Goal: Task Accomplishment & Management: Use online tool/utility

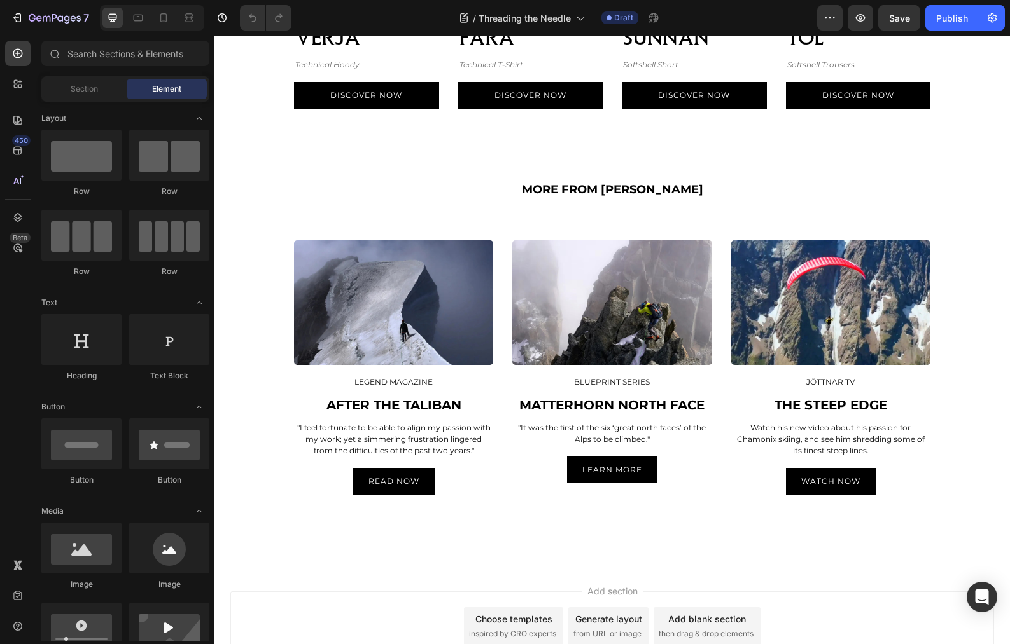
scroll to position [3521, 0]
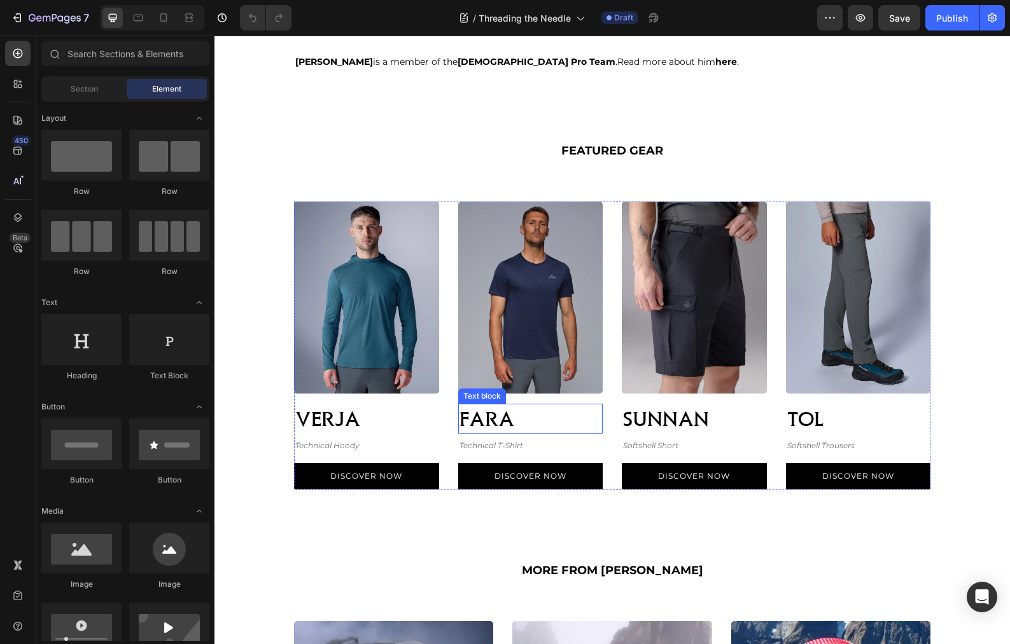
click at [524, 418] on p "FARA" at bounding box center [530, 419] width 143 height 28
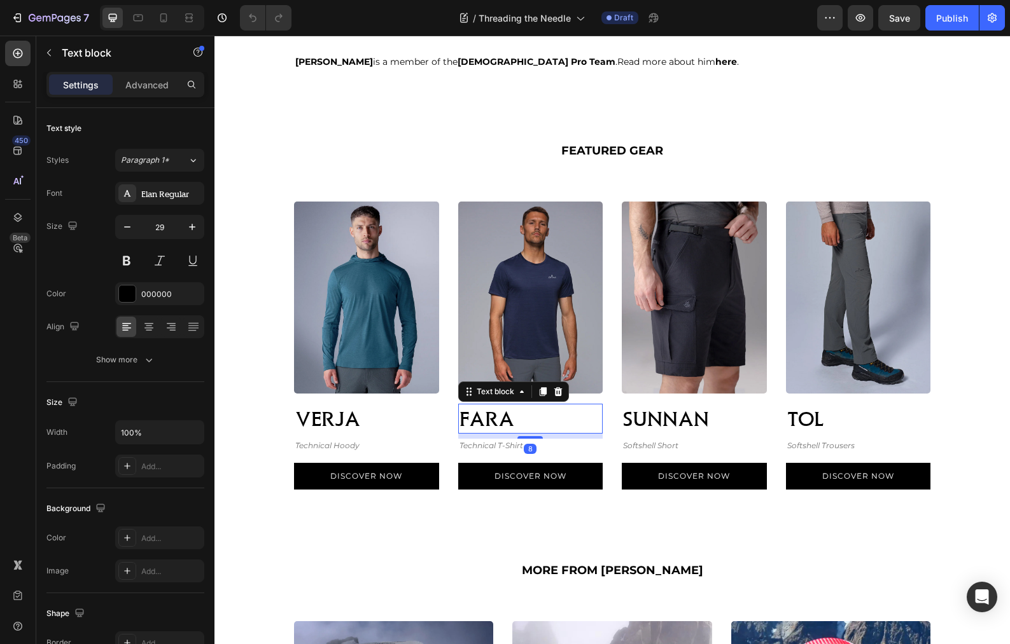
click at [498, 417] on p "FARA" at bounding box center [530, 419] width 143 height 28
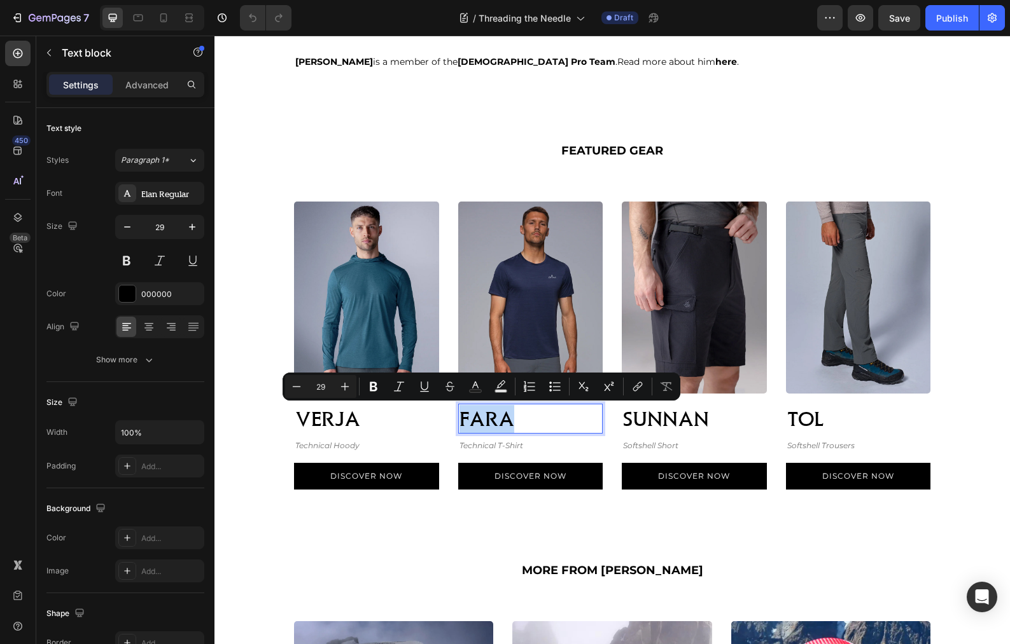
click at [498, 417] on p "FARA" at bounding box center [530, 419] width 143 height 28
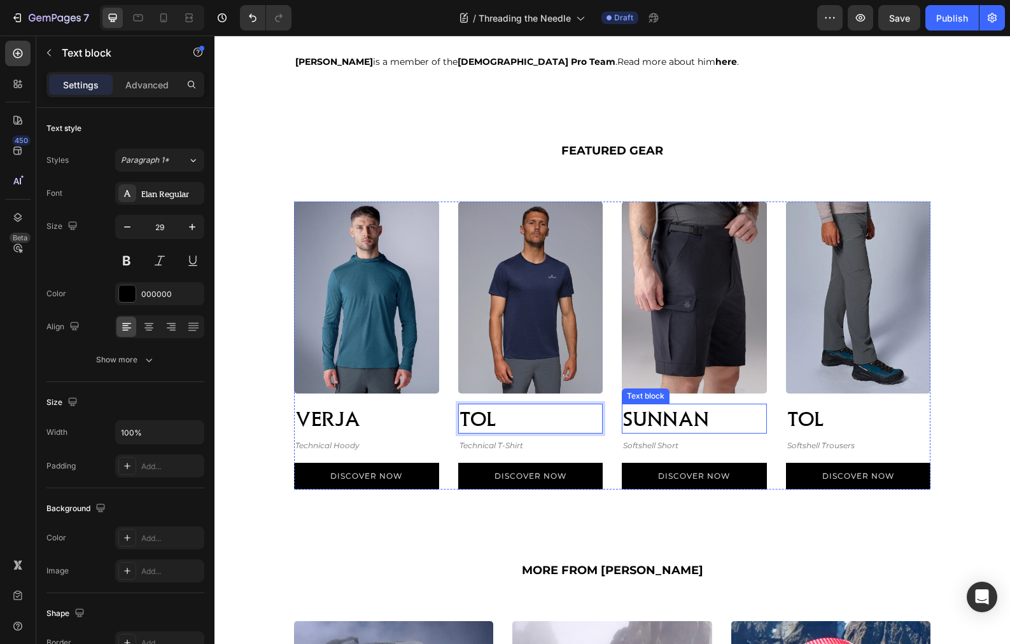
click at [713, 419] on p "SUNNAN" at bounding box center [694, 419] width 143 height 28
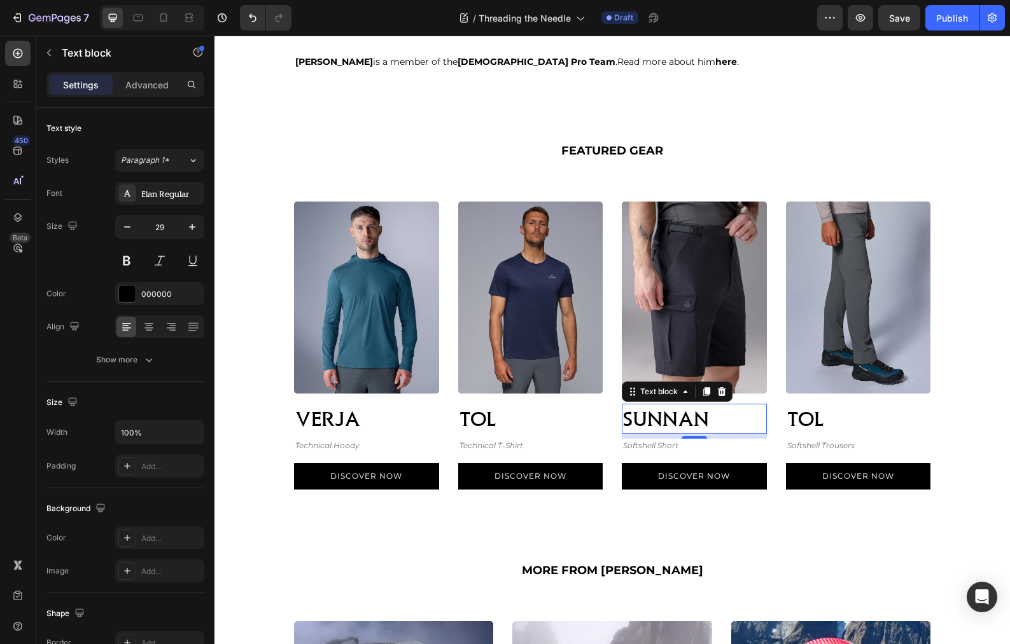
click at [713, 419] on p "SUNNAN" at bounding box center [694, 419] width 143 height 28
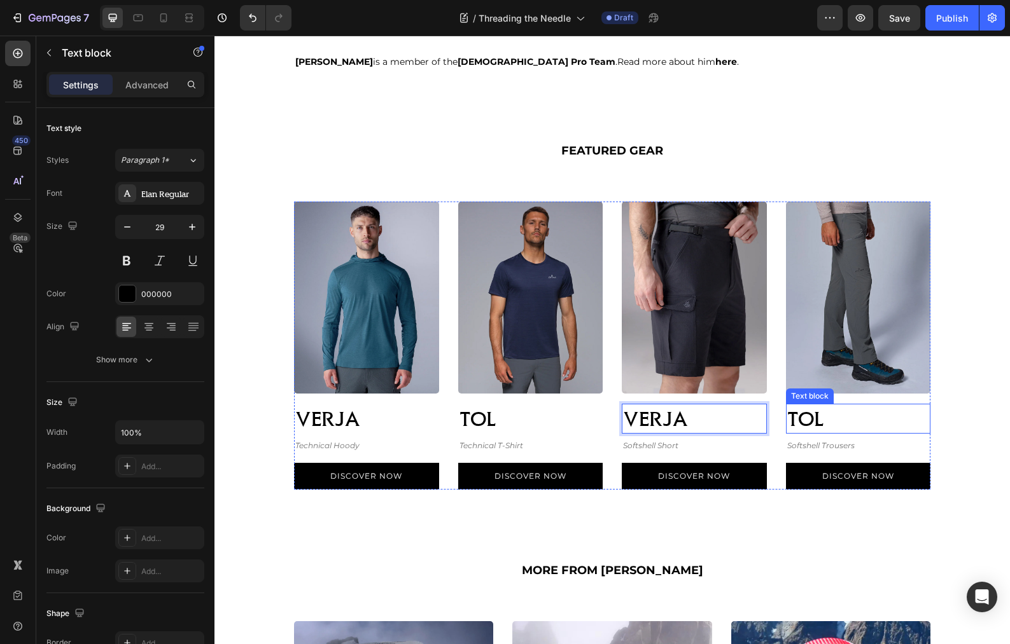
click at [871, 427] on p "TOL" at bounding box center [858, 419] width 143 height 28
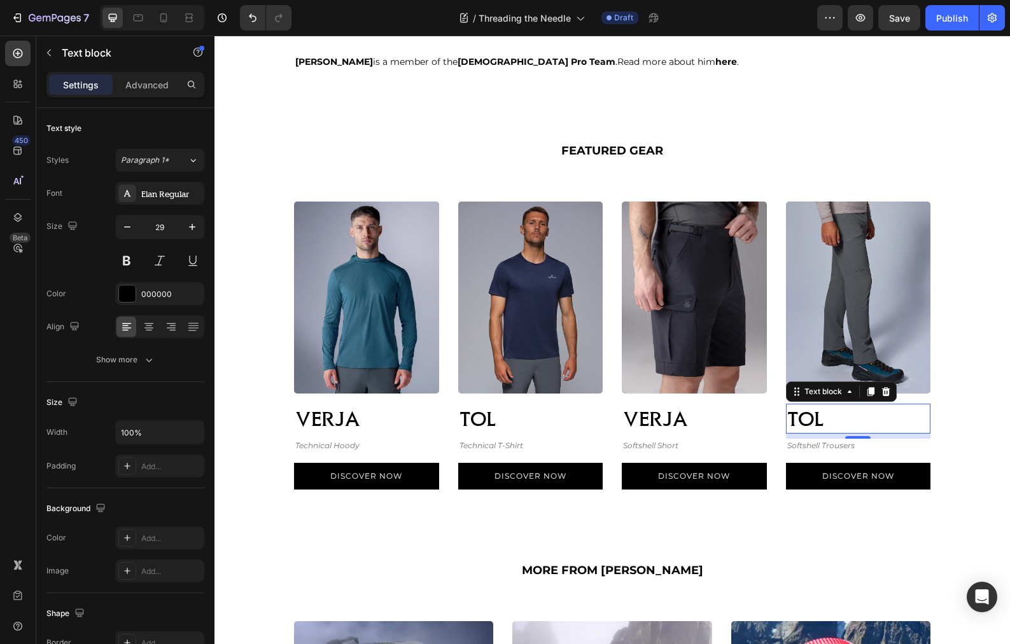
click at [871, 427] on p "TOL" at bounding box center [858, 419] width 143 height 28
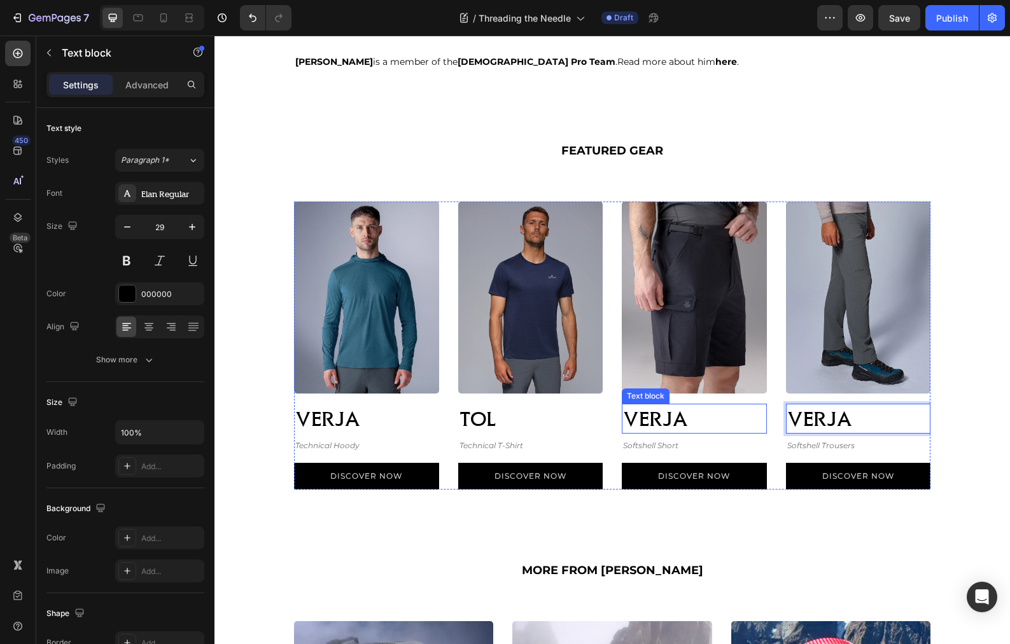
click at [685, 421] on p "VERJA" at bounding box center [694, 419] width 143 height 28
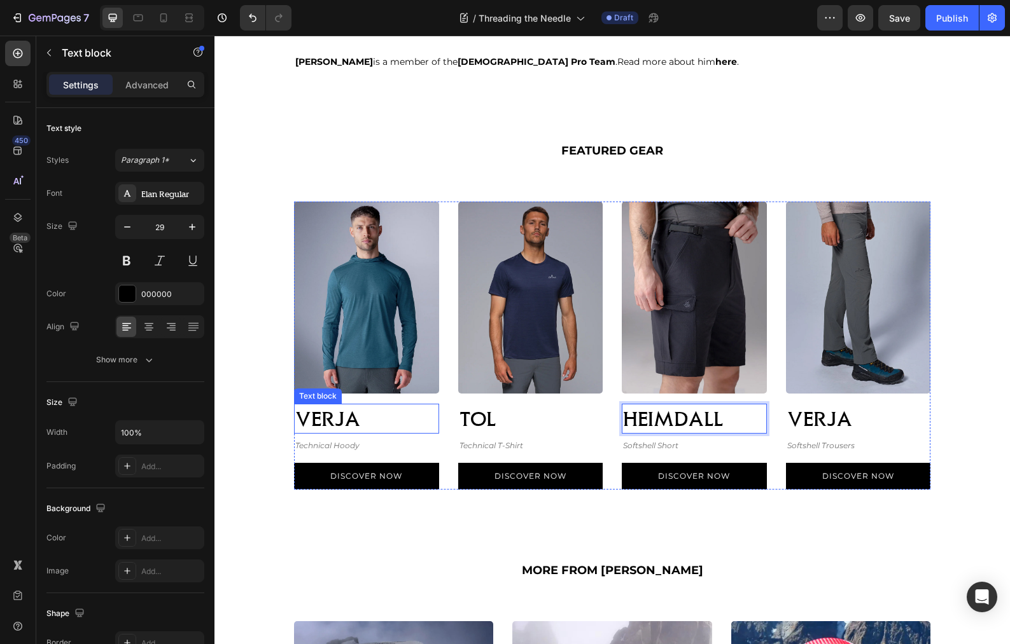
click at [385, 418] on p "VERJA" at bounding box center [366, 419] width 143 height 28
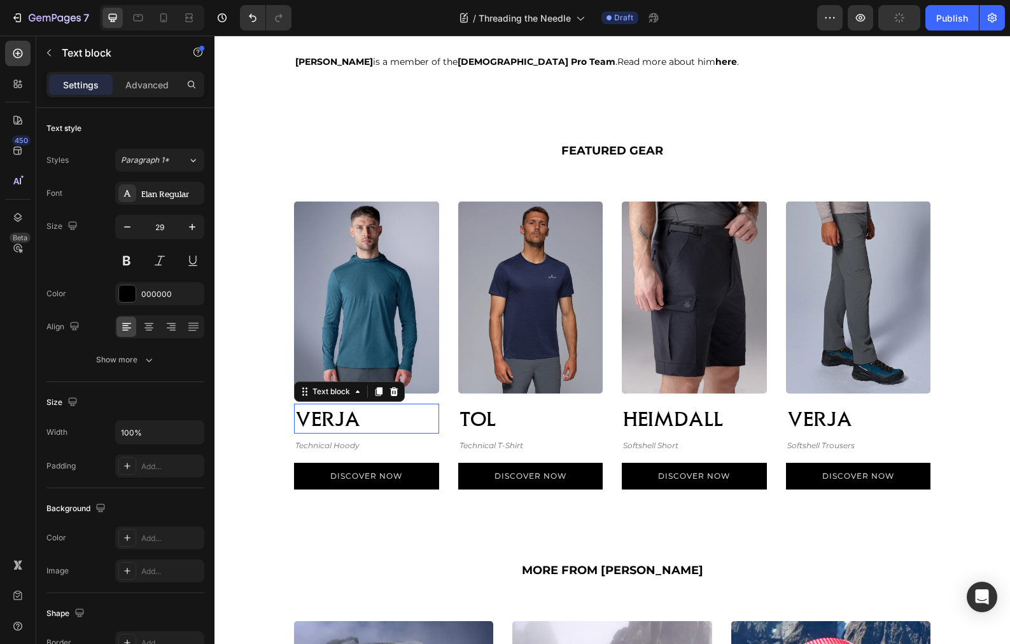
click at [385, 418] on p "VERJA" at bounding box center [366, 419] width 143 height 28
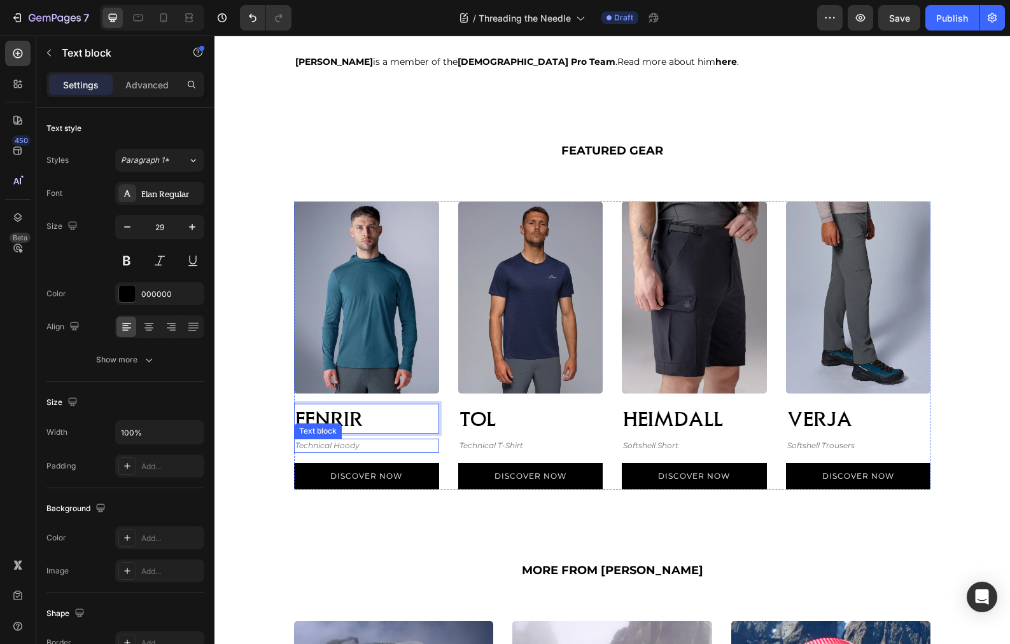
click at [322, 446] on icon "Technical Hoody" at bounding box center [327, 446] width 64 height 10
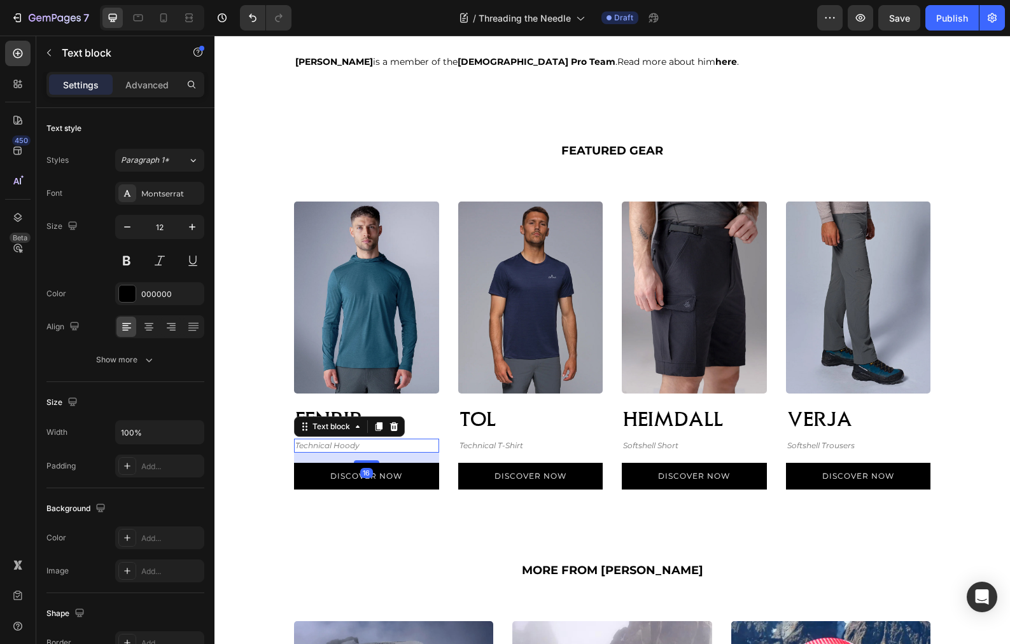
click at [322, 446] on icon "Technical Hoody" at bounding box center [327, 446] width 64 height 10
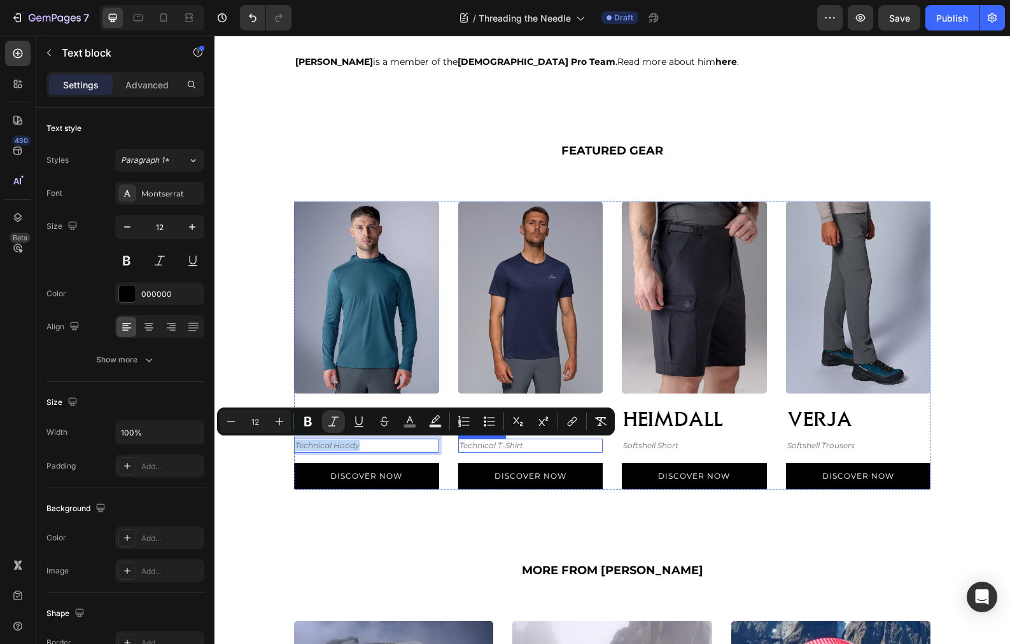
copy icon "Technical Hoody"
click at [830, 448] on icon "Softshell Trousers" at bounding box center [820, 446] width 67 height 10
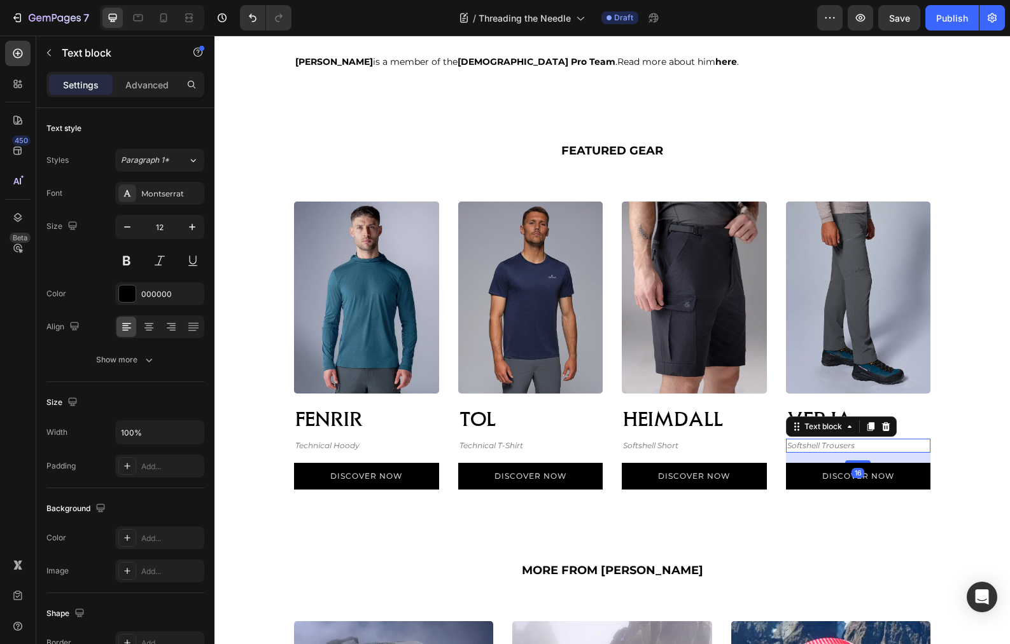
click at [833, 447] on icon "Softshell Trousers" at bounding box center [820, 446] width 67 height 10
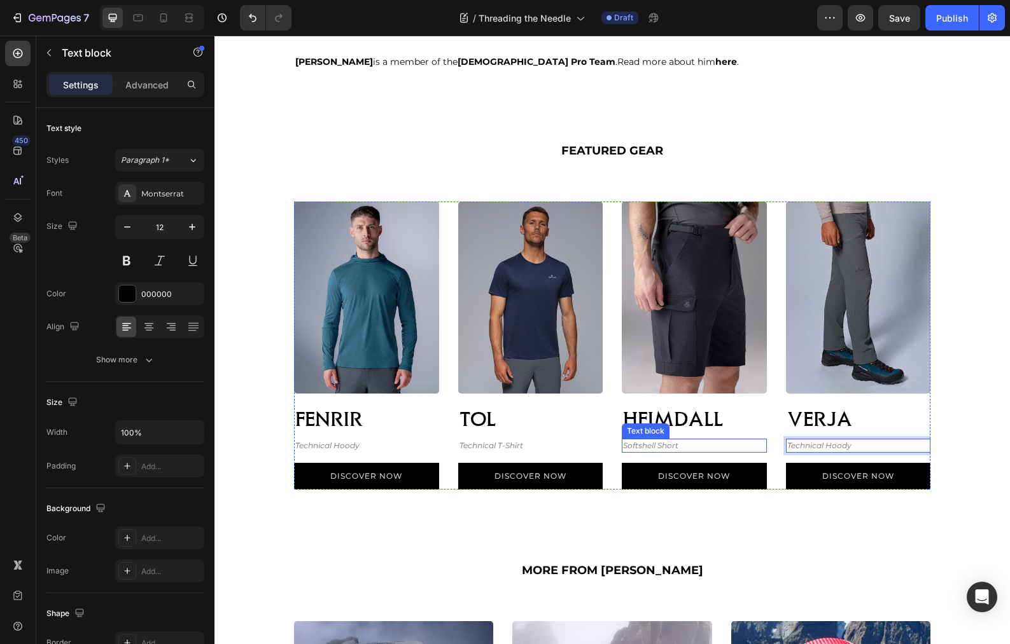
click at [664, 446] on icon "Softshell Short" at bounding box center [650, 446] width 55 height 10
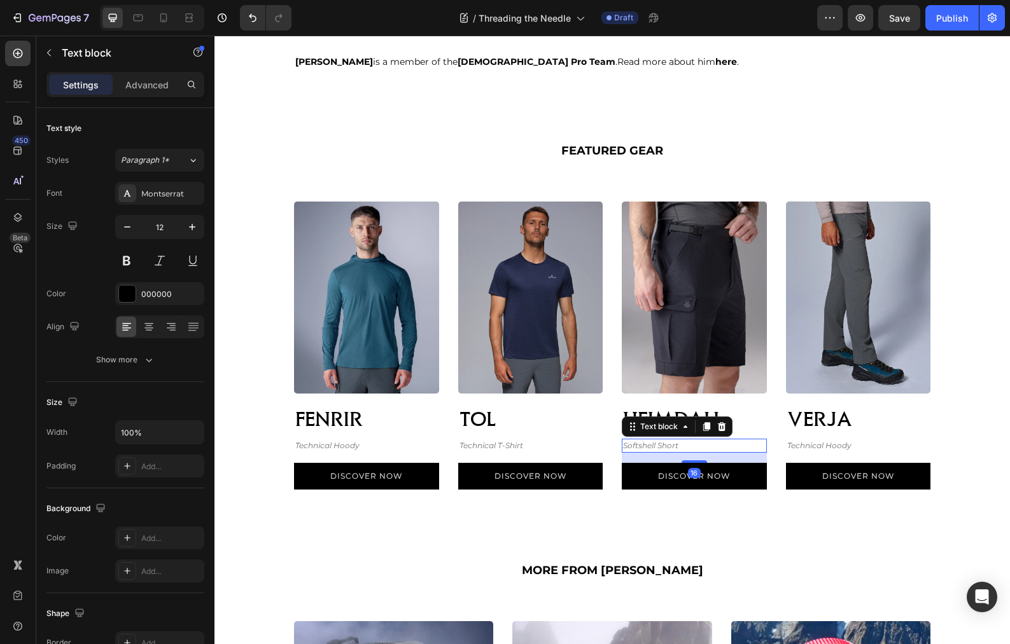
click at [664, 446] on icon "Softshell Short" at bounding box center [650, 446] width 55 height 10
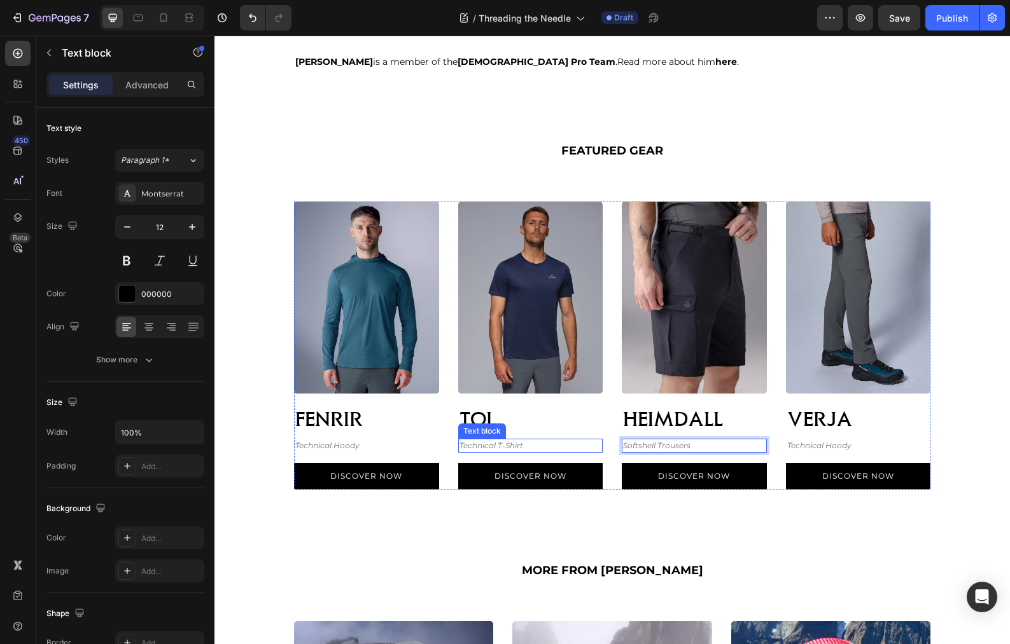
click at [482, 447] on icon "Technical T-Shirt" at bounding box center [491, 446] width 64 height 10
click at [669, 447] on icon "Softshell Trousers" at bounding box center [656, 446] width 67 height 10
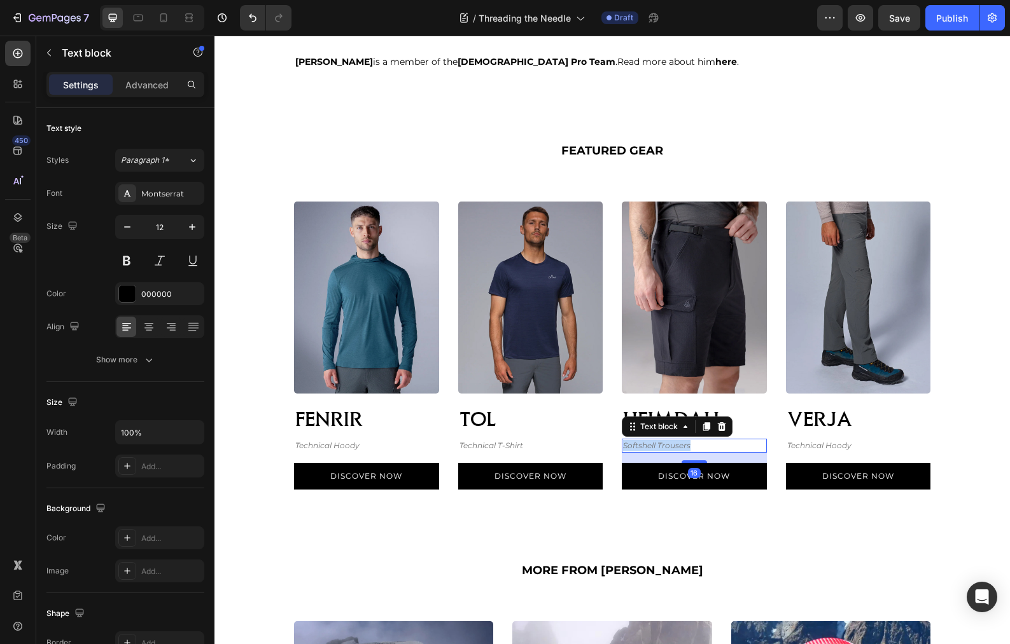
click at [669, 447] on icon "Softshell Trousers" at bounding box center [656, 446] width 67 height 10
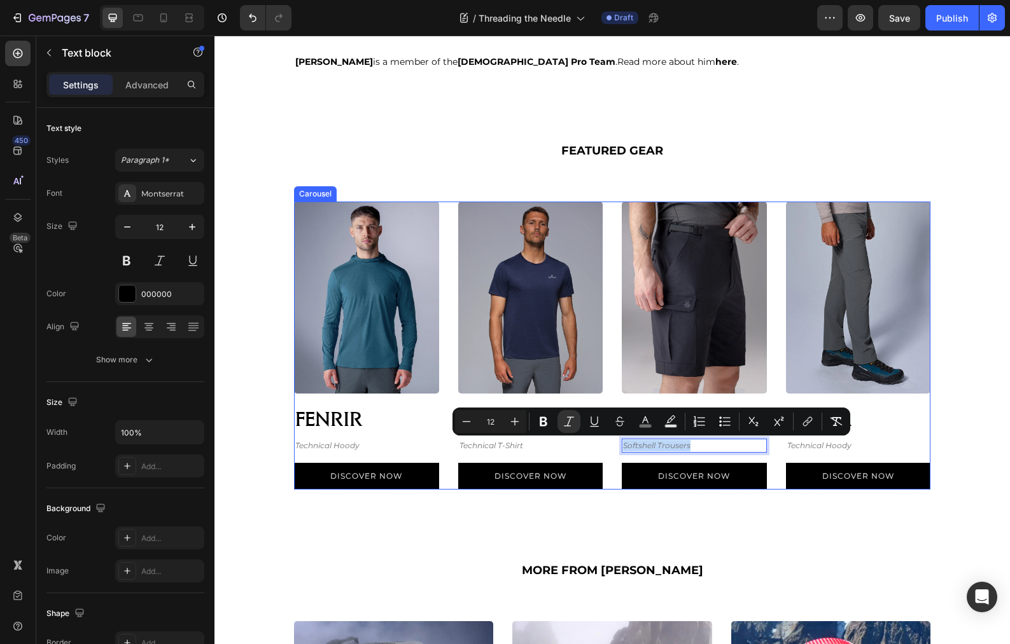
copy icon "Softshell Trousers"
click at [557, 447] on p "Technical T-Shirt" at bounding box center [530, 445] width 143 height 11
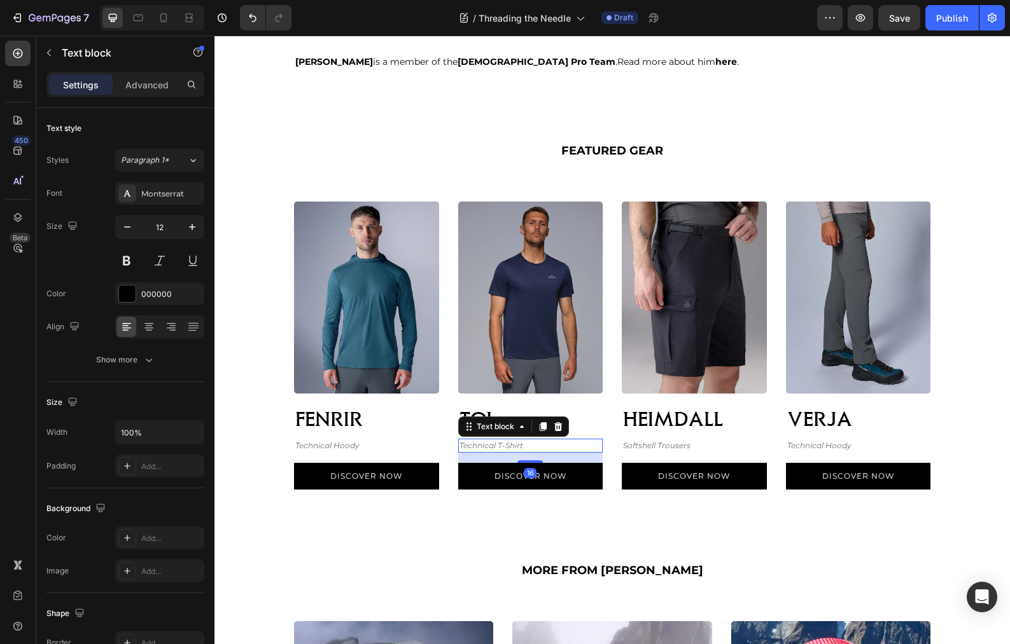
click at [557, 447] on p "Technical T-Shirt" at bounding box center [530, 445] width 143 height 11
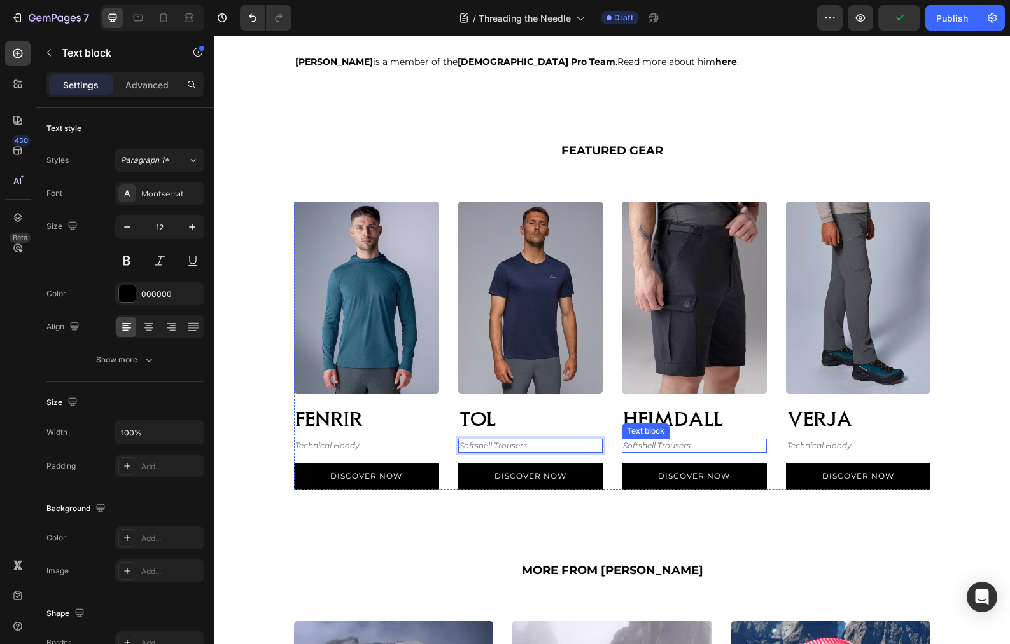
click at [648, 446] on icon "Softshell Trousers" at bounding box center [656, 446] width 67 height 10
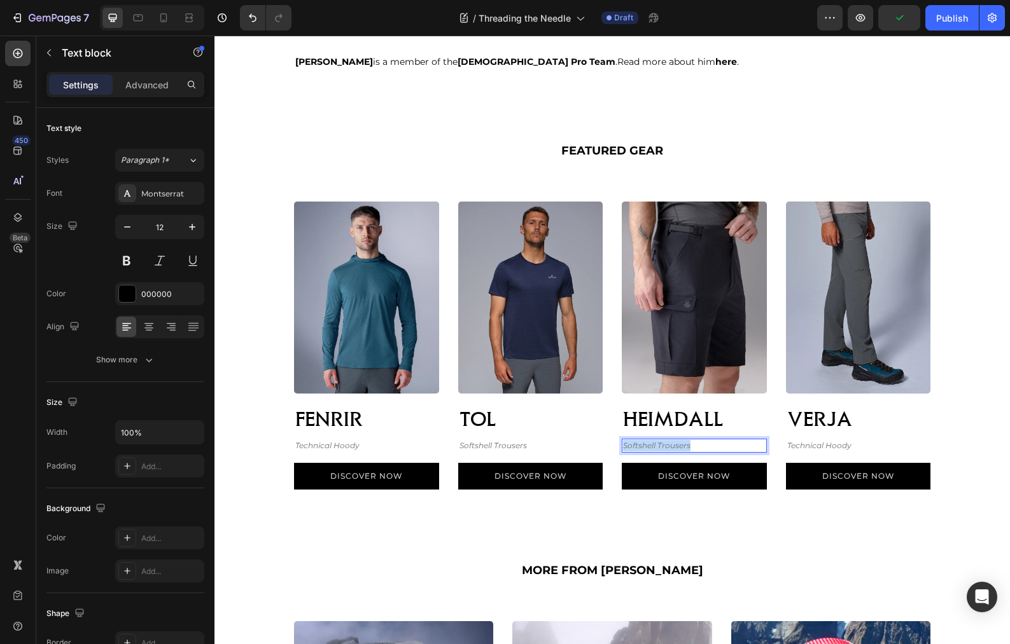
click at [648, 446] on icon "Softshell Trousers" at bounding box center [656, 446] width 67 height 10
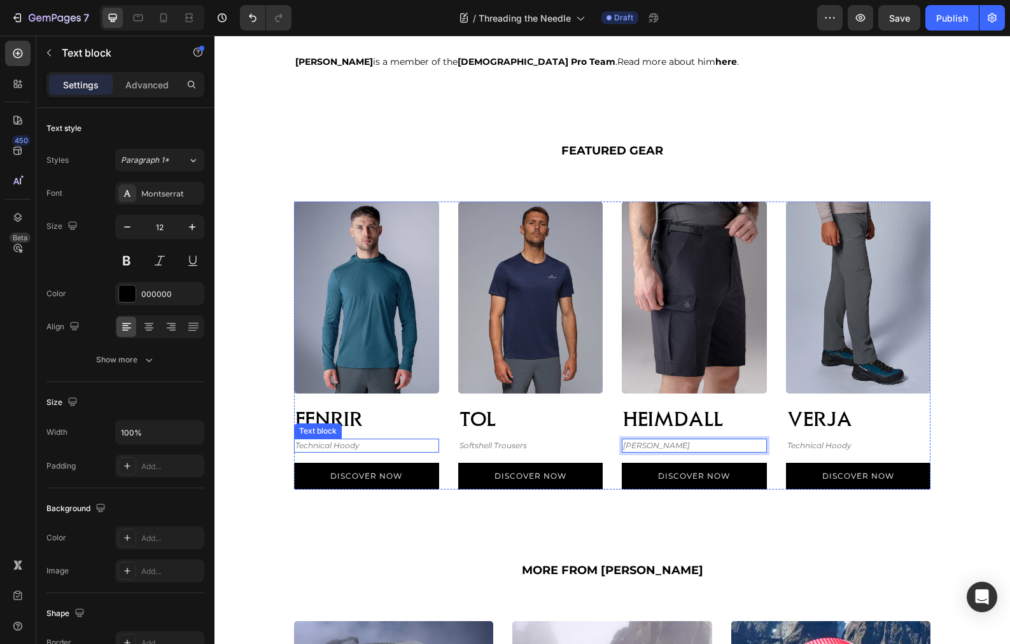
click at [351, 445] on icon "Technical Hoody" at bounding box center [327, 446] width 64 height 10
click at [638, 446] on icon "[PERSON_NAME]" at bounding box center [656, 446] width 67 height 10
click at [645, 446] on icon "[PERSON_NAME]" at bounding box center [656, 446] width 67 height 10
drag, startPoint x: 649, startPoint y: 445, endPoint x: 746, endPoint y: 431, distance: 97.7
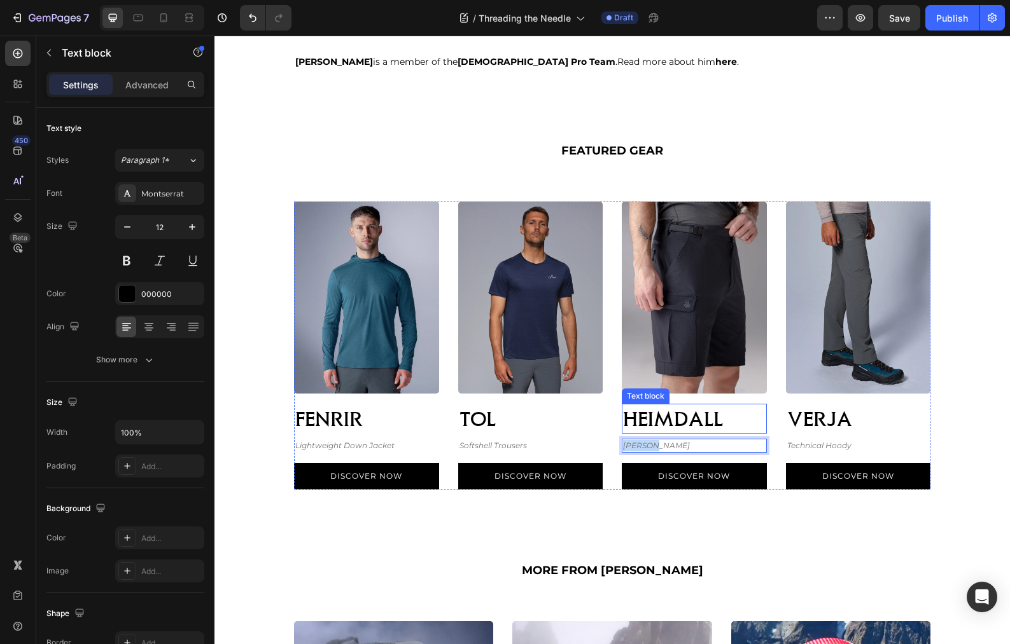
click at [746, 431] on div "Image HEIMDALL Text block Merino Midlayers Text block 16 Discover Now Button" at bounding box center [694, 346] width 145 height 288
click at [728, 359] on img at bounding box center [694, 298] width 145 height 192
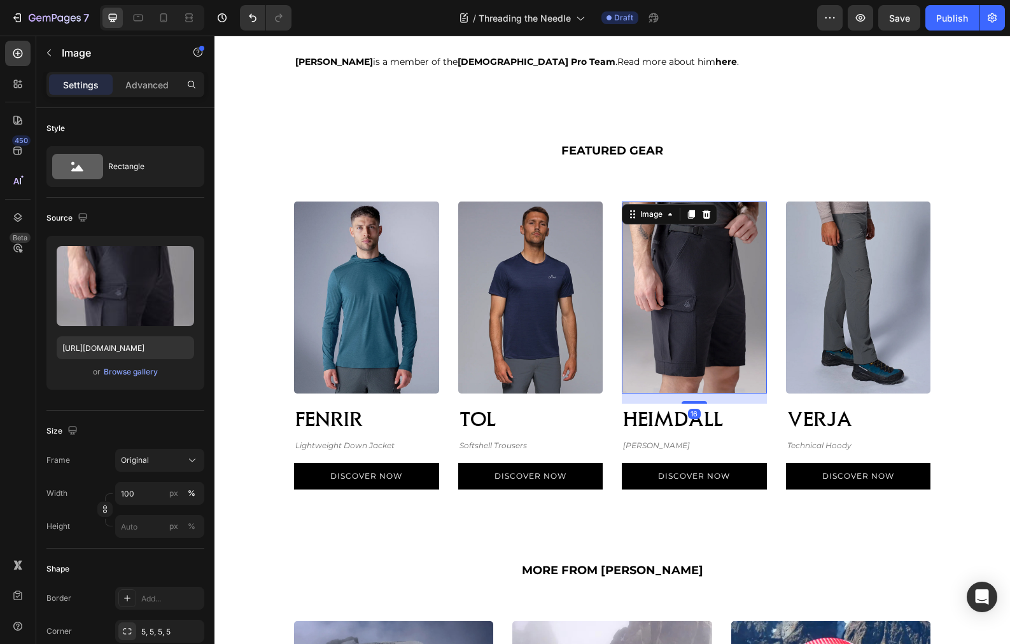
click at [728, 359] on img at bounding box center [694, 298] width 145 height 192
click at [757, 480] on link "Discover Now" at bounding box center [694, 476] width 145 height 27
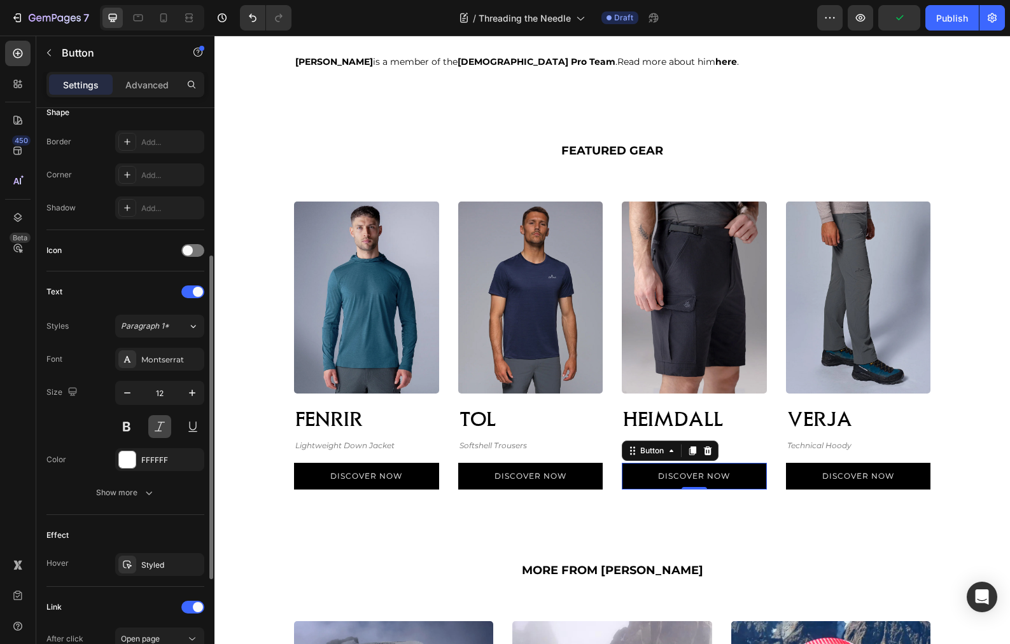
scroll to position [439, 0]
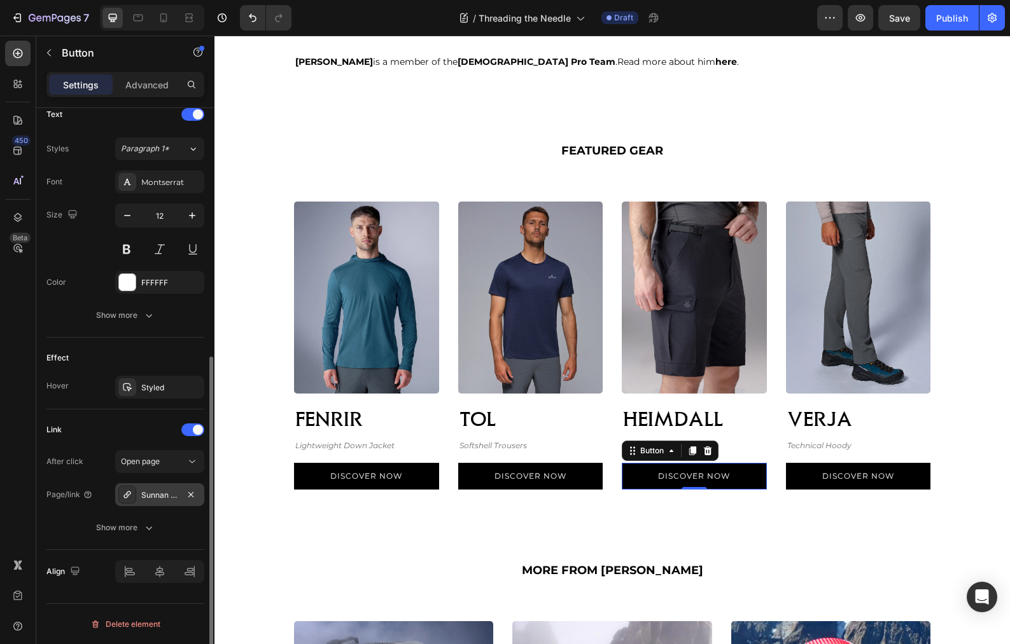
click at [155, 492] on div "Sunnan Men's Softshell Short" at bounding box center [159, 495] width 37 height 11
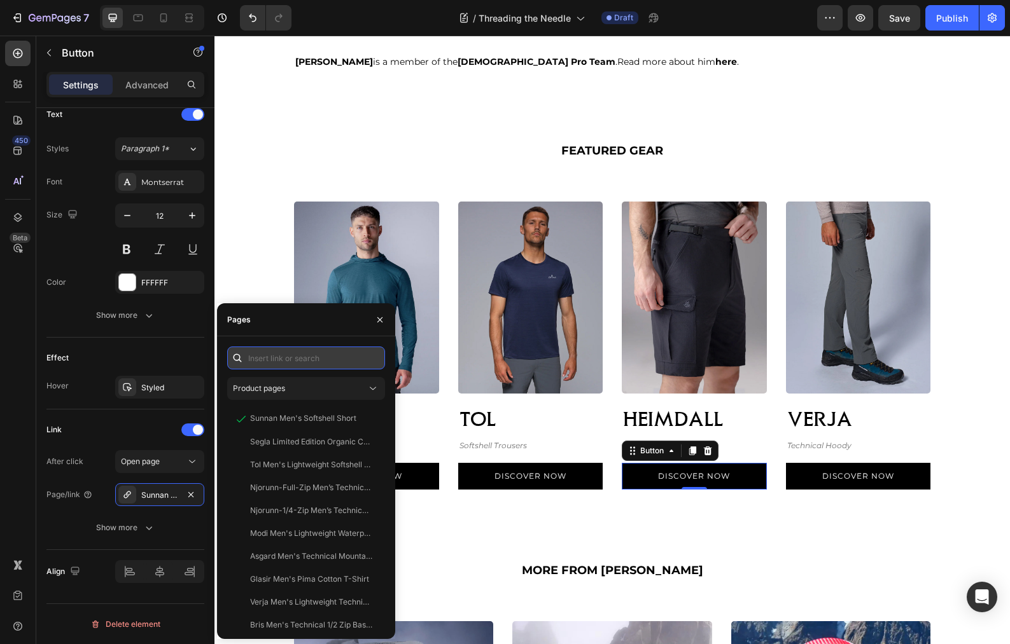
click at [270, 357] on input "text" at bounding box center [306, 358] width 158 height 23
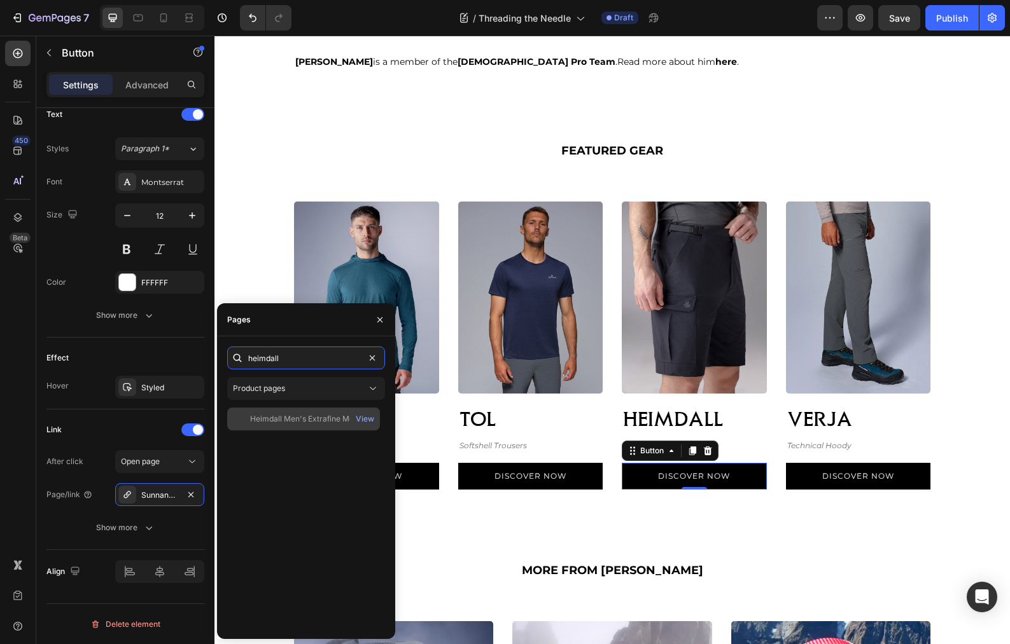
type input "heimdall"
click at [284, 423] on div "Heimdall Men's Extrafine Merino Baselayer" at bounding box center [311, 419] width 122 height 11
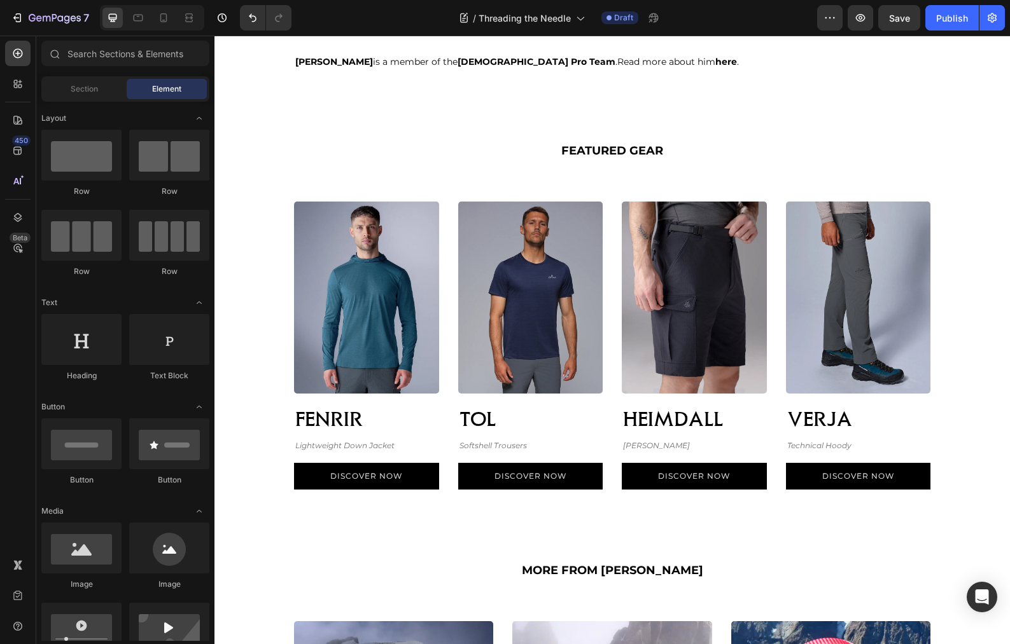
click at [814, 483] on link "Discover Now" at bounding box center [858, 476] width 145 height 27
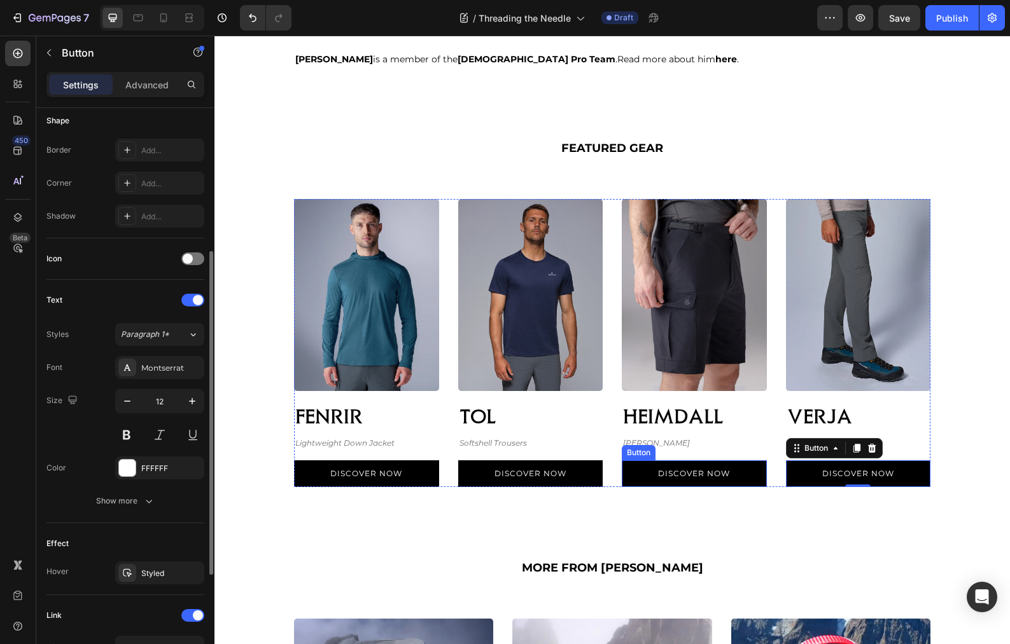
scroll to position [3523, 0]
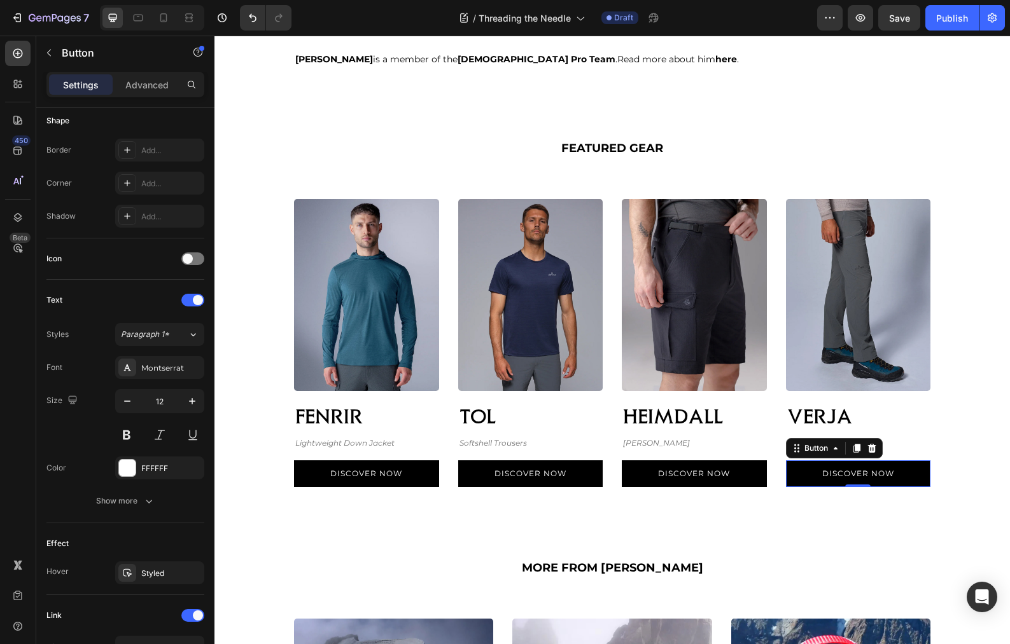
click at [802, 470] on link "Discover Now" at bounding box center [858, 474] width 145 height 27
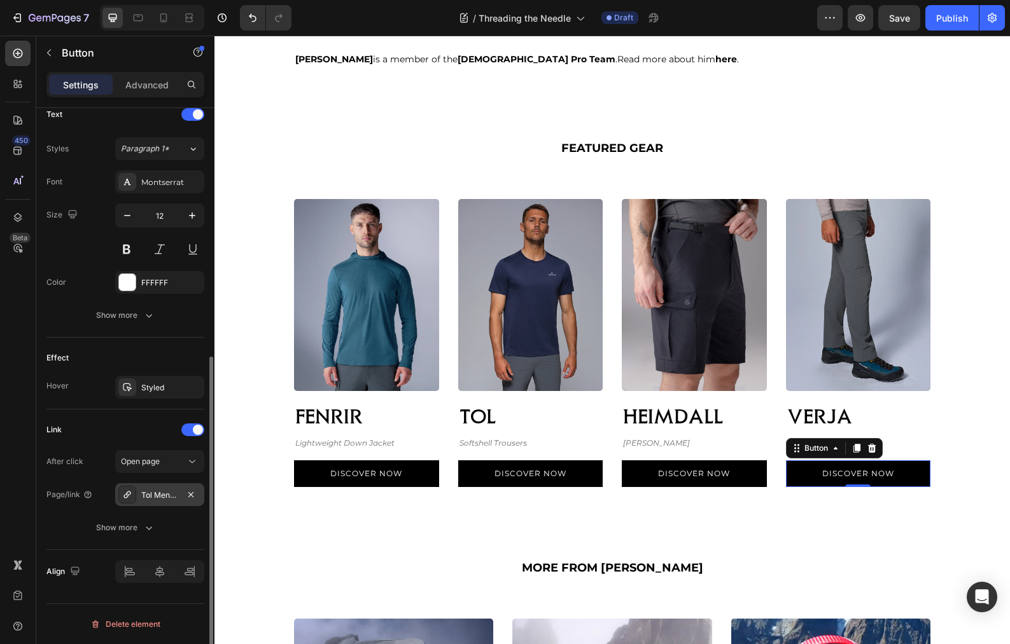
click at [156, 499] on div "Tol Men's Lightweight Softshell Trousers" at bounding box center [159, 495] width 37 height 11
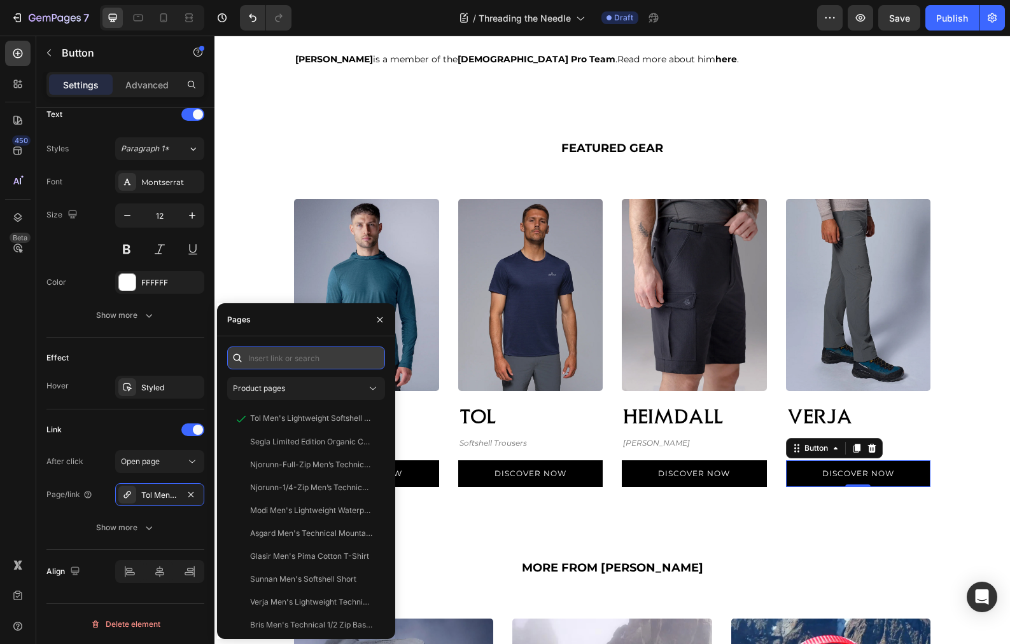
click at [292, 365] on input "text" at bounding box center [306, 358] width 158 height 23
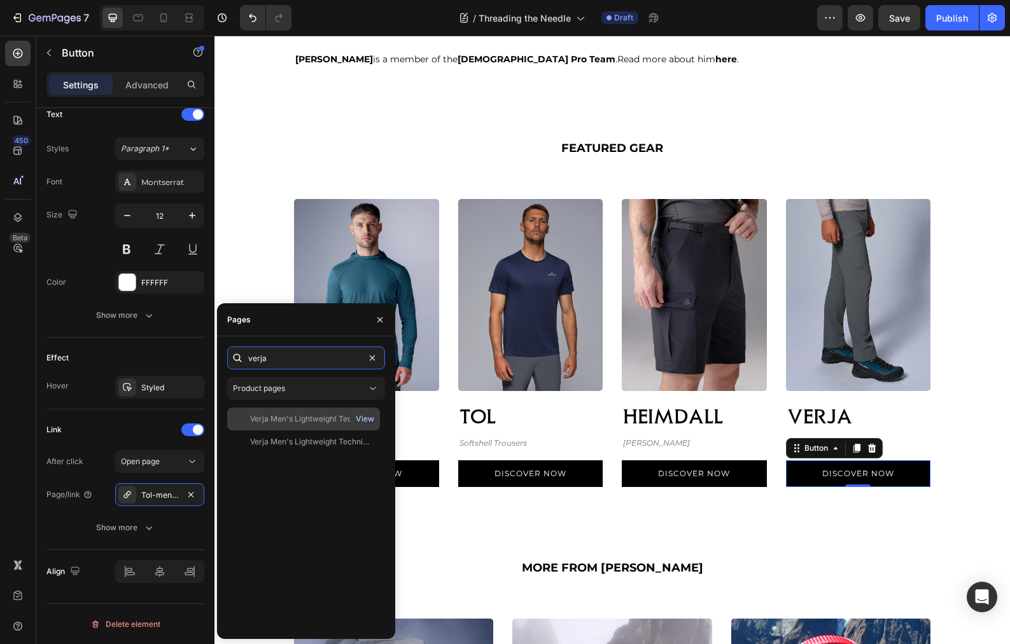
type input "verja"
click at [363, 421] on div "View" at bounding box center [365, 419] width 18 height 11
click at [302, 442] on div "Verja Men's Lightweight Technical Hoody" at bounding box center [311, 441] width 122 height 11
click at [366, 442] on div "View" at bounding box center [365, 441] width 18 height 11
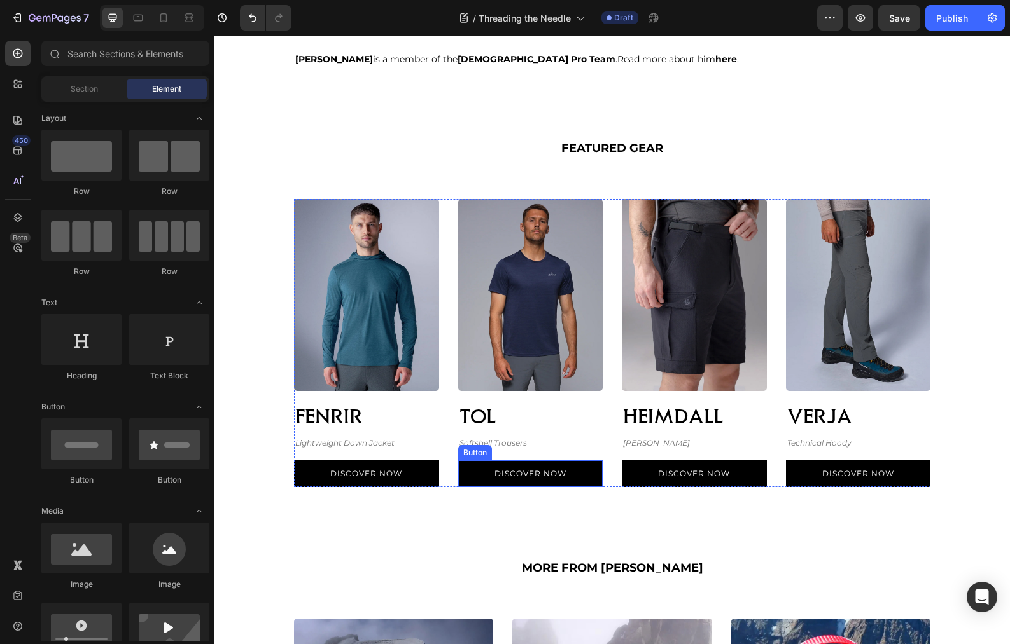
click at [556, 477] on p "Discover Now" at bounding box center [530, 473] width 72 height 11
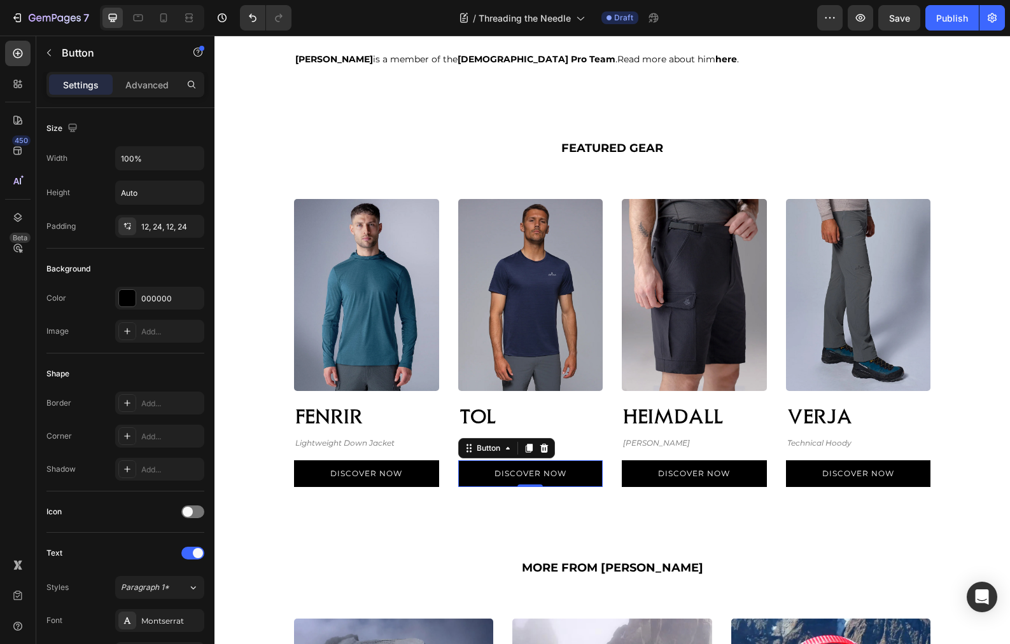
click at [581, 475] on link "Discover Now" at bounding box center [530, 474] width 145 height 27
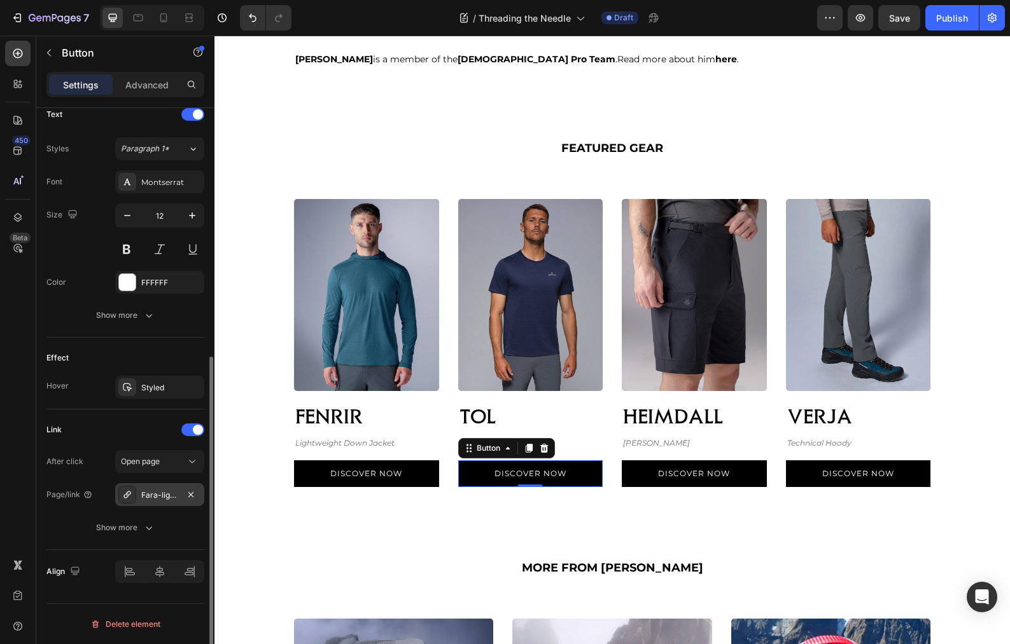
click at [171, 490] on div "Fara-lightweight-technical-tshirt" at bounding box center [159, 495] width 37 height 11
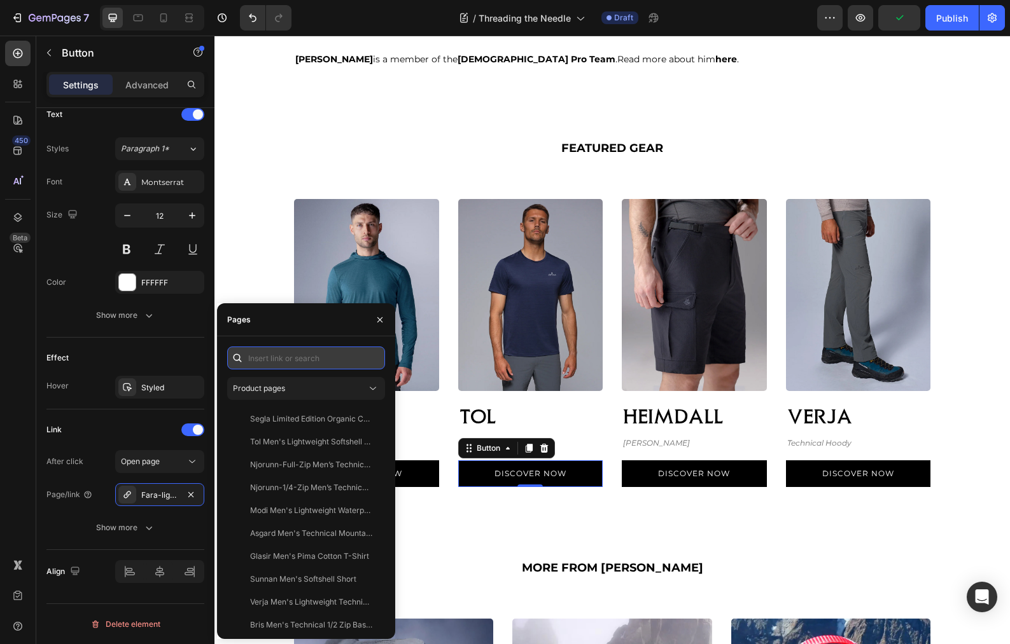
click at [352, 359] on input "text" at bounding box center [306, 358] width 158 height 23
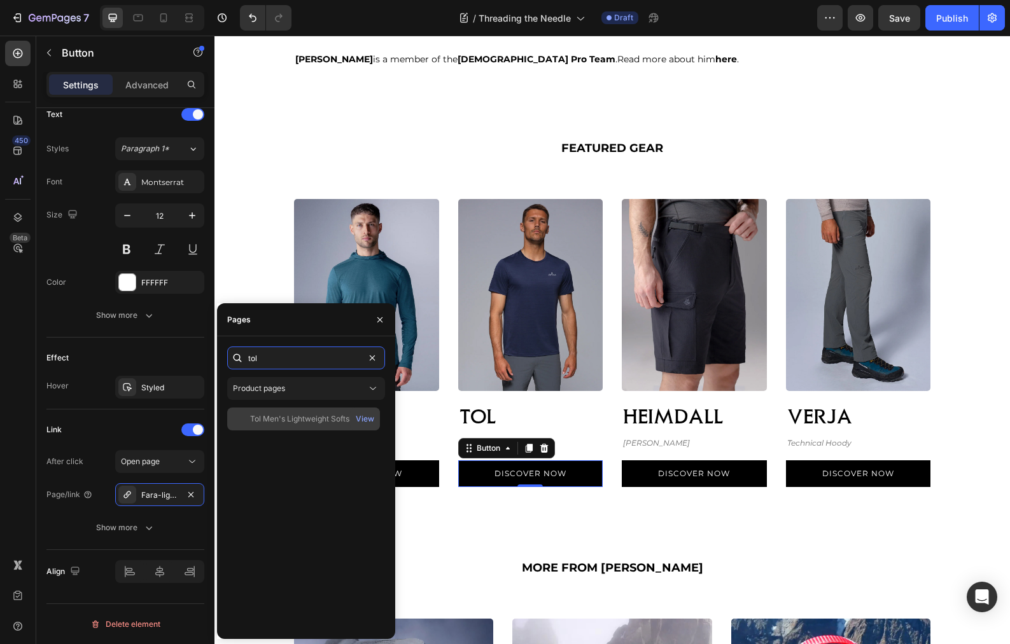
type input "tol"
drag, startPoint x: 314, startPoint y: 418, endPoint x: 228, endPoint y: 475, distance: 103.2
click at [314, 418] on div "Tol Men's Lightweight Softshell Trousers" at bounding box center [311, 419] width 122 height 11
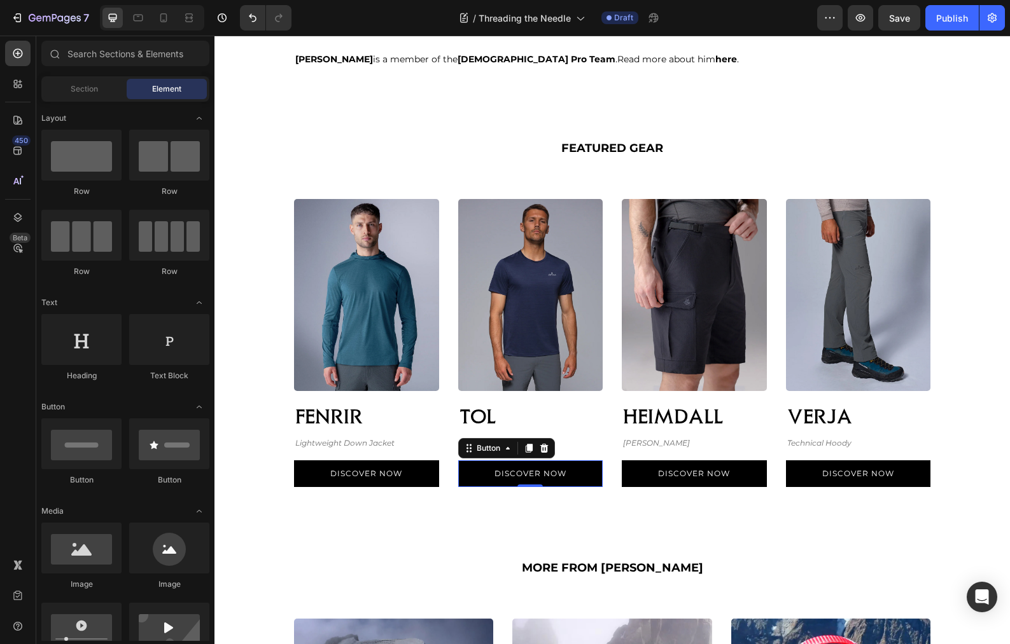
click at [426, 483] on link "Discover Now" at bounding box center [366, 474] width 145 height 27
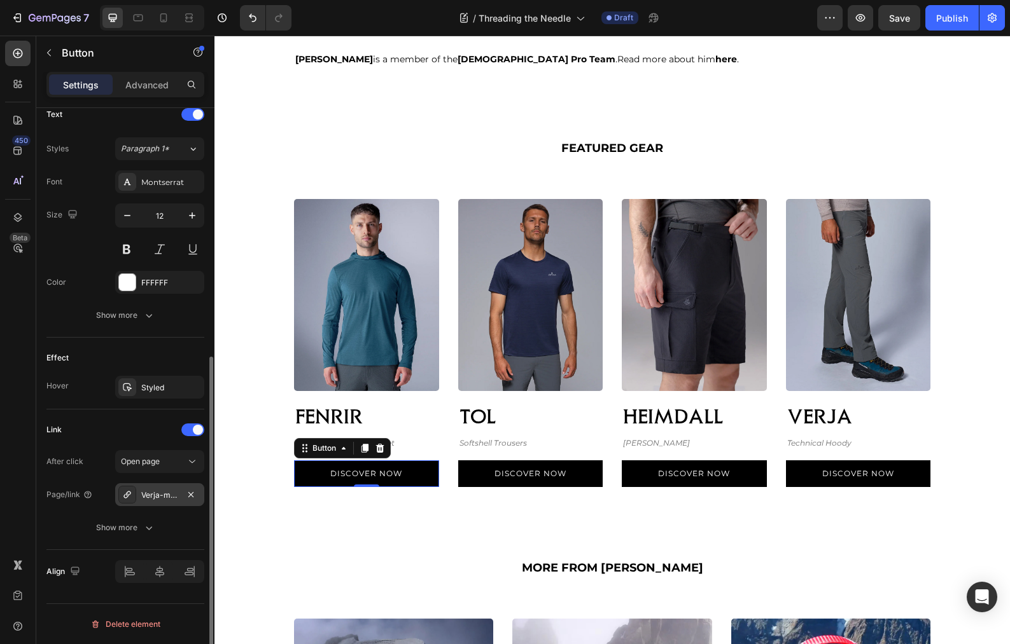
click at [156, 499] on div "Verja-mens-lightweight-technical-hoody" at bounding box center [159, 495] width 37 height 11
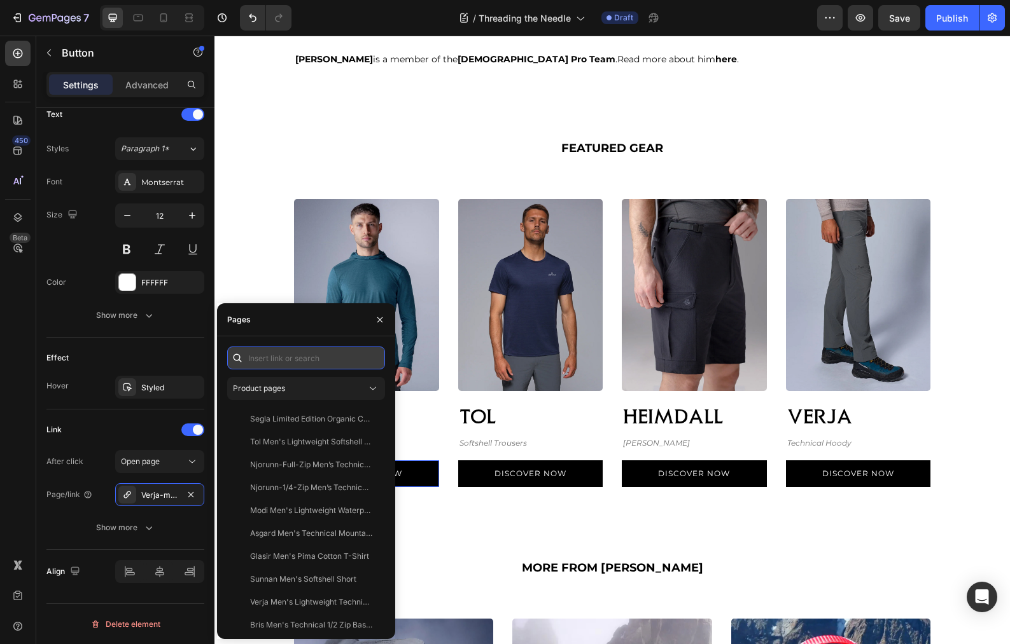
click at [342, 359] on input "text" at bounding box center [306, 358] width 158 height 23
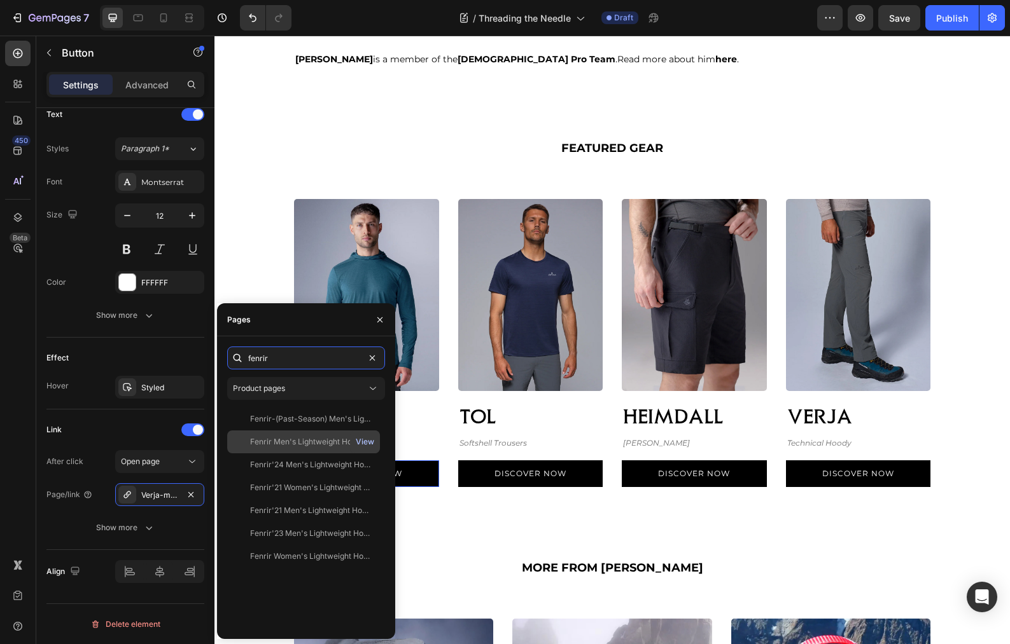
type input "fenrir"
click at [366, 442] on div "View" at bounding box center [365, 441] width 18 height 11
click at [304, 442] on div "Fenrir Men's Lightweight Hooded Down Jacket" at bounding box center [311, 441] width 122 height 11
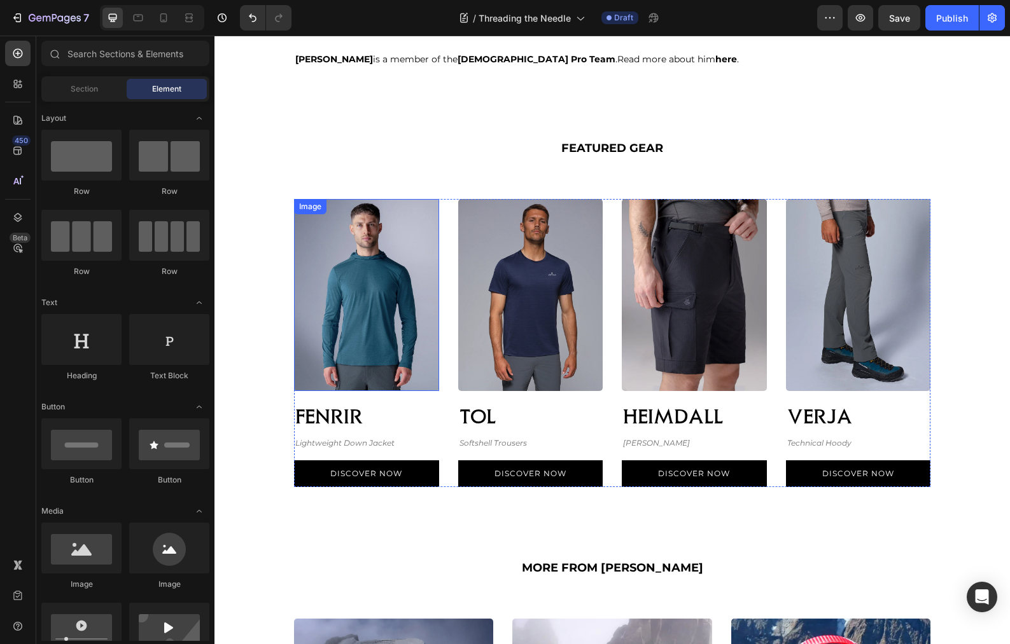
click at [382, 338] on img at bounding box center [366, 295] width 145 height 192
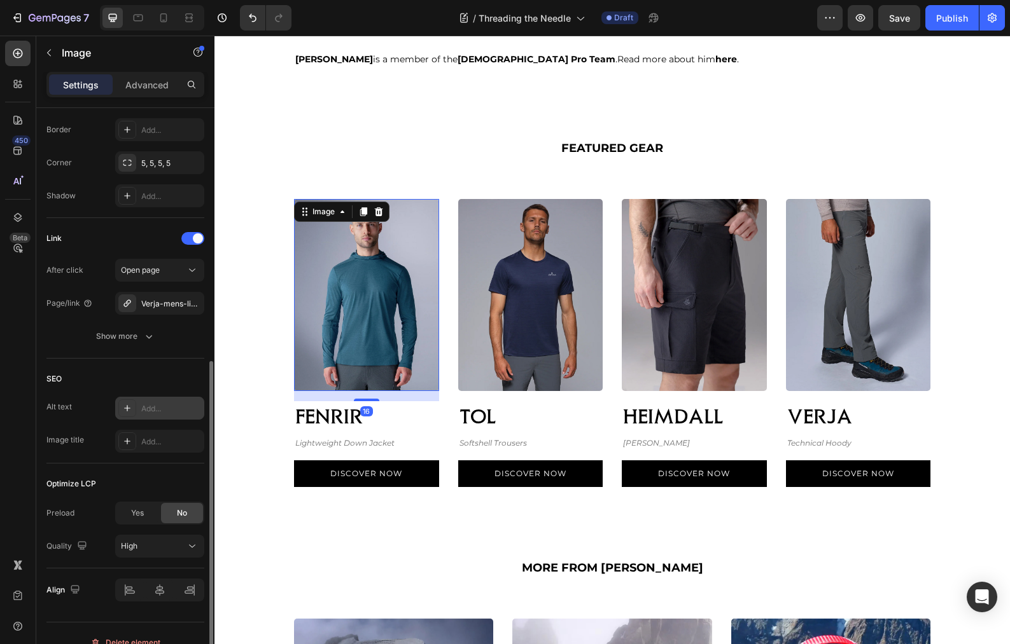
scroll to position [487, 0]
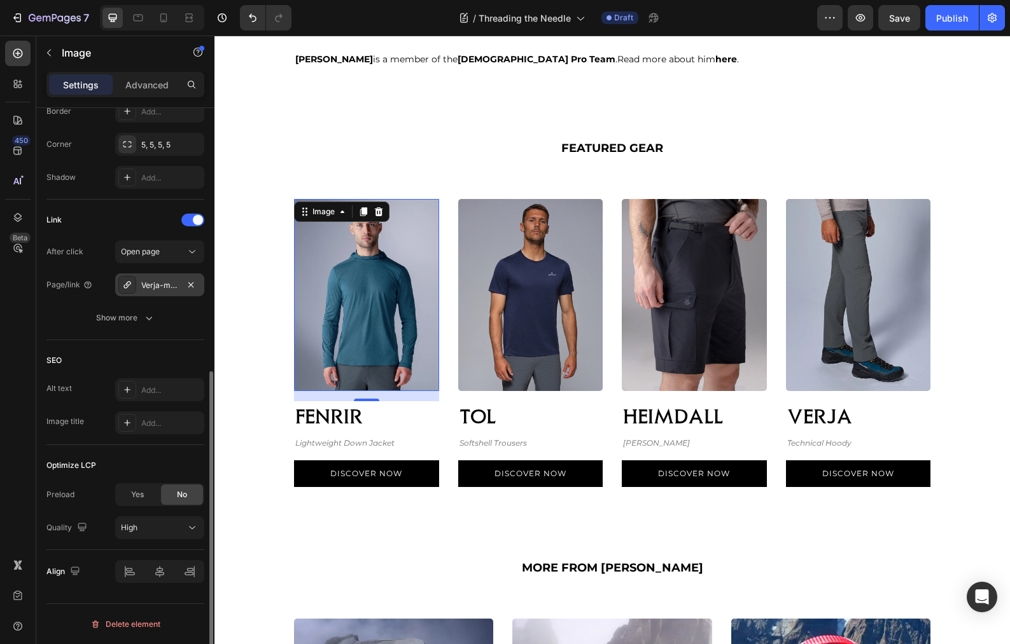
click at [161, 285] on div "Verja-mens-lightweight-technical-hoody" at bounding box center [159, 285] width 37 height 11
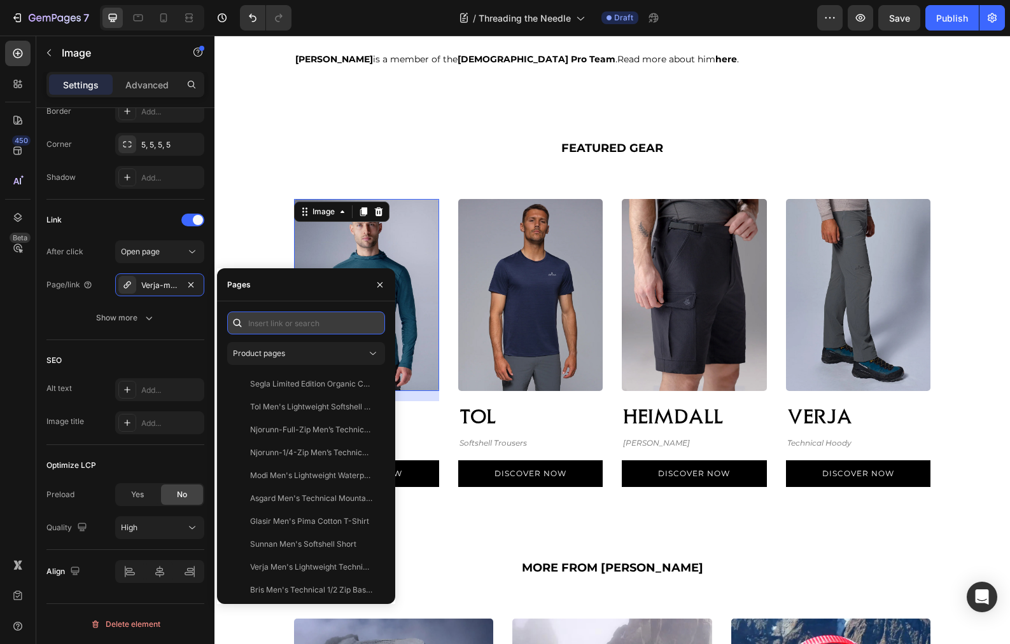
click at [305, 324] on input "text" at bounding box center [306, 323] width 158 height 23
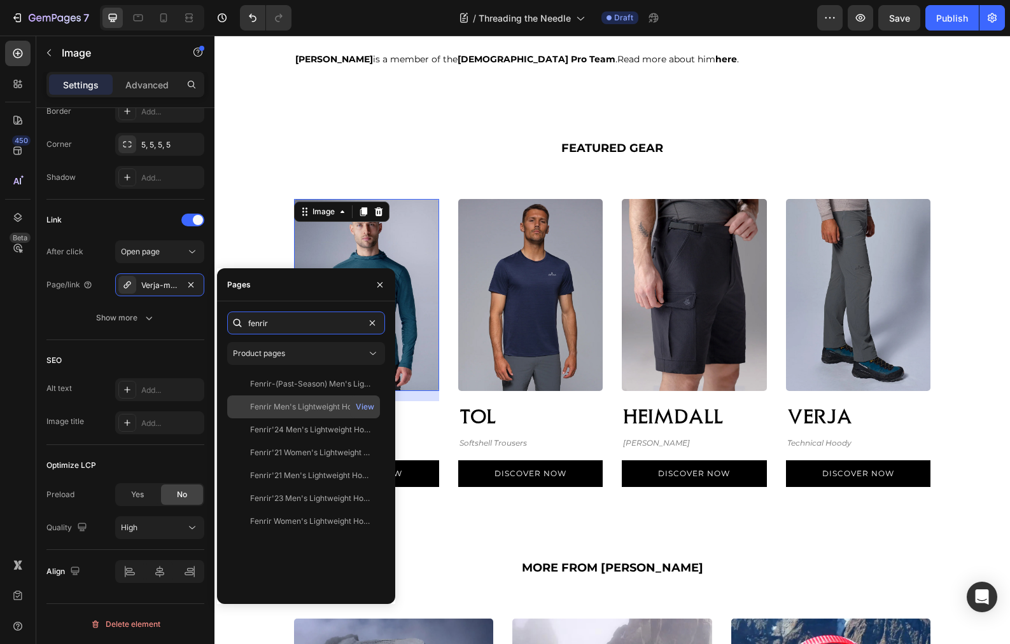
type input "fenrir"
click at [303, 409] on div "Fenrir Men's Lightweight Hooded Down Jacket" at bounding box center [311, 406] width 122 height 11
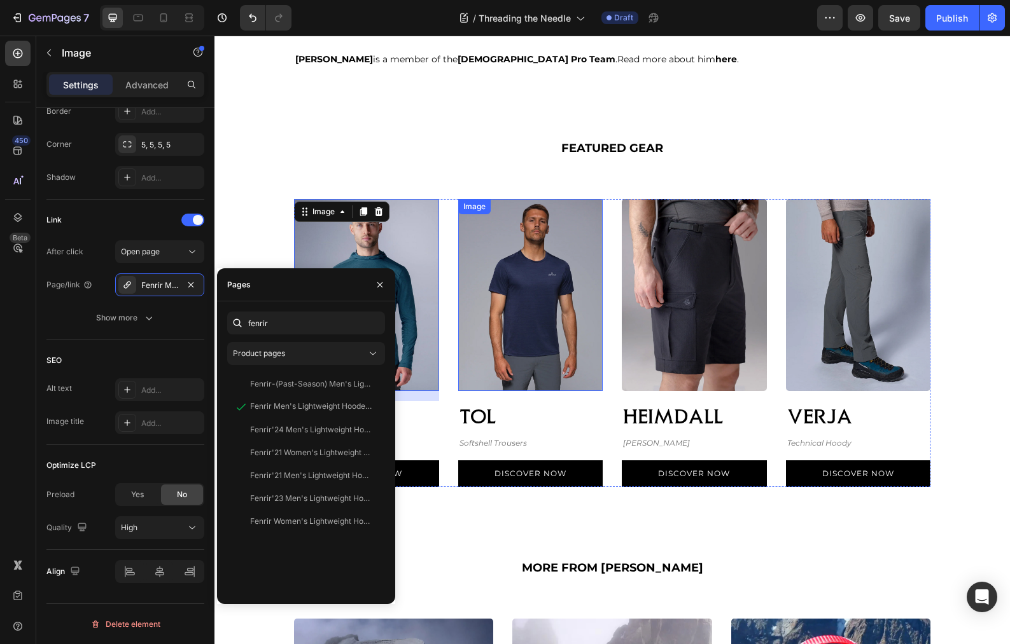
click at [539, 365] on img at bounding box center [530, 295] width 145 height 192
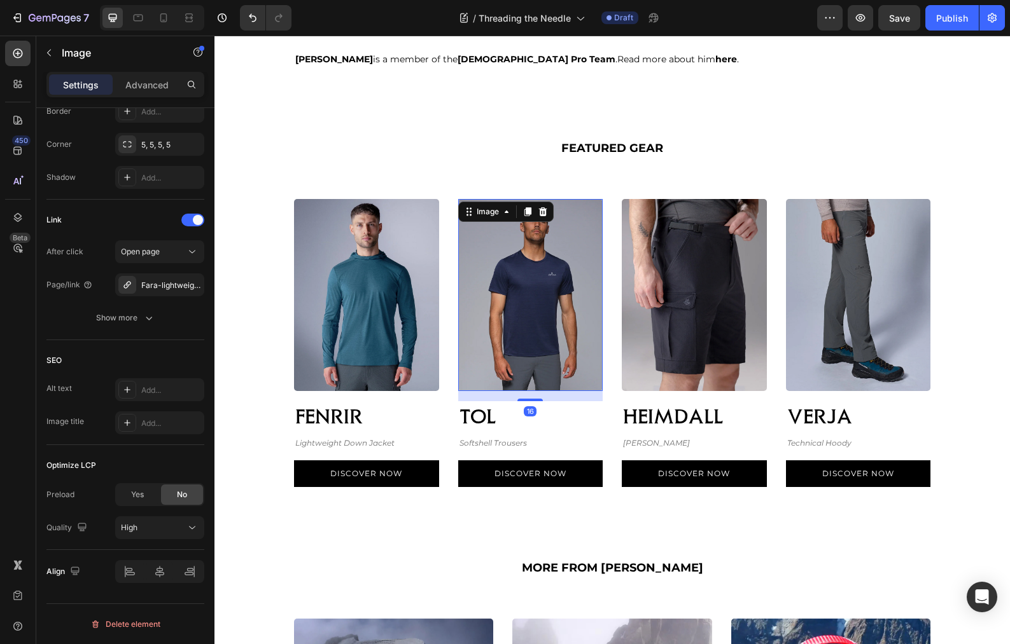
click at [498, 365] on img at bounding box center [530, 295] width 145 height 192
click at [154, 285] on div "Fara-lightweight-technical-tshirt" at bounding box center [159, 285] width 37 height 11
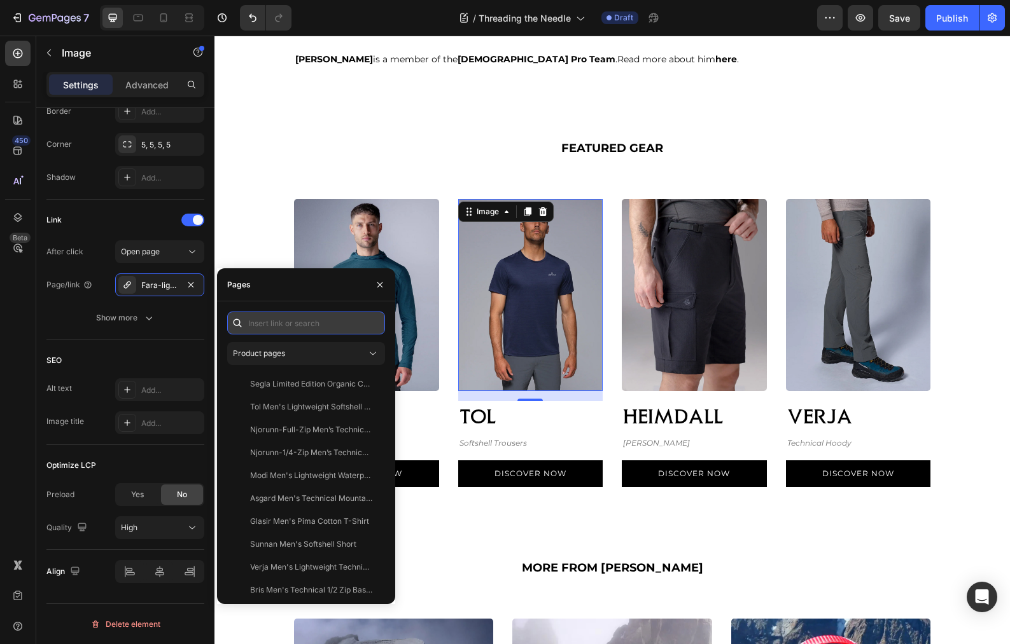
click at [265, 319] on input "text" at bounding box center [306, 323] width 158 height 23
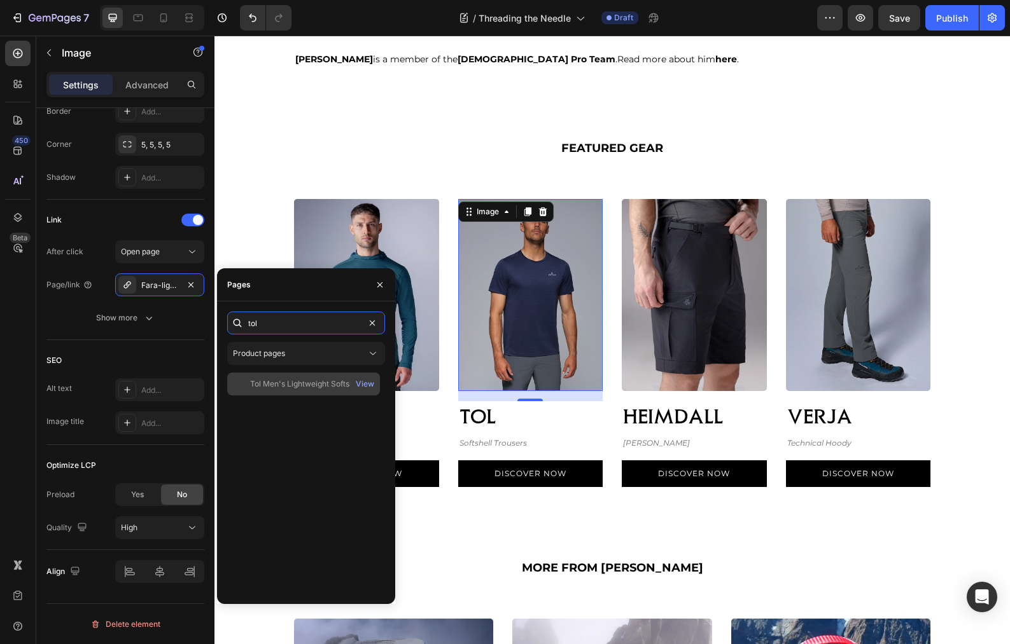
type input "tol"
click at [280, 382] on div "Tol Men's Lightweight Softshell Trousers" at bounding box center [311, 384] width 122 height 11
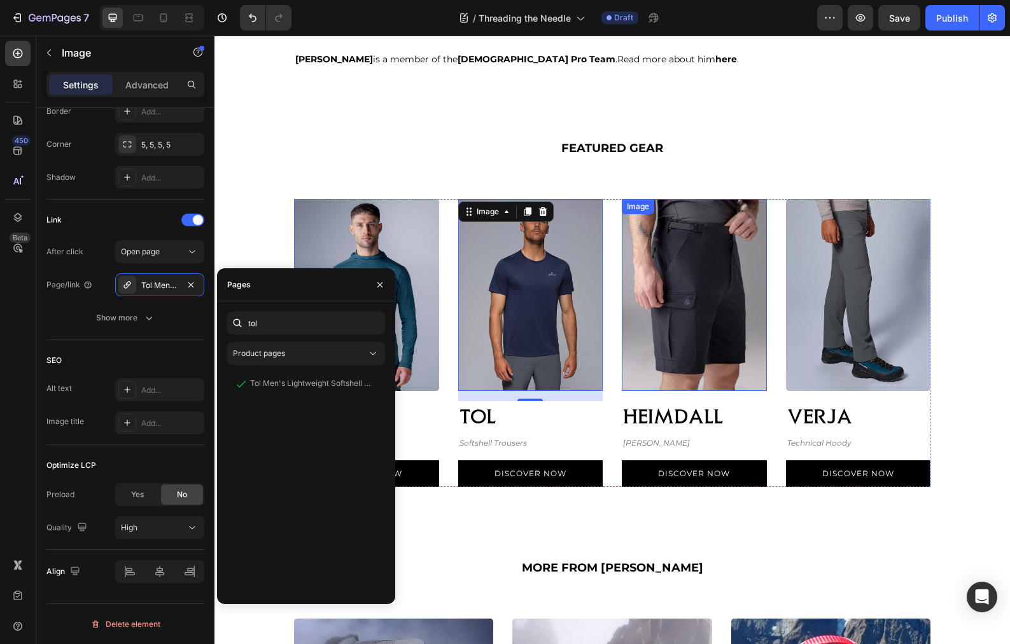
click at [664, 360] on img at bounding box center [694, 295] width 145 height 192
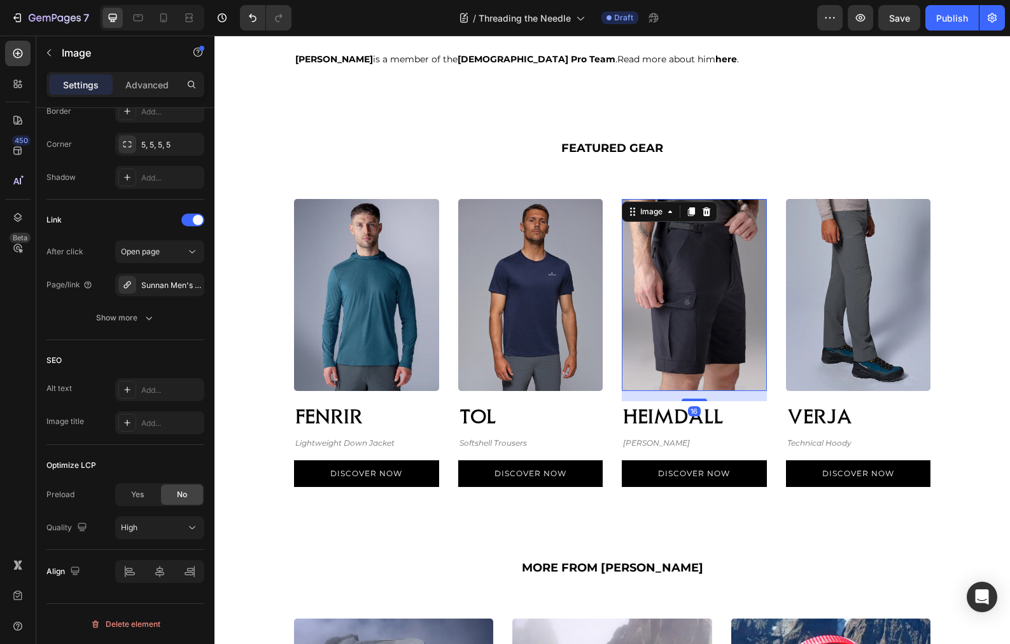
click at [664, 360] on img at bounding box center [694, 295] width 145 height 192
click at [158, 287] on div "Sunnan Men's Softshell Short" at bounding box center [159, 285] width 37 height 11
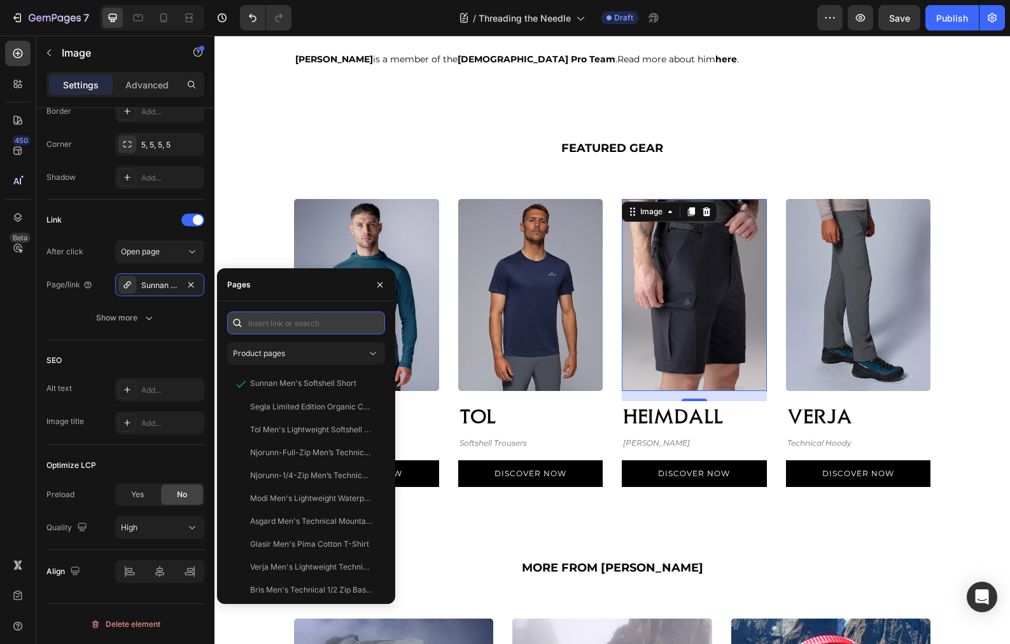
click at [259, 317] on input "text" at bounding box center [306, 323] width 158 height 23
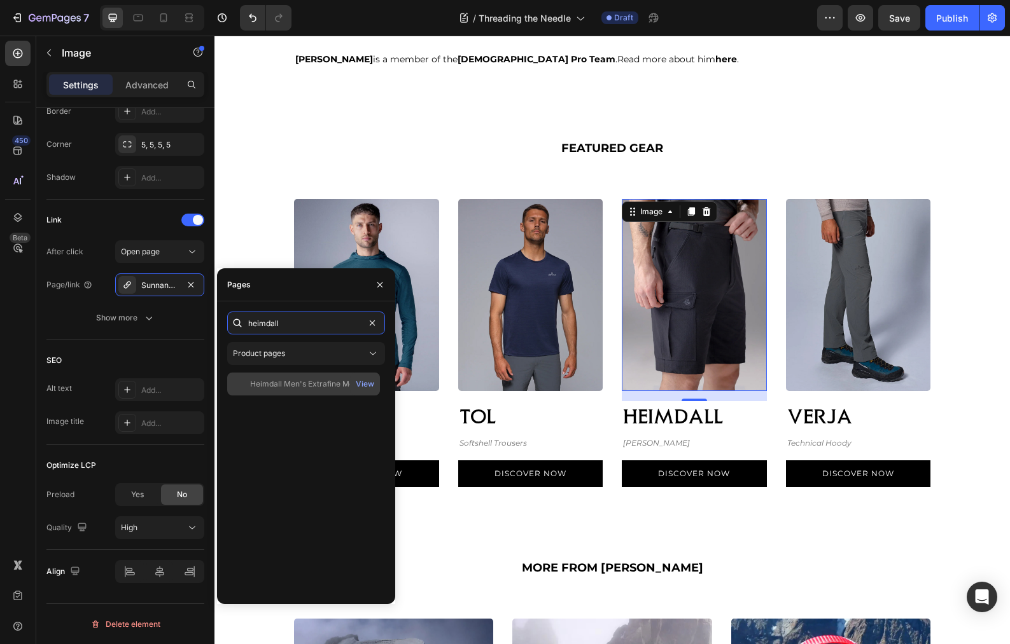
type input "heimdall"
click at [308, 380] on div "Heimdall Men's Extrafine Merino Baselayer" at bounding box center [311, 384] width 122 height 11
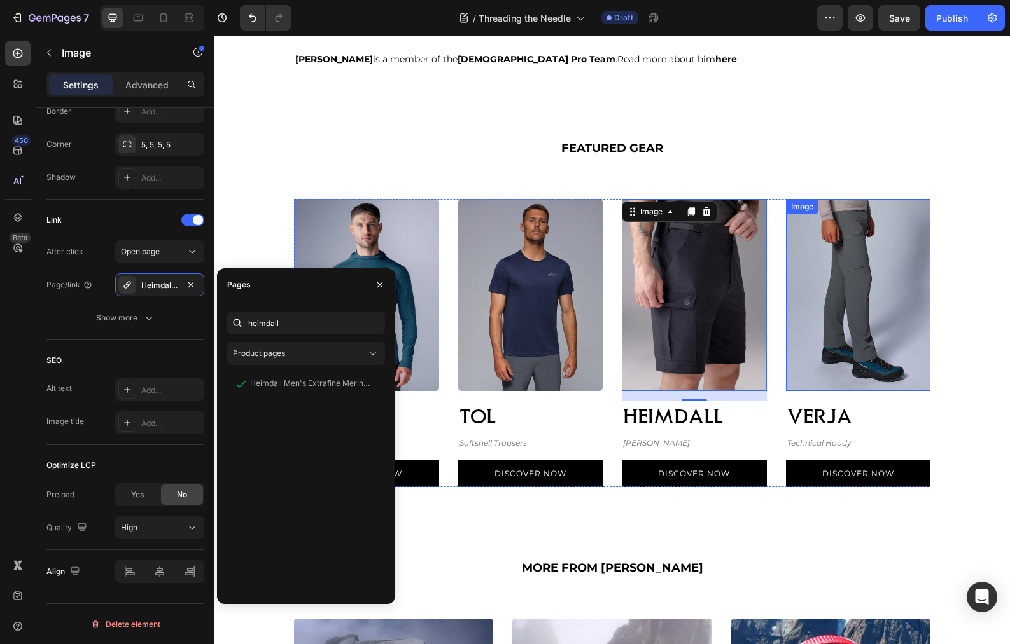
click at [847, 367] on img at bounding box center [858, 295] width 145 height 192
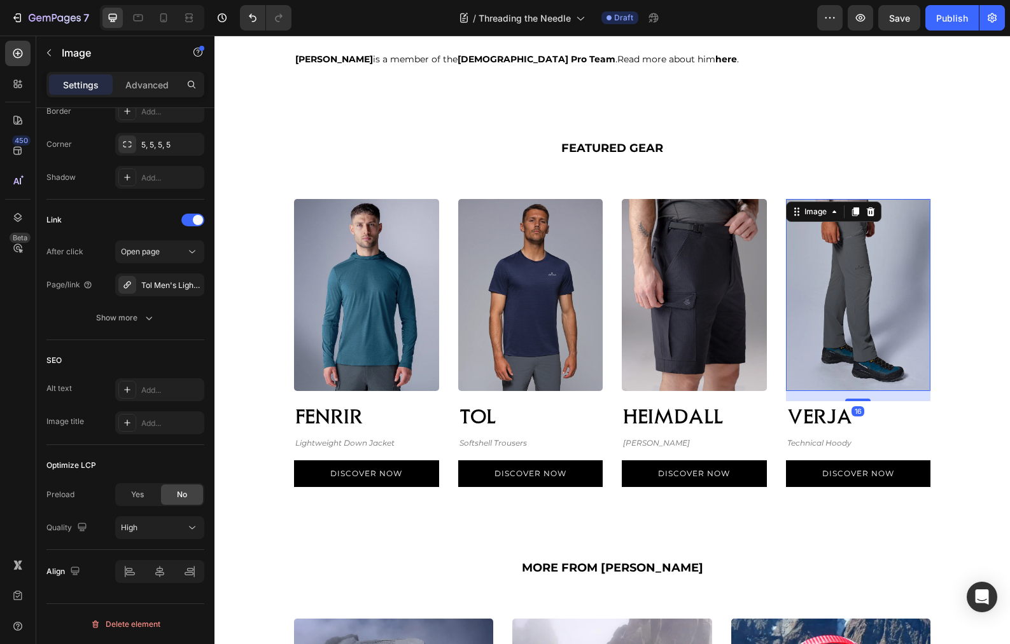
click at [831, 360] on img at bounding box center [858, 295] width 145 height 192
click at [153, 286] on div "Tol Men's Lightweight Softshell Trousers" at bounding box center [159, 285] width 37 height 11
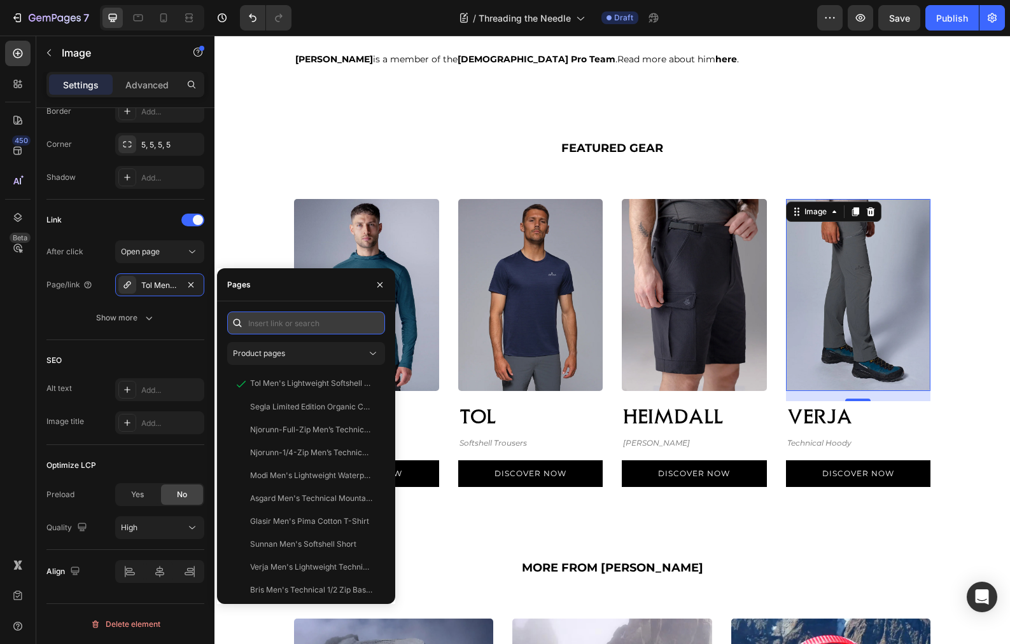
click at [273, 328] on input "text" at bounding box center [306, 323] width 158 height 23
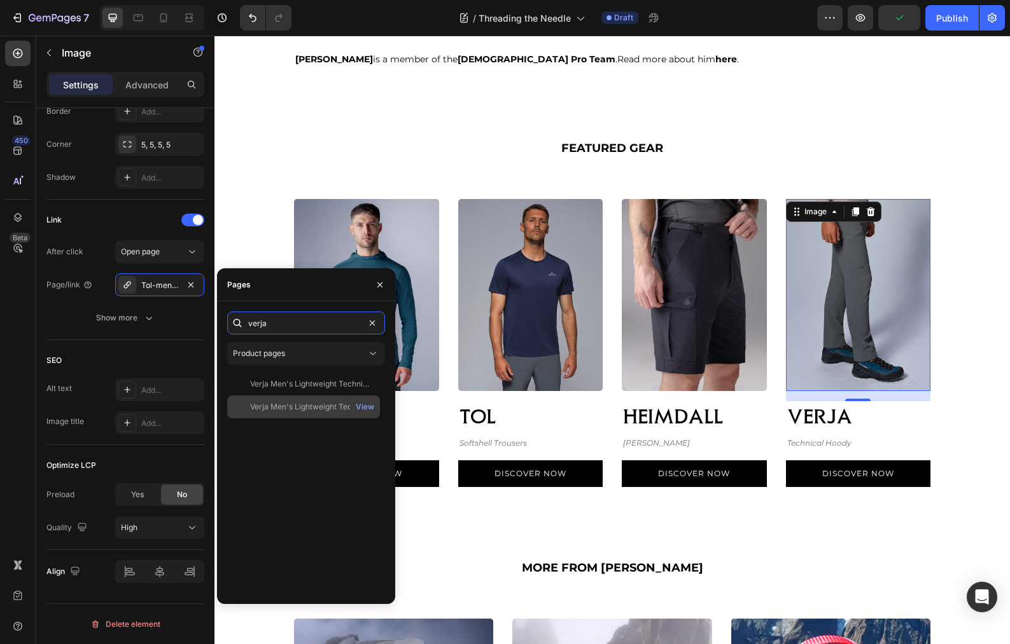
type input "verja"
click at [298, 403] on div "Verja Men's Lightweight Technical Hoody" at bounding box center [311, 406] width 122 height 11
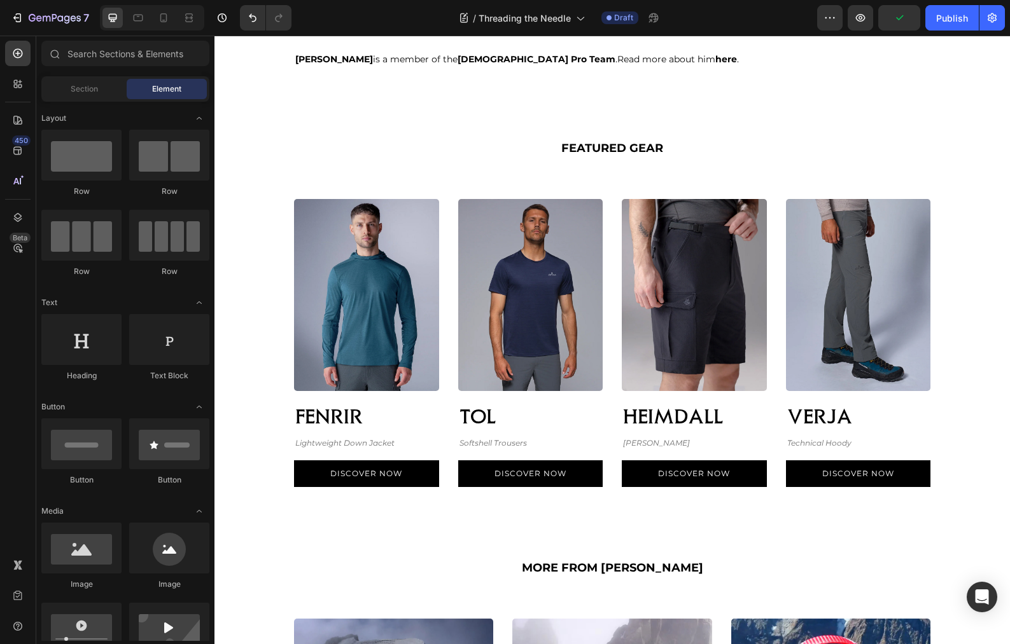
click at [994, 406] on section "Image FENRIR Text block Lightweight Down Jacket Text block Discover Now Button …" at bounding box center [612, 343] width 784 height 329
click at [837, 374] on img at bounding box center [858, 295] width 145 height 192
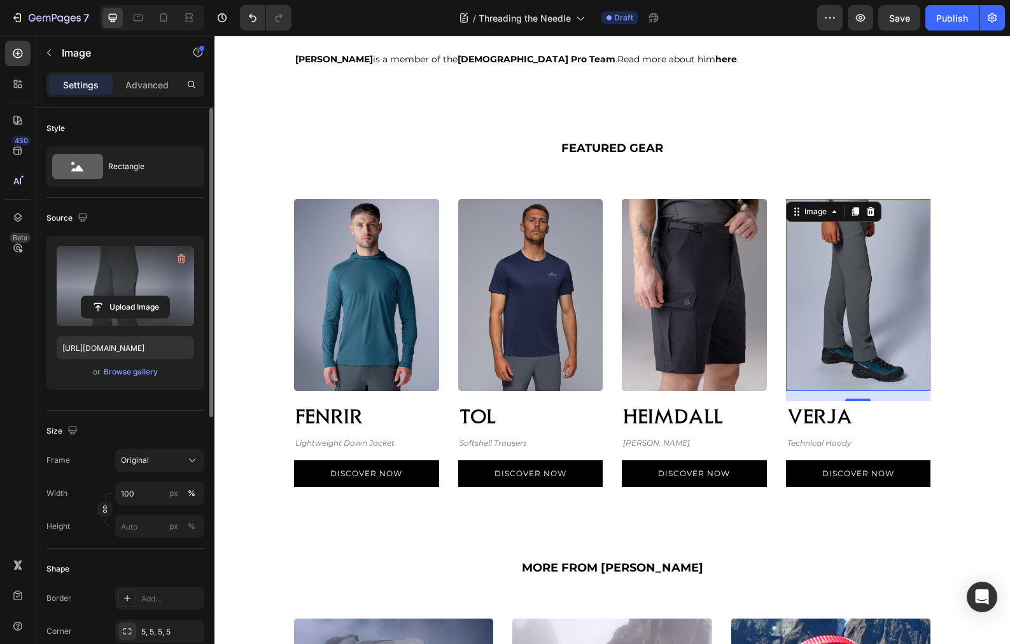
click at [111, 281] on label at bounding box center [125, 286] width 137 height 80
click at [111, 296] on input "file" at bounding box center [125, 307] width 88 height 22
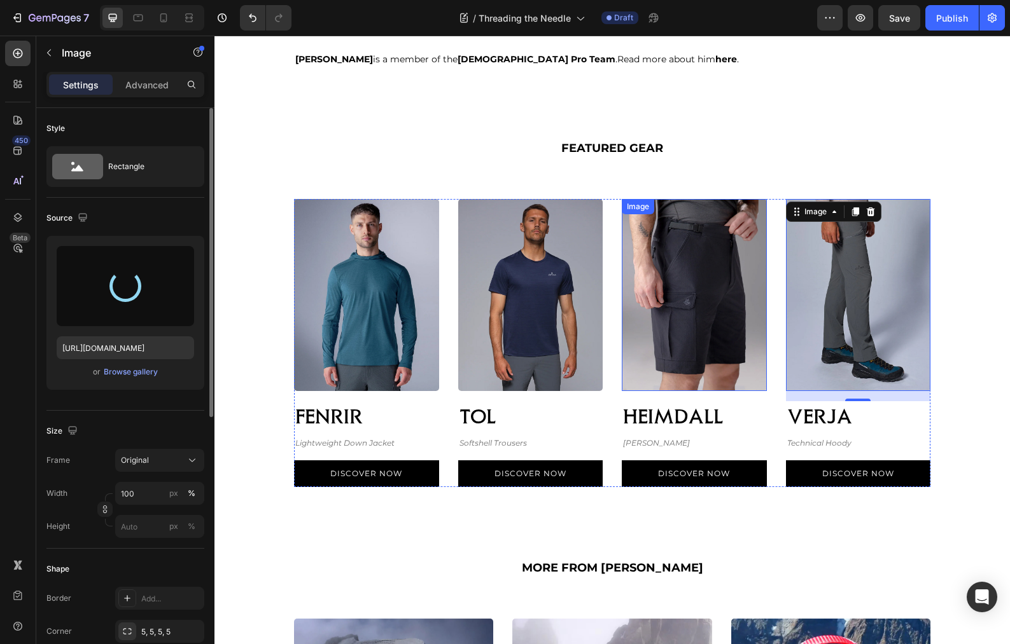
type input "[URL][DOMAIN_NAME]"
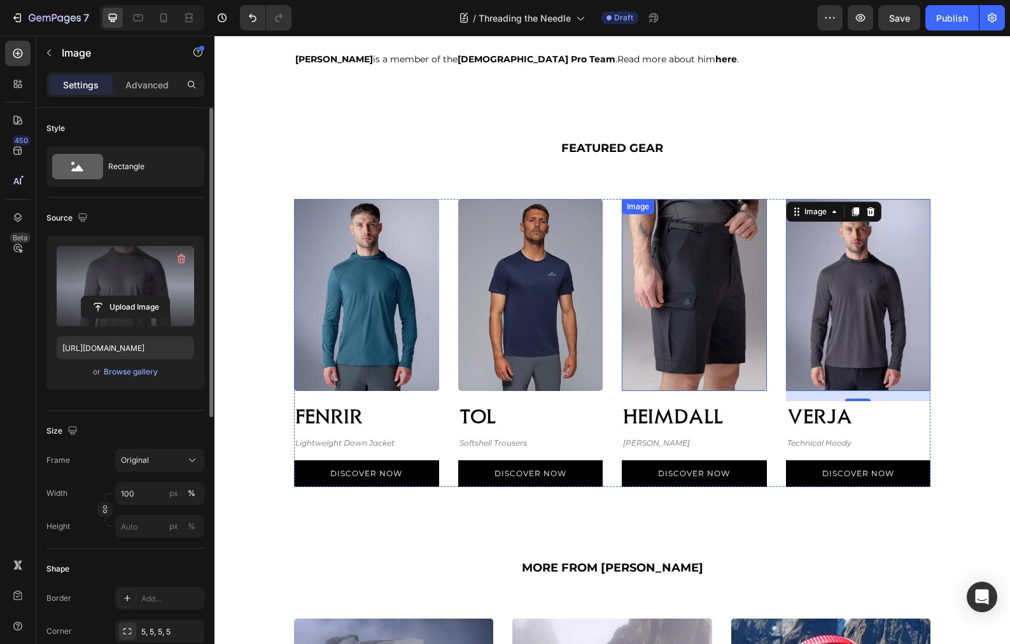
click at [699, 351] on img at bounding box center [694, 295] width 145 height 192
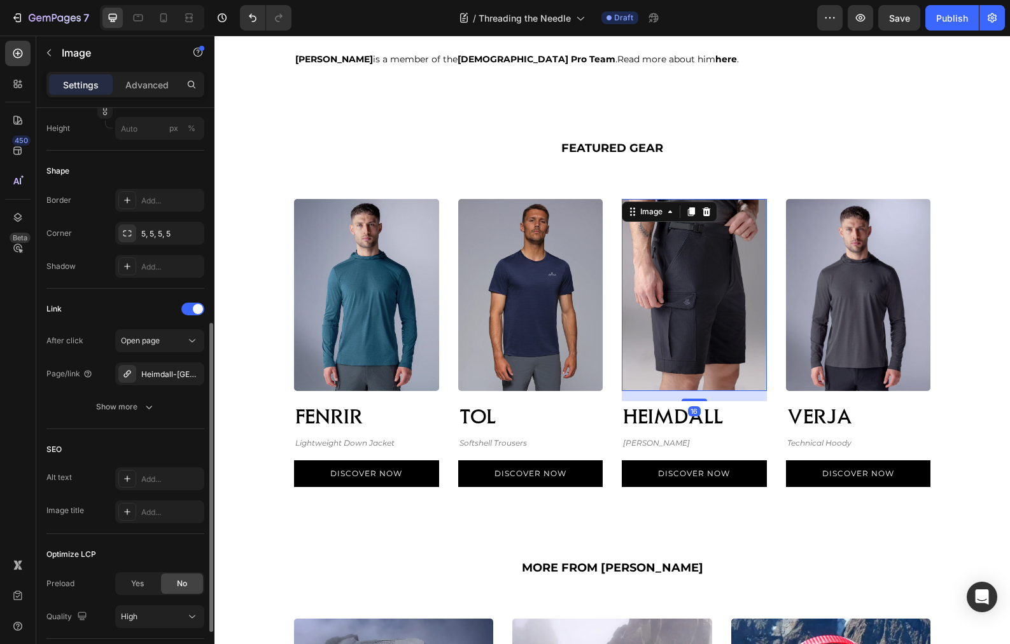
click at [699, 350] on img at bounding box center [694, 295] width 145 height 192
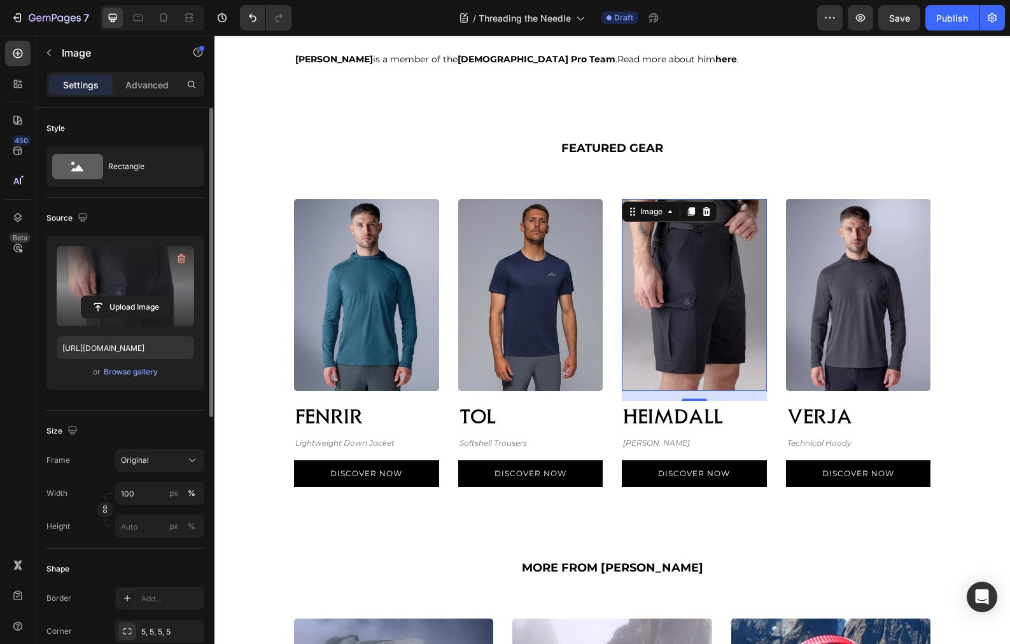
click at [111, 264] on label at bounding box center [125, 286] width 137 height 80
click at [111, 296] on input "file" at bounding box center [125, 307] width 88 height 22
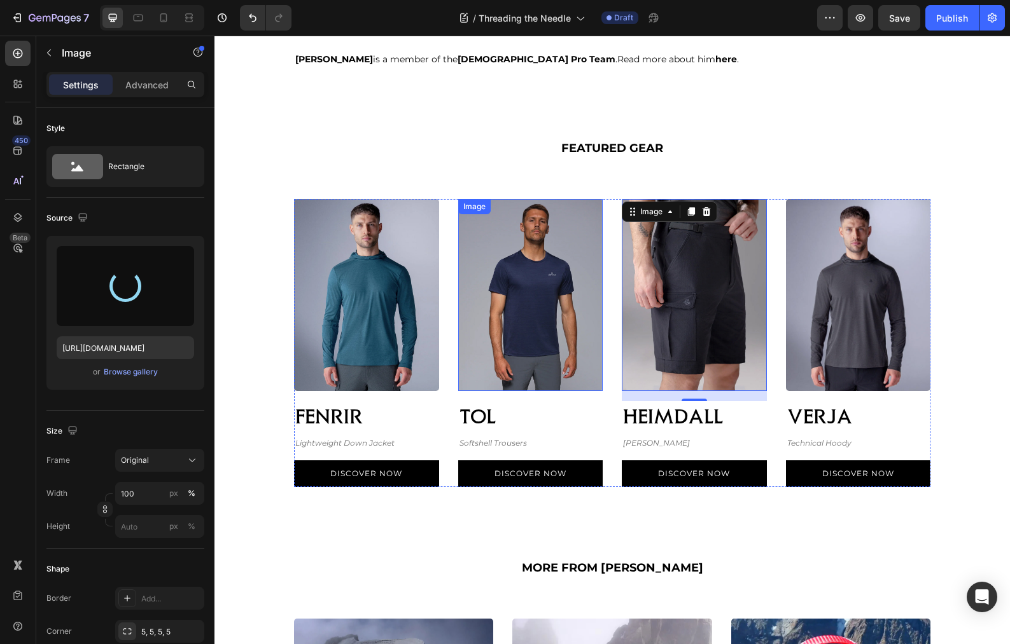
type input "[URL][DOMAIN_NAME]"
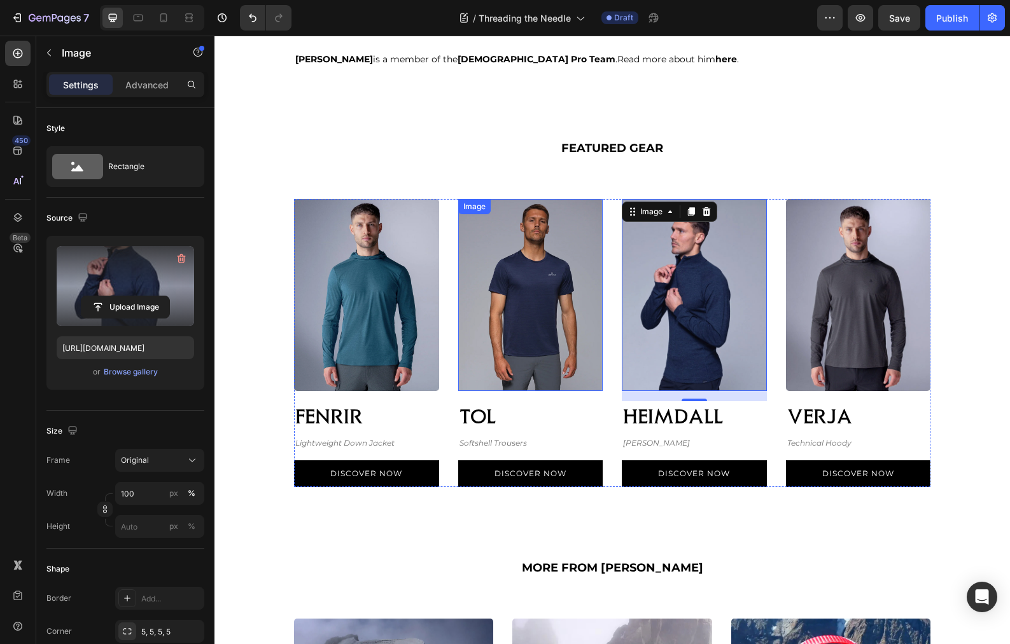
click at [538, 332] on img at bounding box center [530, 295] width 145 height 192
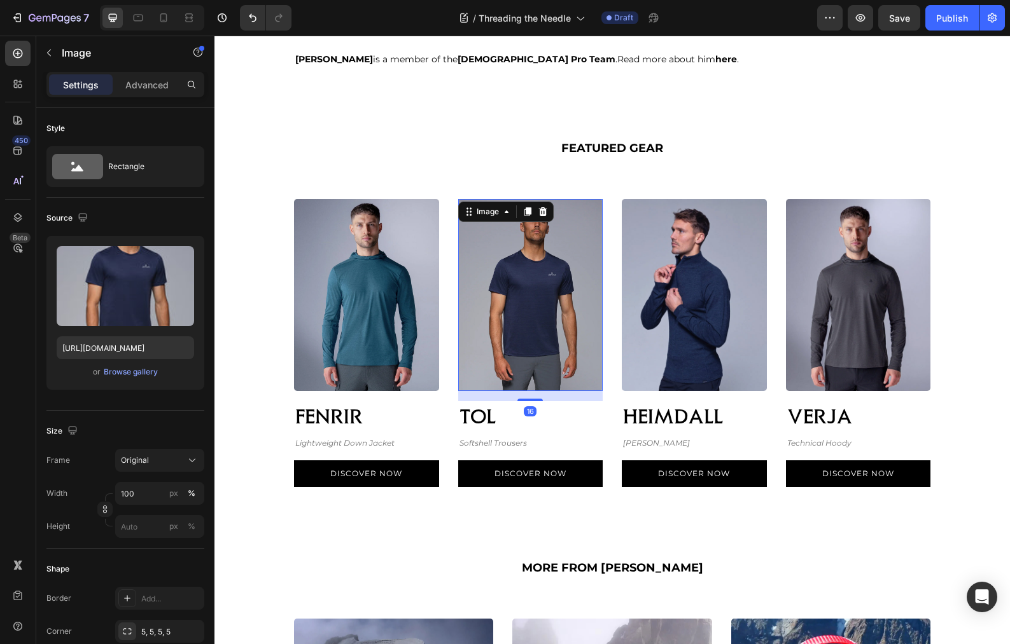
click at [527, 332] on img at bounding box center [530, 295] width 145 height 192
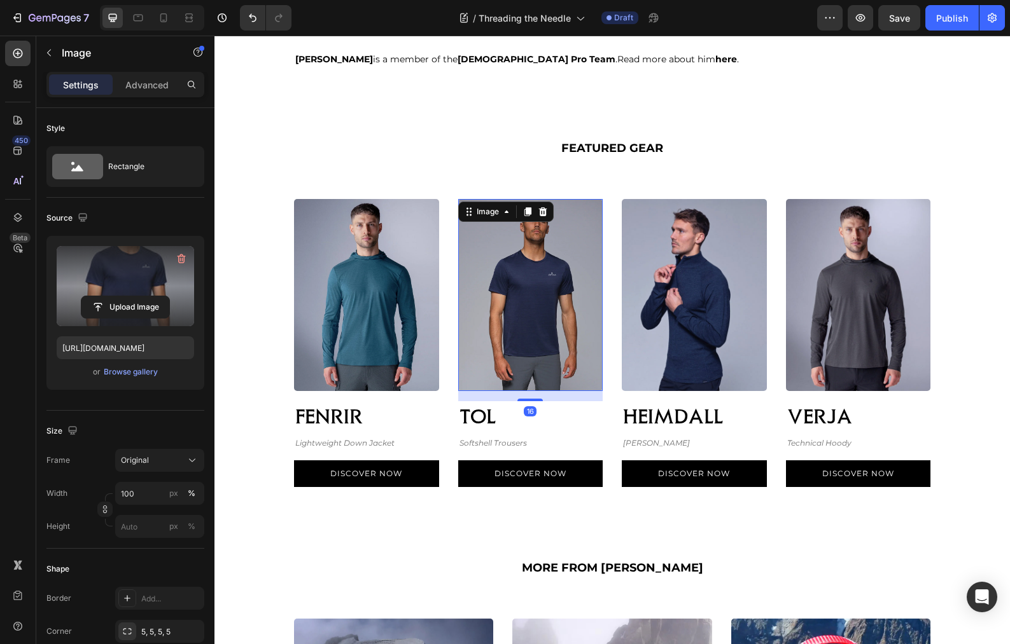
click at [129, 286] on label at bounding box center [125, 286] width 137 height 80
click at [129, 296] on input "file" at bounding box center [125, 307] width 88 height 22
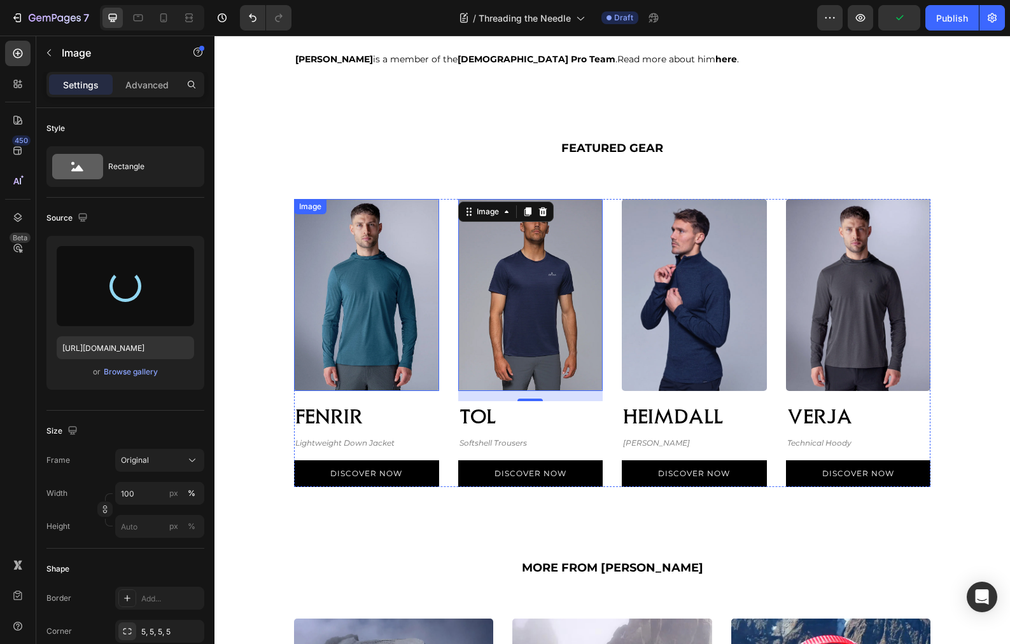
type input "[URL][DOMAIN_NAME]"
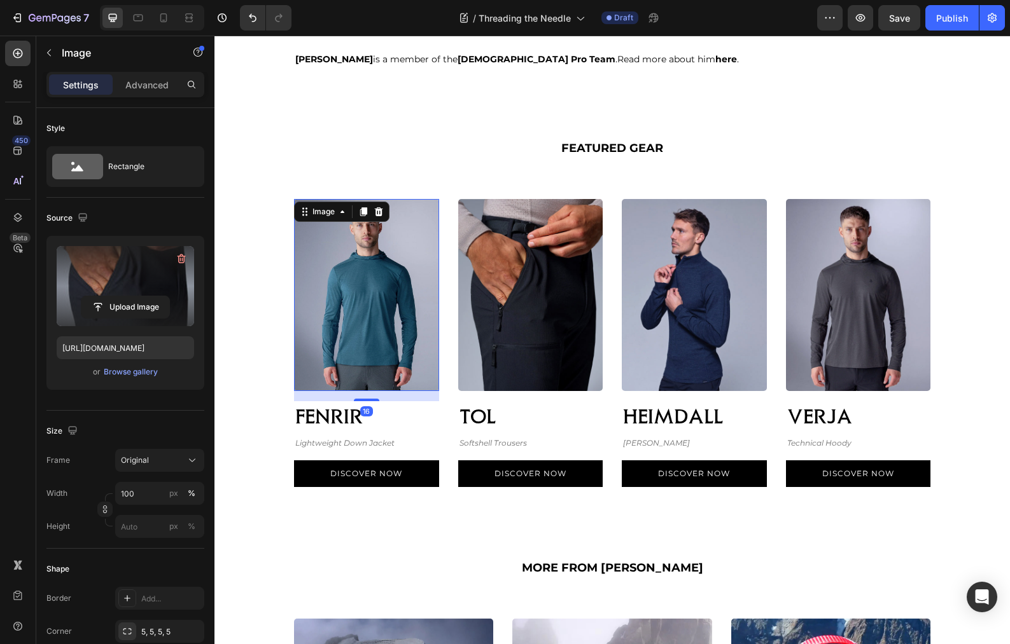
click at [354, 309] on img at bounding box center [366, 295] width 145 height 192
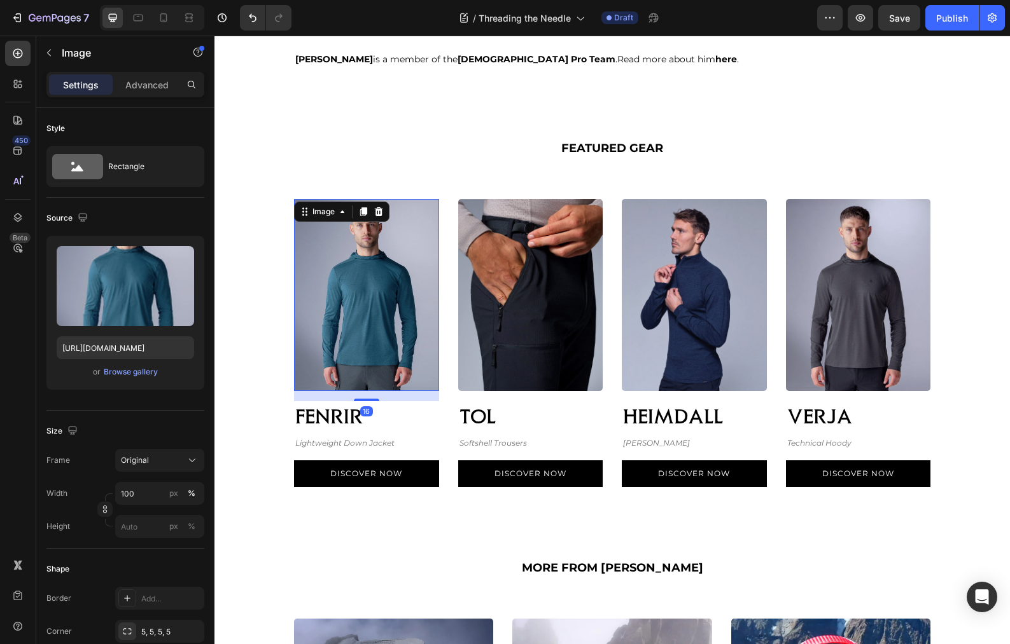
click at [351, 305] on img at bounding box center [366, 295] width 145 height 192
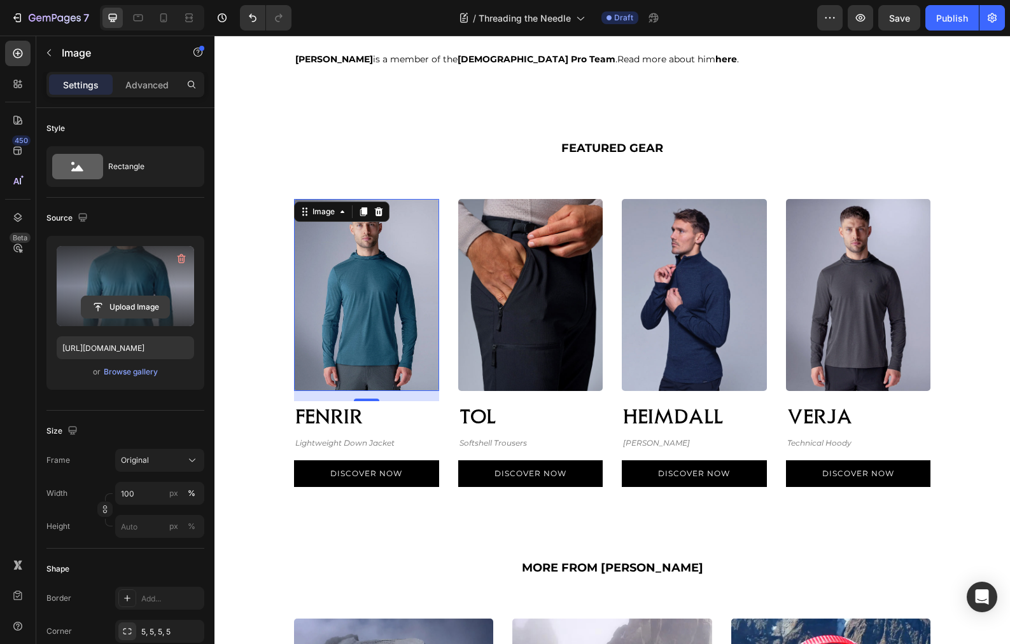
click at [122, 305] on input "file" at bounding box center [125, 307] width 88 height 22
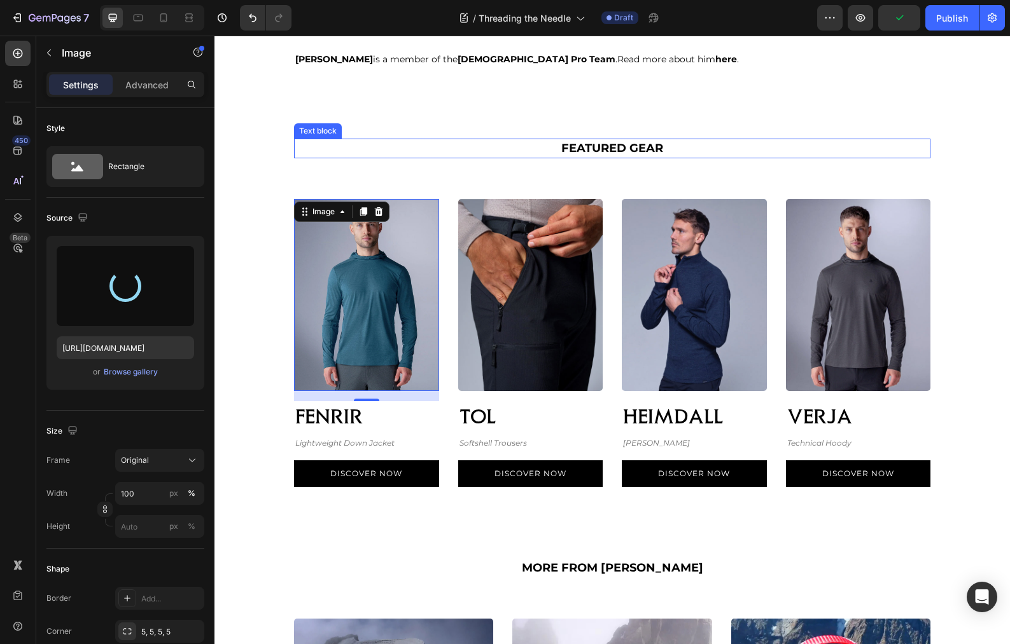
type input "[URL][DOMAIN_NAME]"
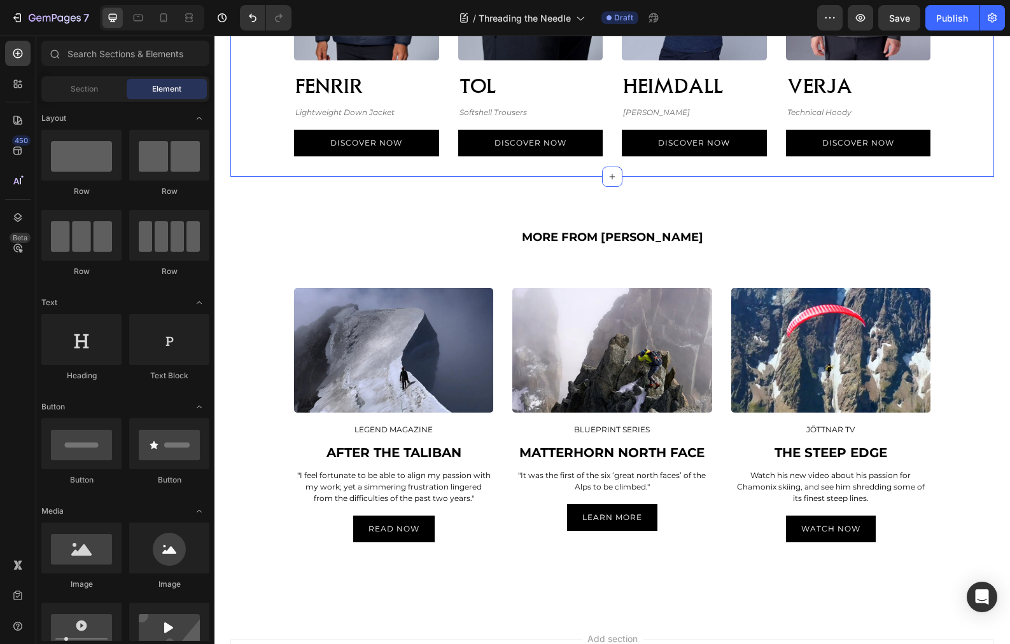
scroll to position [3855, 0]
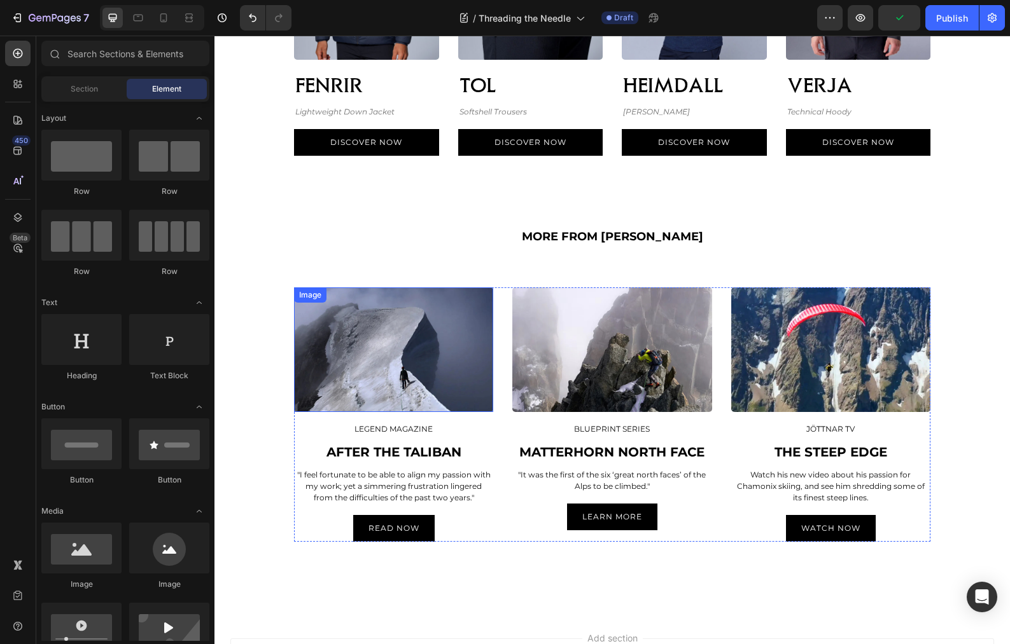
click at [394, 358] on img at bounding box center [393, 350] width 199 height 125
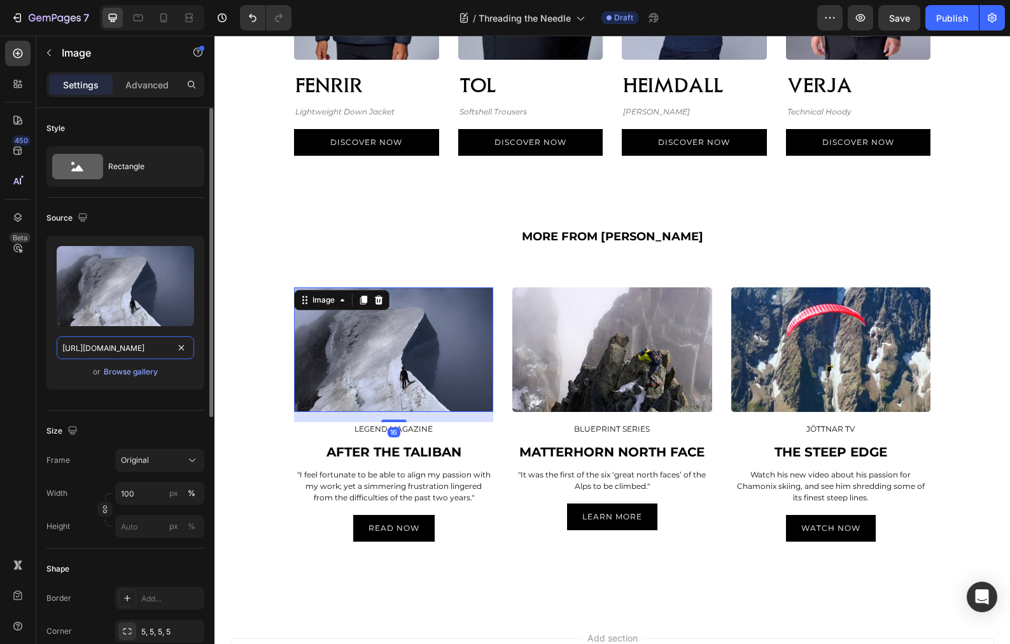
click at [153, 347] on input "[URL][DOMAIN_NAME]" at bounding box center [125, 348] width 137 height 23
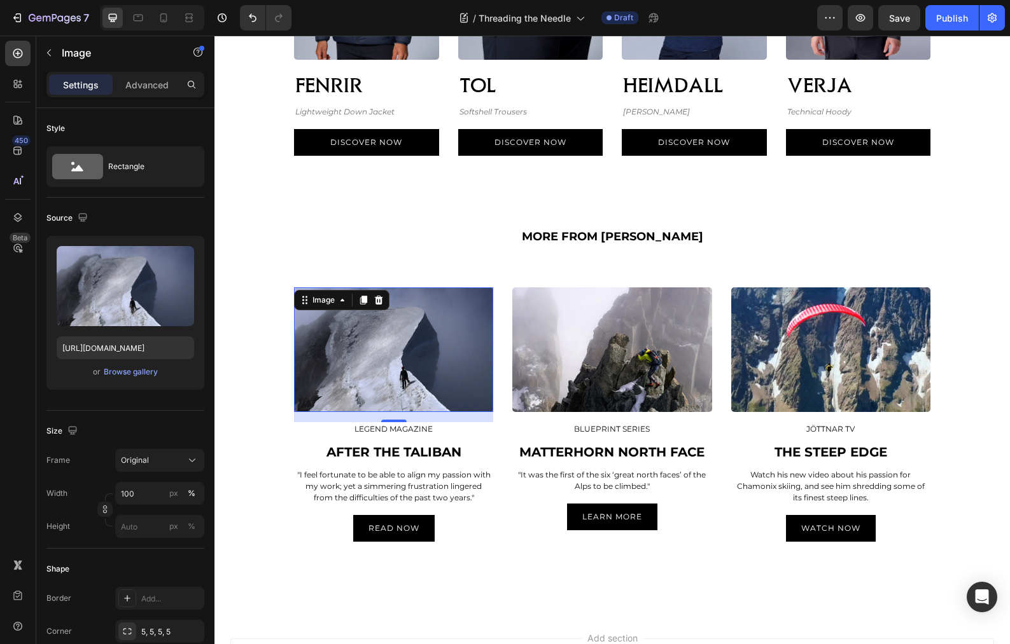
click at [412, 355] on img at bounding box center [393, 350] width 199 height 125
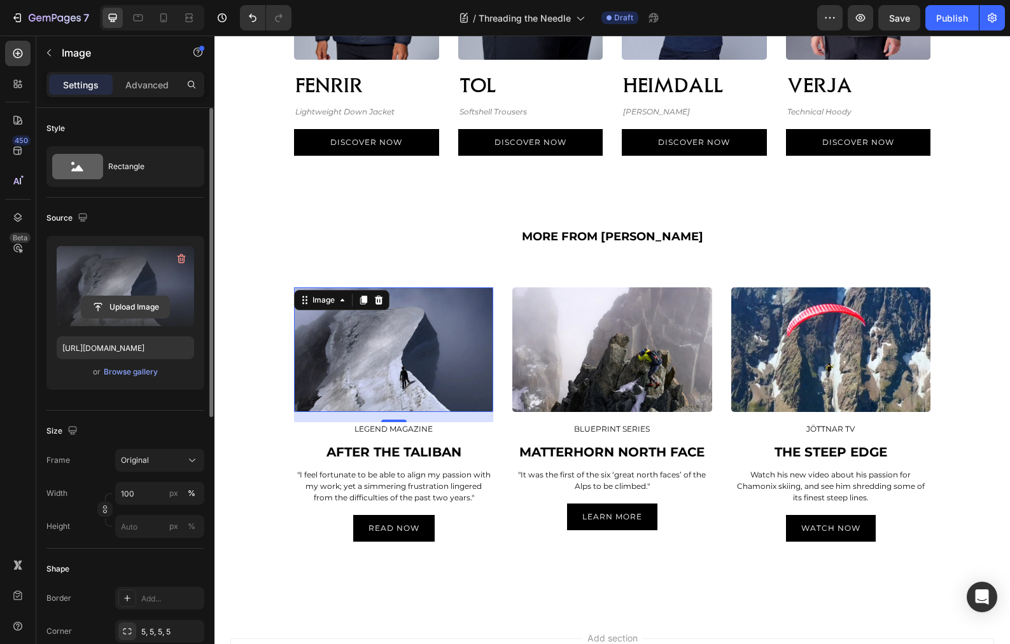
click at [121, 305] on input "file" at bounding box center [125, 307] width 88 height 22
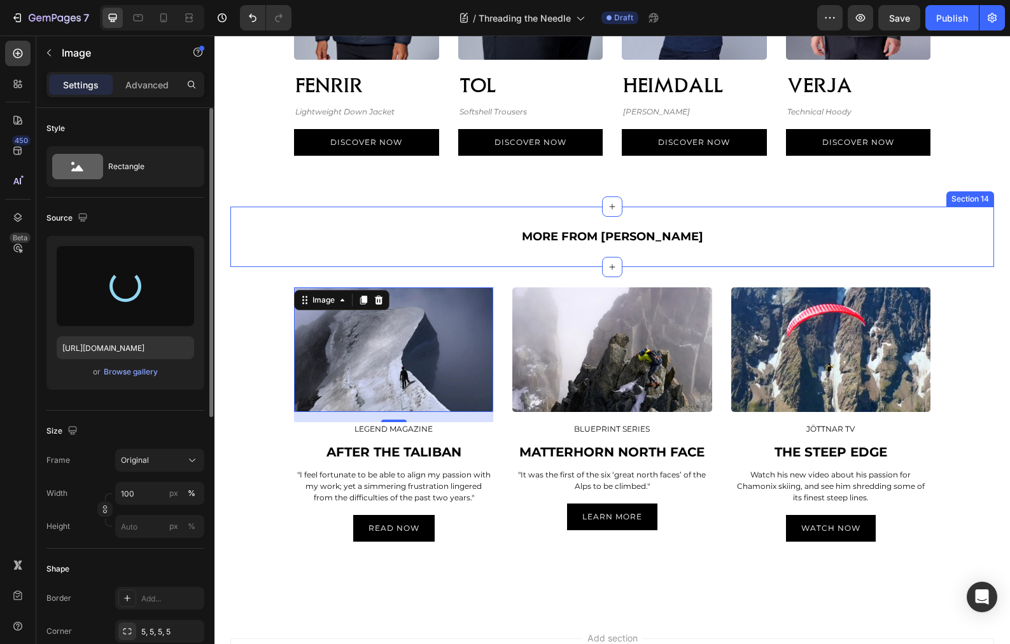
type input "[URL][DOMAIN_NAME]"
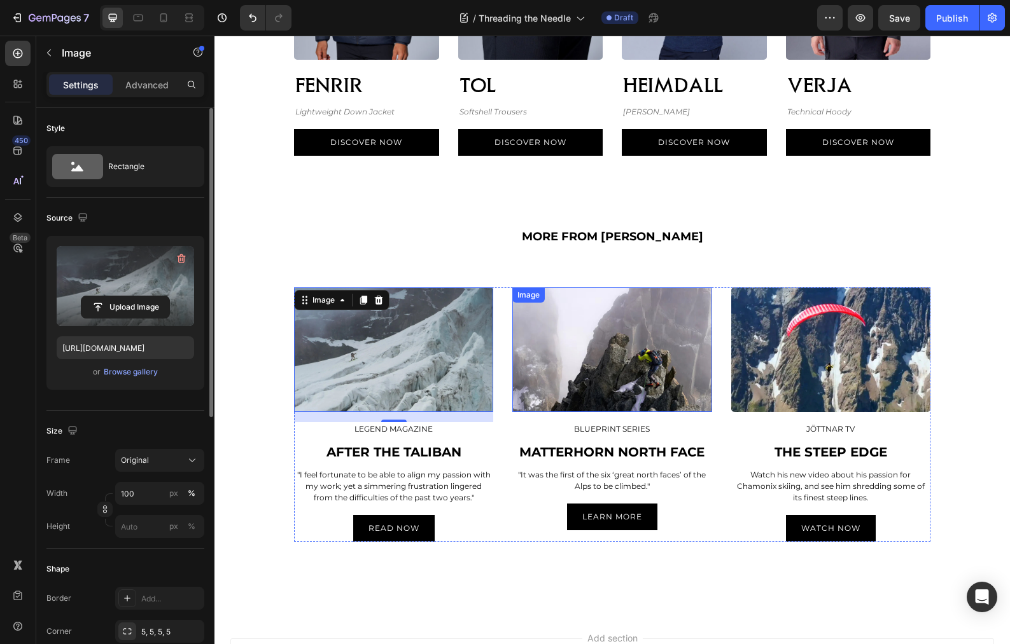
click at [596, 364] on img at bounding box center [611, 350] width 199 height 125
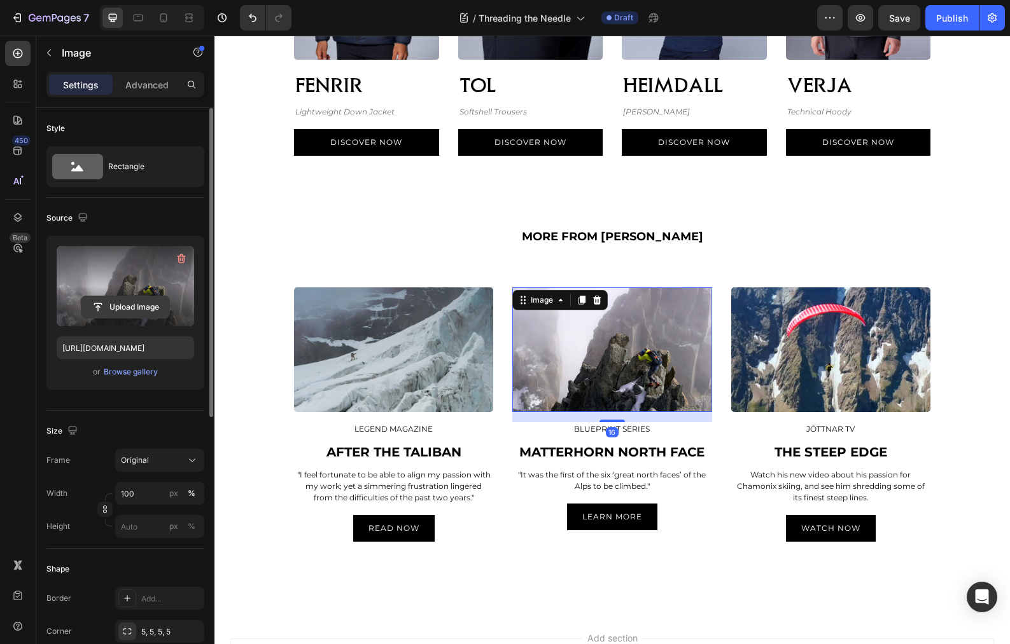
click at [125, 296] on button "Upload Image" at bounding box center [125, 307] width 89 height 23
click at [130, 282] on label at bounding box center [125, 286] width 137 height 80
click at [130, 296] on input "file" at bounding box center [125, 307] width 88 height 22
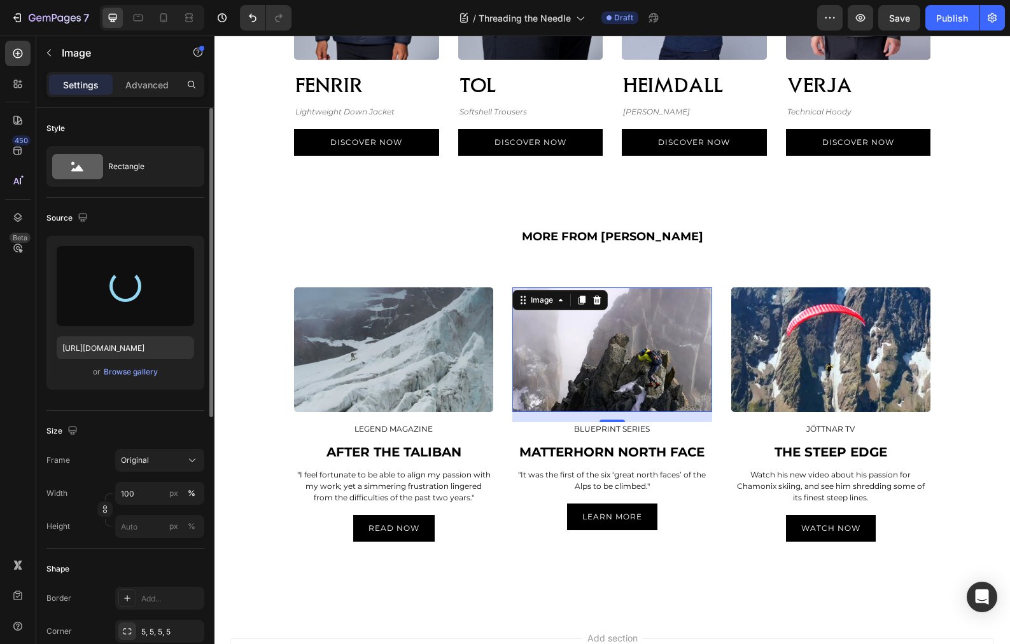
type input "[URL][DOMAIN_NAME]"
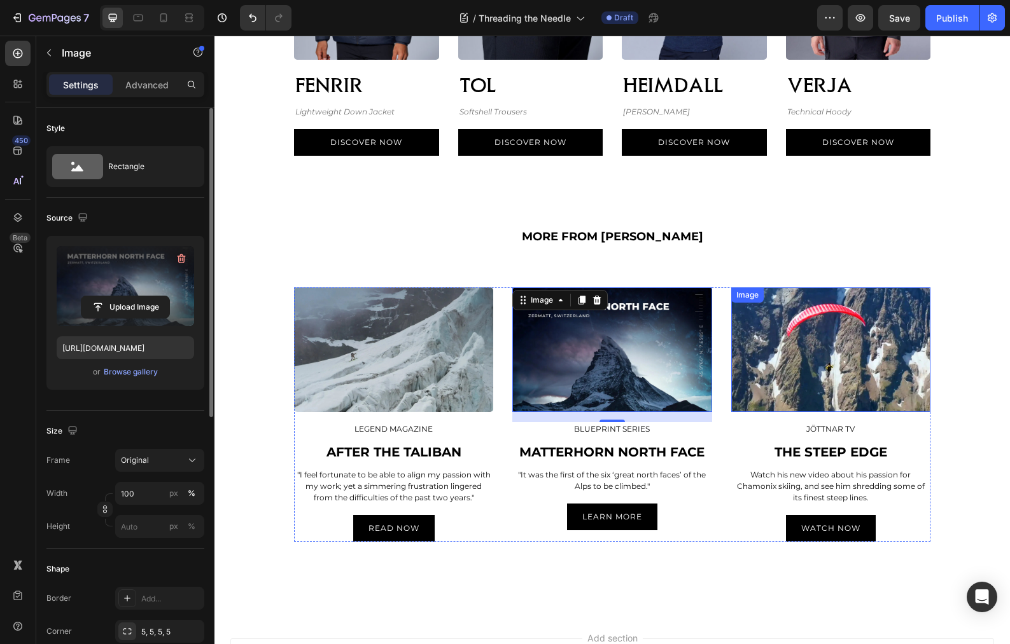
click at [841, 375] on img at bounding box center [830, 350] width 199 height 125
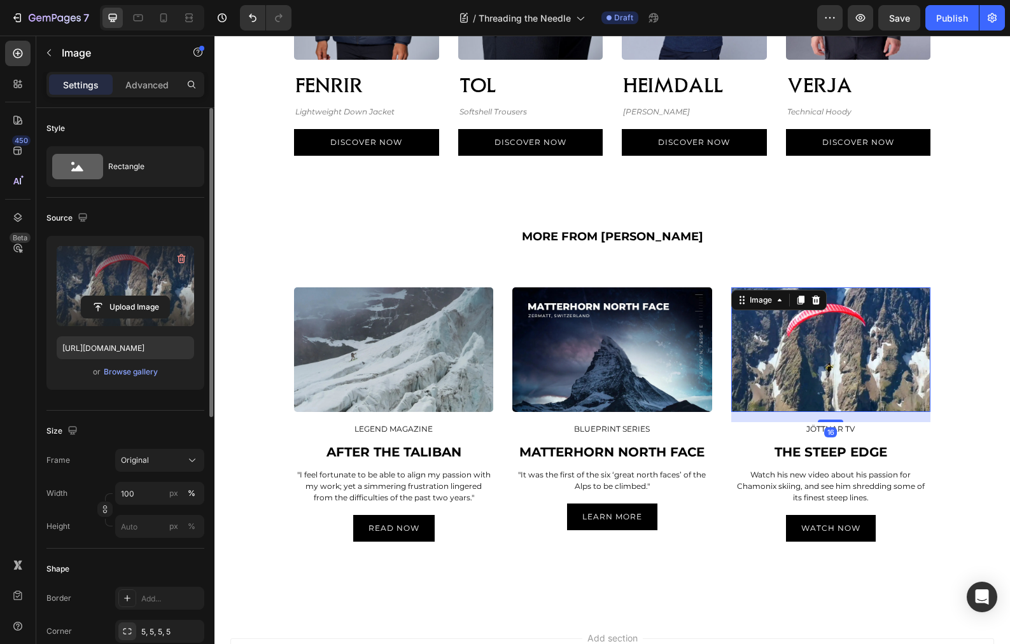
click at [108, 275] on label at bounding box center [125, 286] width 137 height 80
click at [108, 296] on input "file" at bounding box center [125, 307] width 88 height 22
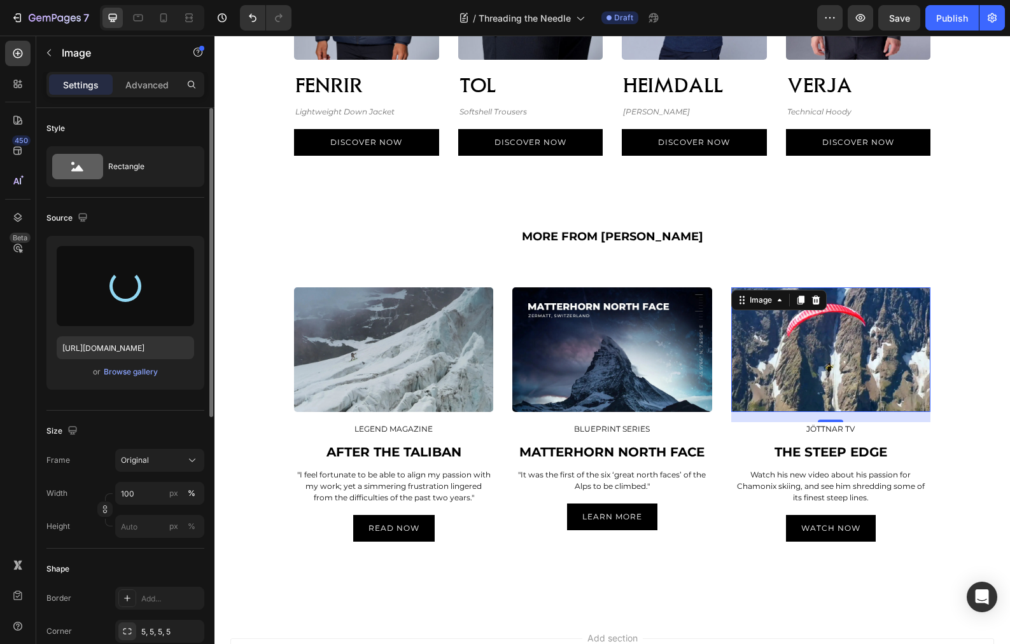
type input "[URL][DOMAIN_NAME]"
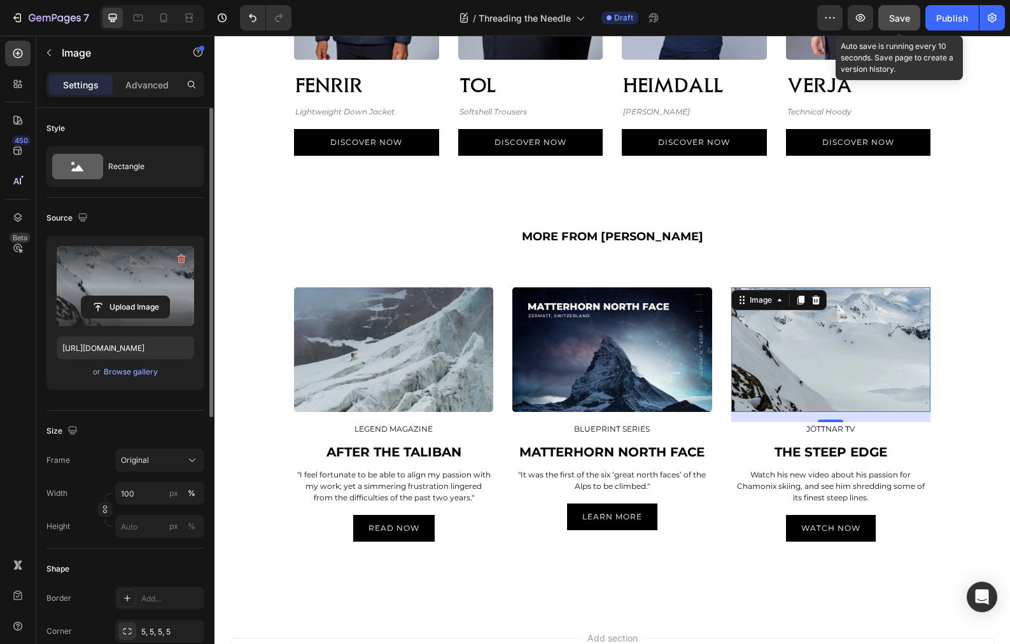
click at [898, 15] on span "Save" at bounding box center [899, 18] width 21 height 11
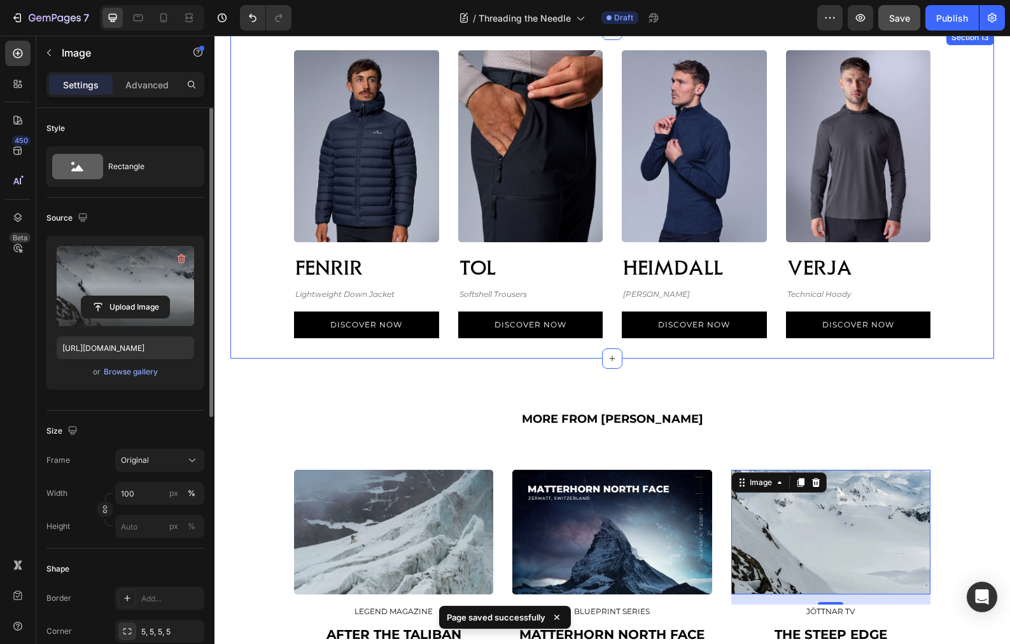
scroll to position [3571, 0]
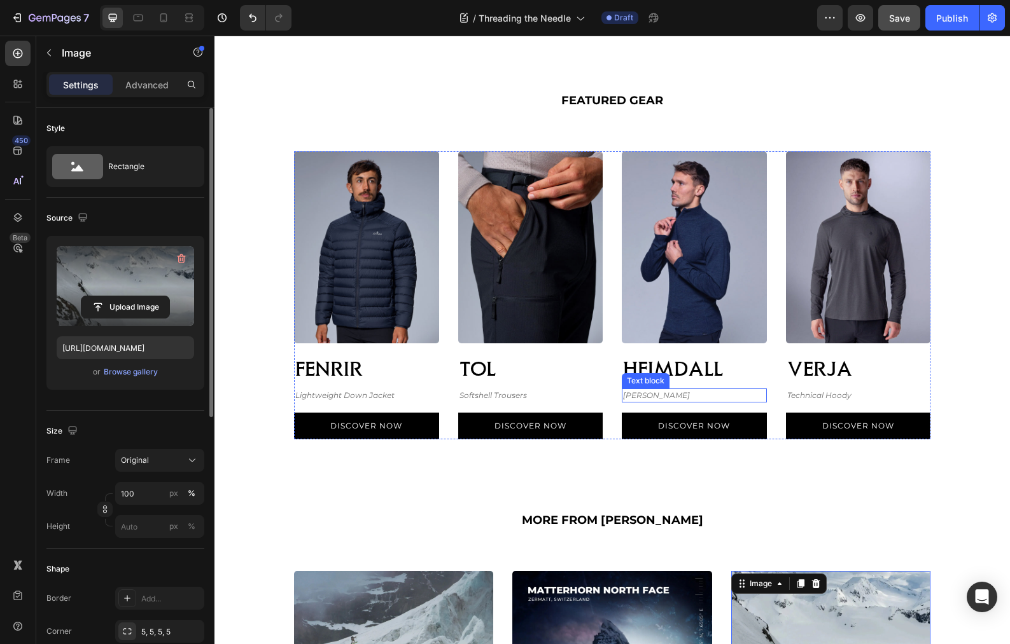
click at [713, 393] on p "[PERSON_NAME]" at bounding box center [694, 395] width 143 height 11
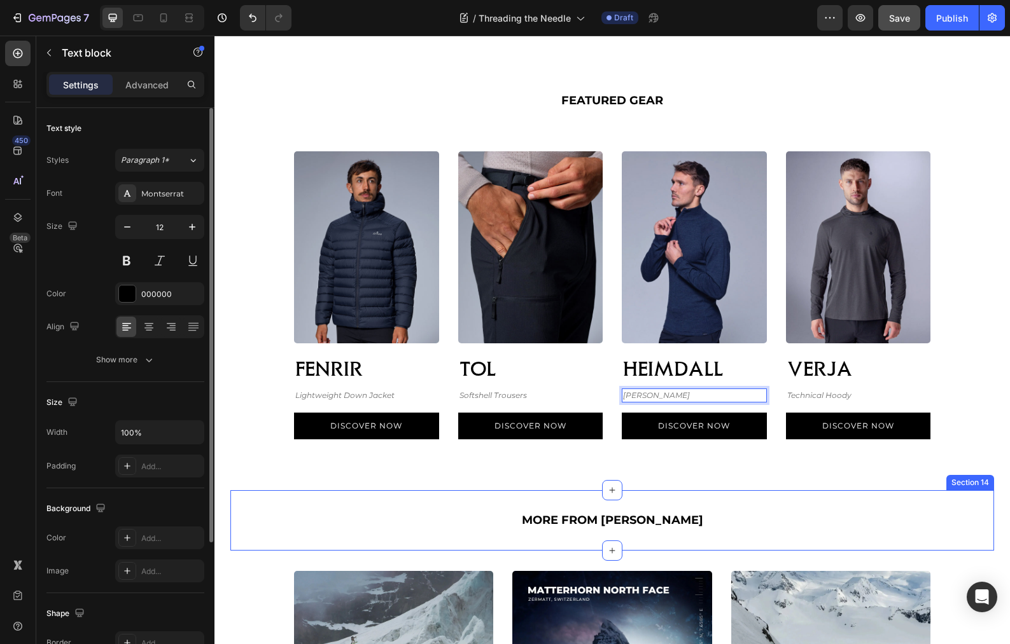
click at [822, 496] on div "MORE FROM [PERSON_NAME] Text block Row Section 14" at bounding box center [611, 521] width 763 height 60
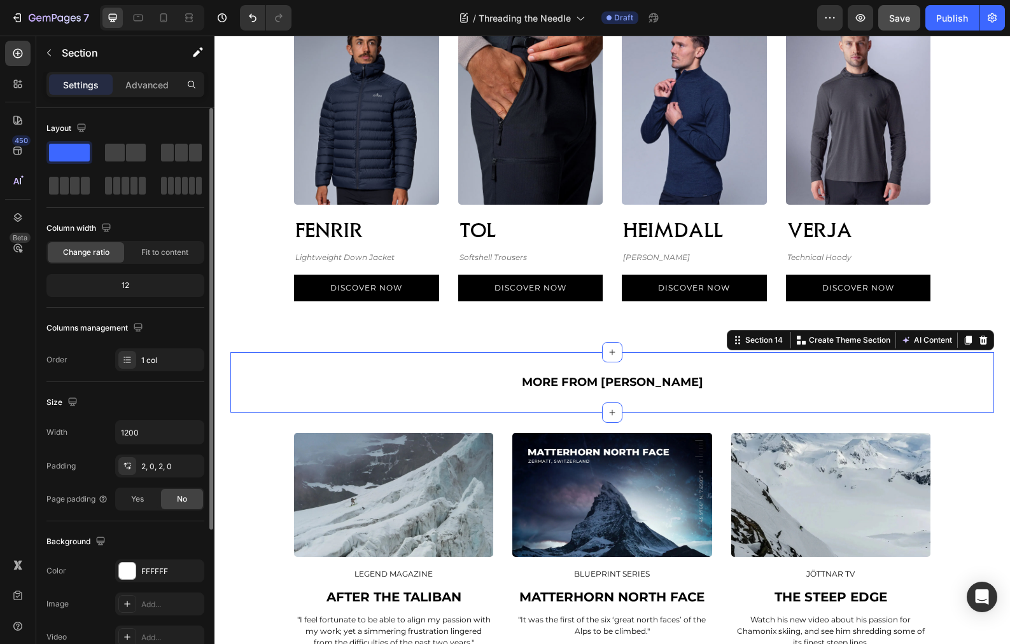
scroll to position [3282, 0]
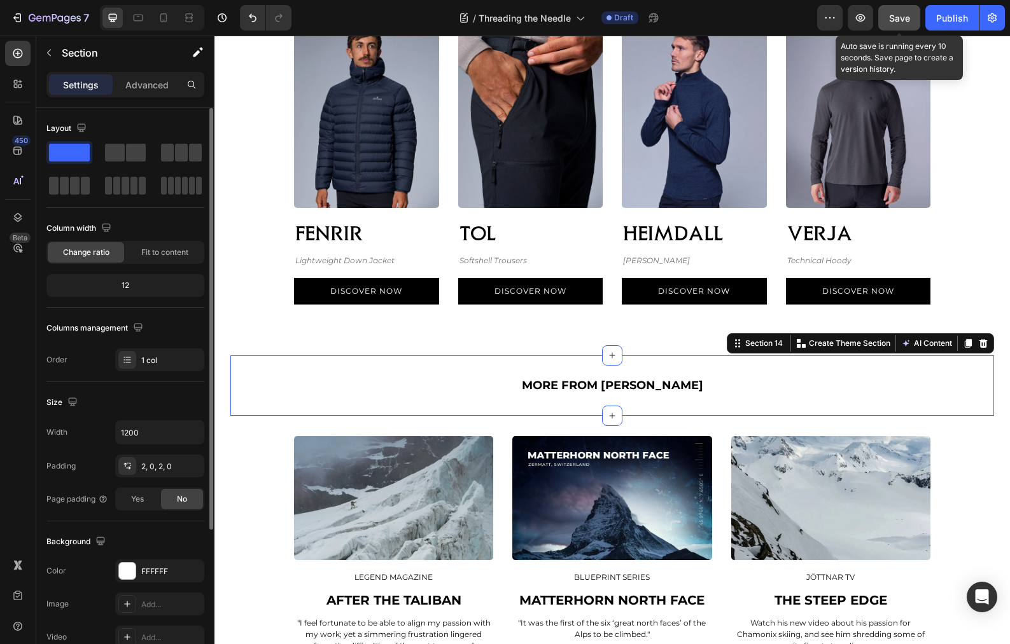
click at [892, 22] on span "Save" at bounding box center [899, 18] width 21 height 11
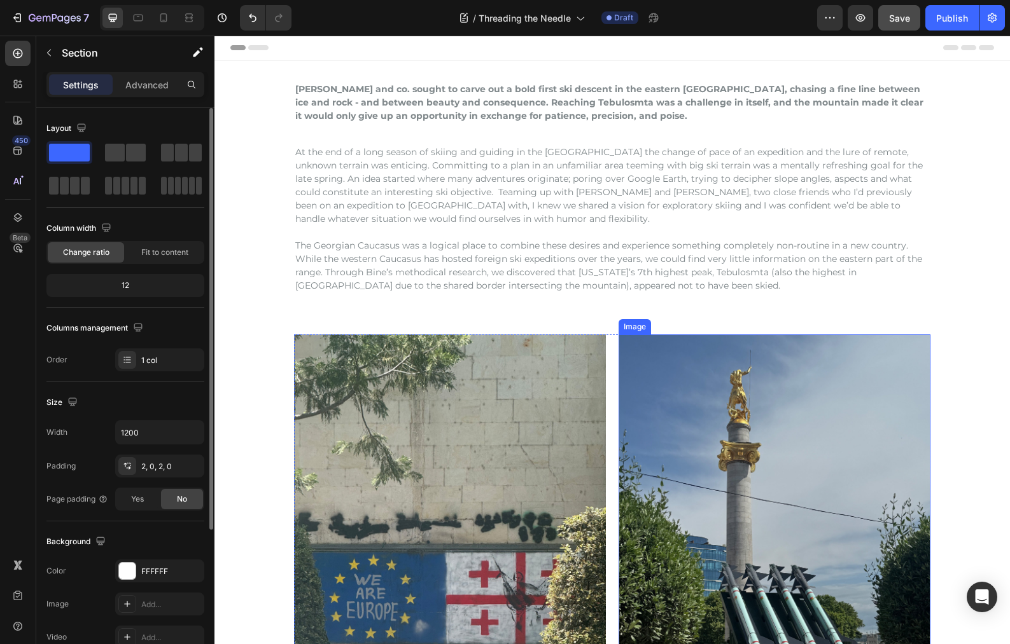
scroll to position [0, 0]
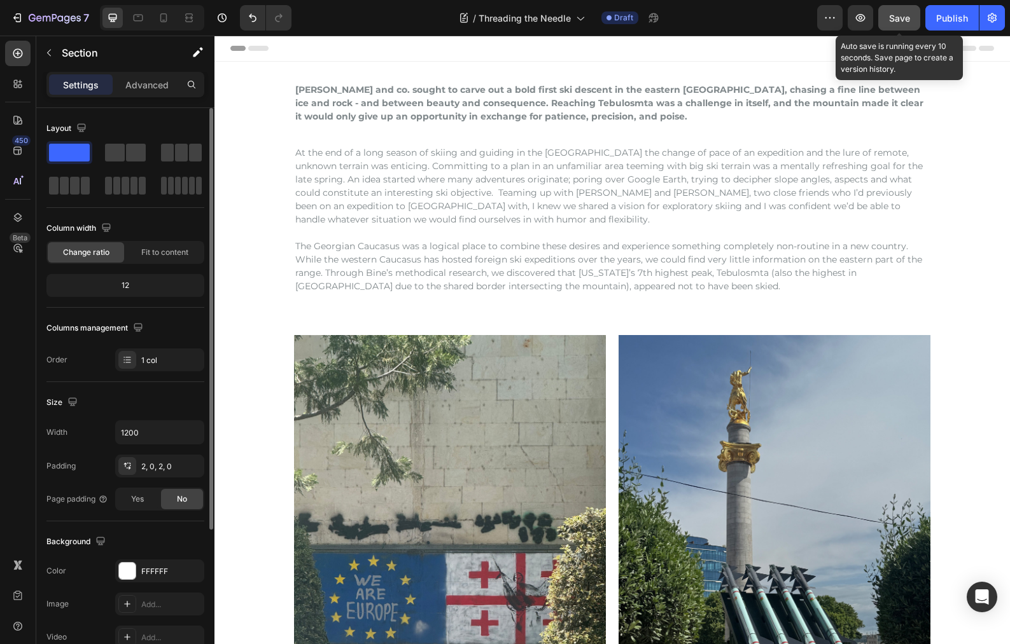
click at [895, 20] on span "Save" at bounding box center [899, 18] width 21 height 11
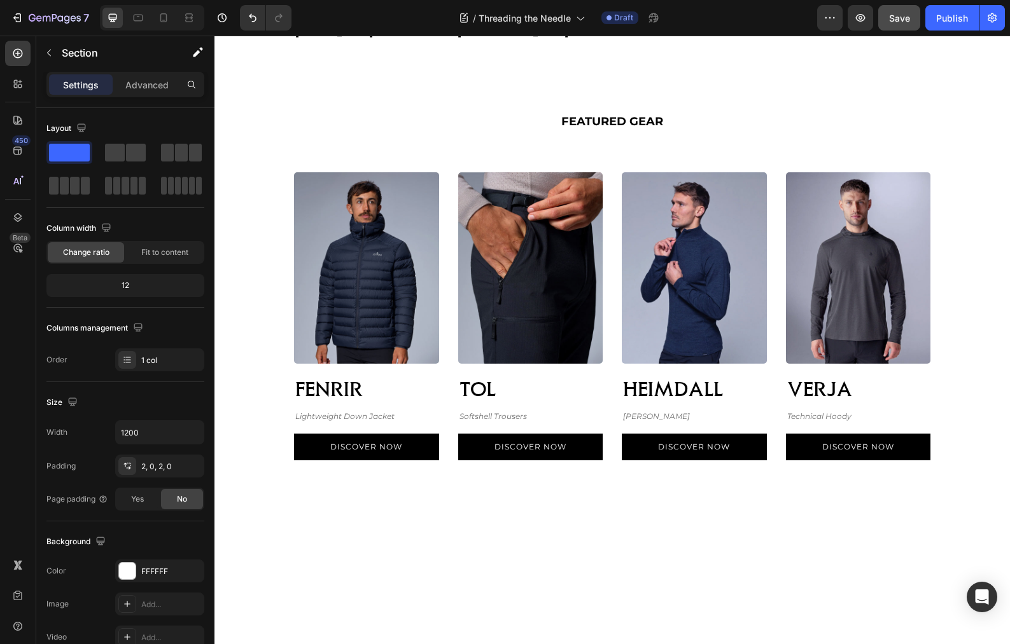
scroll to position [3128, 0]
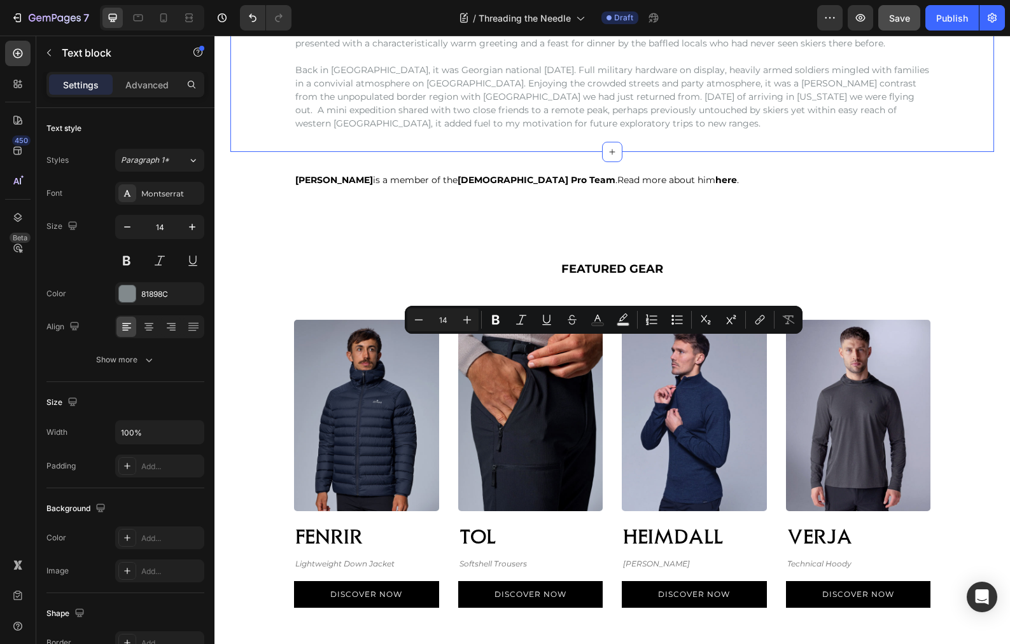
drag, startPoint x: 533, startPoint y: 398, endPoint x: 281, endPoint y: 334, distance: 259.2
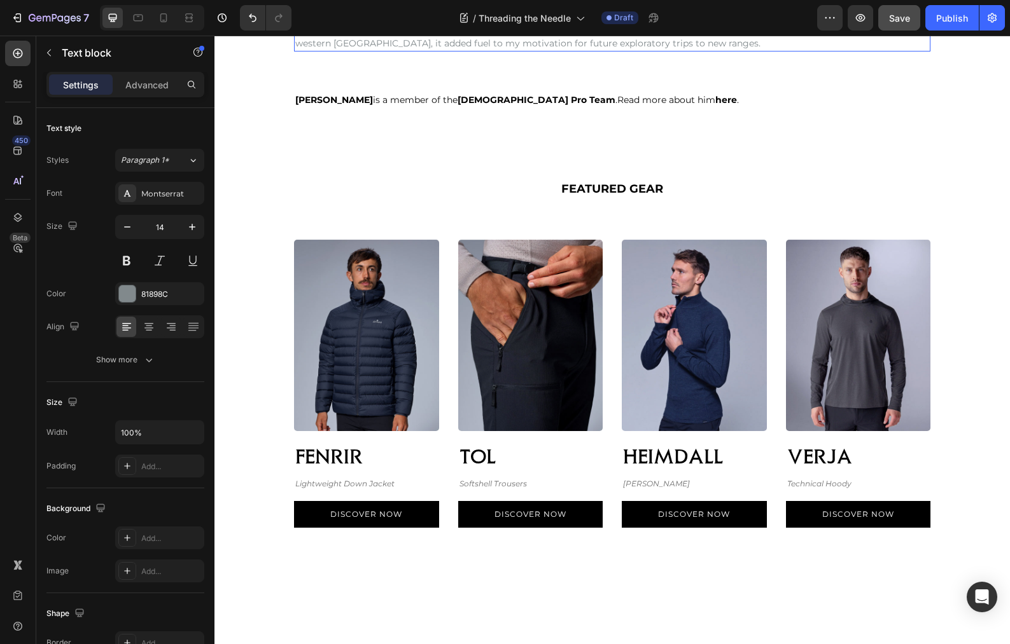
drag, startPoint x: 322, startPoint y: 399, endPoint x: 276, endPoint y: 318, distance: 92.9
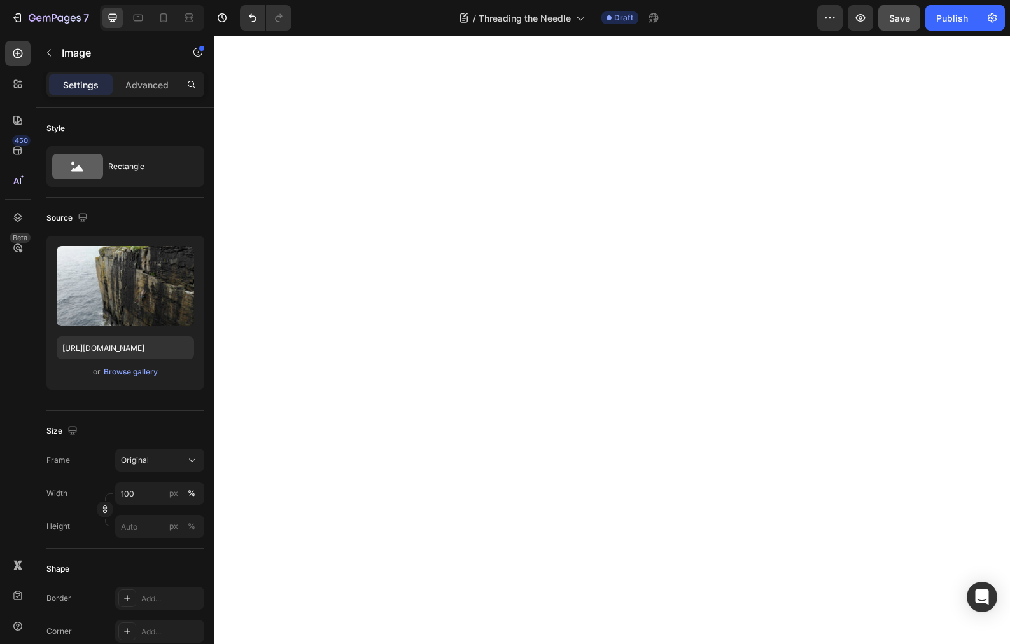
scroll to position [2597, 0]
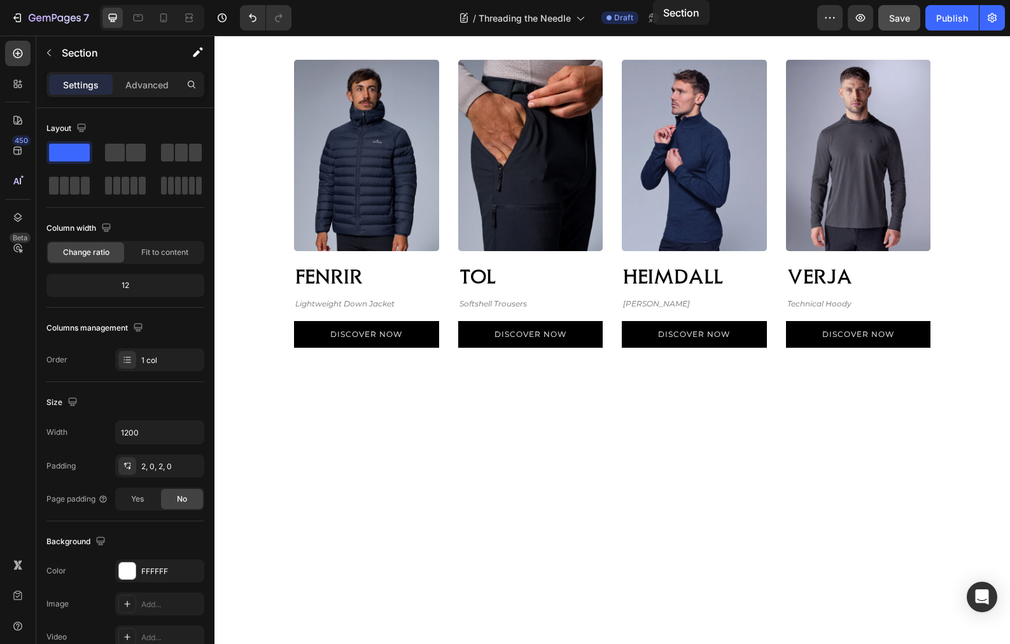
scroll to position [3173, 0]
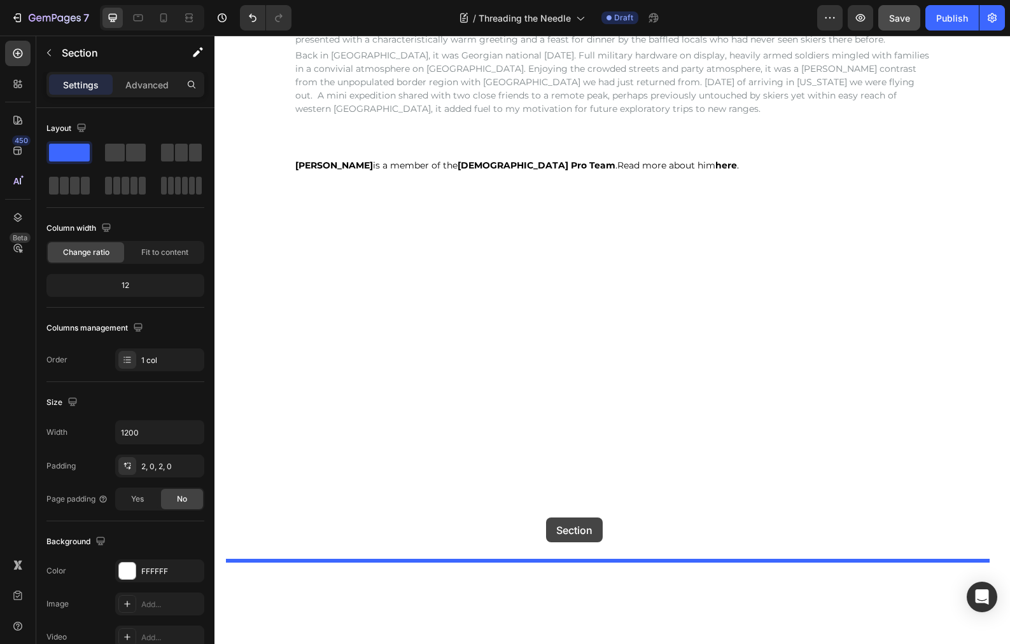
drag, startPoint x: 728, startPoint y: 294, endPoint x: 546, endPoint y: 518, distance: 289.0
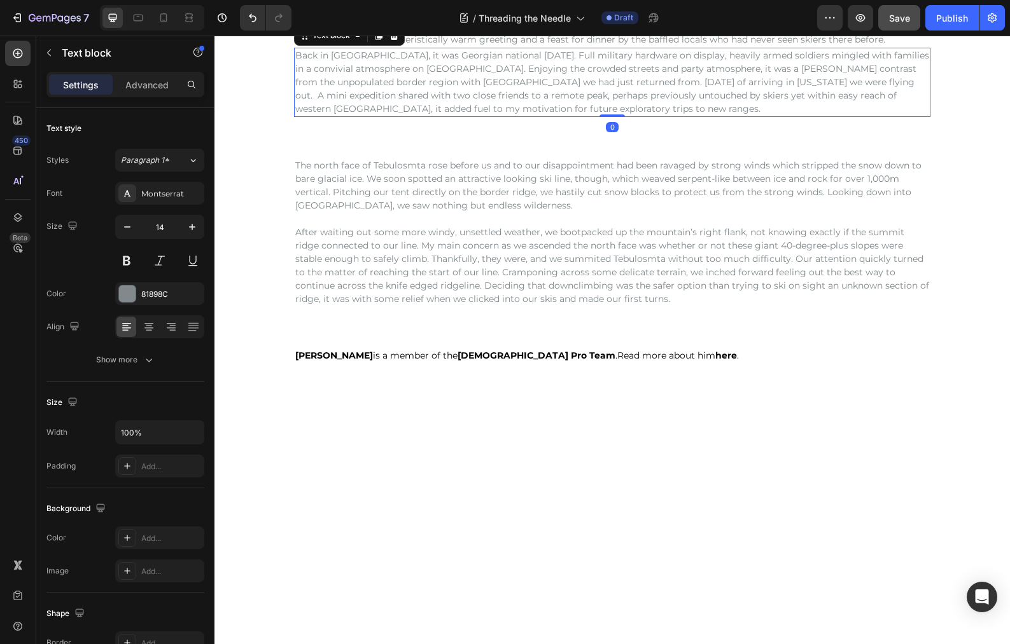
click at [699, 116] on p "Back in [GEOGRAPHIC_DATA], it was Georgian national [DATE]. Full military hardw…" at bounding box center [612, 82] width 634 height 67
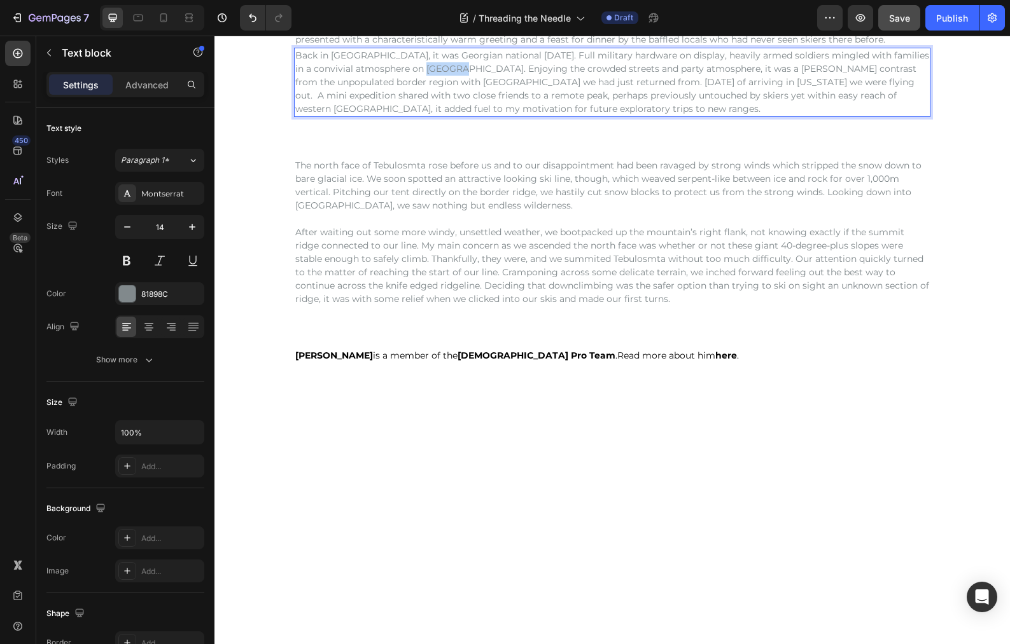
click at [417, 116] on p "Back in [GEOGRAPHIC_DATA], it was Georgian national [DATE]. Full military hardw…" at bounding box center [612, 82] width 634 height 67
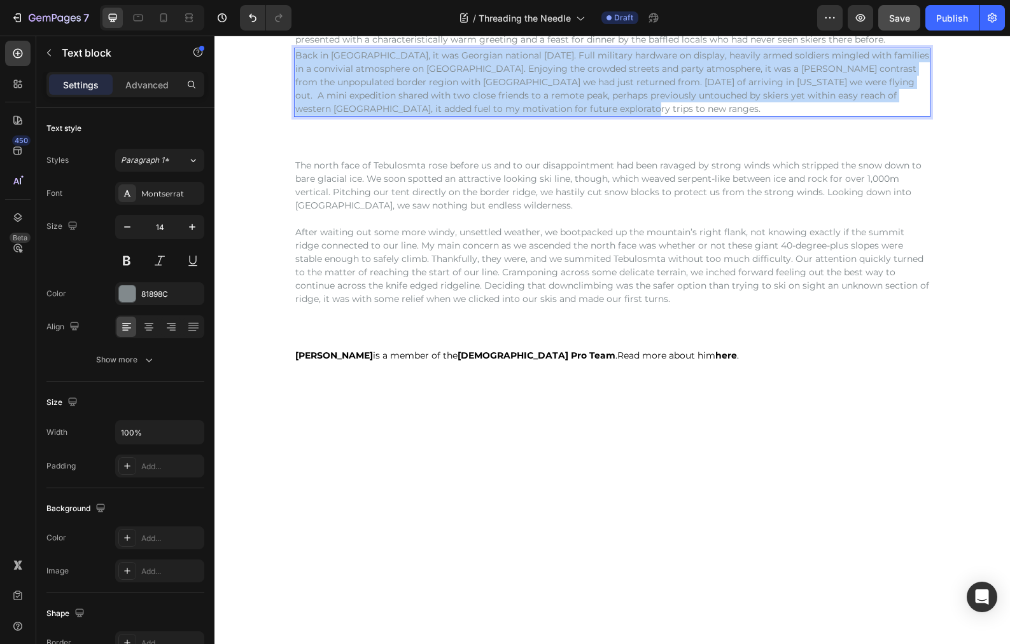
click at [417, 116] on p "Back in [GEOGRAPHIC_DATA], it was Georgian national [DATE]. Full military hardw…" at bounding box center [612, 82] width 634 height 67
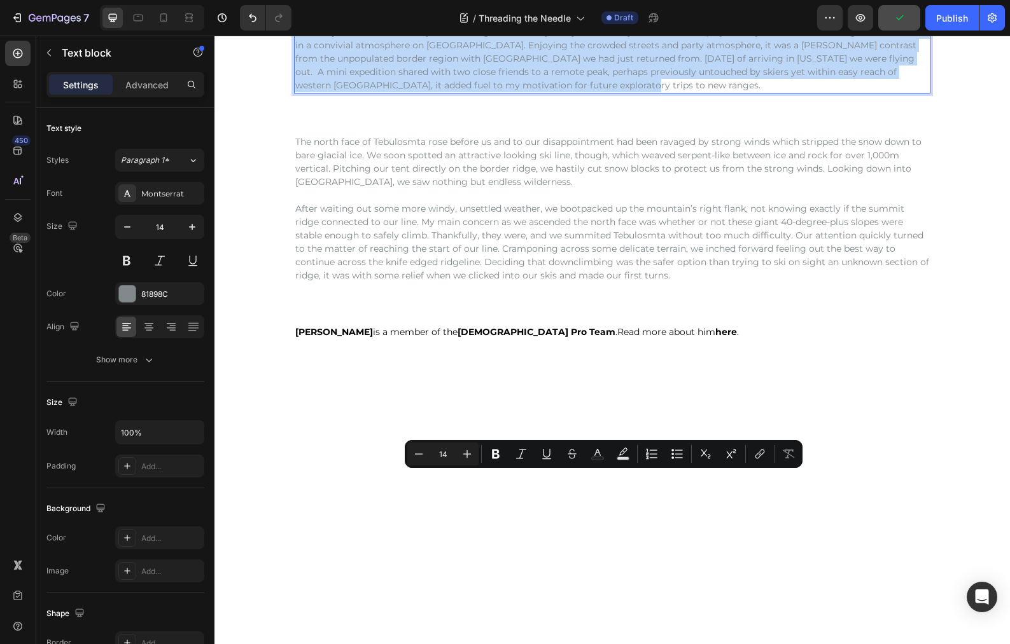
scroll to position [3085, 0]
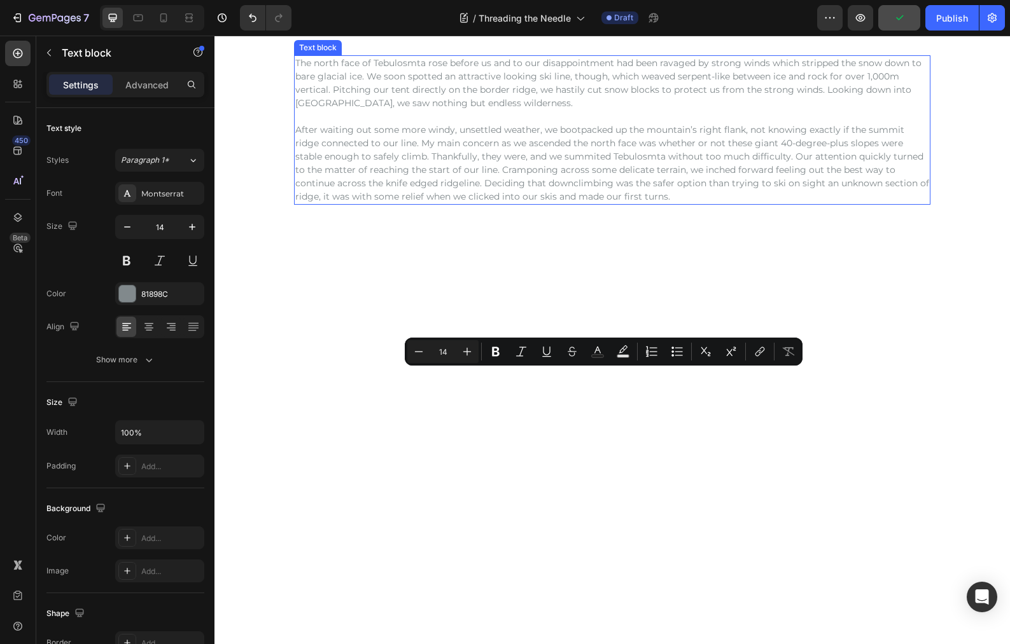
click at [434, 110] on p "The north face of Tebulosmta rose before us and to our disappointment had been …" at bounding box center [612, 83] width 634 height 53
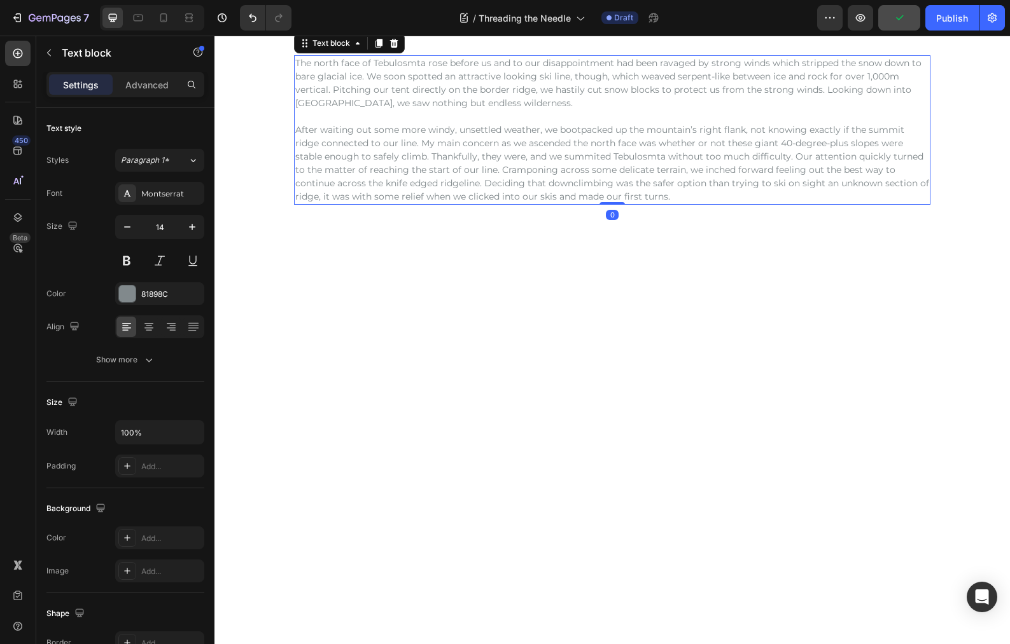
click at [414, 110] on p "The north face of Tebulosmta rose before us and to our disappointment had been …" at bounding box center [612, 83] width 634 height 53
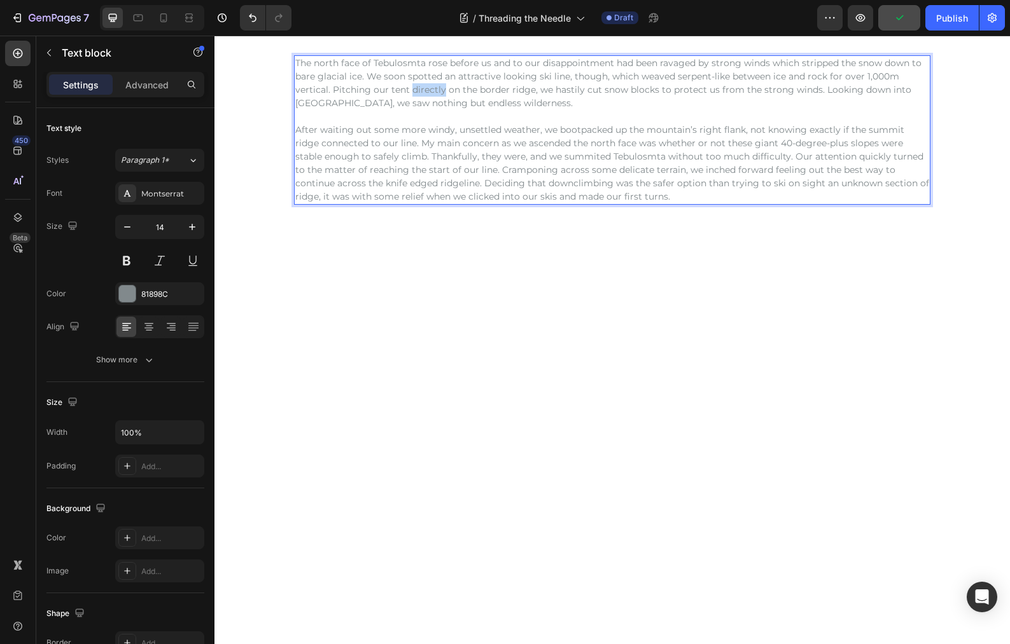
click at [414, 110] on p "The north face of Tebulosmta rose before us and to our disappointment had been …" at bounding box center [612, 83] width 634 height 53
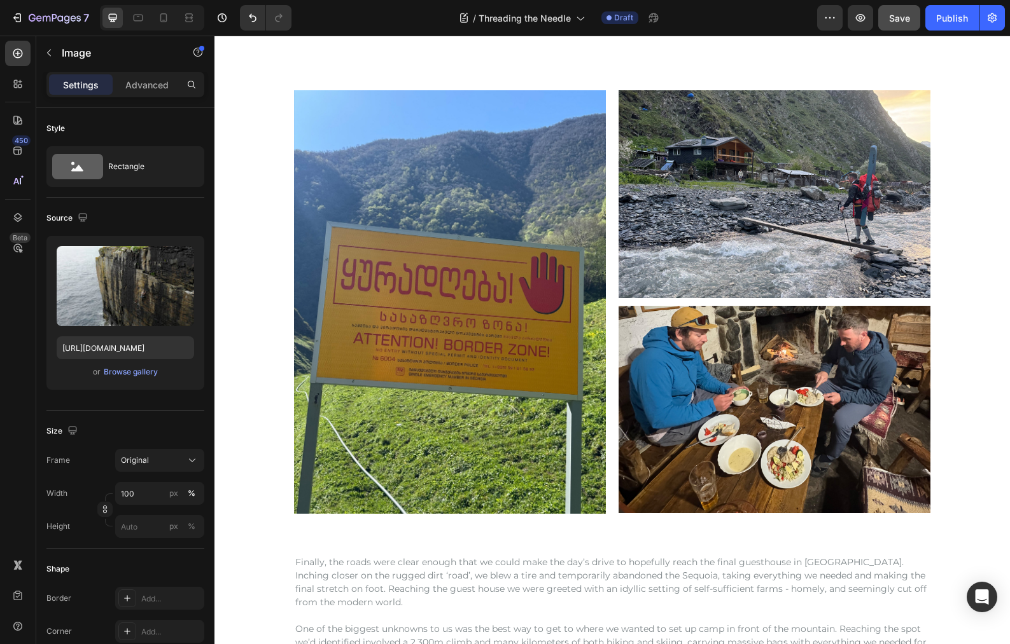
scroll to position [1055, 0]
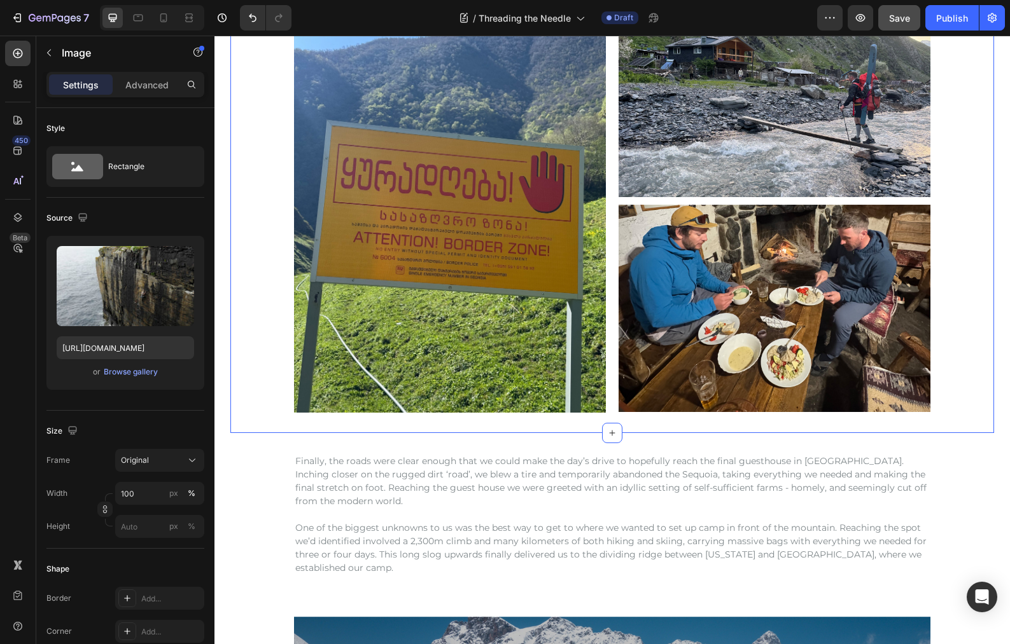
click at [955, 240] on div "Image Image Image Row Row" at bounding box center [611, 201] width 763 height 424
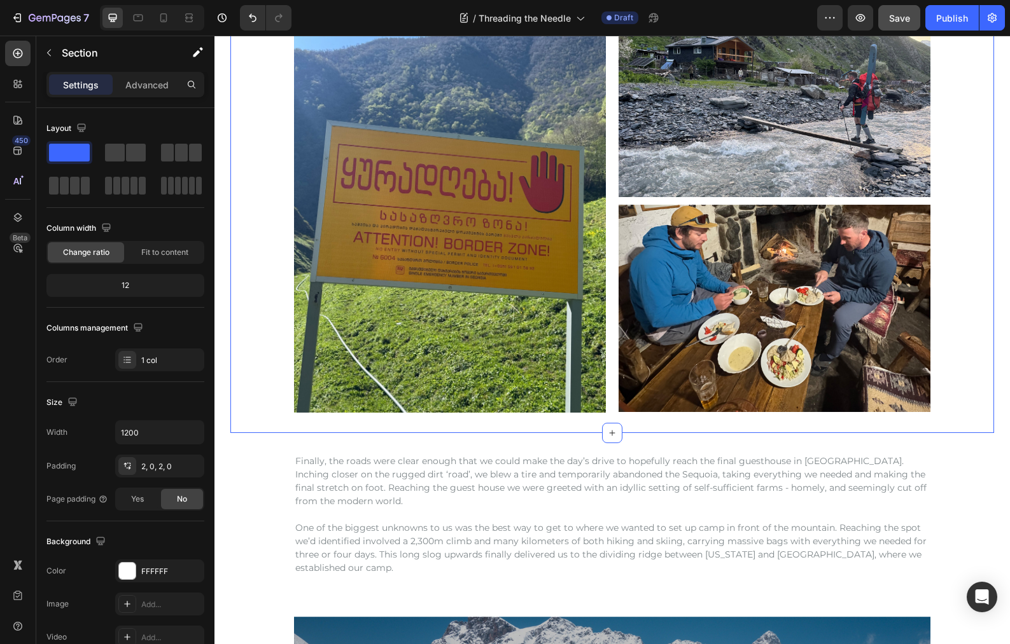
scroll to position [908, 0]
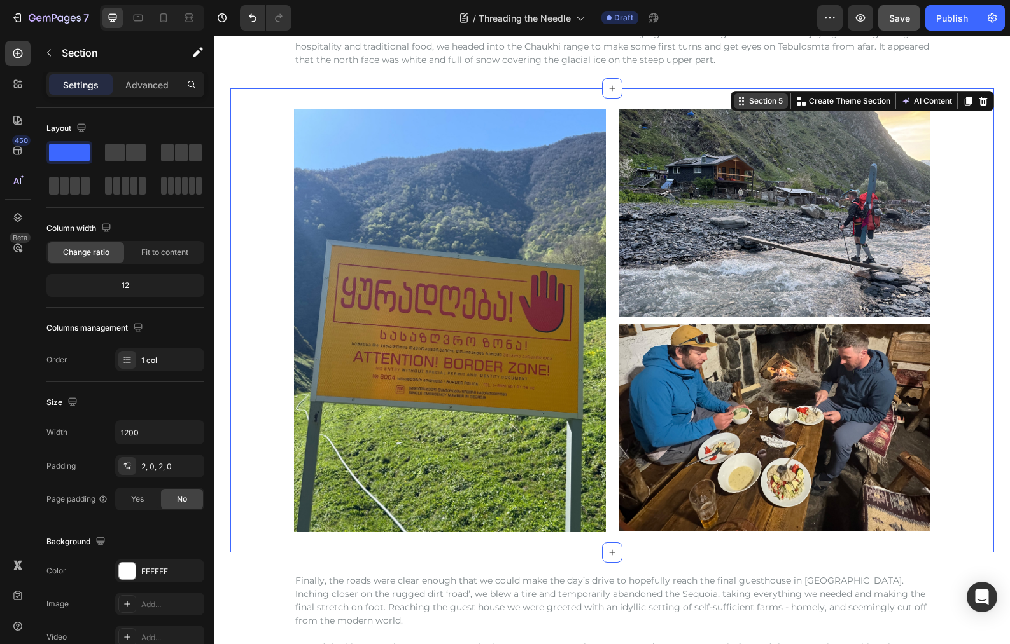
click at [742, 104] on icon at bounding box center [743, 105] width 2 height 2
click at [965, 101] on icon at bounding box center [968, 101] width 7 height 9
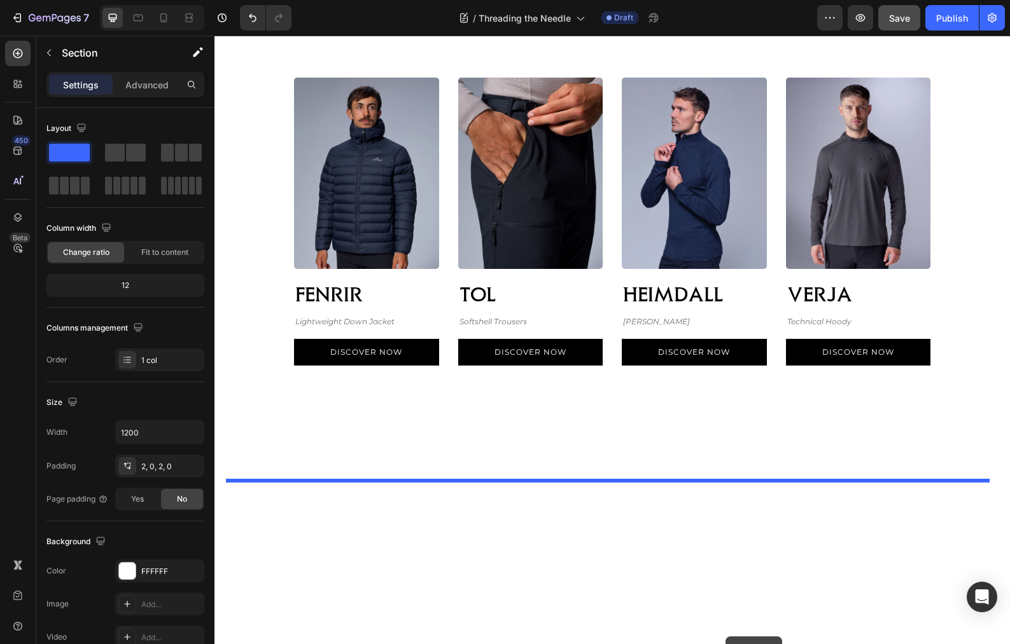
scroll to position [3771, 0]
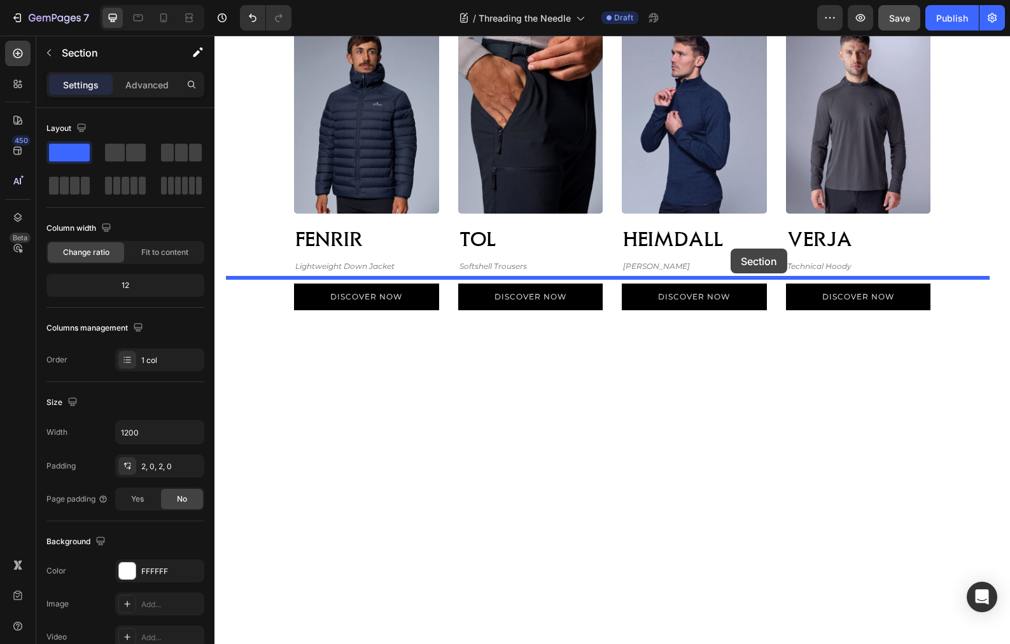
drag, startPoint x: 735, startPoint y: 68, endPoint x: 730, endPoint y: 249, distance: 180.8
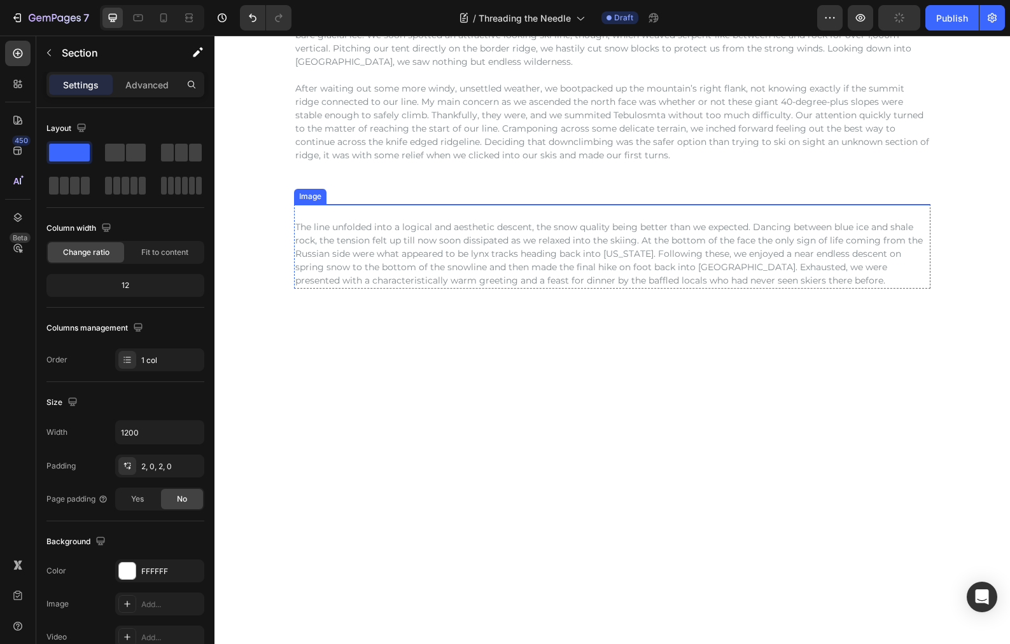
scroll to position [2585, 0]
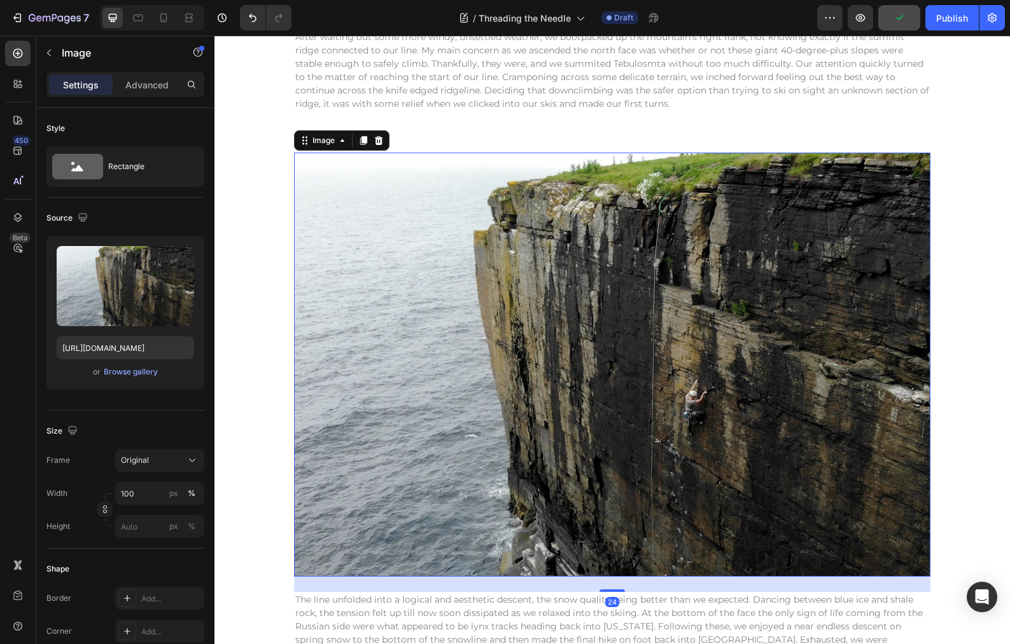
click at [770, 330] on img at bounding box center [612, 365] width 636 height 424
click at [360, 141] on icon at bounding box center [363, 140] width 7 height 9
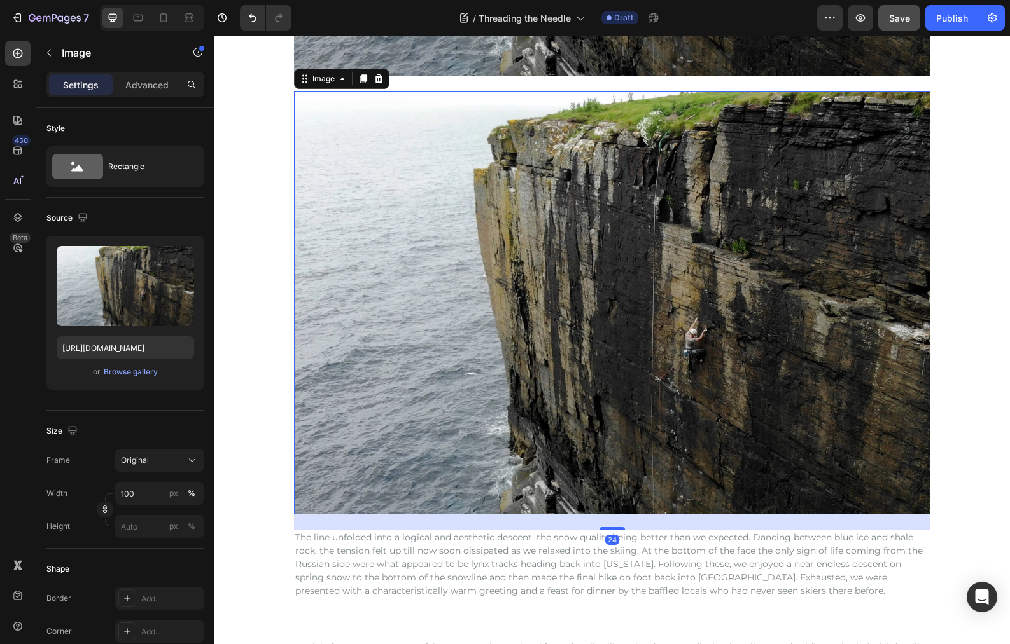
scroll to position [3096, 0]
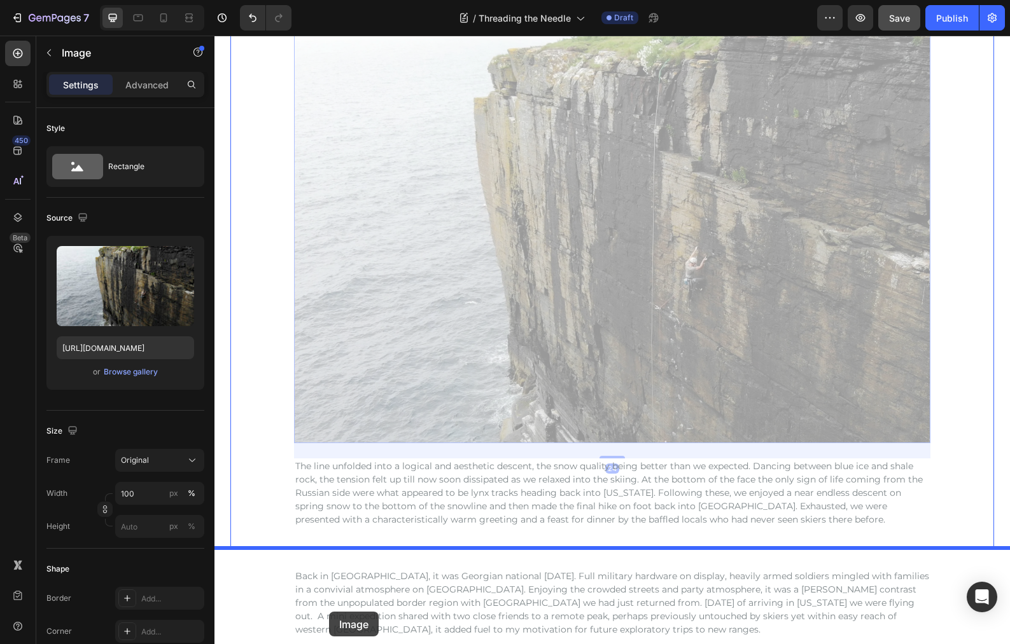
drag, startPoint x: 300, startPoint y: 69, endPoint x: 329, endPoint y: 612, distance: 544.1
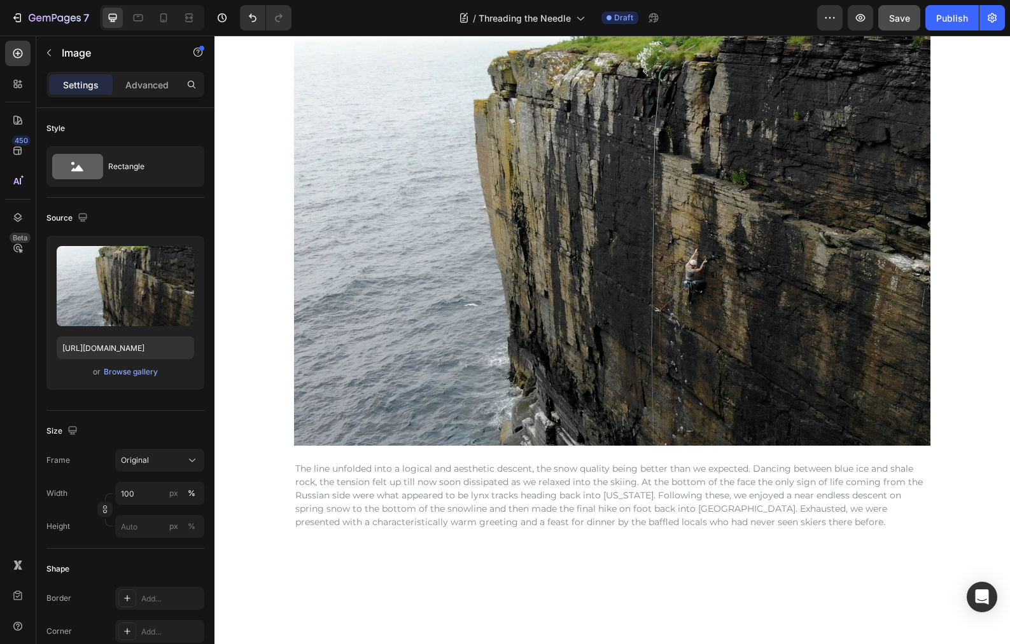
scroll to position [2940, 0]
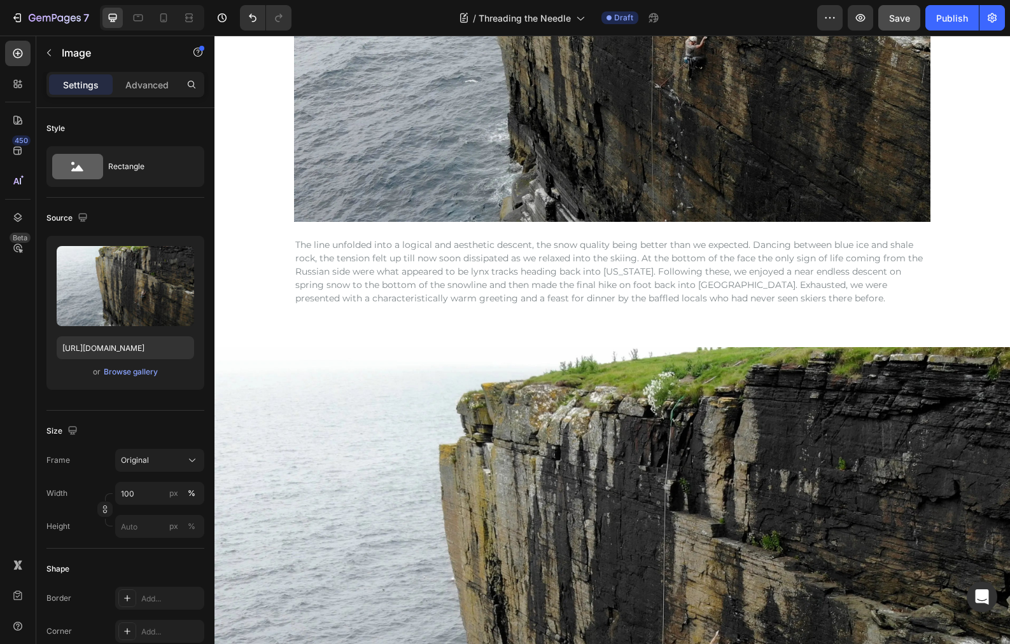
click at [489, 366] on img at bounding box center [611, 612] width 795 height 530
click at [333, 382] on img at bounding box center [611, 612] width 795 height 530
click at [662, 412] on img at bounding box center [611, 612] width 795 height 530
click at [617, 477] on img at bounding box center [611, 612] width 795 height 530
click at [829, 407] on img at bounding box center [611, 612] width 795 height 530
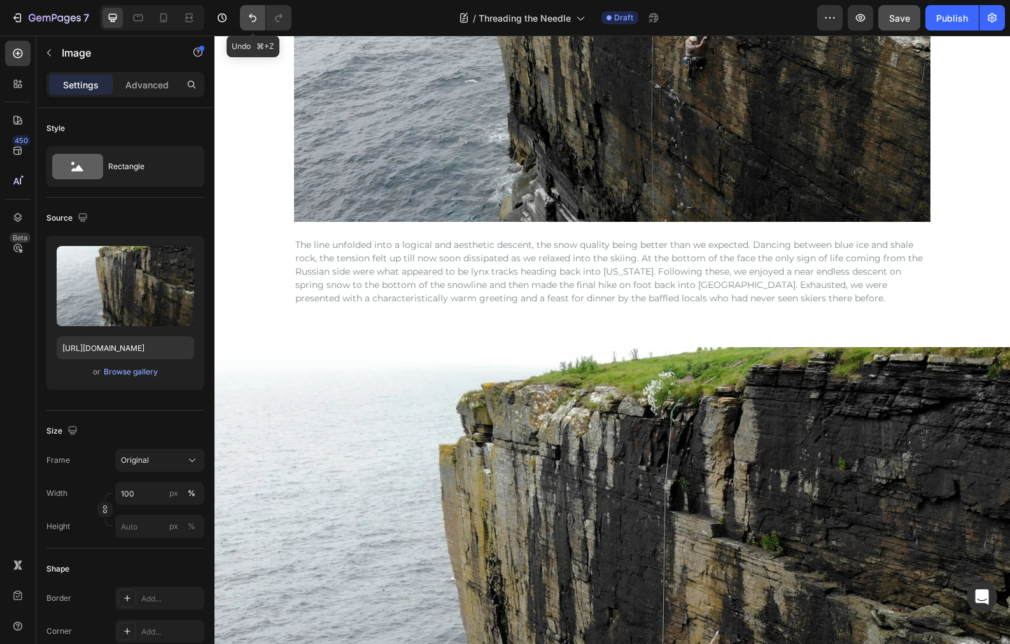
drag, startPoint x: 258, startPoint y: 19, endPoint x: 291, endPoint y: 164, distance: 148.6
click at [258, 19] on icon "Undo/Redo" at bounding box center [252, 17] width 13 height 13
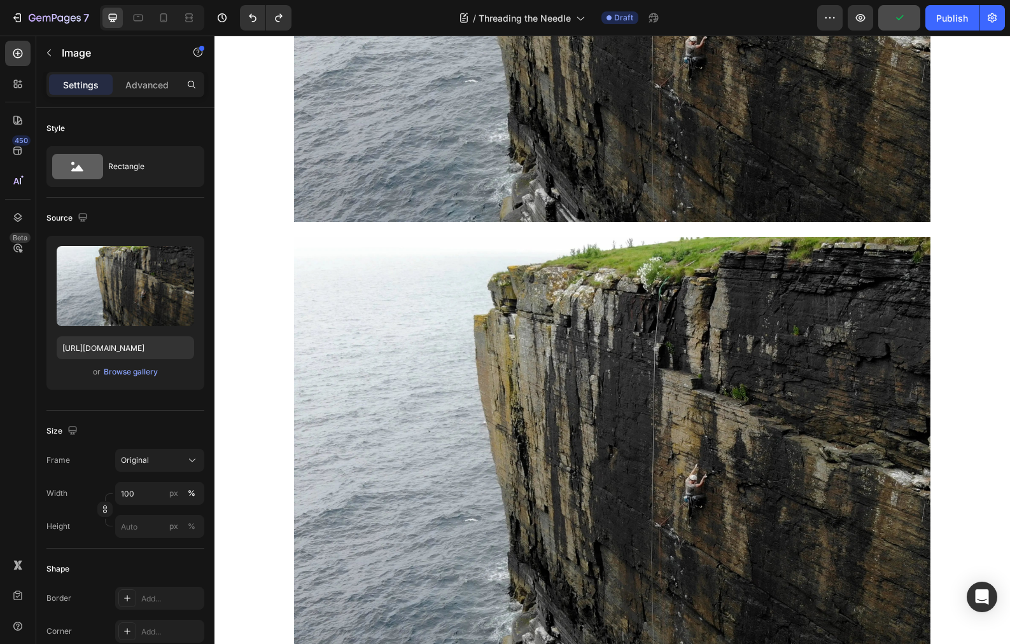
click at [606, 315] on img at bounding box center [612, 449] width 636 height 424
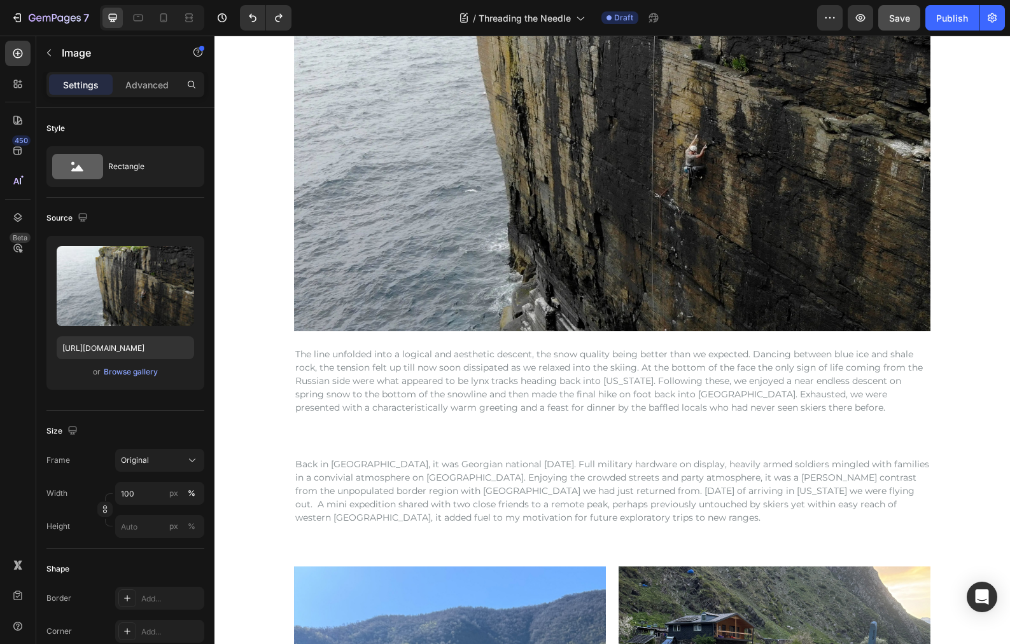
click at [477, 237] on img at bounding box center [612, 120] width 636 height 424
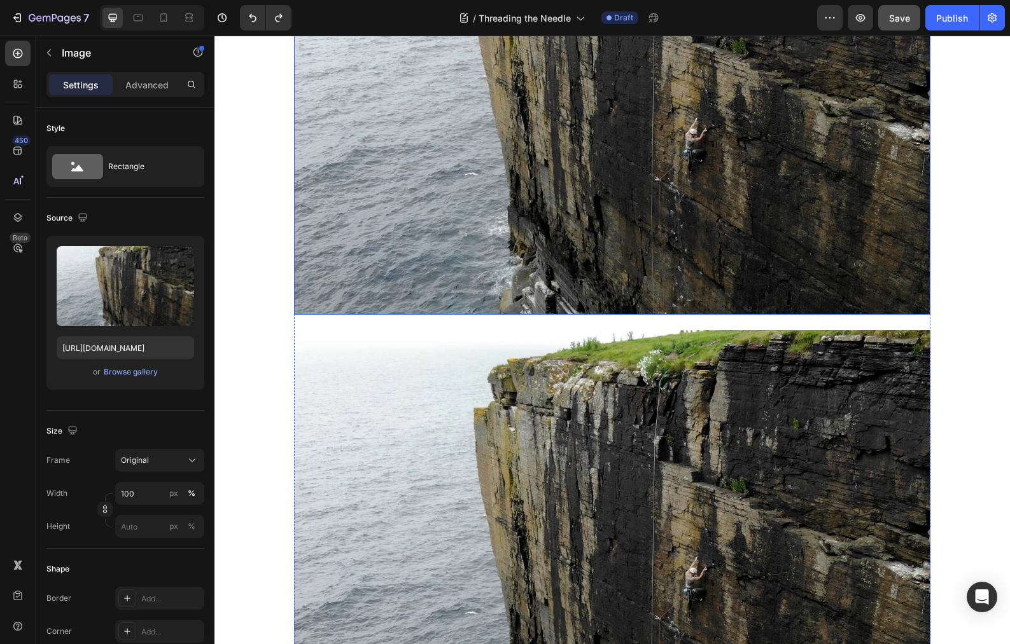
scroll to position [2831, 0]
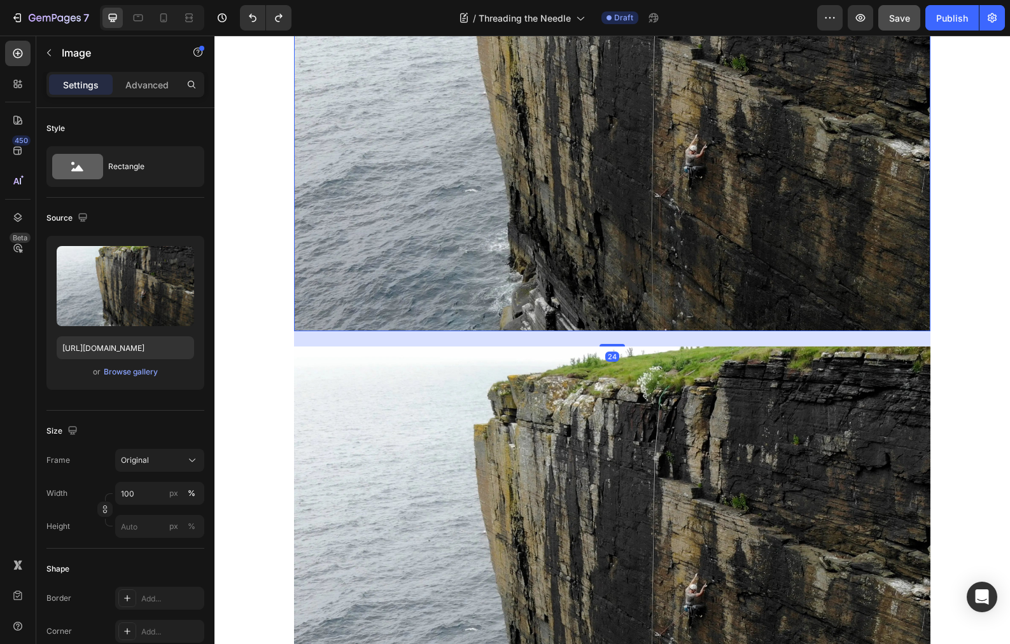
click at [917, 210] on img at bounding box center [612, 119] width 636 height 424
click at [951, 265] on div "Image 24 Image The line unfolded into a logical and aesthetic descent, the snow…" at bounding box center [611, 381] width 763 height 948
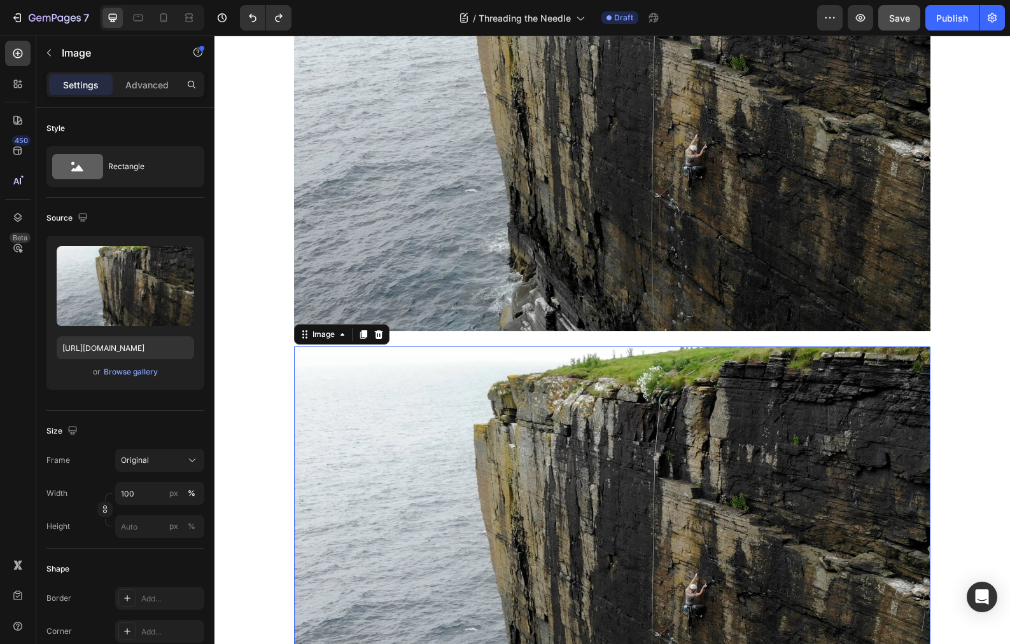
drag, startPoint x: 685, startPoint y: 433, endPoint x: 569, endPoint y: 410, distance: 118.0
click at [685, 433] on img at bounding box center [612, 559] width 636 height 424
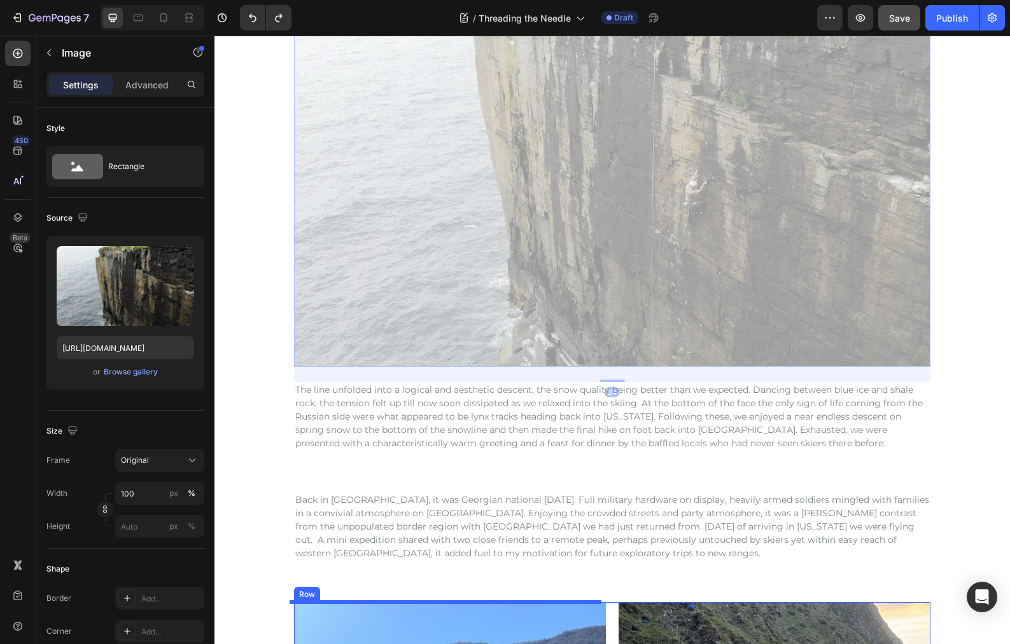
scroll to position [3249, 0]
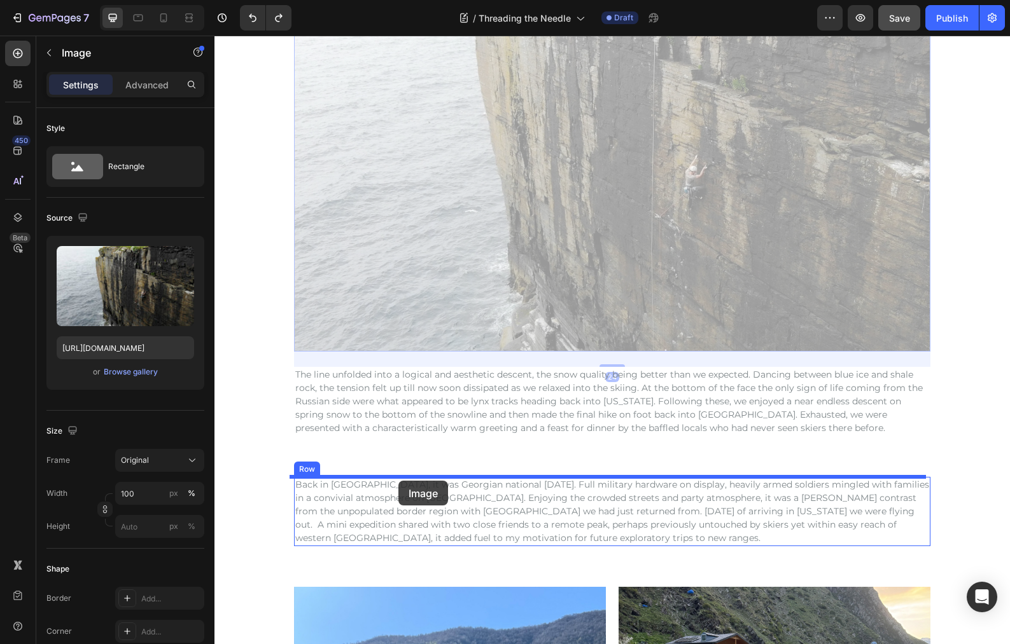
drag, startPoint x: 301, startPoint y: 336, endPoint x: 697, endPoint y: 365, distance: 397.4
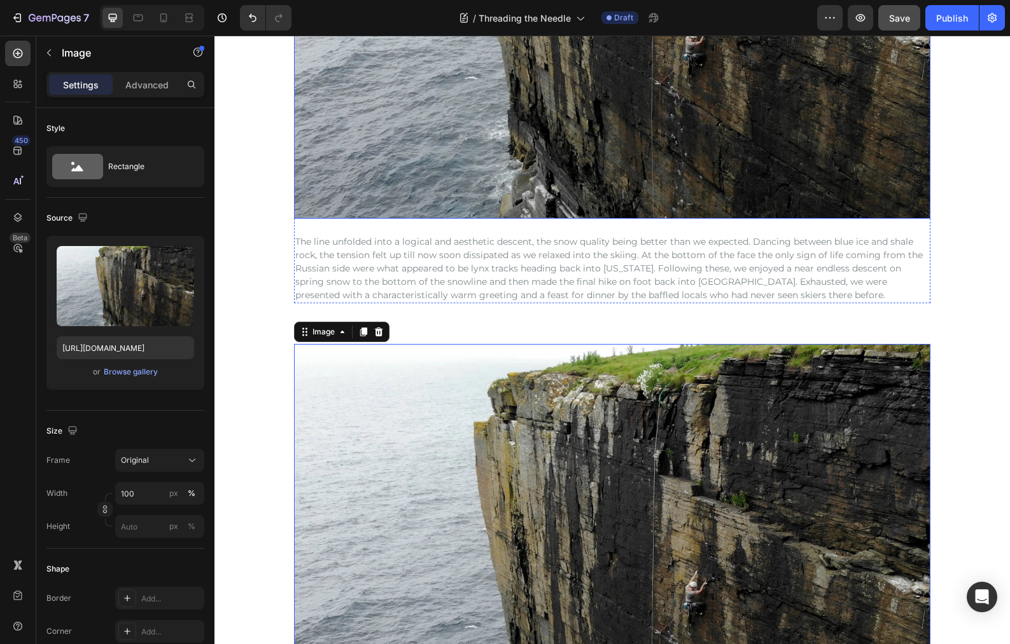
scroll to position [3201, 0]
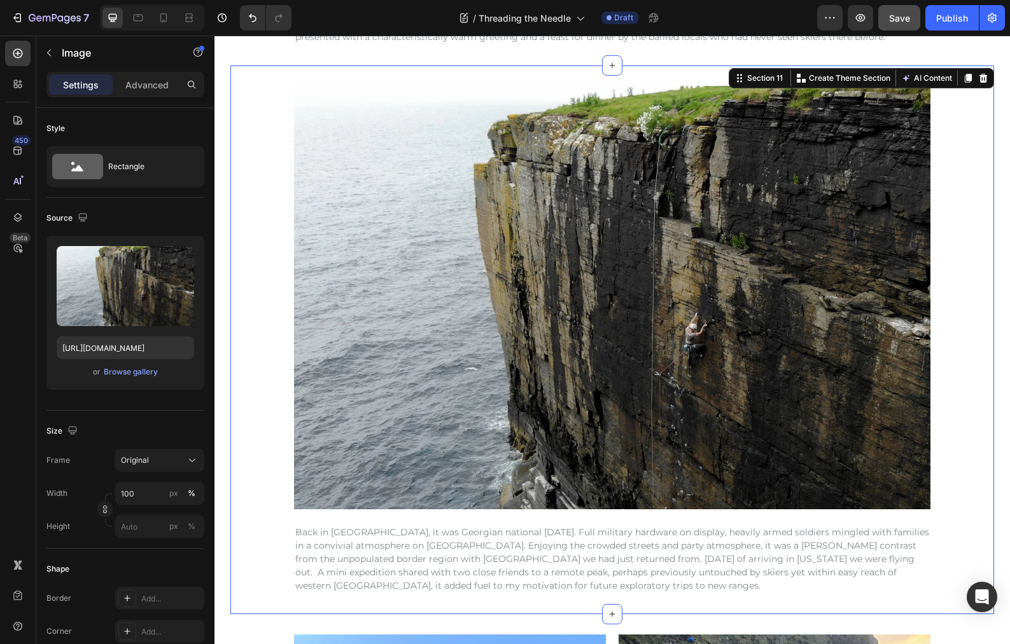
click at [937, 336] on div "Image Back in [GEOGRAPHIC_DATA], it was Georgian national [DATE]. Full military…" at bounding box center [611, 340] width 763 height 509
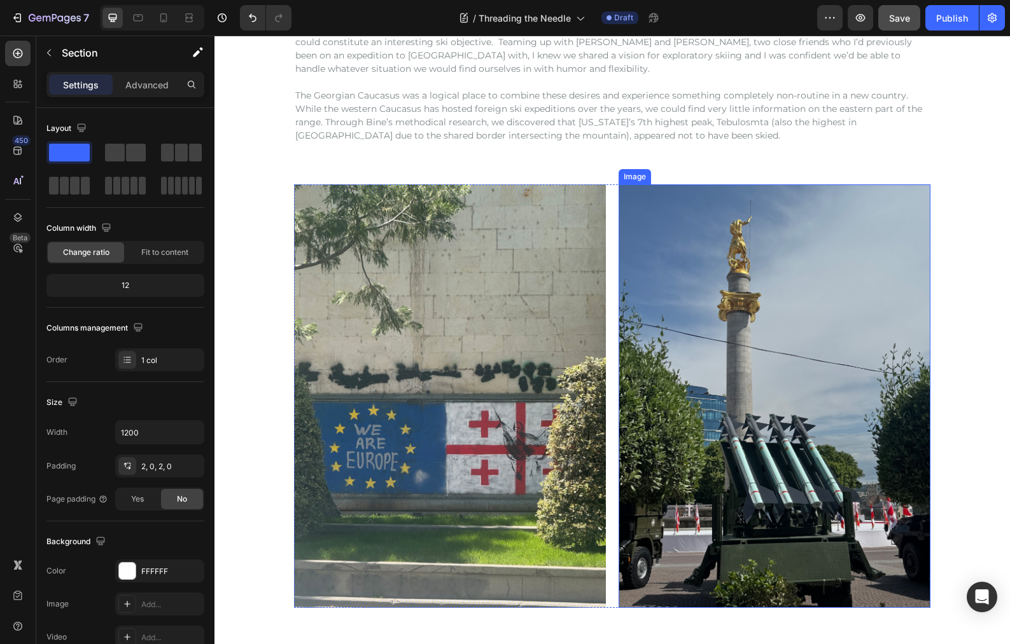
scroll to position [165, 0]
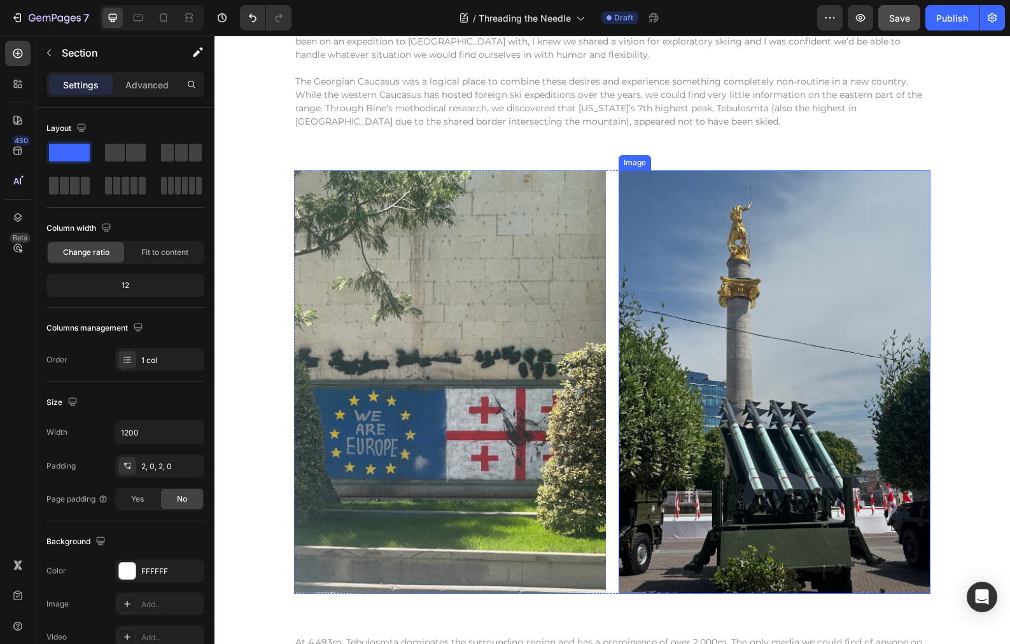
click at [760, 273] on img at bounding box center [774, 383] width 312 height 424
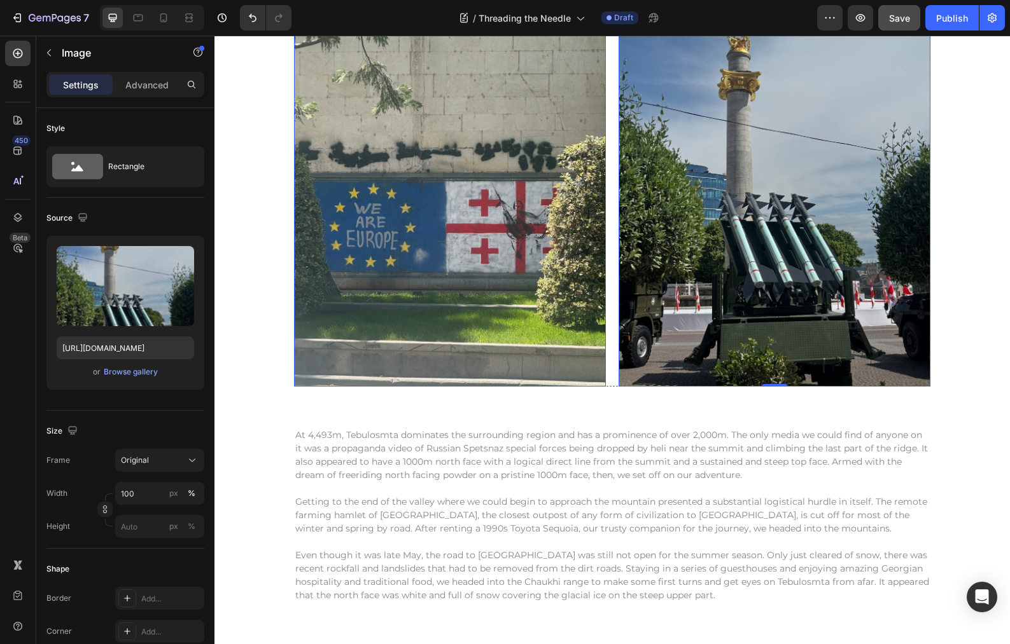
scroll to position [208, 0]
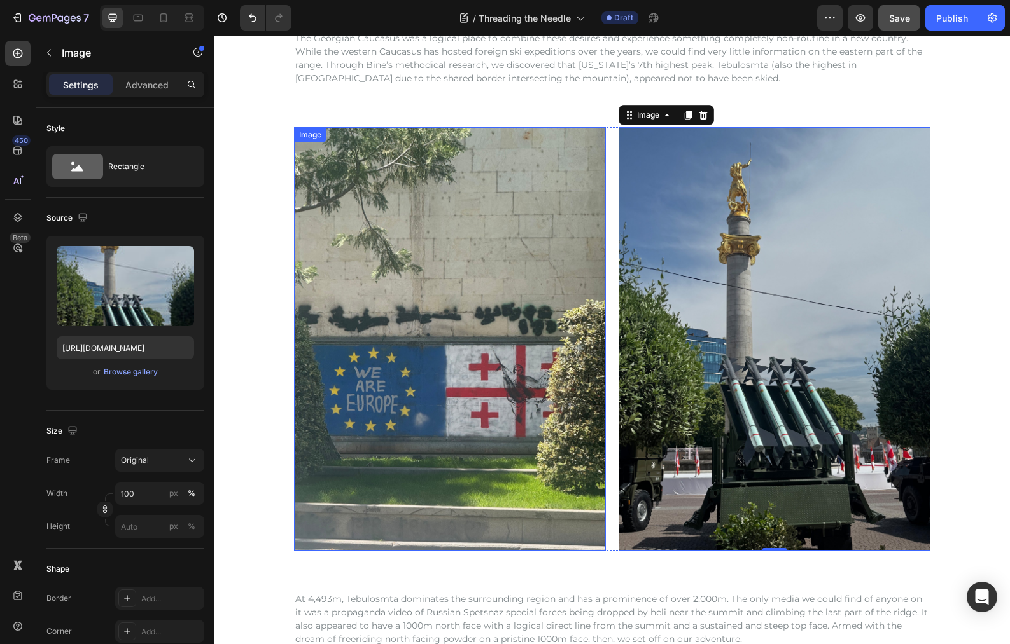
click at [459, 254] on img at bounding box center [450, 339] width 312 height 424
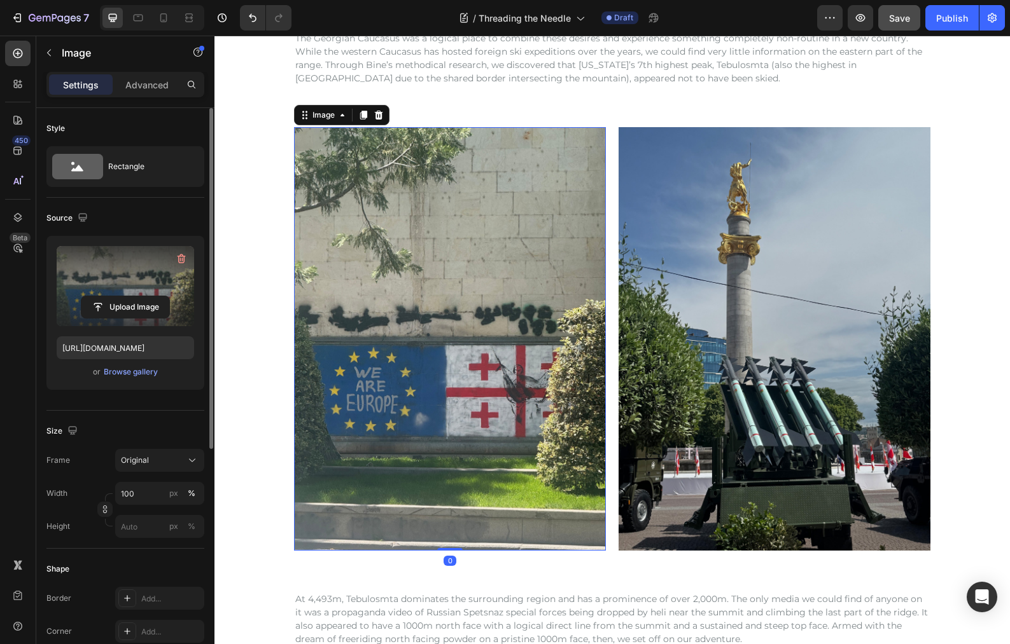
click at [109, 267] on label at bounding box center [125, 286] width 137 height 80
click at [109, 296] on input "file" at bounding box center [125, 307] width 88 height 22
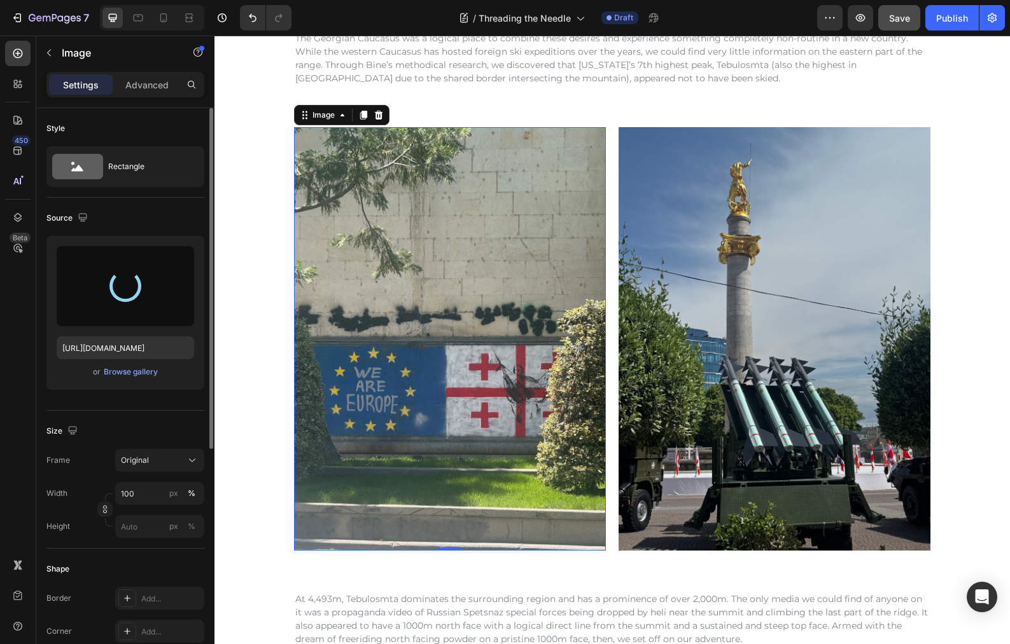
type input "[URL][DOMAIN_NAME]"
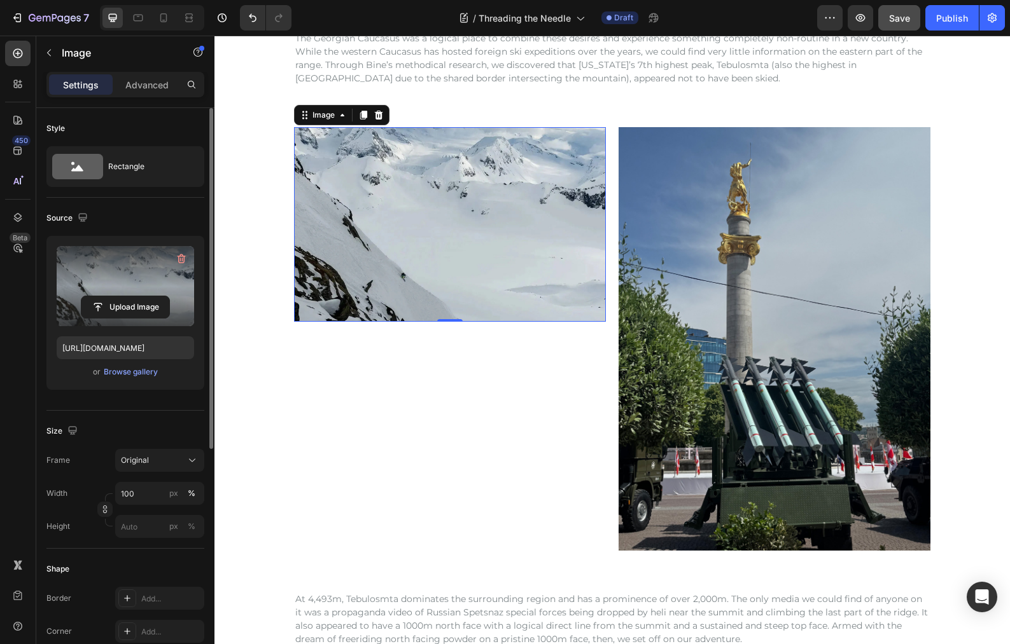
click at [379, 205] on img at bounding box center [450, 224] width 312 height 195
click at [115, 261] on label at bounding box center [125, 286] width 137 height 80
click at [115, 296] on input "file" at bounding box center [125, 307] width 88 height 22
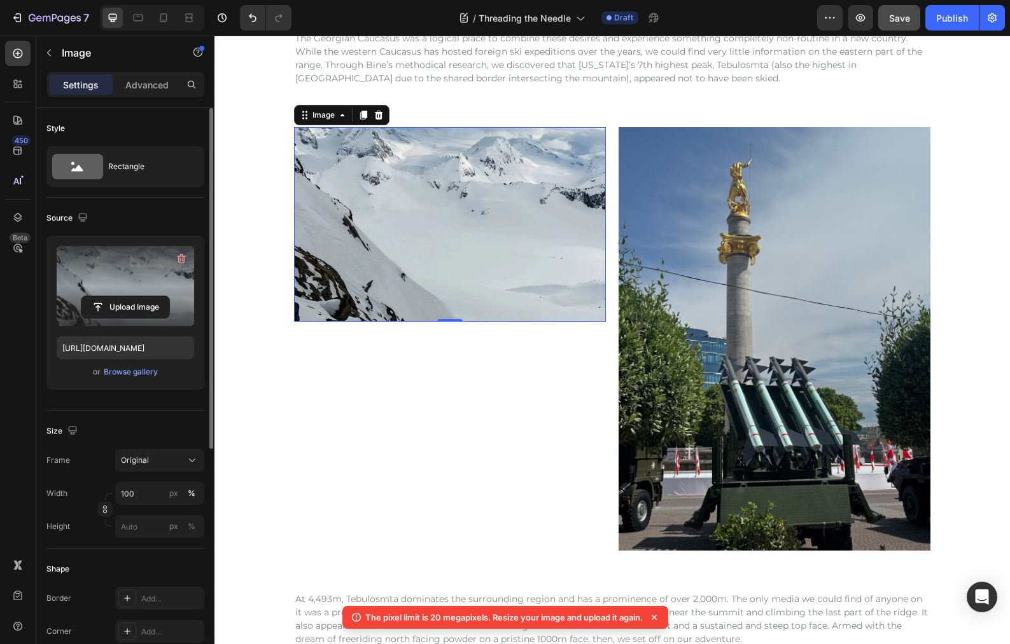
click at [111, 250] on label at bounding box center [125, 286] width 137 height 80
click at [111, 296] on input "file" at bounding box center [125, 307] width 88 height 22
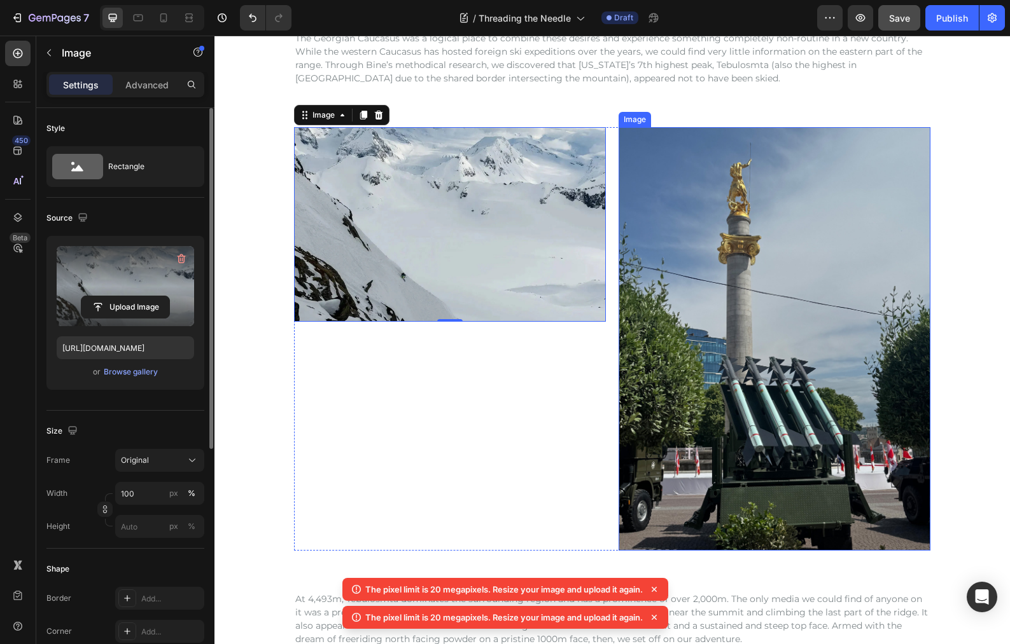
click at [715, 332] on img at bounding box center [774, 339] width 312 height 424
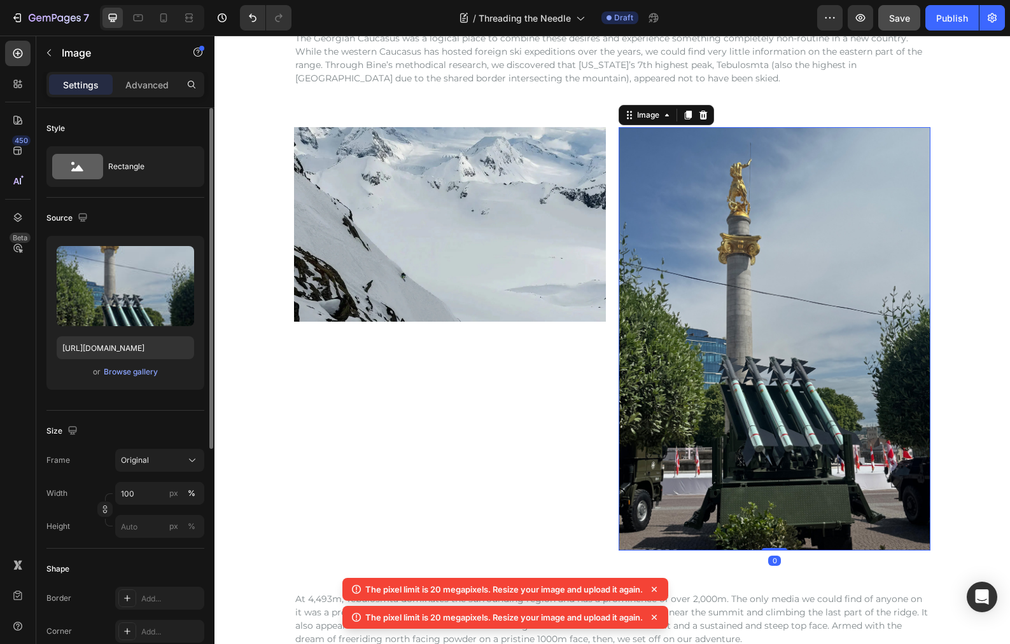
click at [723, 311] on img at bounding box center [774, 339] width 312 height 424
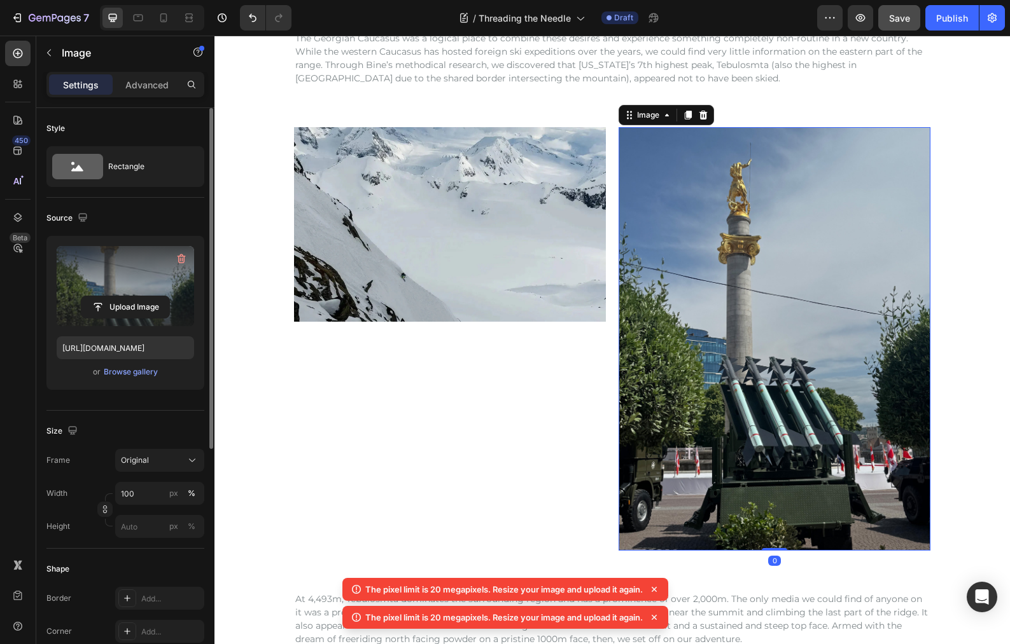
click at [127, 277] on label at bounding box center [125, 286] width 137 height 80
click at [127, 296] on input "file" at bounding box center [125, 307] width 88 height 22
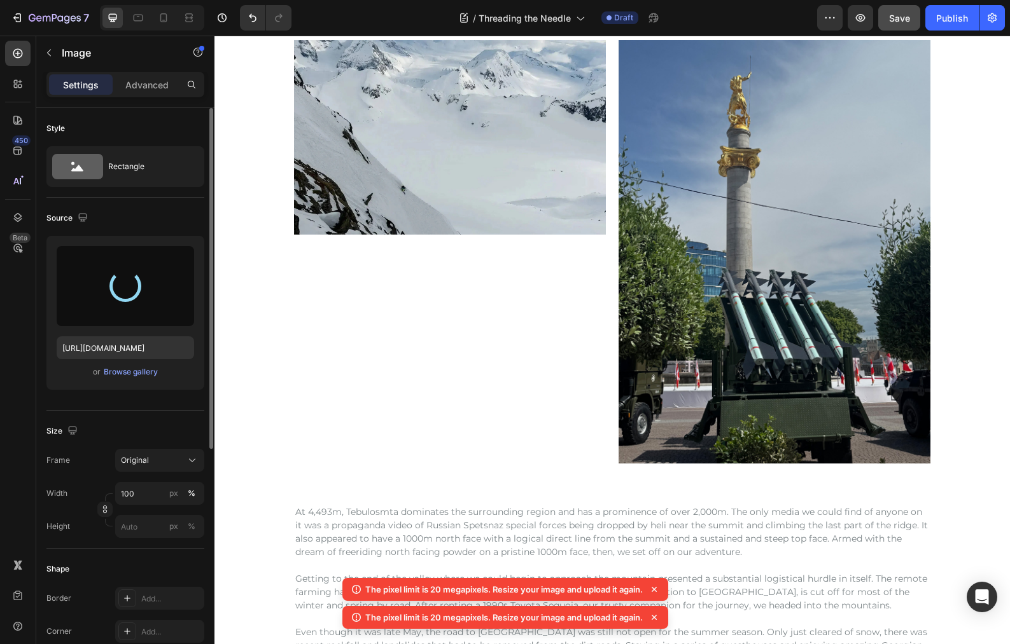
scroll to position [232, 0]
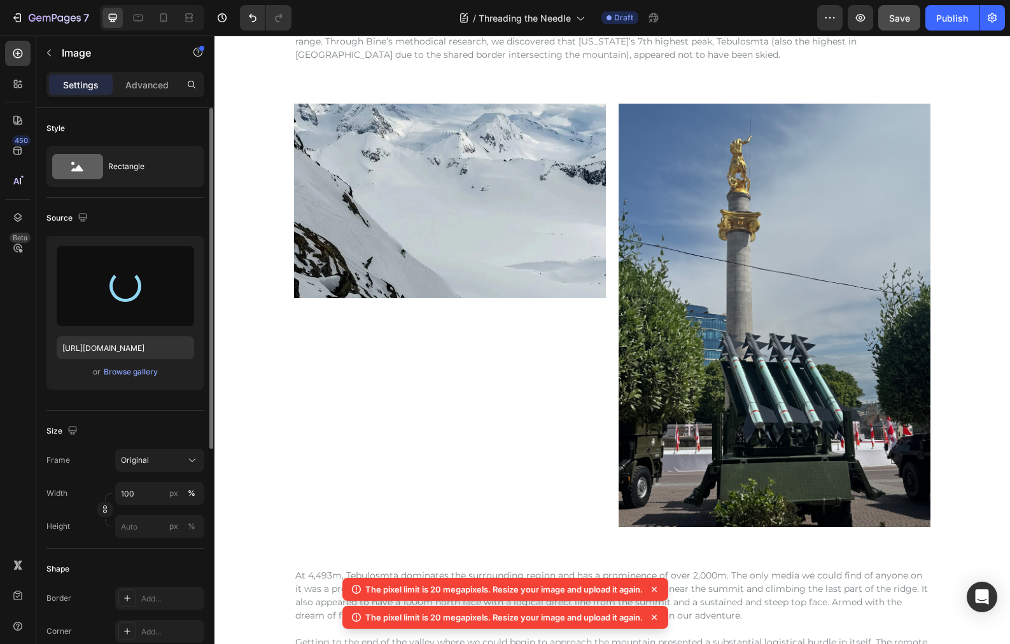
type input "[URL][DOMAIN_NAME]"
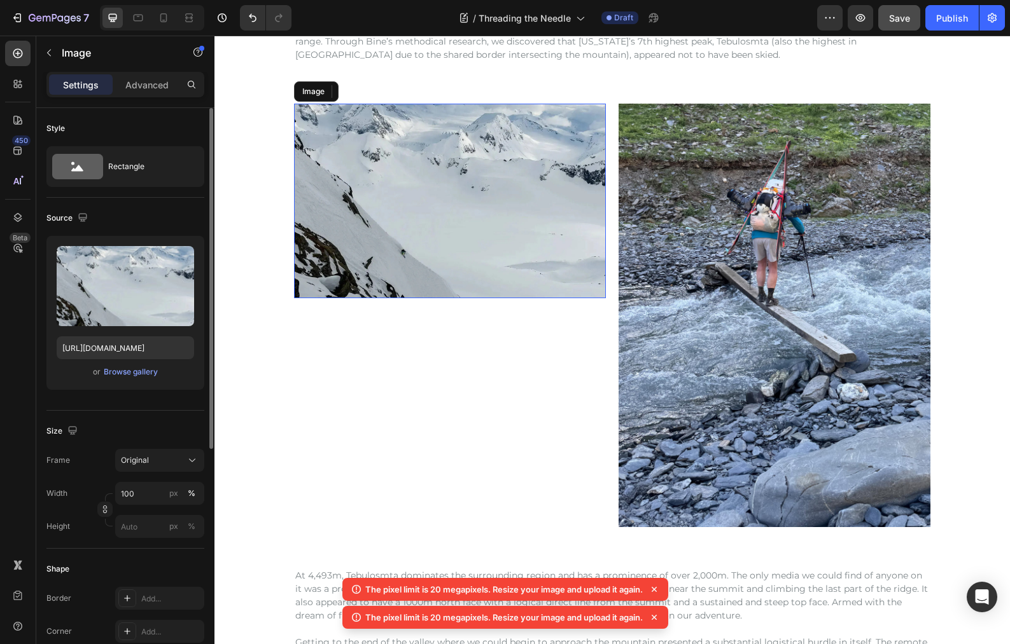
click at [449, 225] on img at bounding box center [450, 201] width 312 height 195
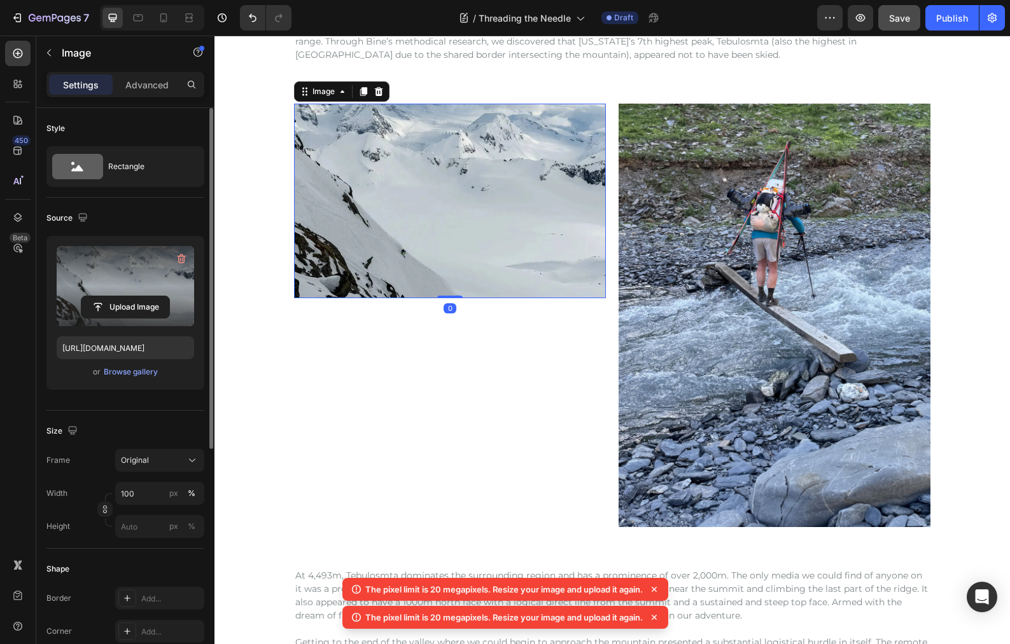
click at [108, 274] on label at bounding box center [125, 286] width 137 height 80
click at [108, 296] on input "file" at bounding box center [125, 307] width 88 height 22
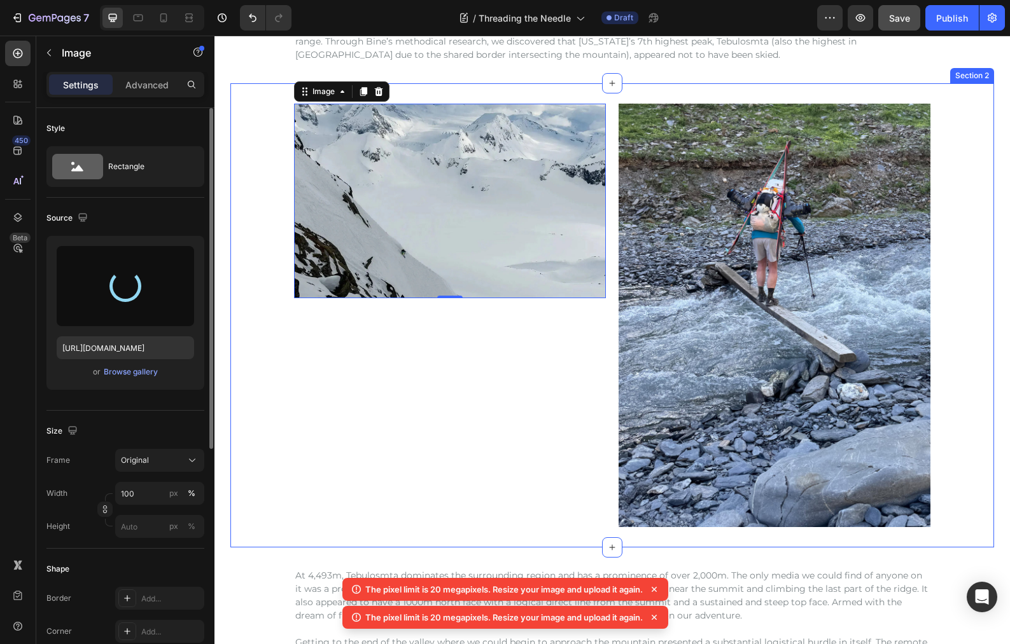
type input "[URL][DOMAIN_NAME]"
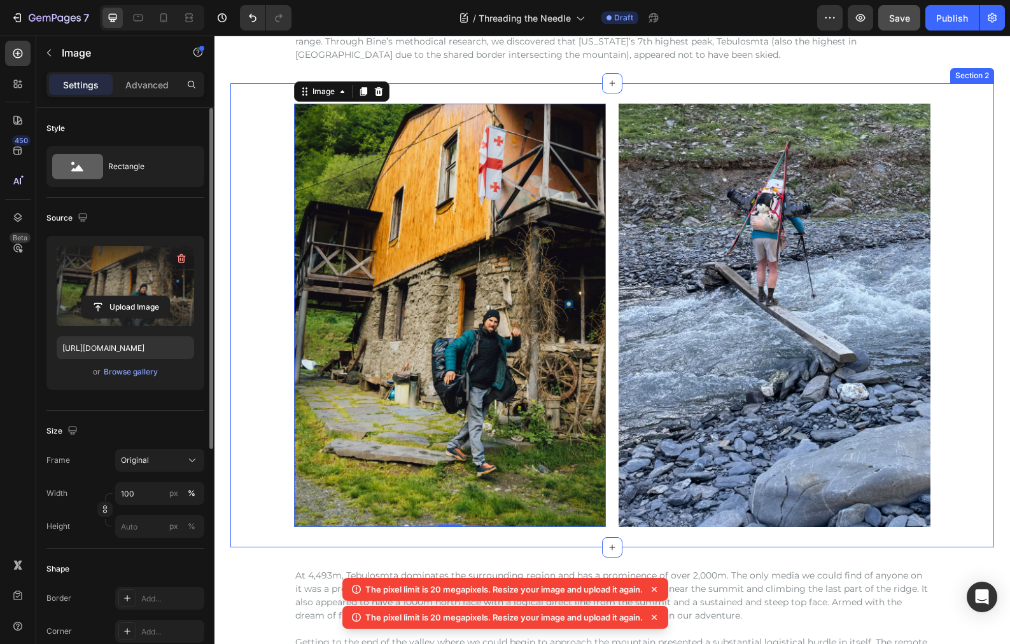
click at [970, 186] on div "Image 0 Image Row Row" at bounding box center [611, 316] width 763 height 424
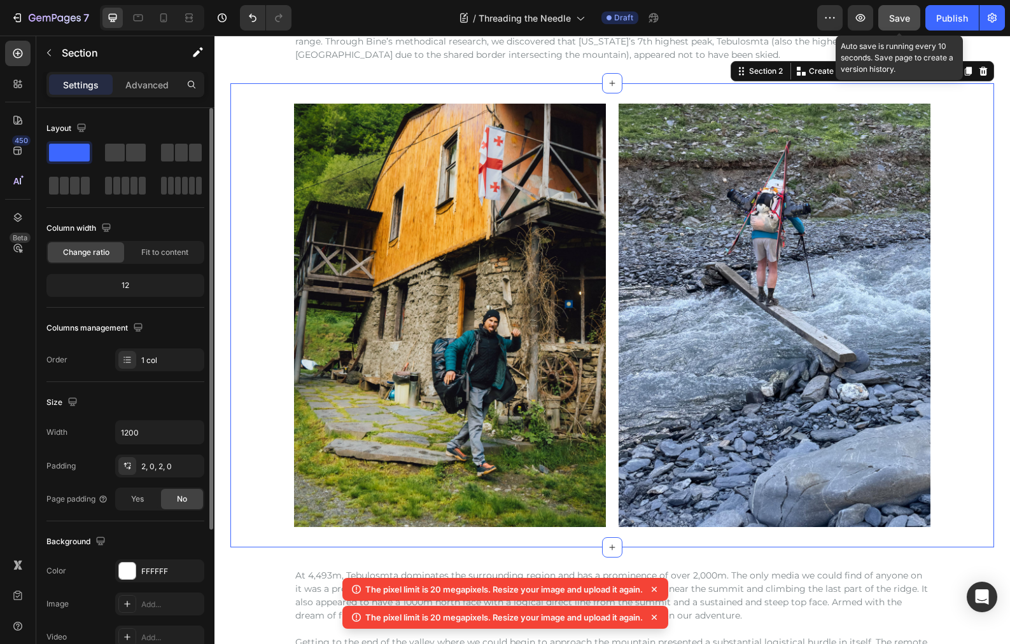
click at [907, 20] on span "Save" at bounding box center [899, 18] width 21 height 11
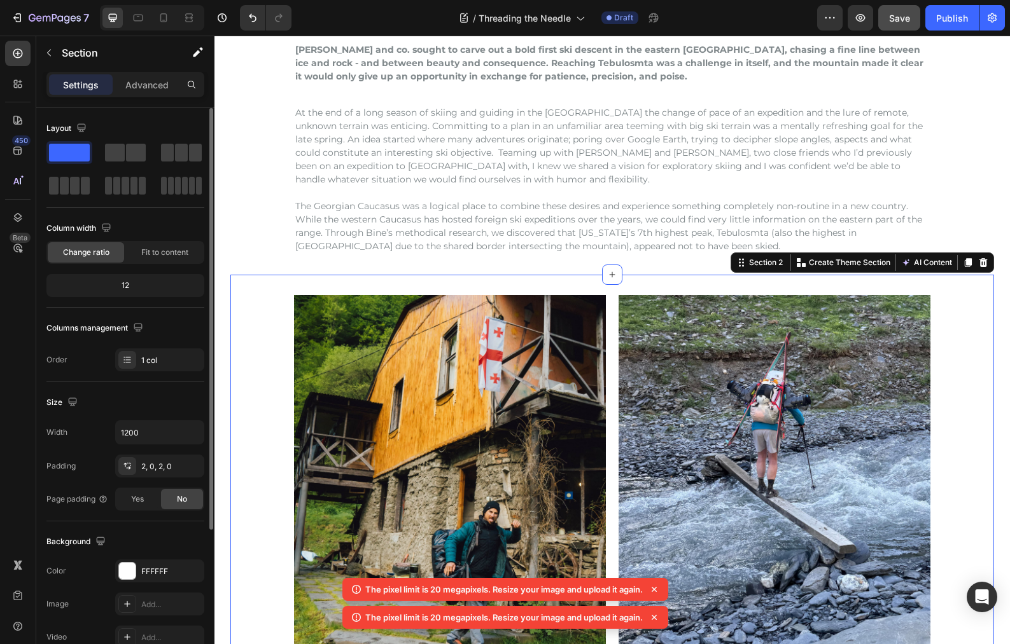
scroll to position [102, 0]
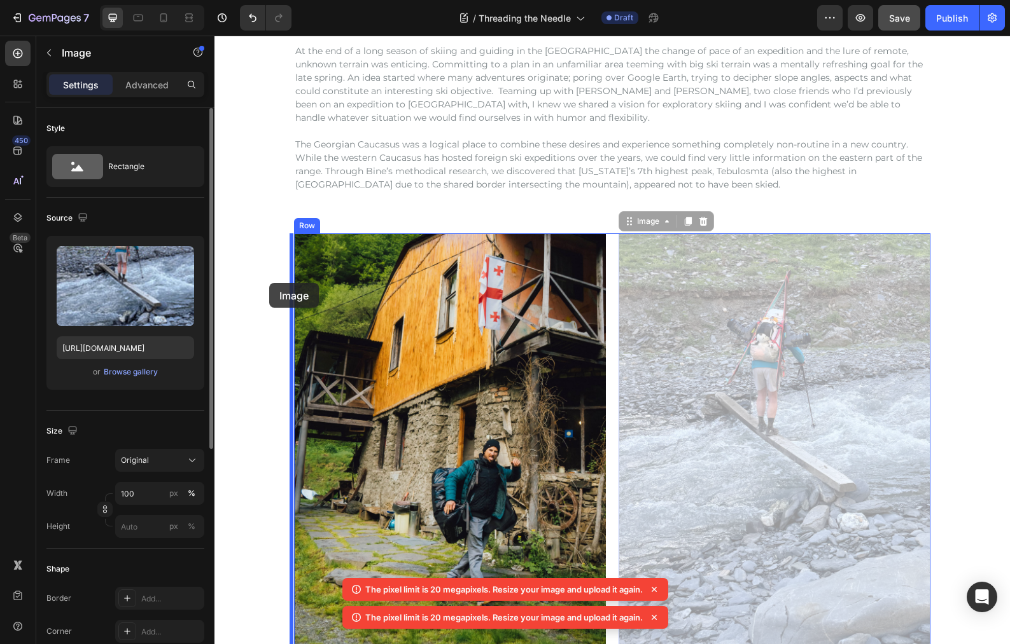
drag, startPoint x: 661, startPoint y: 267, endPoint x: 269, endPoint y: 283, distance: 392.3
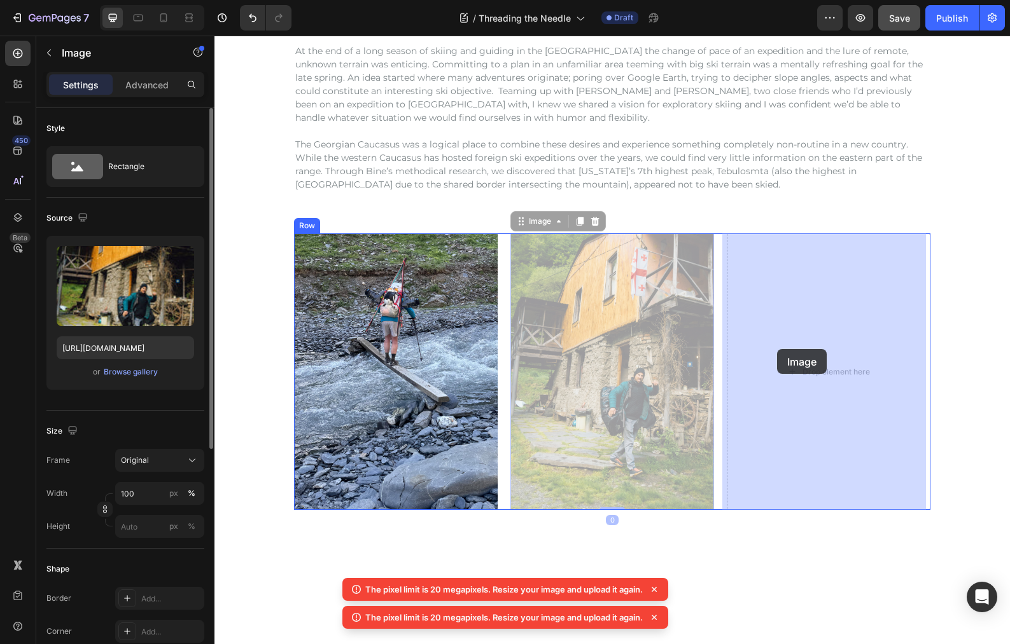
drag, startPoint x: 590, startPoint y: 352, endPoint x: 726, endPoint y: 350, distance: 135.5
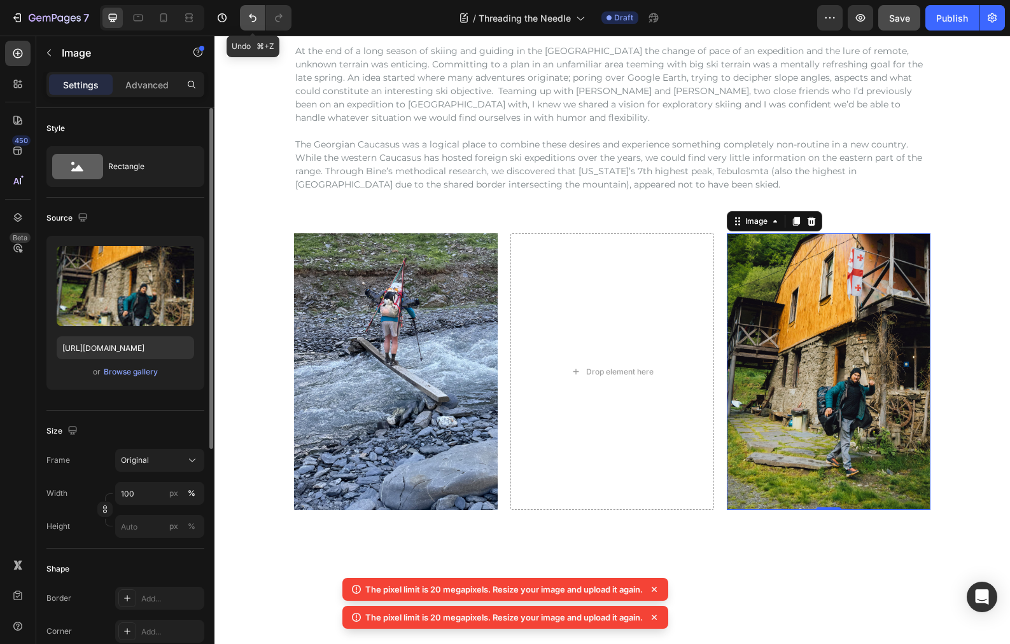
click at [256, 16] on icon "Undo/Redo" at bounding box center [252, 17] width 13 height 13
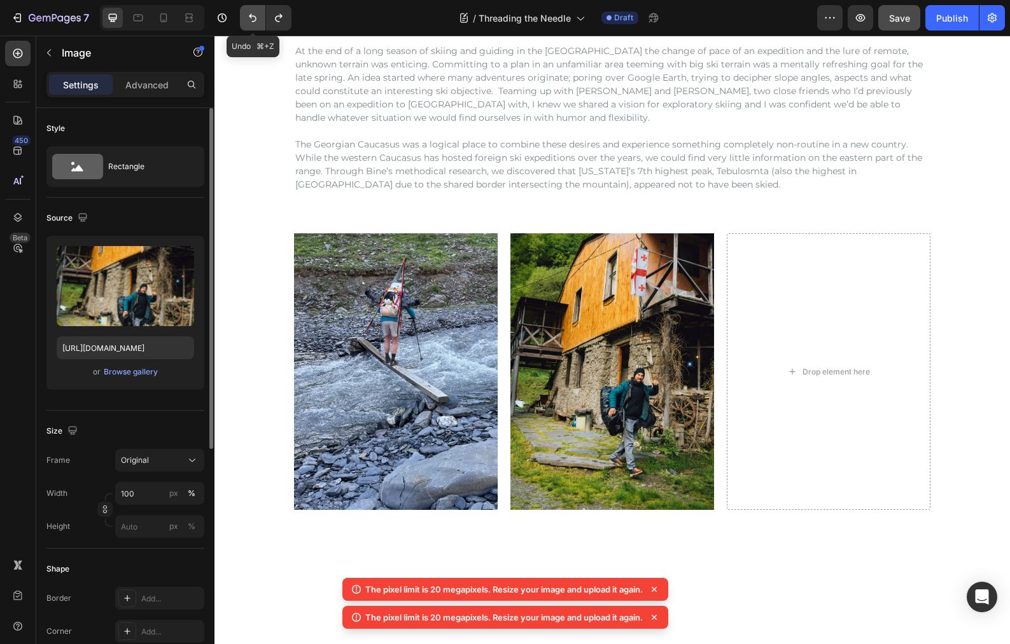
click at [256, 16] on icon "Undo/Redo" at bounding box center [252, 17] width 13 height 13
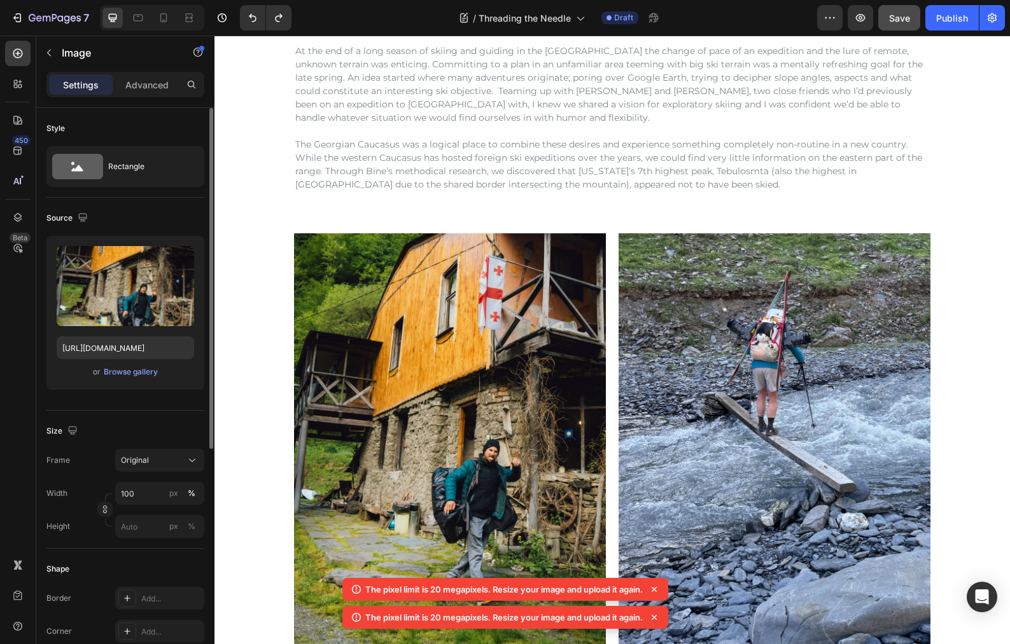
click at [479, 302] on img at bounding box center [450, 445] width 312 height 424
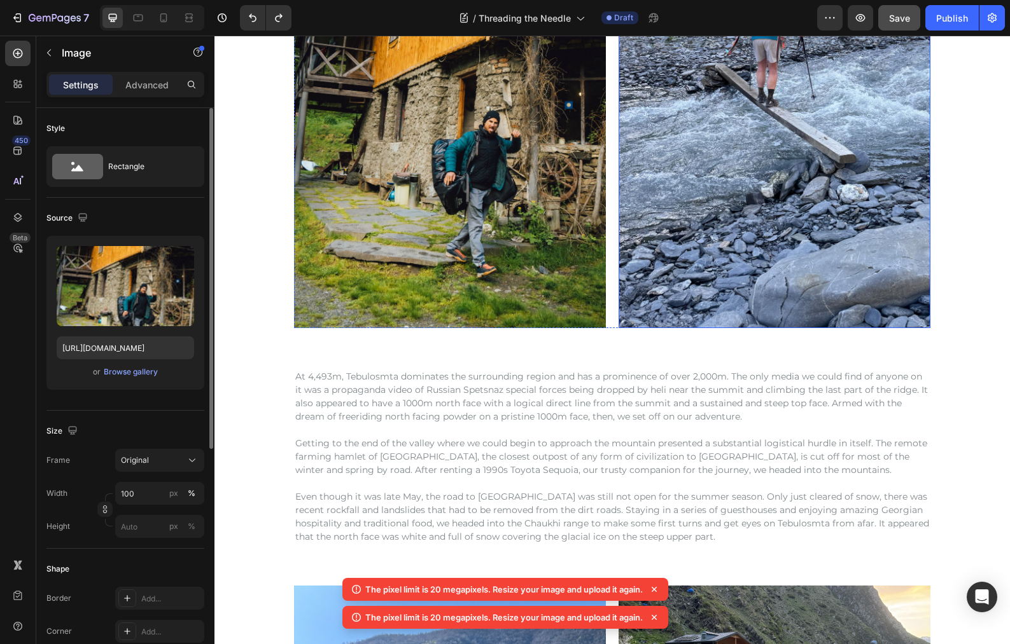
scroll to position [298, 0]
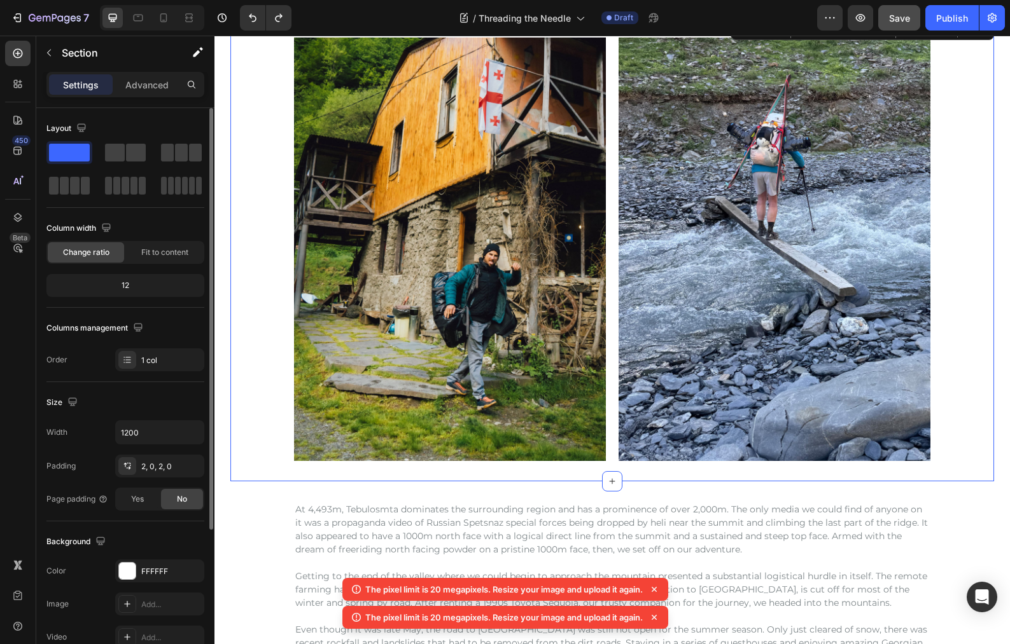
click at [942, 239] on div "Image Image Row Row" at bounding box center [611, 250] width 763 height 424
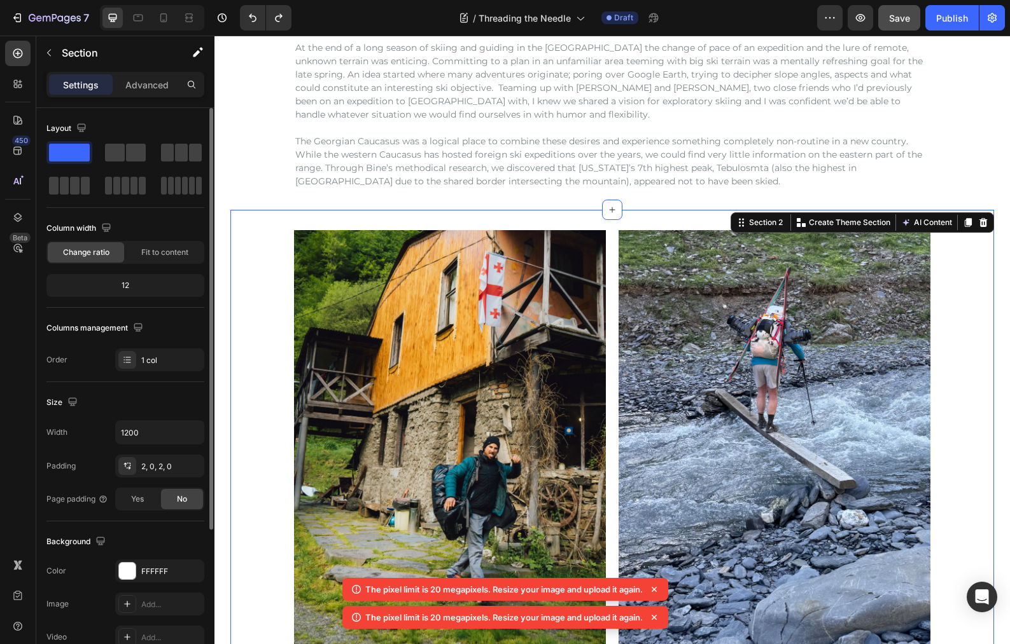
scroll to position [87, 0]
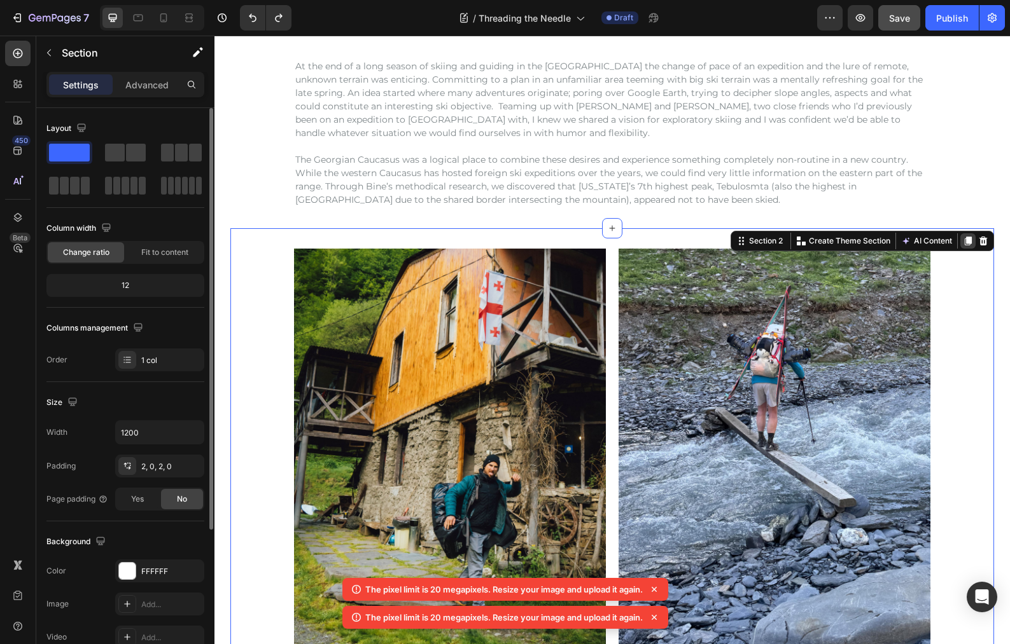
click at [965, 241] on icon at bounding box center [968, 241] width 7 height 9
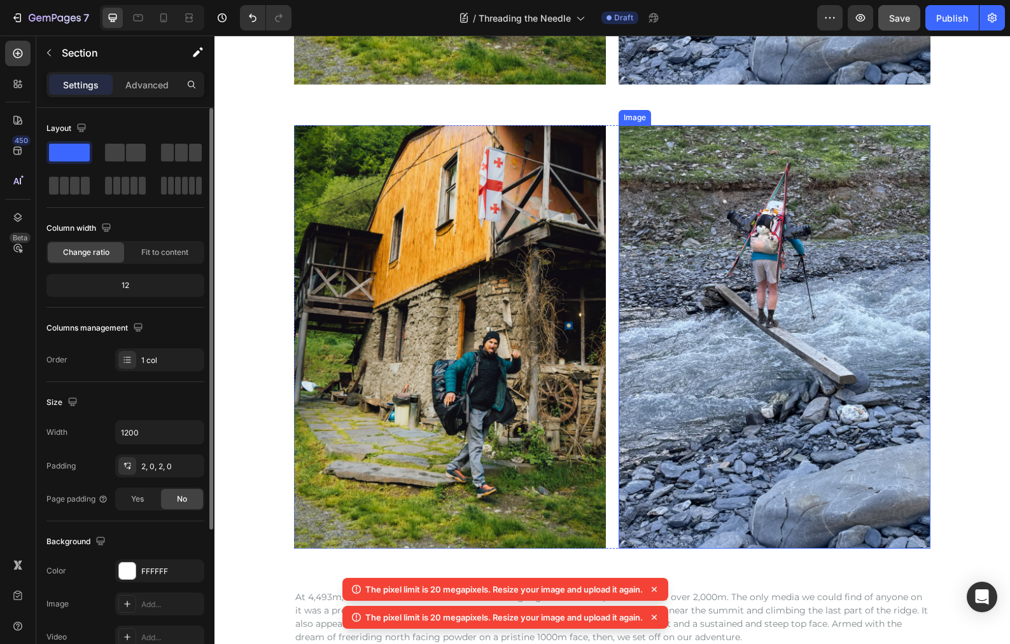
scroll to position [699, 0]
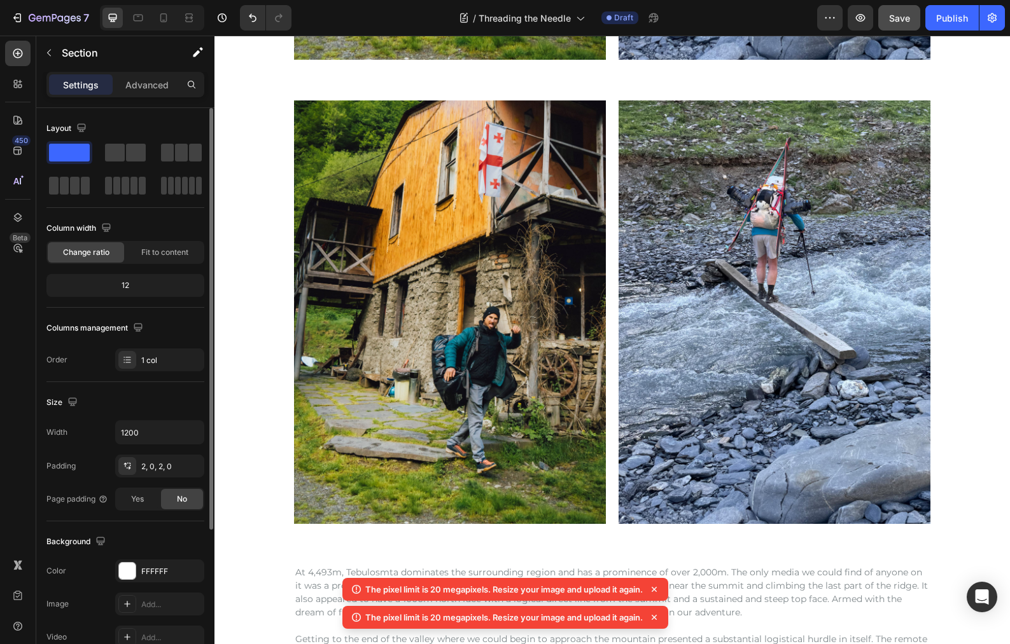
click at [246, 171] on div "Image Image Row Row" at bounding box center [611, 313] width 763 height 424
click at [257, 313] on div "Image Image Row Row" at bounding box center [611, 313] width 763 height 424
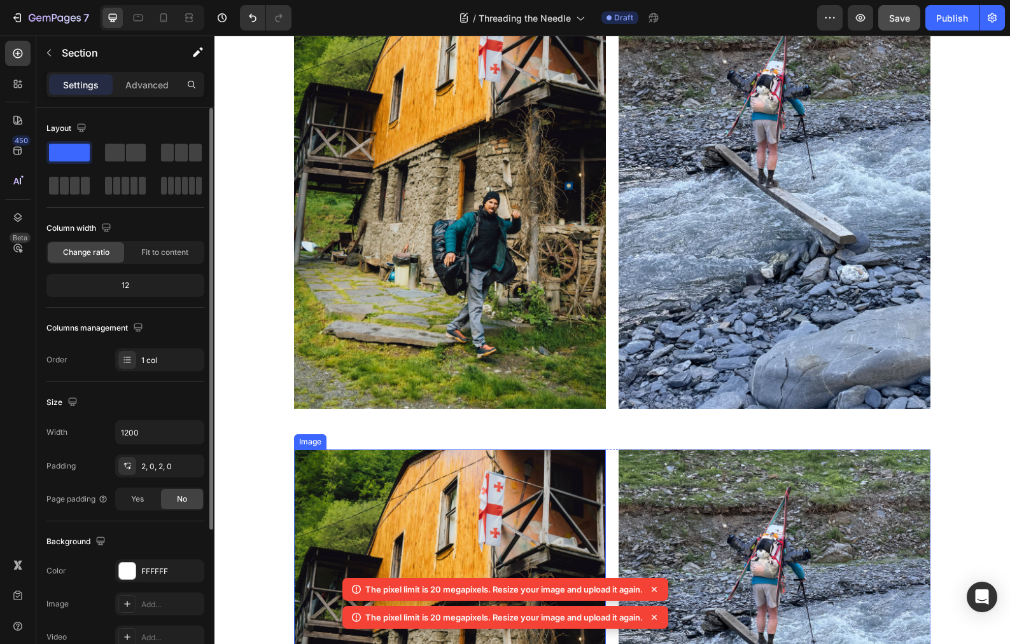
scroll to position [213, 0]
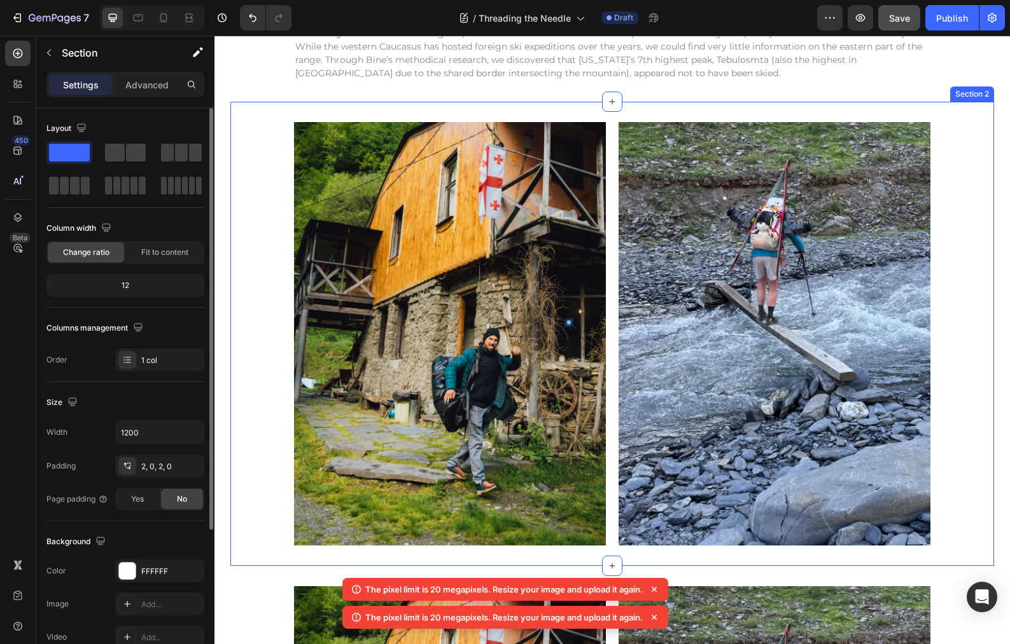
click at [938, 311] on div "Image Image Row Row" at bounding box center [611, 334] width 763 height 424
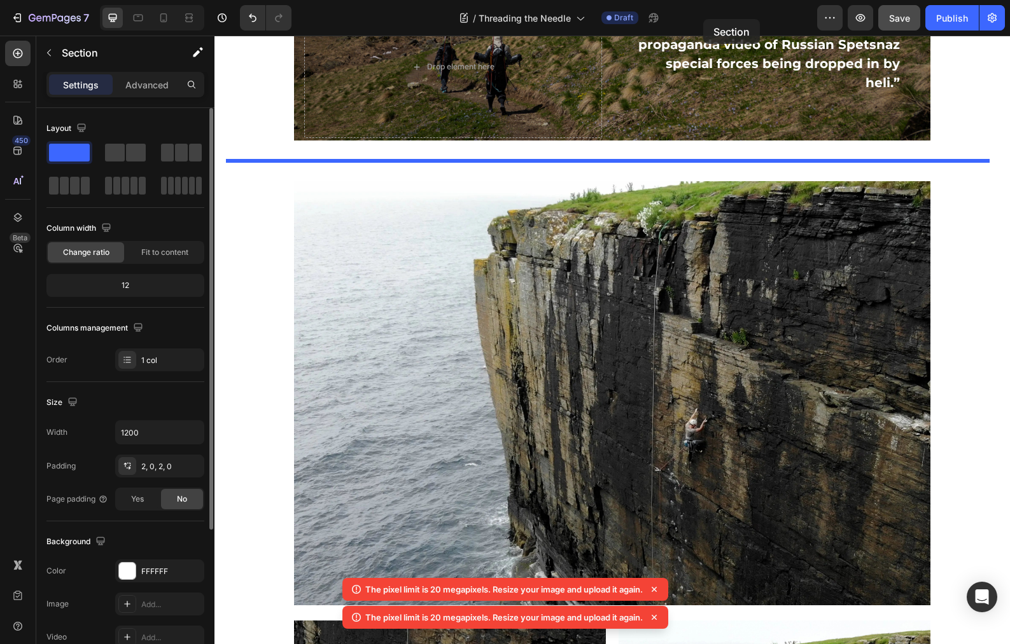
scroll to position [2247, 0]
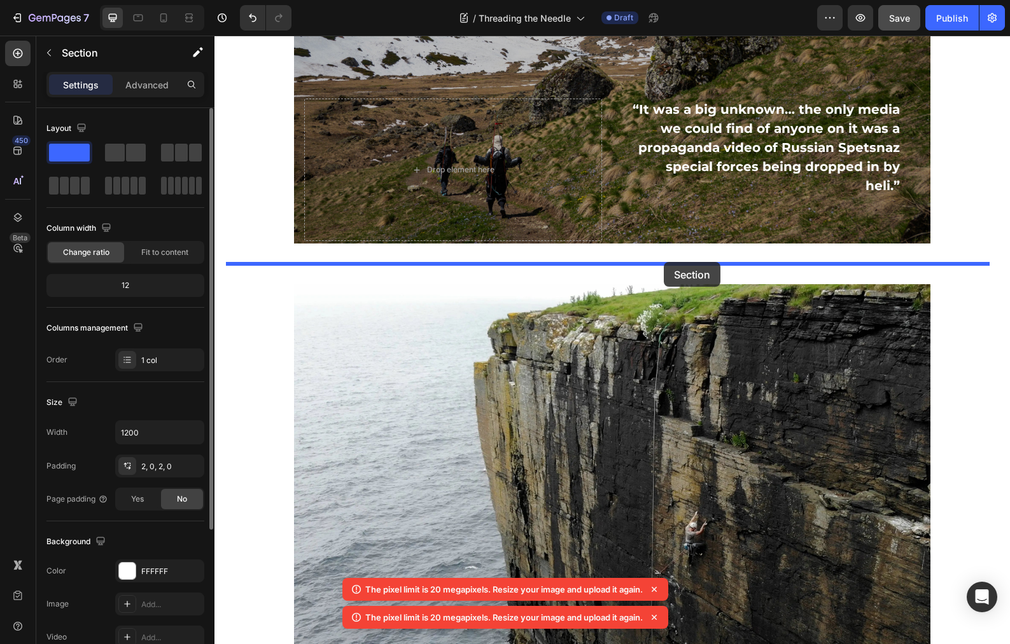
drag, startPoint x: 736, startPoint y: 90, endPoint x: 664, endPoint y: 262, distance: 187.0
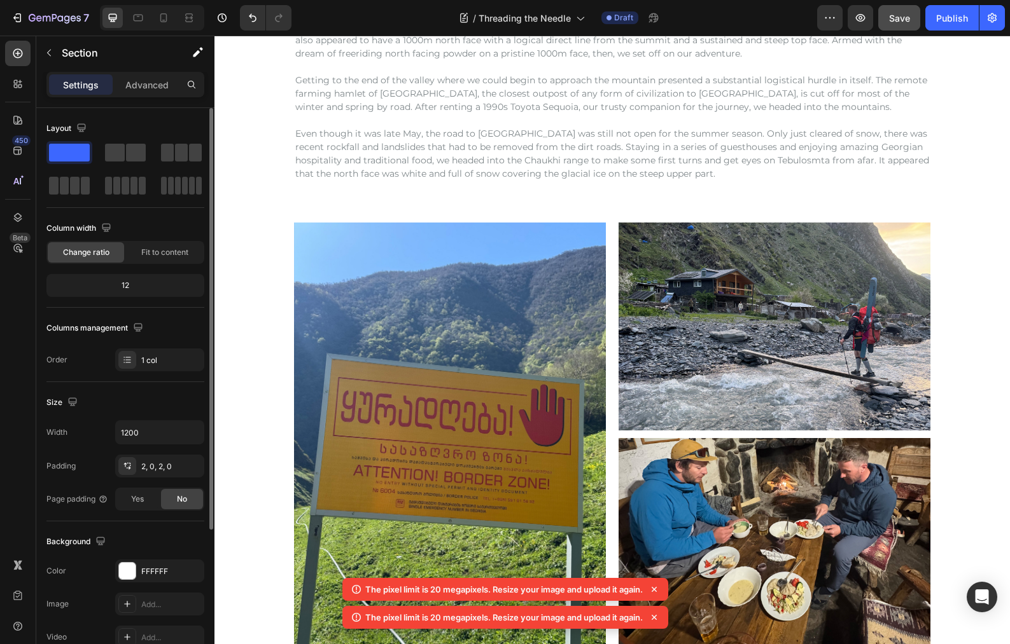
scroll to position [787, 0]
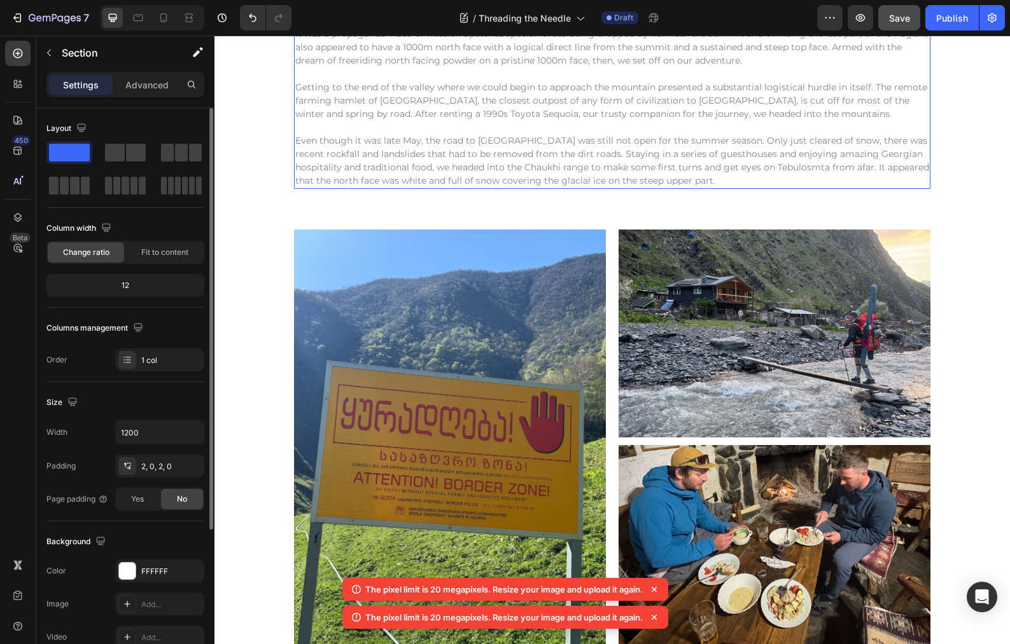
click at [305, 150] on p "Even though it was late May, the road to [GEOGRAPHIC_DATA] was still not open f…" at bounding box center [612, 160] width 634 height 53
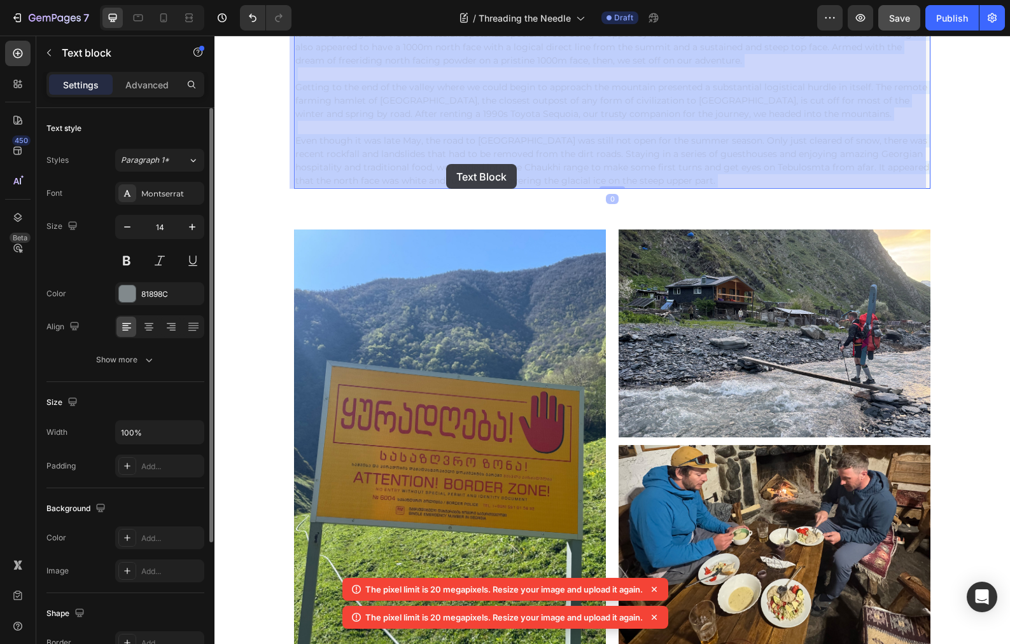
drag, startPoint x: 655, startPoint y: 182, endPoint x: 446, endPoint y: 164, distance: 210.1
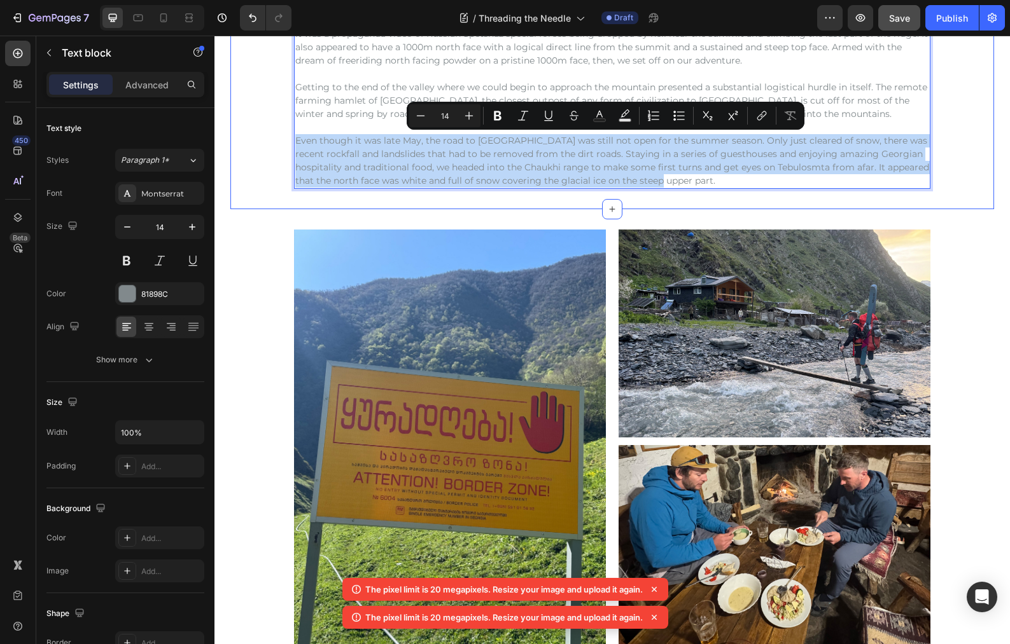
drag, startPoint x: 646, startPoint y: 178, endPoint x: 284, endPoint y: 143, distance: 363.8
click at [284, 143] on div "At 4,493m, Tebulosmta dominates the surrounding region and has a prominence of …" at bounding box center [611, 101] width 763 height 176
copy p "Even though it was late May, the road to [GEOGRAPHIC_DATA] was still not open f…"
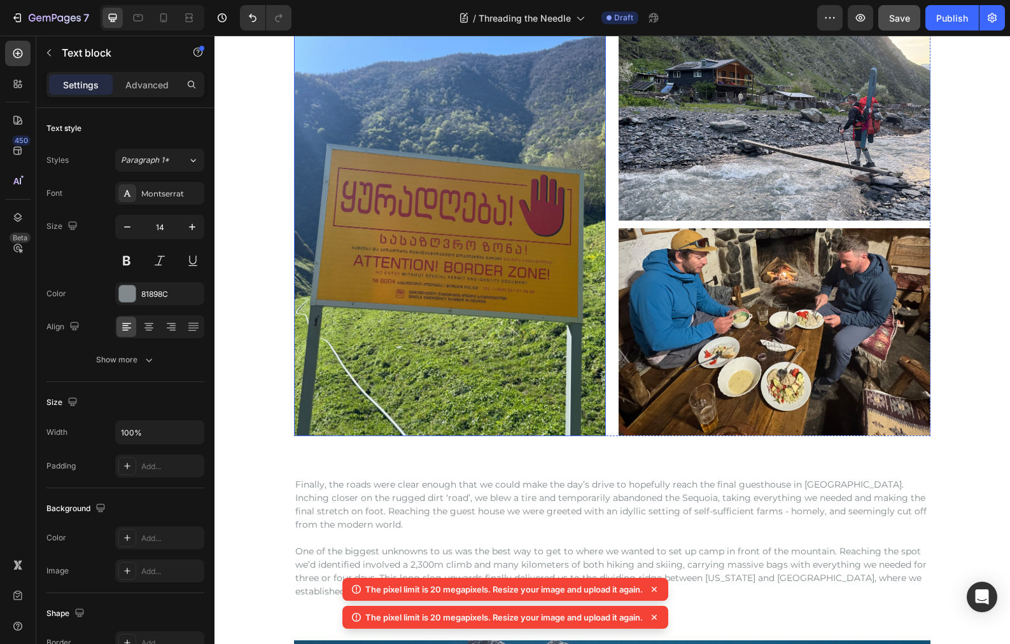
scroll to position [1148, 0]
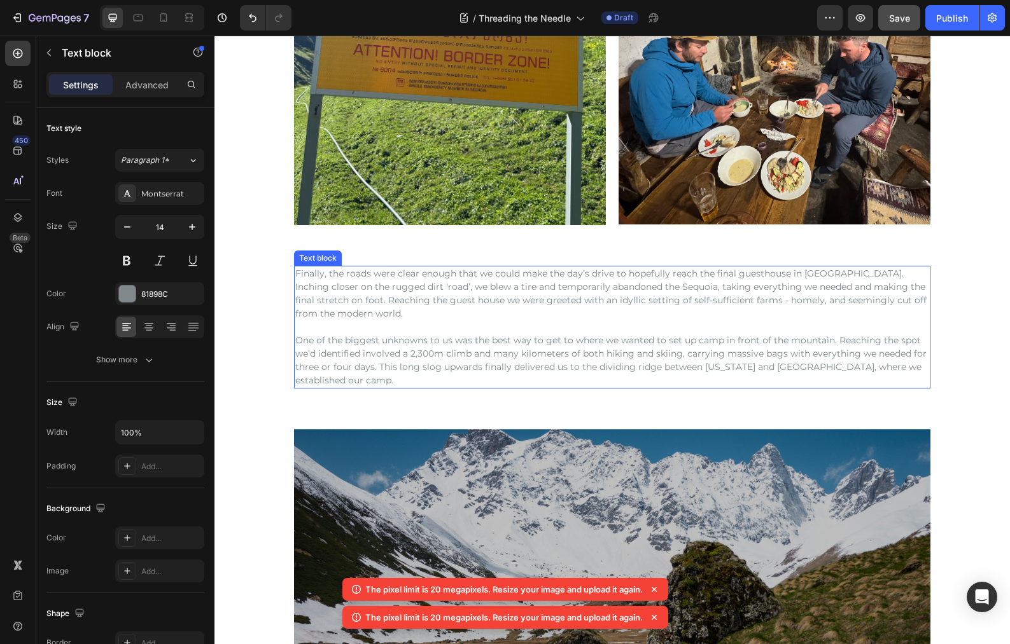
click at [303, 291] on p "Finally, the roads were clear enough that we could make the day’s drive to hope…" at bounding box center [612, 293] width 634 height 53
click at [295, 273] on p "Finally, the roads were clear enough that we could make the day’s drive to hope…" at bounding box center [612, 293] width 634 height 53
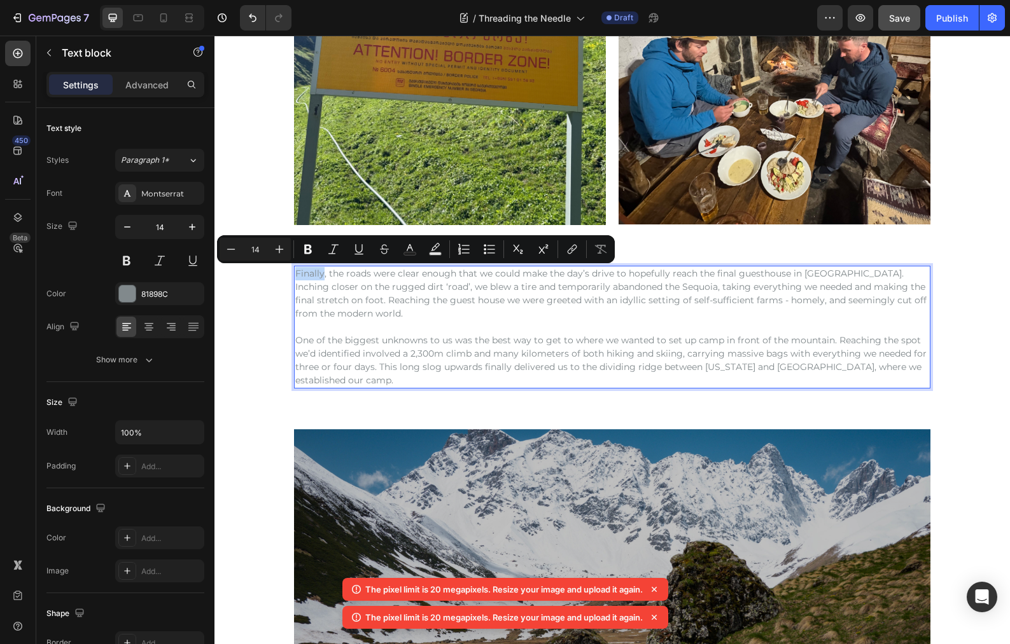
click at [295, 274] on p "Finally, the roads were clear enough that we could make the day’s drive to hope…" at bounding box center [612, 293] width 634 height 53
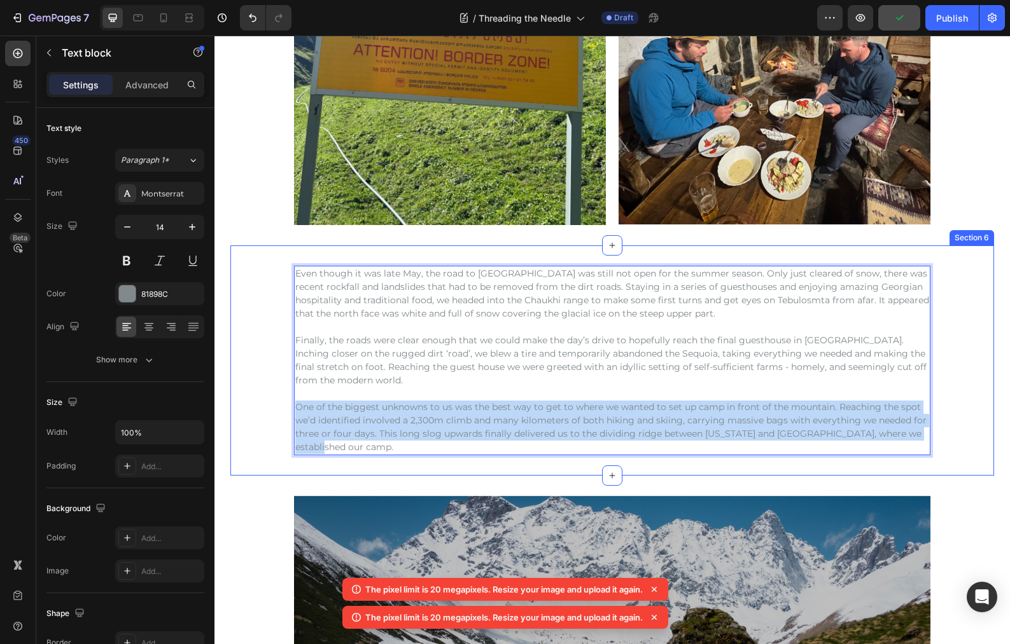
drag, startPoint x: 333, startPoint y: 450, endPoint x: 271, endPoint y: 410, distance: 74.5
click at [271, 410] on div "Even though it was late May, the road to [GEOGRAPHIC_DATA] was still not open f…" at bounding box center [611, 361] width 763 height 190
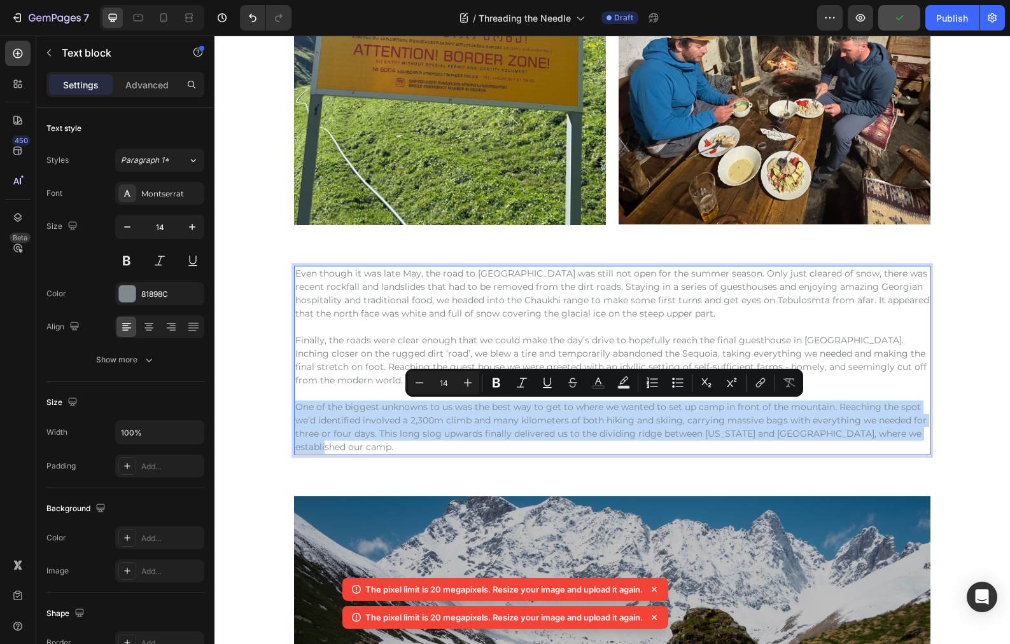
copy p "One of the biggest unknowns to us was the best way to get to where we wanted to…"
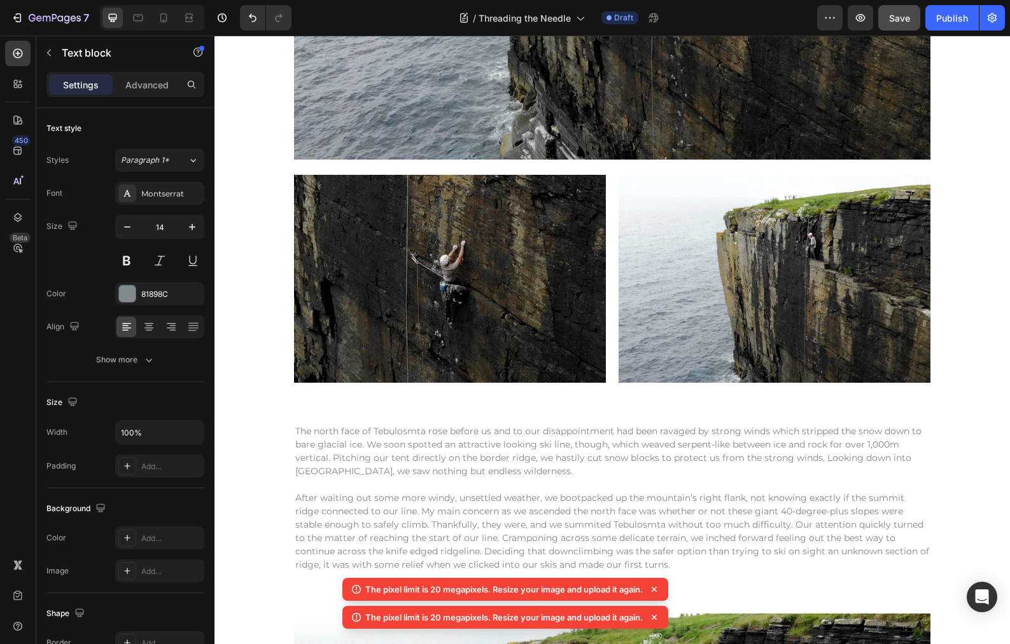
scroll to position [2983, 0]
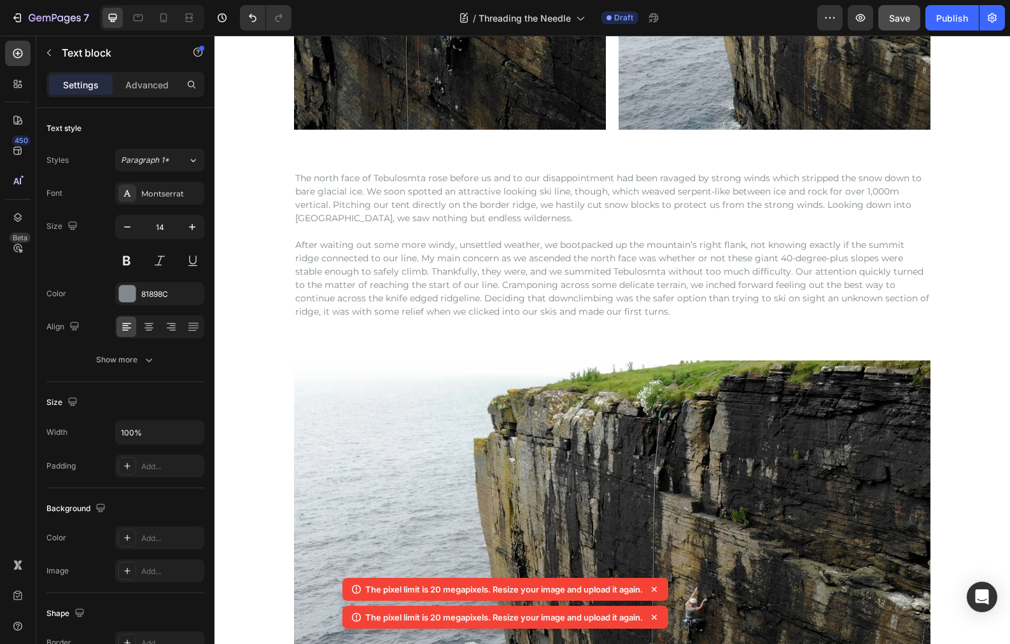
click at [295, 179] on p "The north face of Tebulosmta rose before us and to our disappointment had been …" at bounding box center [612, 198] width 634 height 53
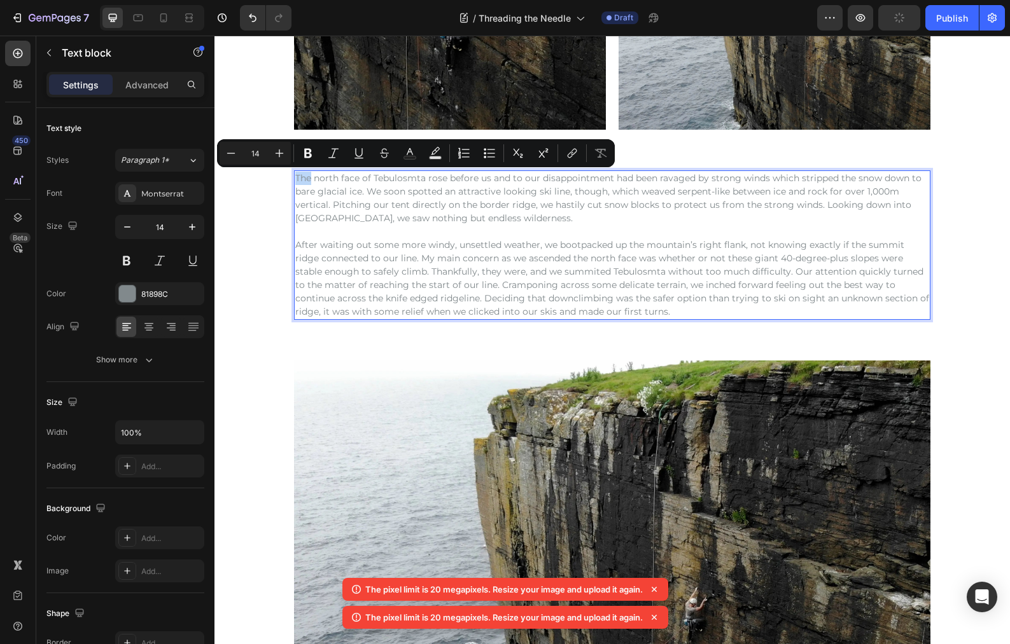
click at [295, 177] on p "The north face of Tebulosmta rose before us and to our disappointment had been …" at bounding box center [612, 198] width 634 height 53
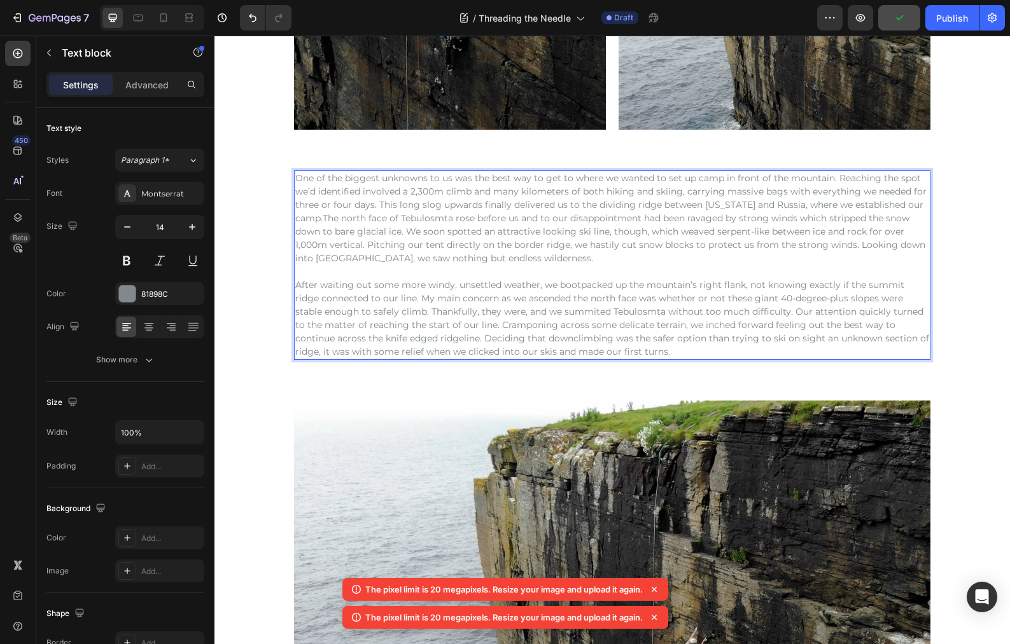
scroll to position [2985, 0]
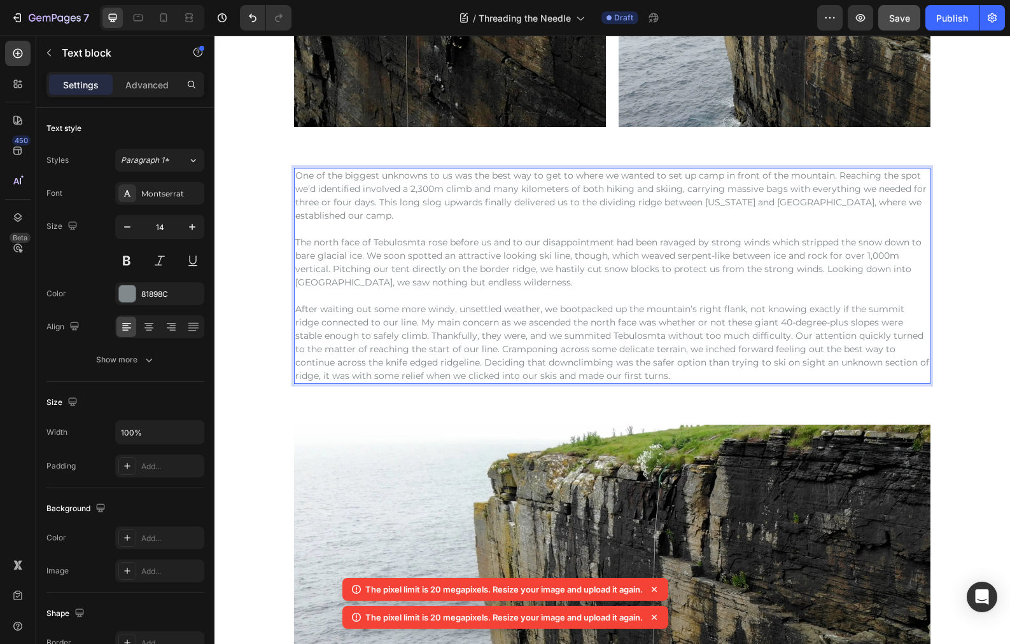
click at [295, 309] on p "After waiting out some more windy, unsettled weather, we bootpacked up the moun…" at bounding box center [612, 343] width 634 height 80
click at [295, 310] on p "After waiting out some more windy, unsettled weather, we bootpacked up the moun…" at bounding box center [612, 343] width 634 height 80
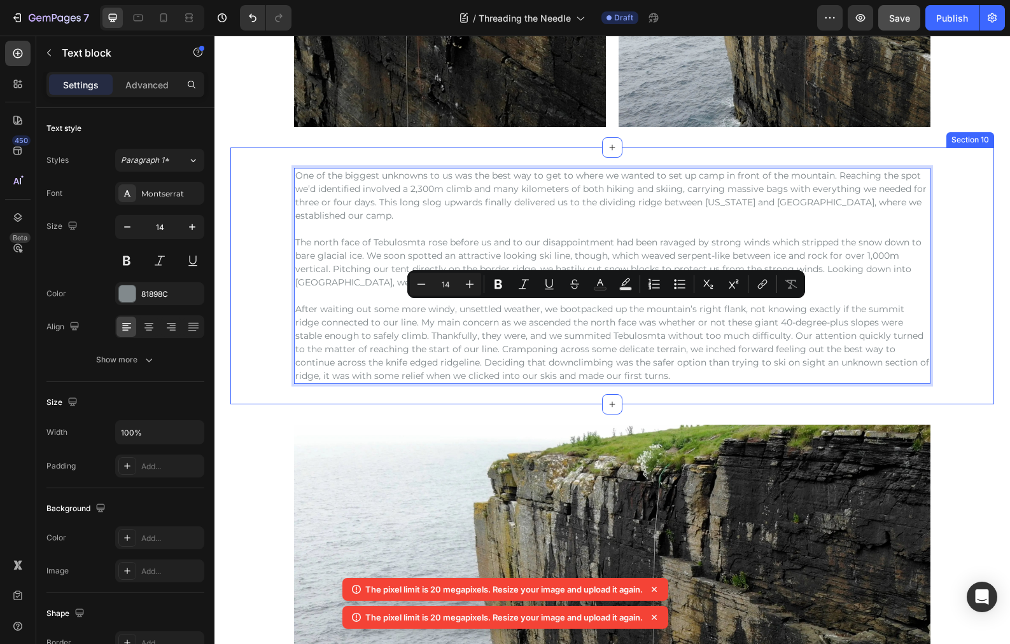
drag, startPoint x: 291, startPoint y: 309, endPoint x: 774, endPoint y: 393, distance: 490.2
click at [774, 393] on div "One of the biggest unknowns to us was the best way to get to where we wanted to…" at bounding box center [611, 276] width 763 height 257
copy p "After waiting out some more windy, unsettled weather, we bootpacked up the moun…"
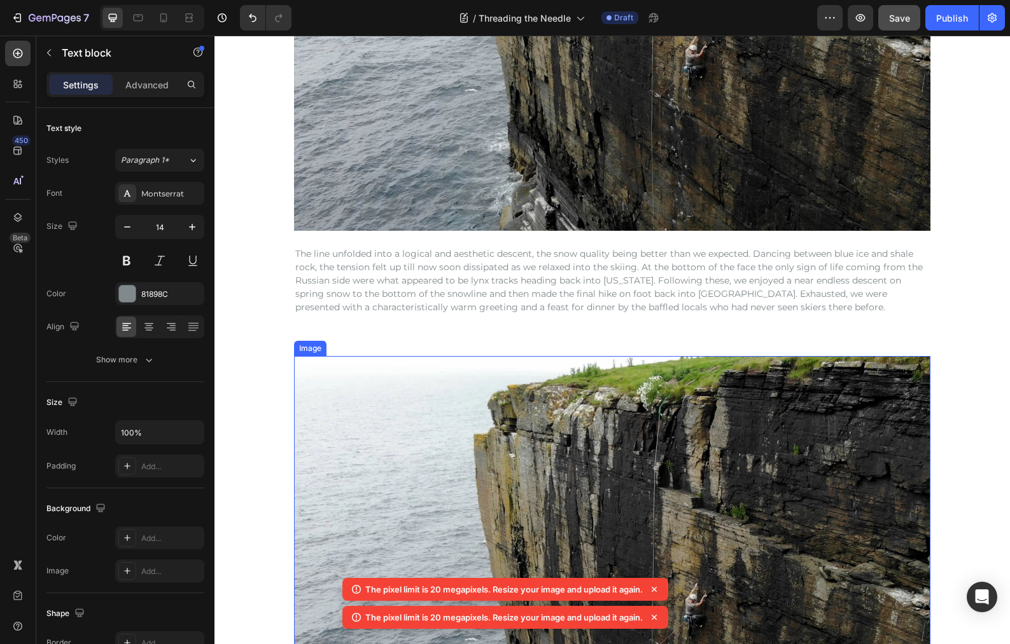
scroll to position [3501, 0]
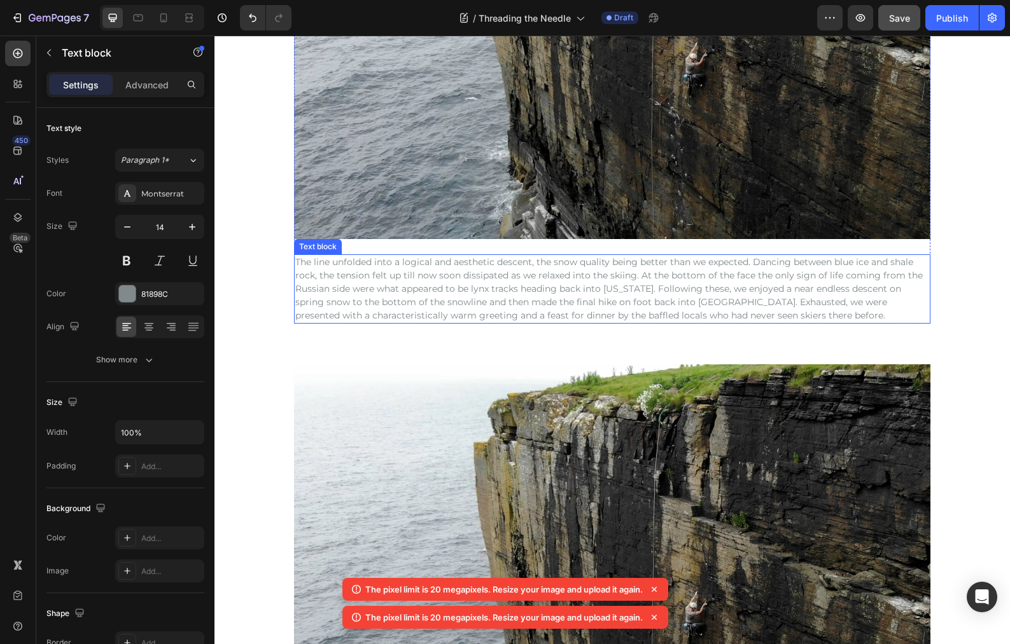
click at [301, 263] on p "The line unfolded into a logical and aesthetic descent, the snow quality being …" at bounding box center [612, 289] width 634 height 67
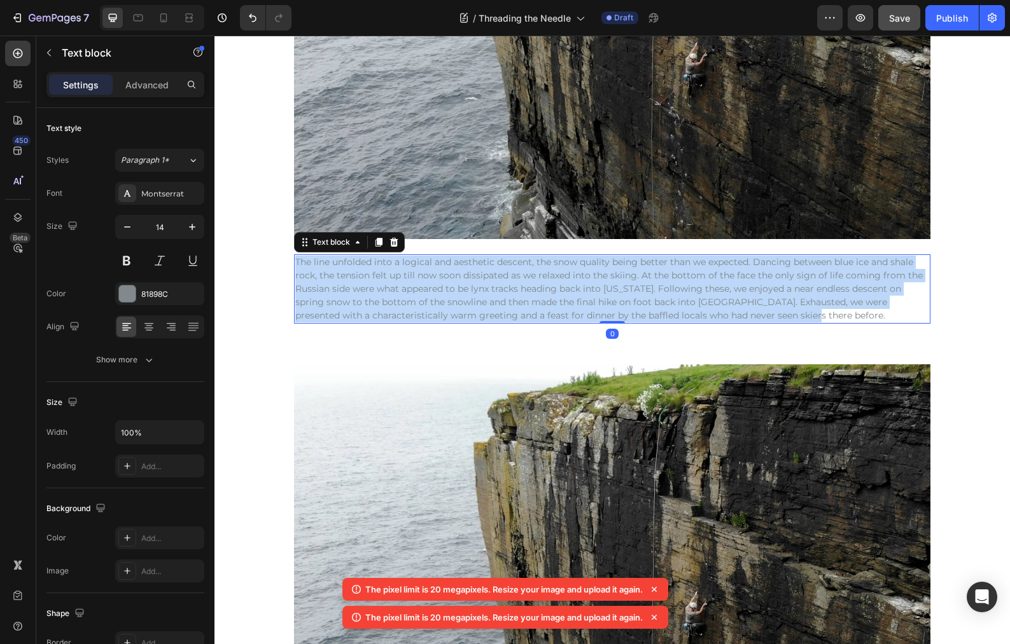
click at [301, 263] on p "The line unfolded into a logical and aesthetic descent, the snow quality being …" at bounding box center [612, 289] width 634 height 67
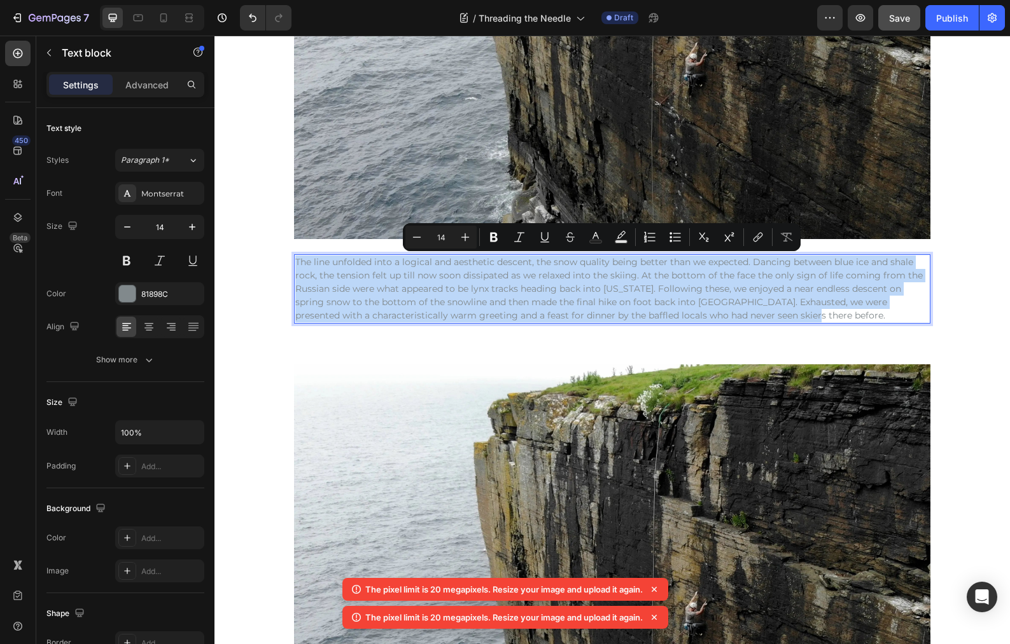
click at [295, 261] on p "The line unfolded into a logical and aesthetic descent, the snow quality being …" at bounding box center [612, 289] width 634 height 67
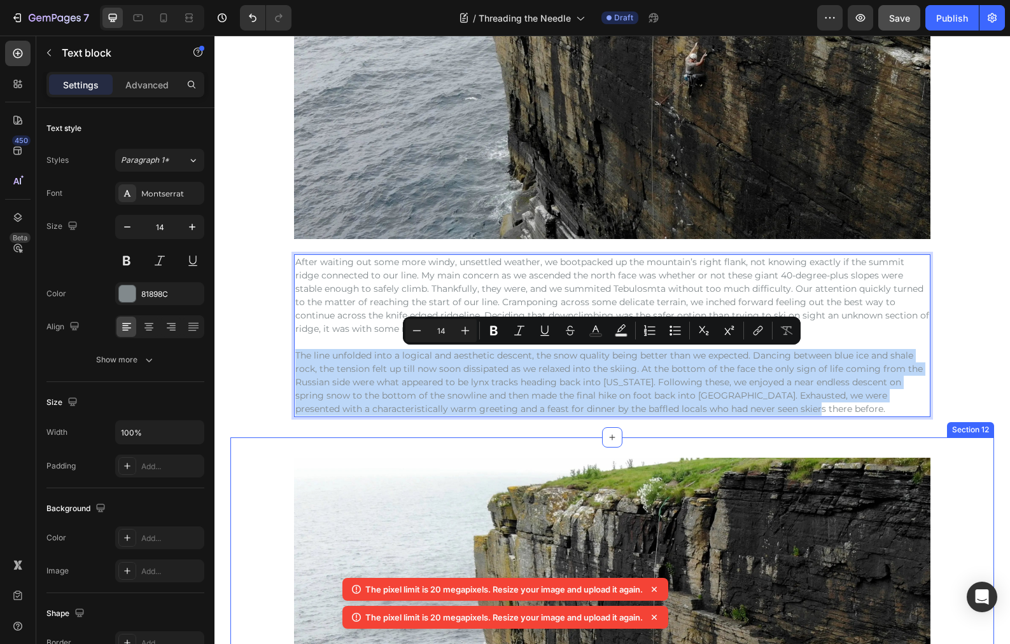
drag, startPoint x: 291, startPoint y: 356, endPoint x: 935, endPoint y: 445, distance: 649.4
copy p "The line unfolded into a logical and aesthetic descent, the snow quality being …"
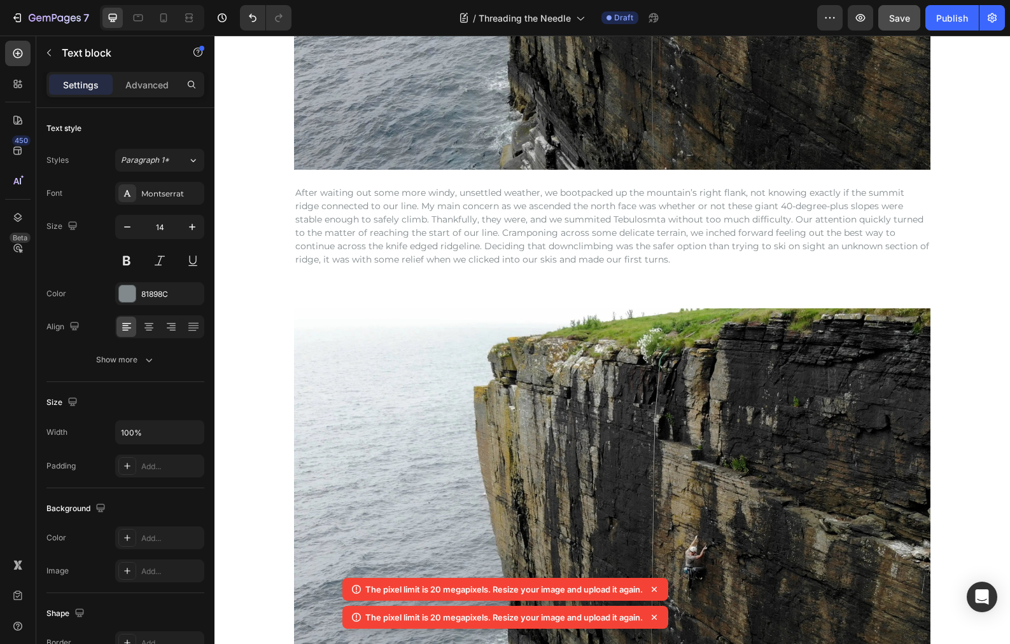
scroll to position [3590, 0]
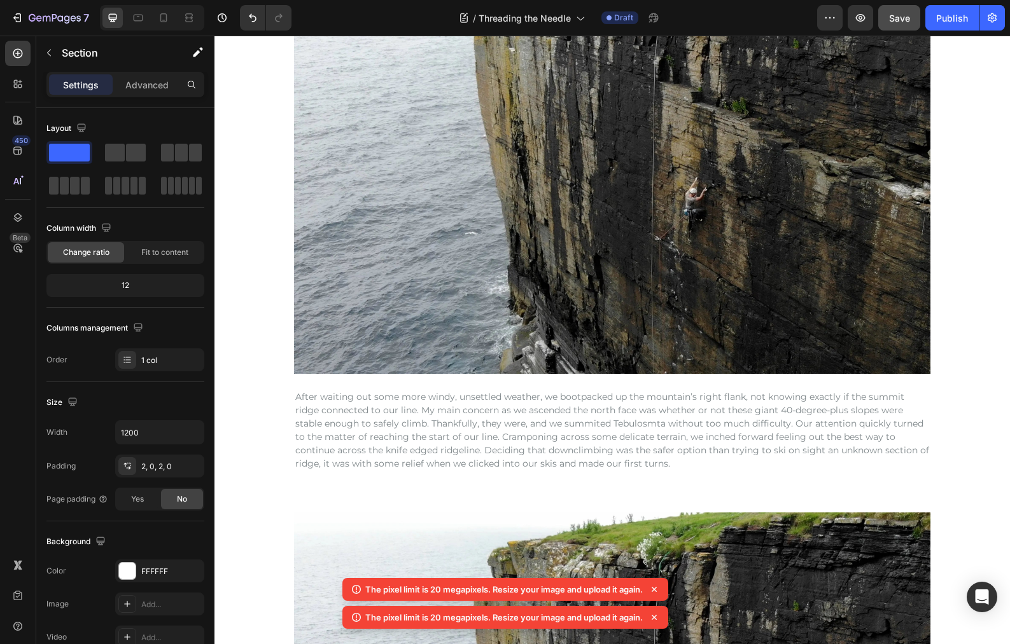
scroll to position [3365, 0]
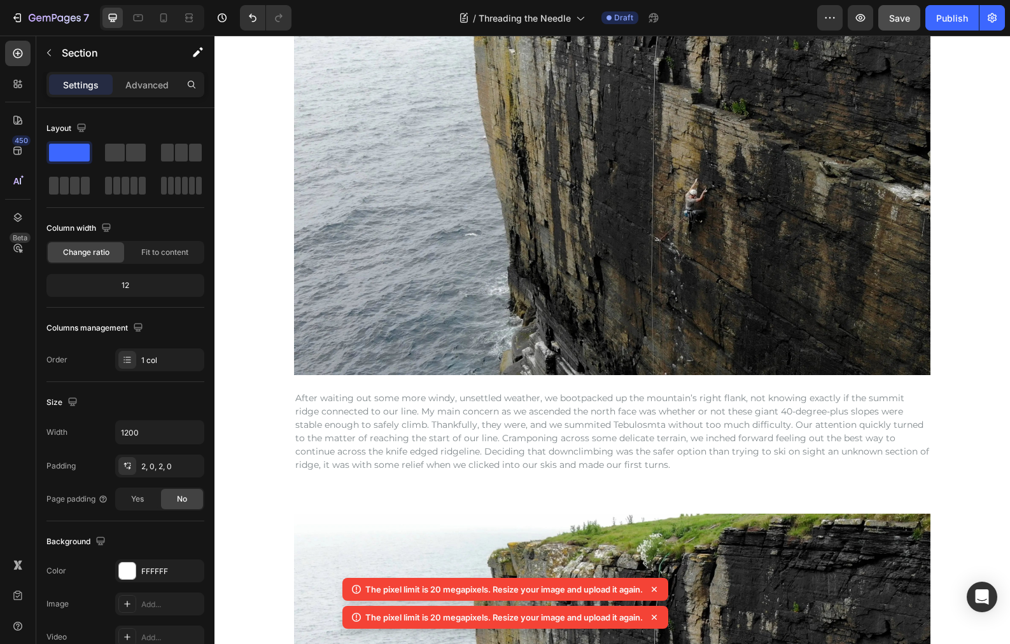
click at [953, 215] on div "Image After waiting out some more windy, unsettled weather, we bootpacked up th…" at bounding box center [611, 213] width 763 height 522
click at [957, 251] on div "Image After waiting out some more windy, unsettled weather, we bootpacked up th…" at bounding box center [611, 213] width 763 height 522
click at [946, 289] on div "Image After waiting out some more windy, unsettled weather, we bootpacked up th…" at bounding box center [611, 213] width 763 height 522
drag, startPoint x: 936, startPoint y: 491, endPoint x: 944, endPoint y: 485, distance: 9.5
click at [935, 491] on div "Image After waiting out some more windy, unsettled weather, we bootpacked up th…" at bounding box center [611, 212] width 763 height 563
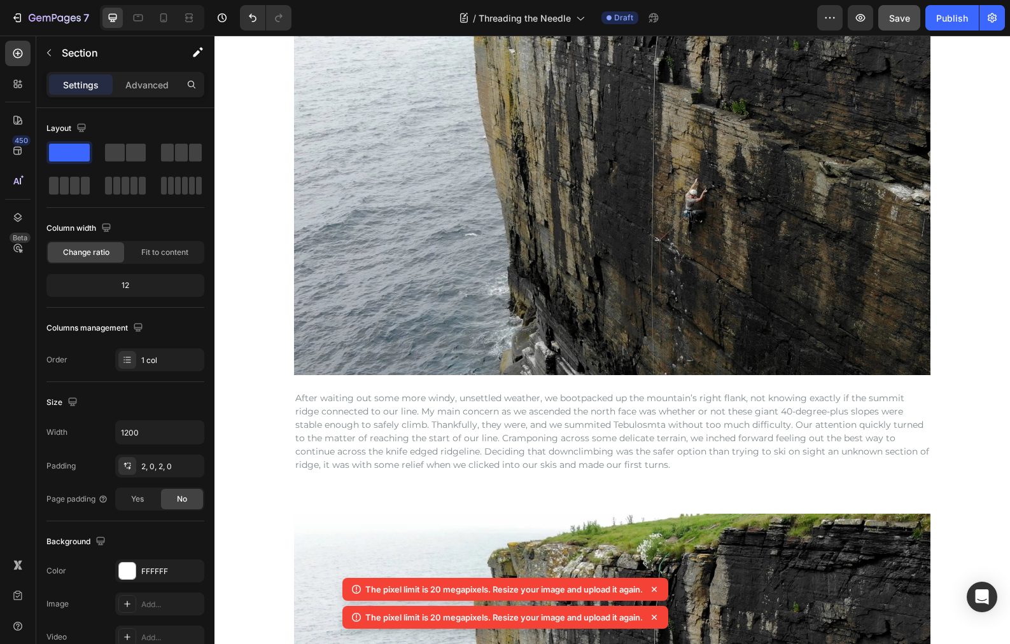
drag, startPoint x: 959, startPoint y: 414, endPoint x: 921, endPoint y: 525, distance: 117.5
click at [959, 414] on div "Image After waiting out some more windy, unsettled weather, we bootpacked up th…" at bounding box center [611, 213] width 763 height 522
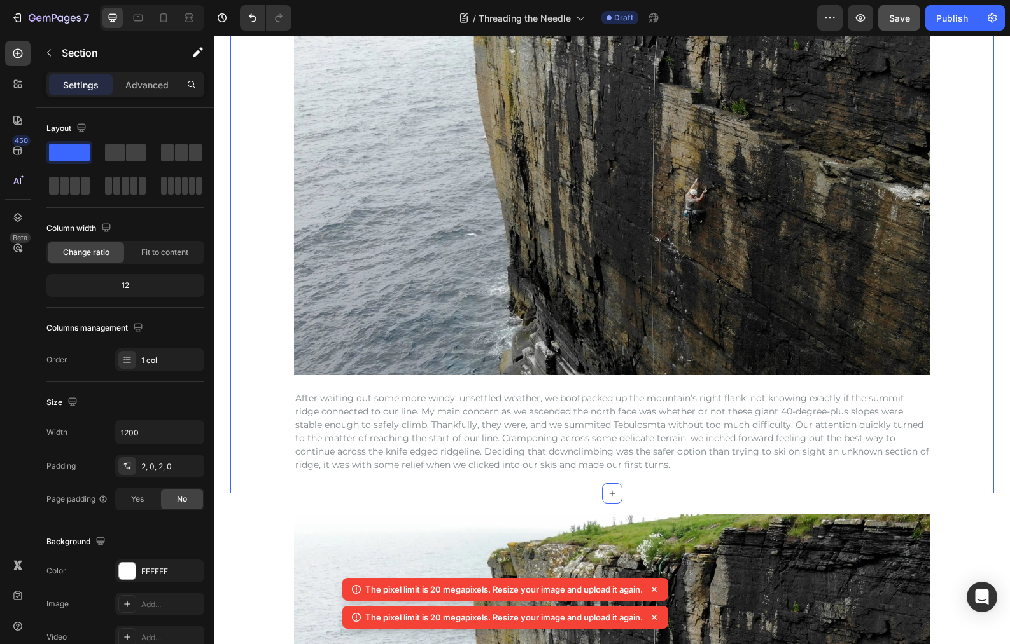
click at [958, 409] on div "Image After waiting out some more windy, unsettled weather, we bootpacked up th…" at bounding box center [611, 213] width 763 height 522
click at [947, 370] on div "Image After waiting out some more windy, unsettled weather, we bootpacked up th…" at bounding box center [611, 213] width 763 height 522
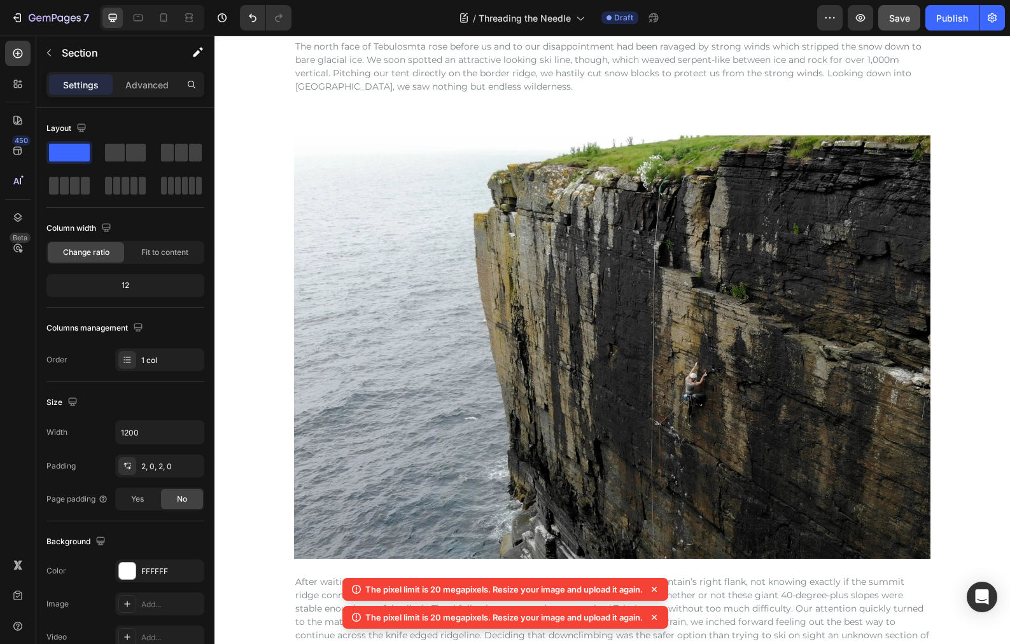
scroll to position [3182, 0]
click at [975, 344] on div "Image After waiting out some more windy, unsettled weather, we bootpacked up th…" at bounding box center [611, 396] width 763 height 522
drag, startPoint x: 964, startPoint y: 389, endPoint x: 930, endPoint y: 435, distance: 57.3
click at [961, 391] on div "Image After waiting out some more windy, unsettled weather, we bootpacked up th…" at bounding box center [611, 396] width 763 height 522
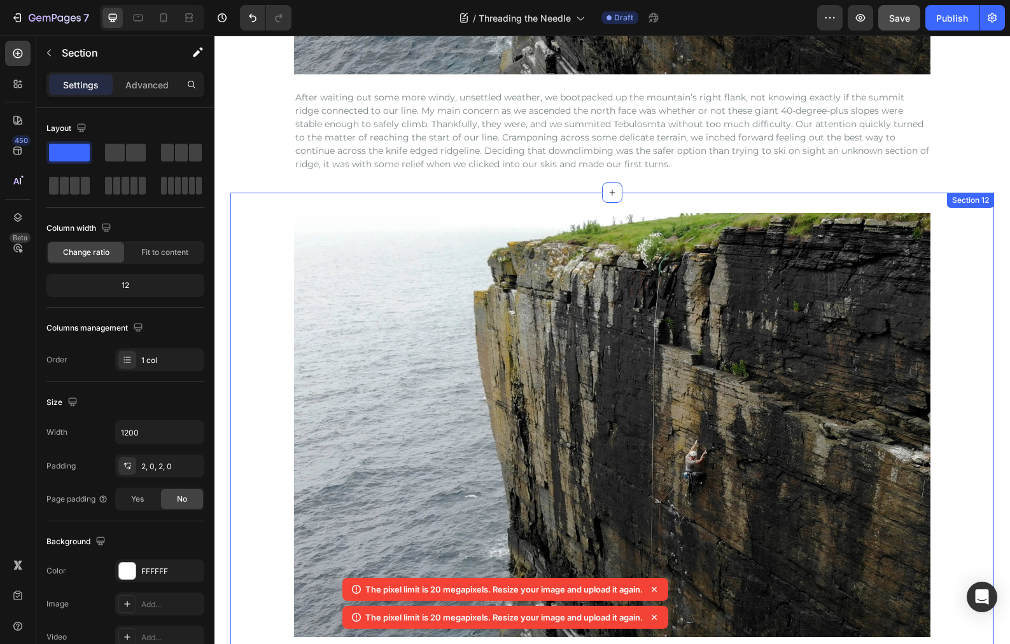
scroll to position [3619, 0]
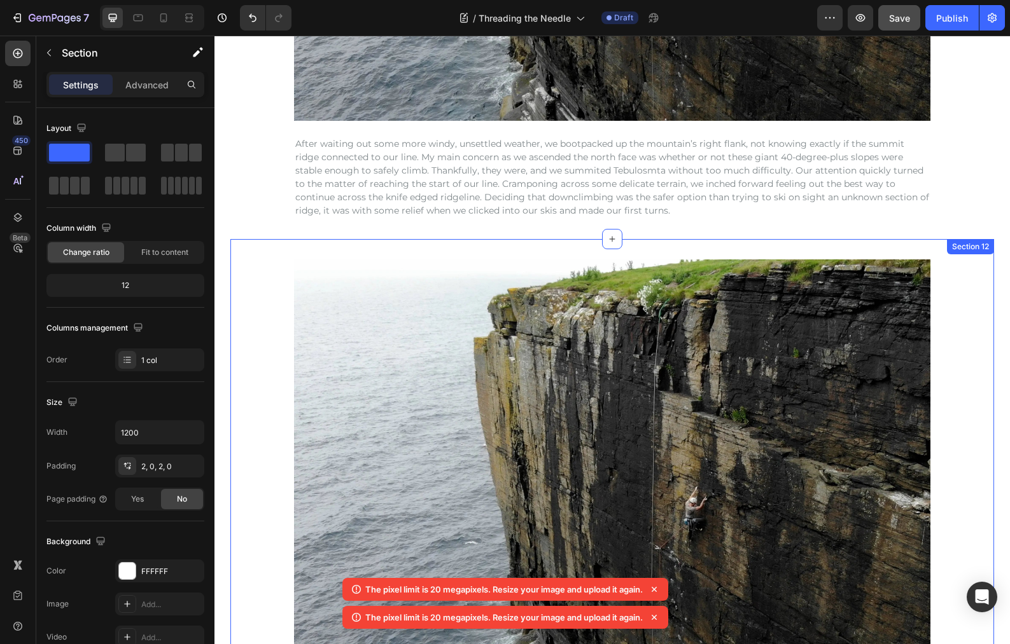
click at [958, 295] on div "Image Back in [GEOGRAPHIC_DATA], it was Georgian national [DATE]. Full military…" at bounding box center [611, 514] width 763 height 509
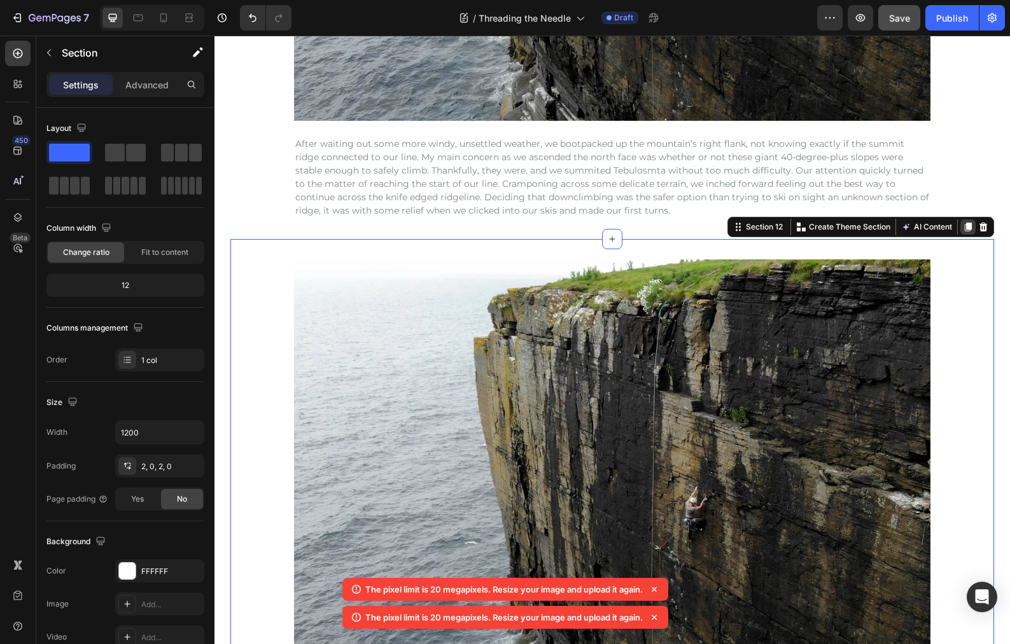
click at [963, 229] on icon at bounding box center [968, 227] width 10 height 10
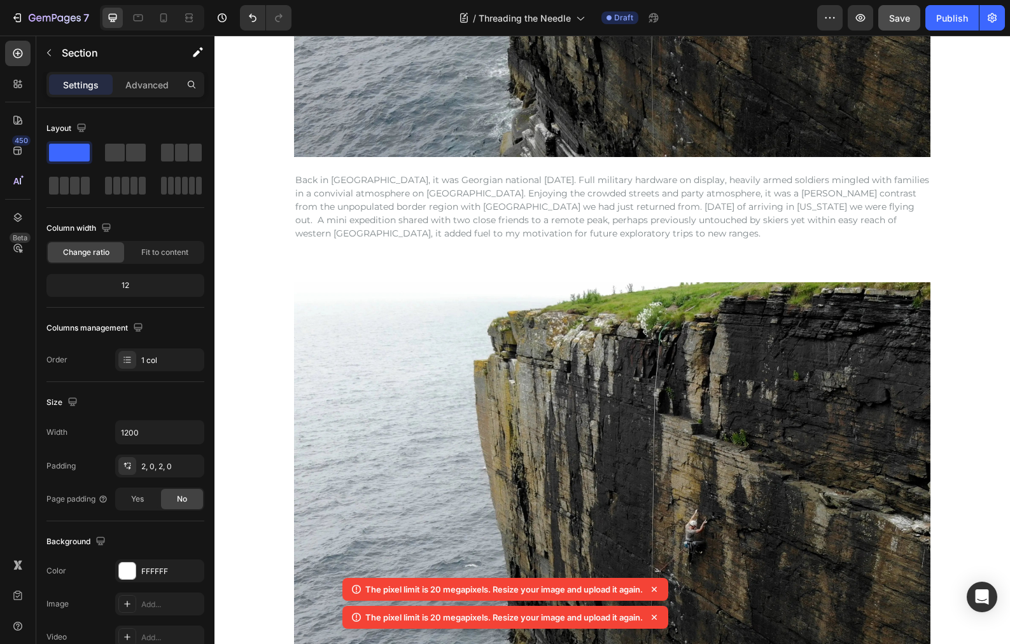
scroll to position [3994, 0]
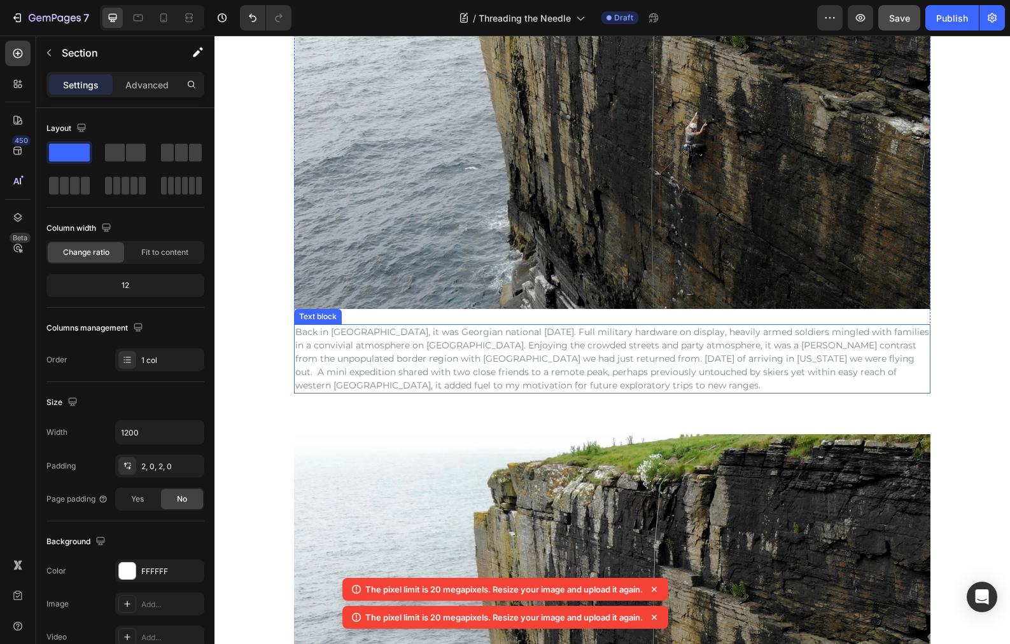
click at [317, 344] on p "Back in [GEOGRAPHIC_DATA], it was Georgian national [DATE]. Full military hardw…" at bounding box center [612, 359] width 634 height 67
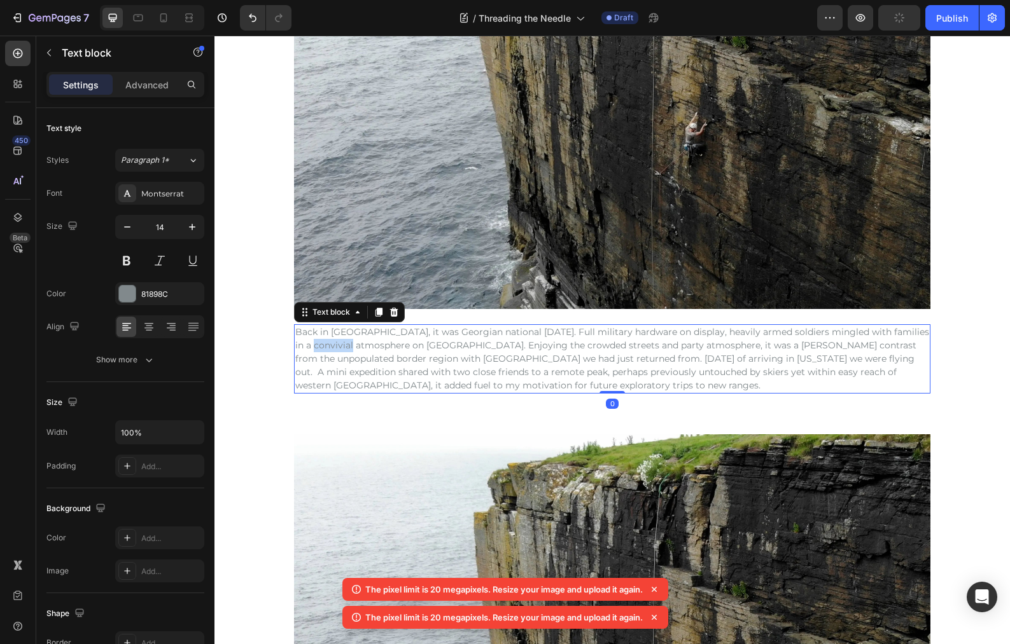
click at [317, 344] on p "Back in [GEOGRAPHIC_DATA], it was Georgian national [DATE]. Full military hardw…" at bounding box center [612, 359] width 634 height 67
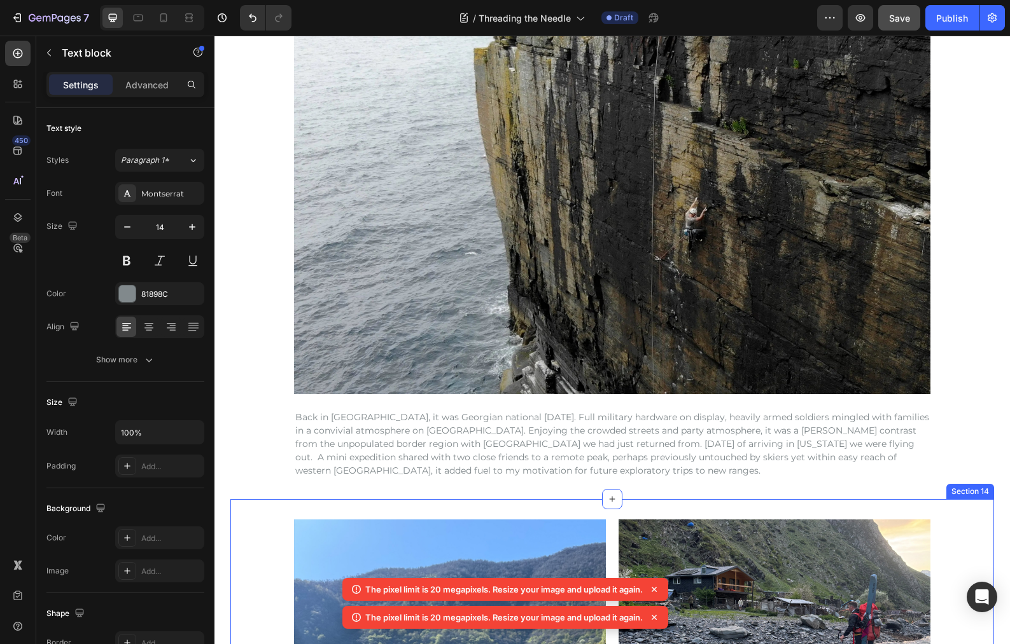
scroll to position [4458, 0]
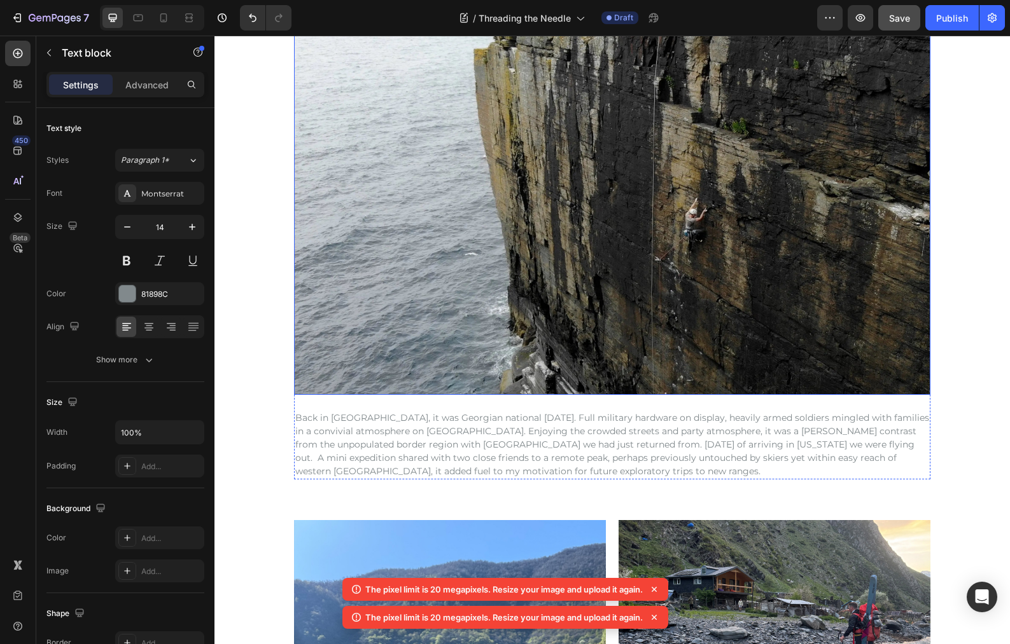
click at [492, 288] on img at bounding box center [612, 183] width 636 height 424
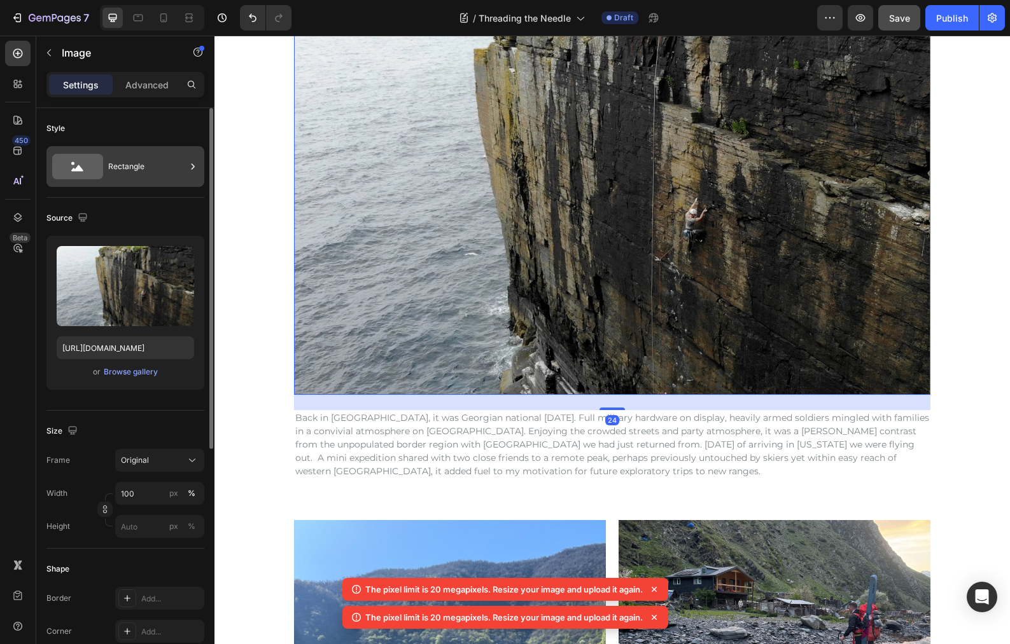
click at [115, 162] on div "Rectangle" at bounding box center [147, 166] width 78 height 29
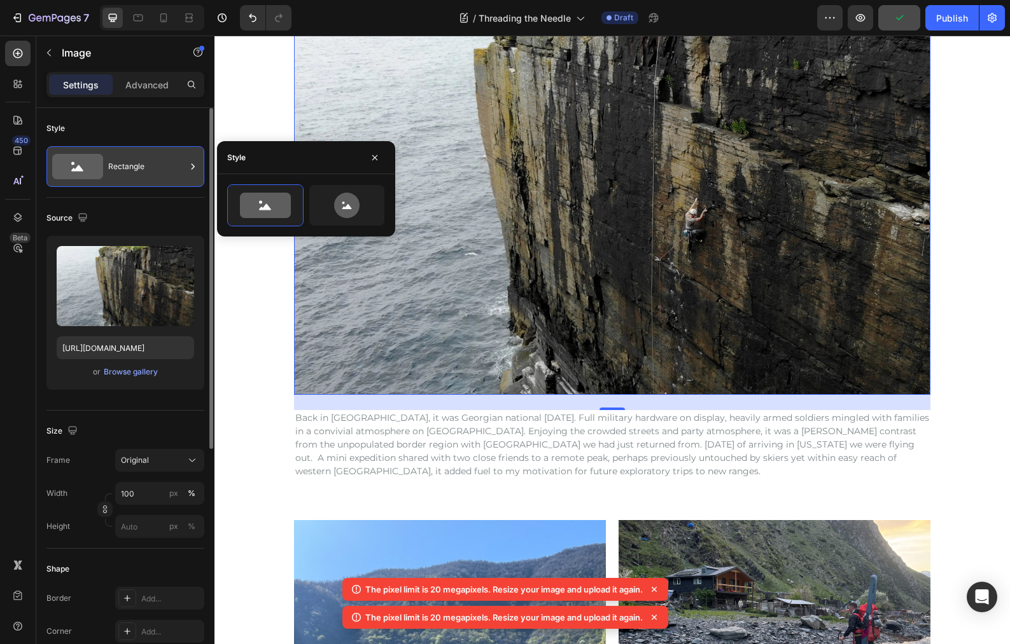
click at [115, 162] on div "Rectangle" at bounding box center [147, 166] width 78 height 29
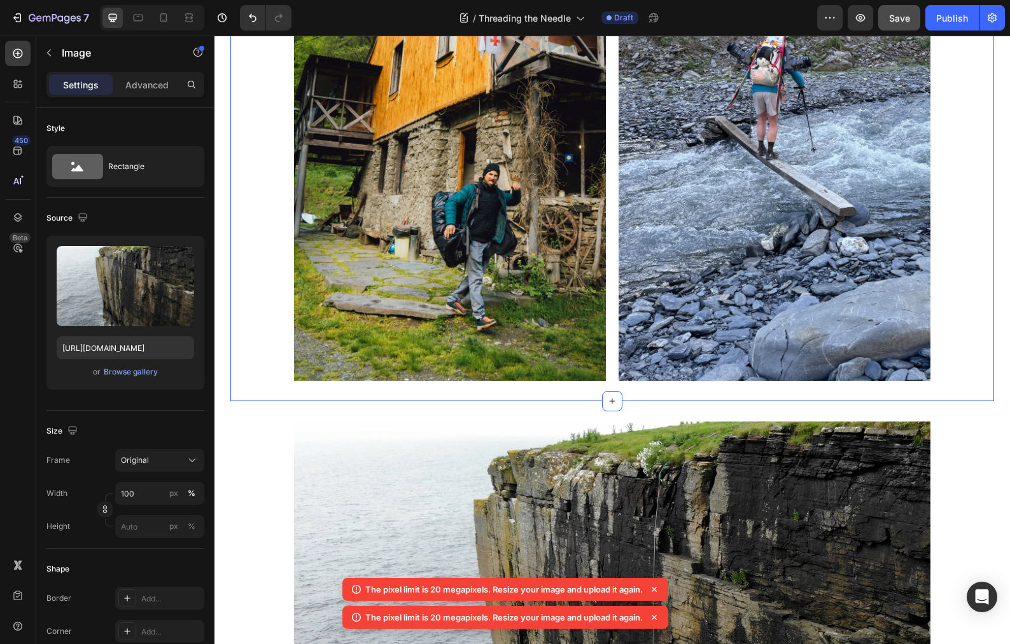
scroll to position [2171, 0]
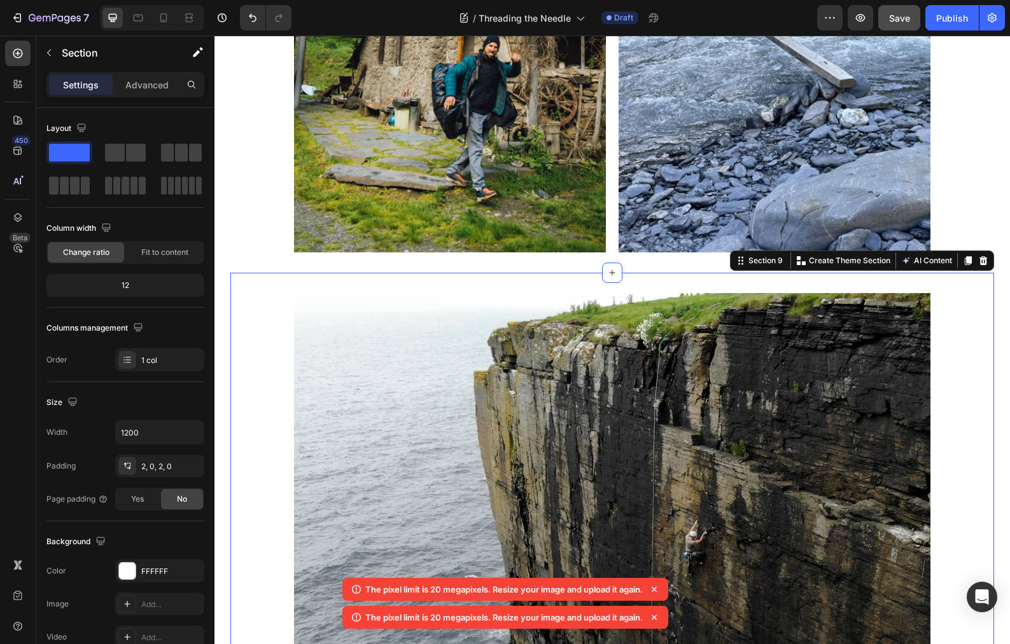
click at [954, 397] on div "Image Image Image Row Row" at bounding box center [611, 616] width 763 height 647
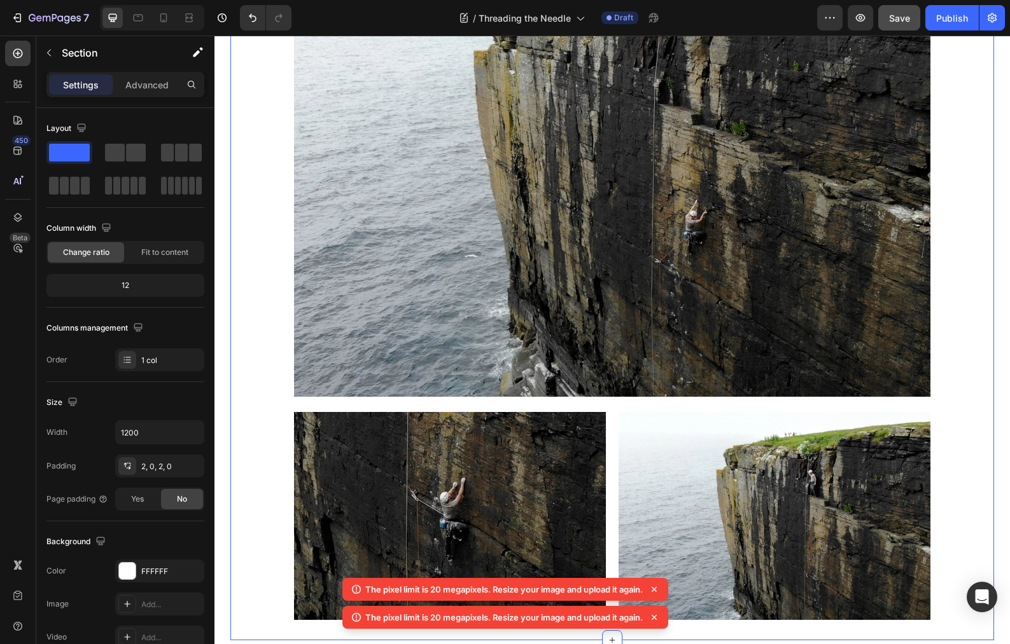
scroll to position [2332, 0]
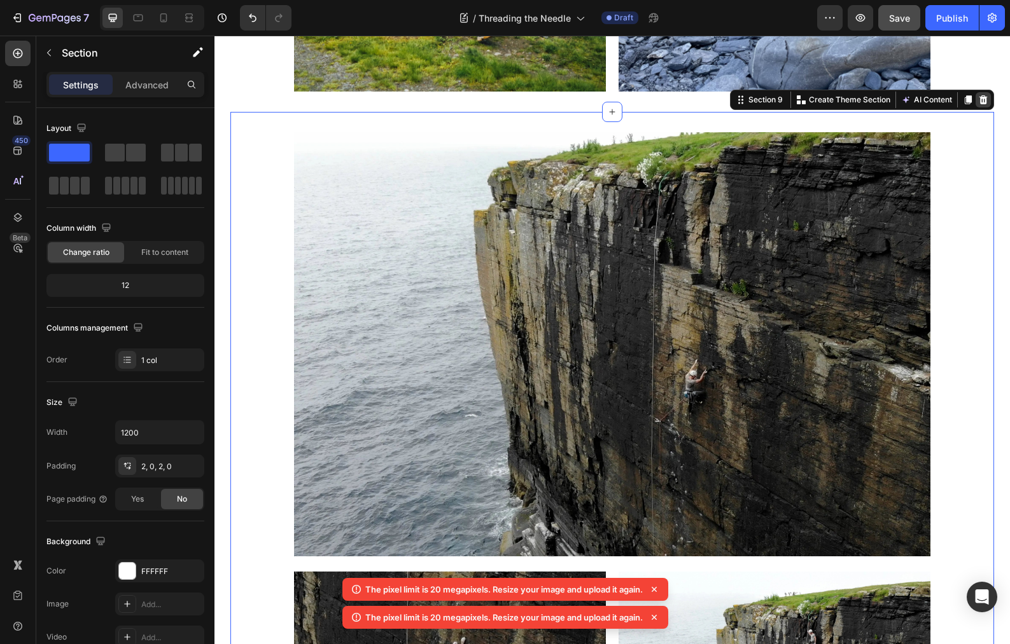
click at [978, 99] on icon at bounding box center [983, 100] width 10 height 10
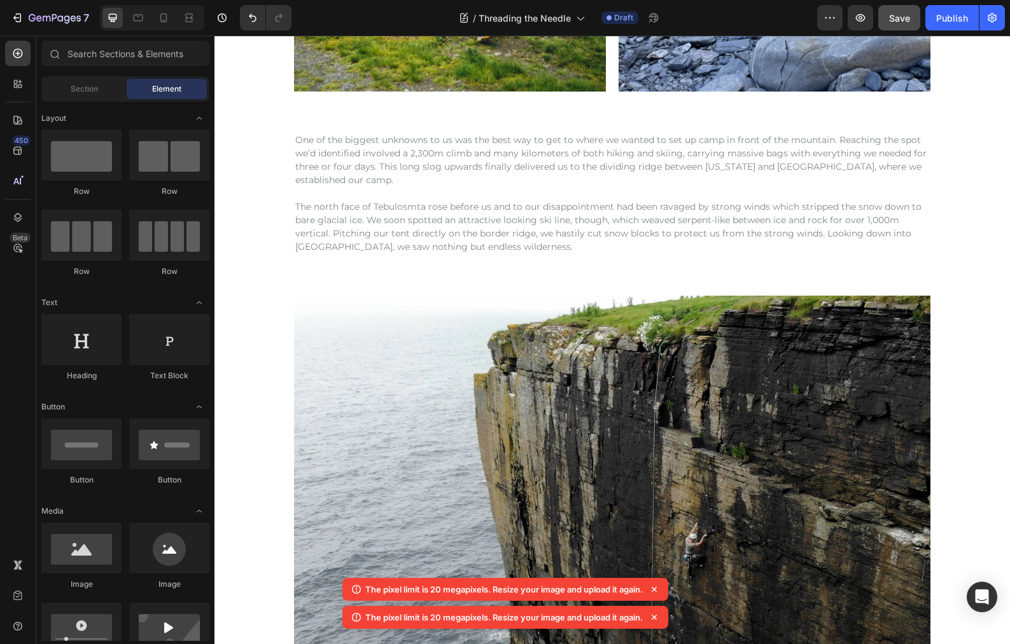
scroll to position [2222, 0]
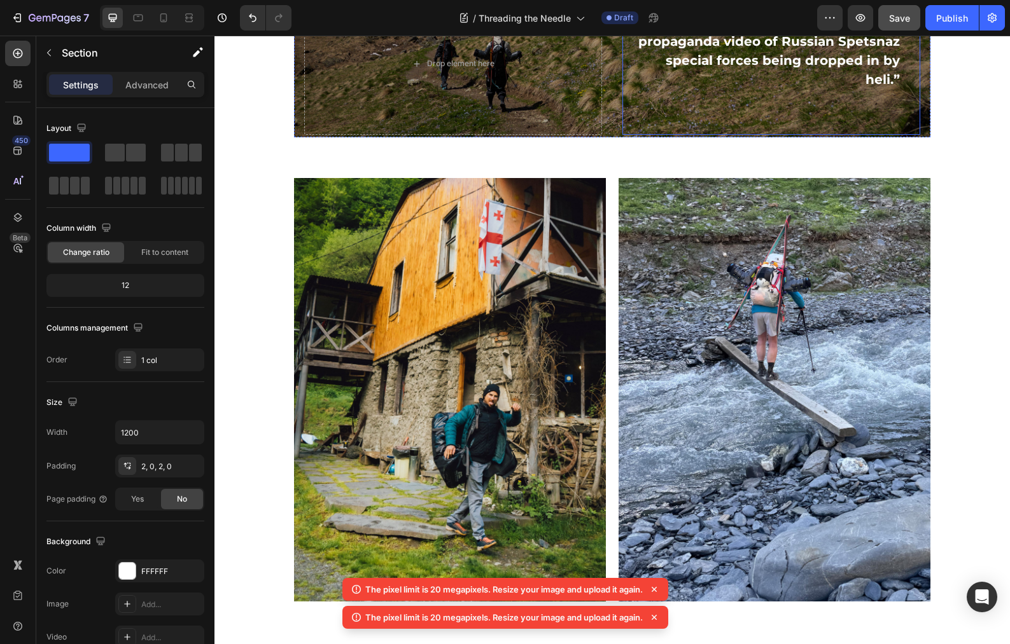
scroll to position [1821, 0]
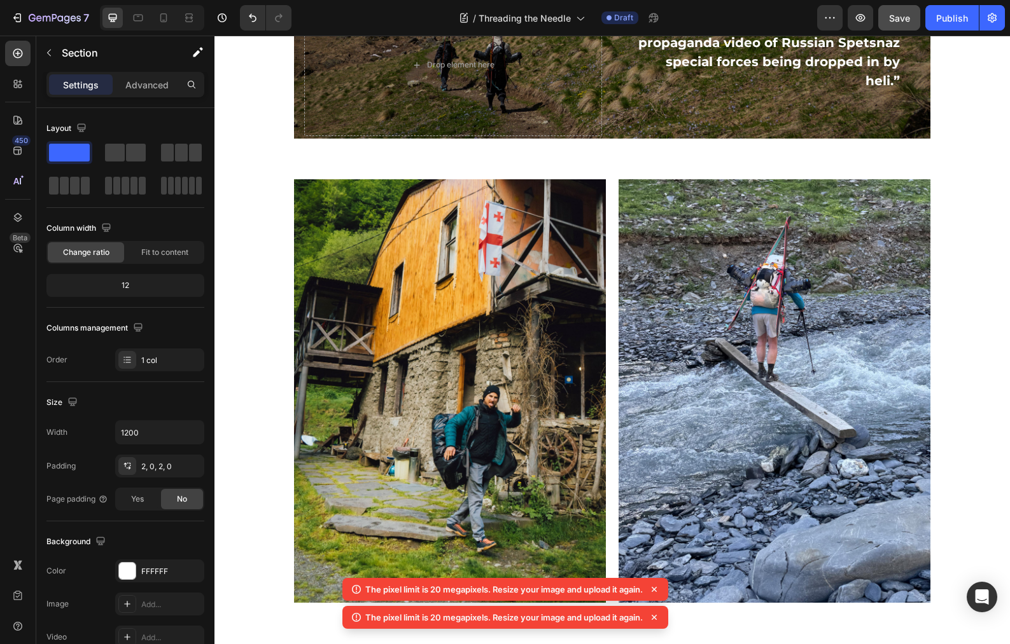
click at [948, 223] on div "Image Image Row Row" at bounding box center [611, 391] width 763 height 424
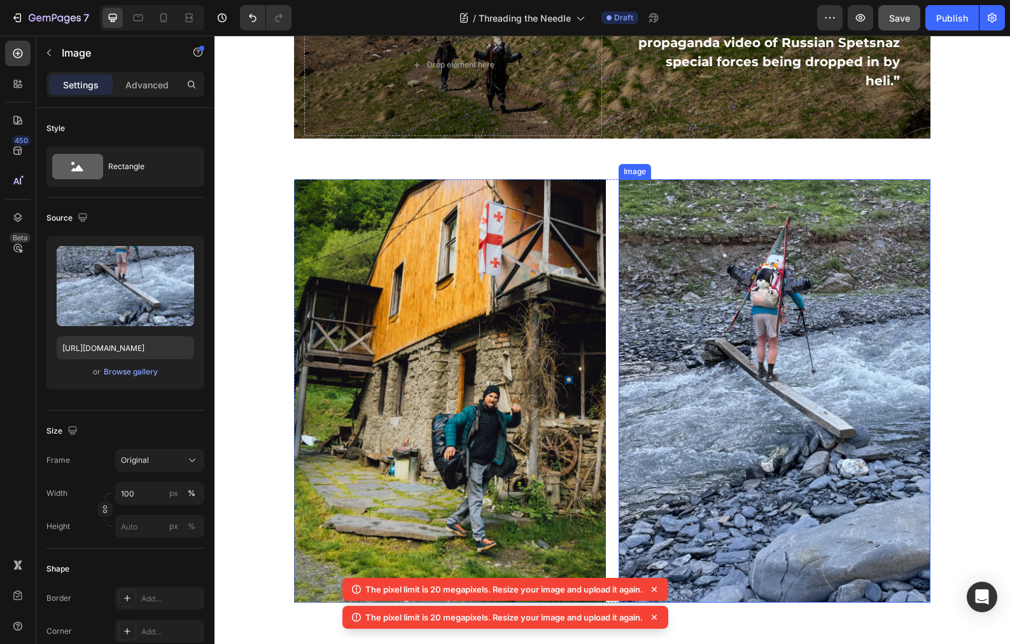
click at [907, 182] on img at bounding box center [774, 391] width 312 height 424
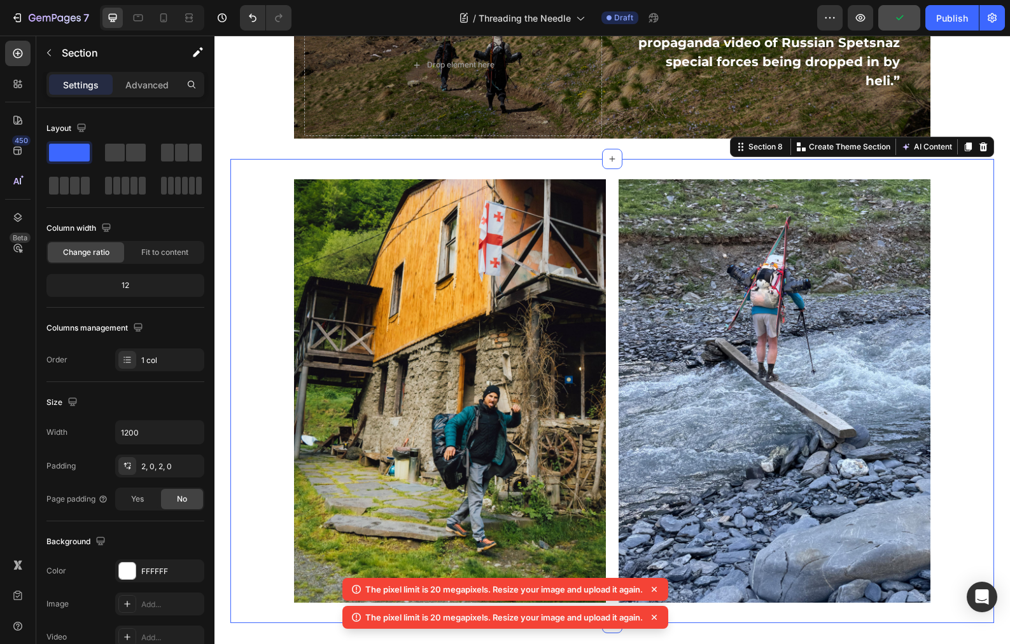
click at [951, 285] on div "Image Image Row Row" at bounding box center [611, 391] width 763 height 424
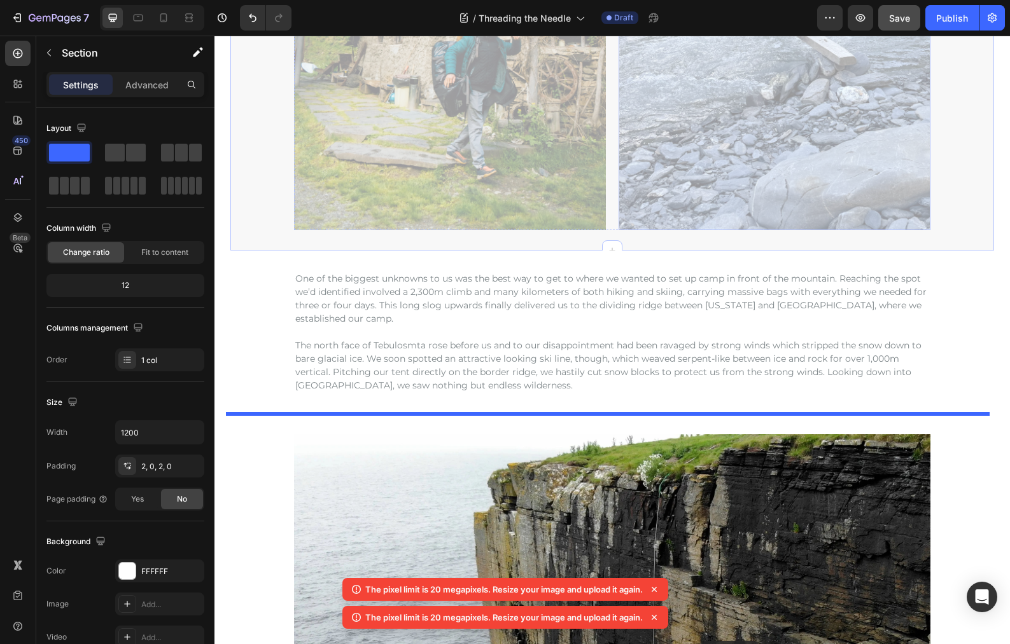
scroll to position [2231, 0]
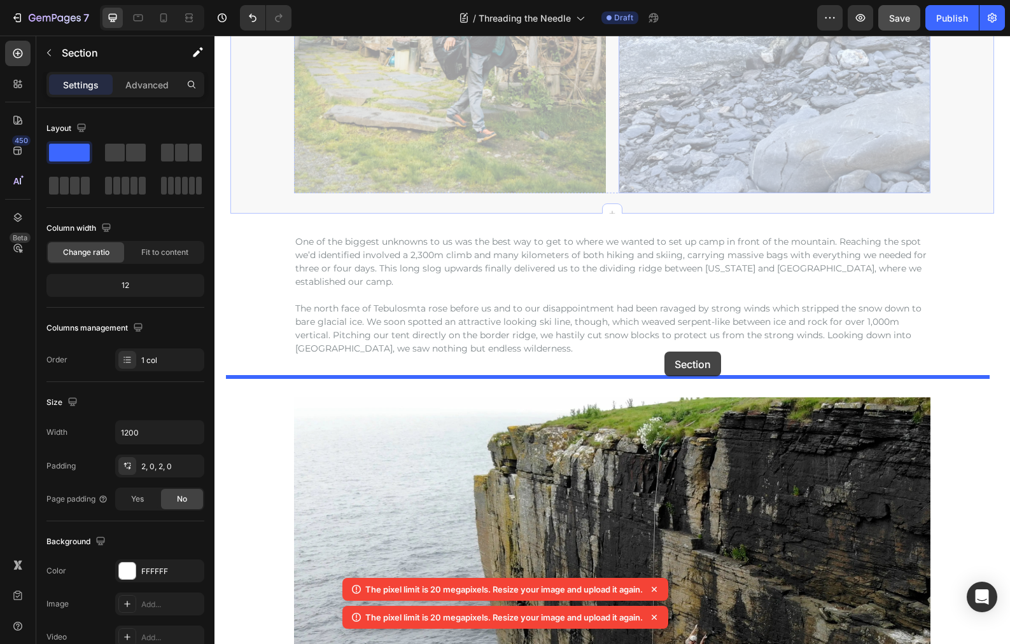
drag, startPoint x: 743, startPoint y: 50, endPoint x: 664, endPoint y: 352, distance: 311.7
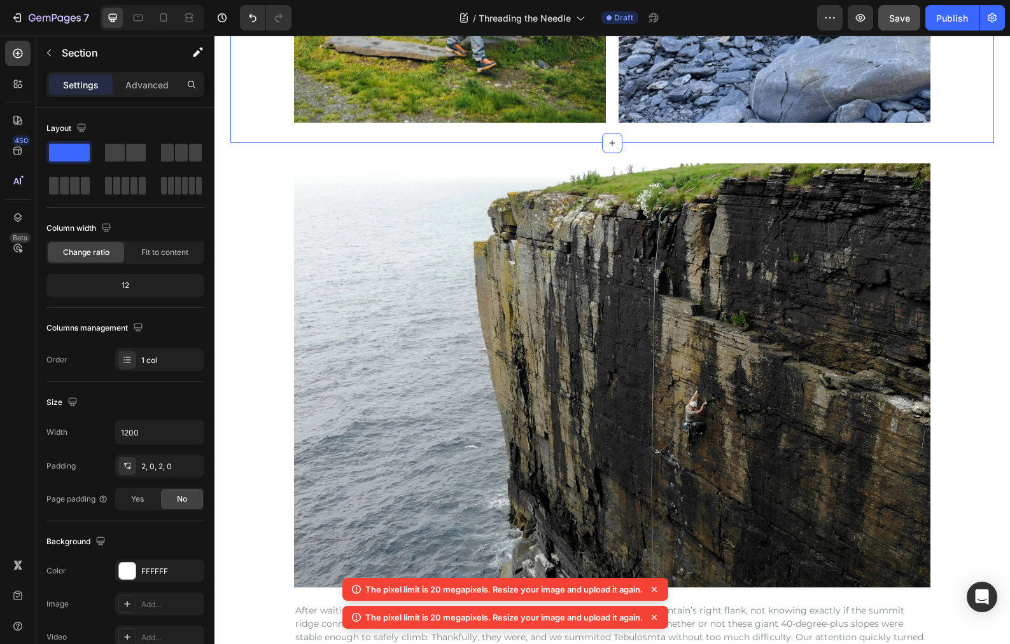
scroll to position [2467, 0]
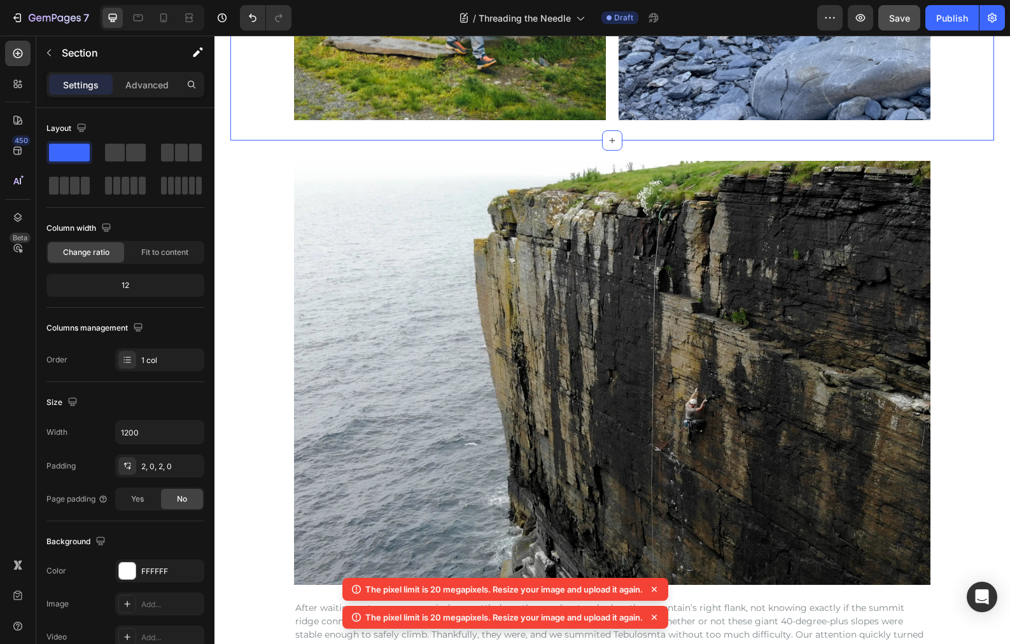
click at [657, 588] on icon at bounding box center [653, 589] width 5 height 5
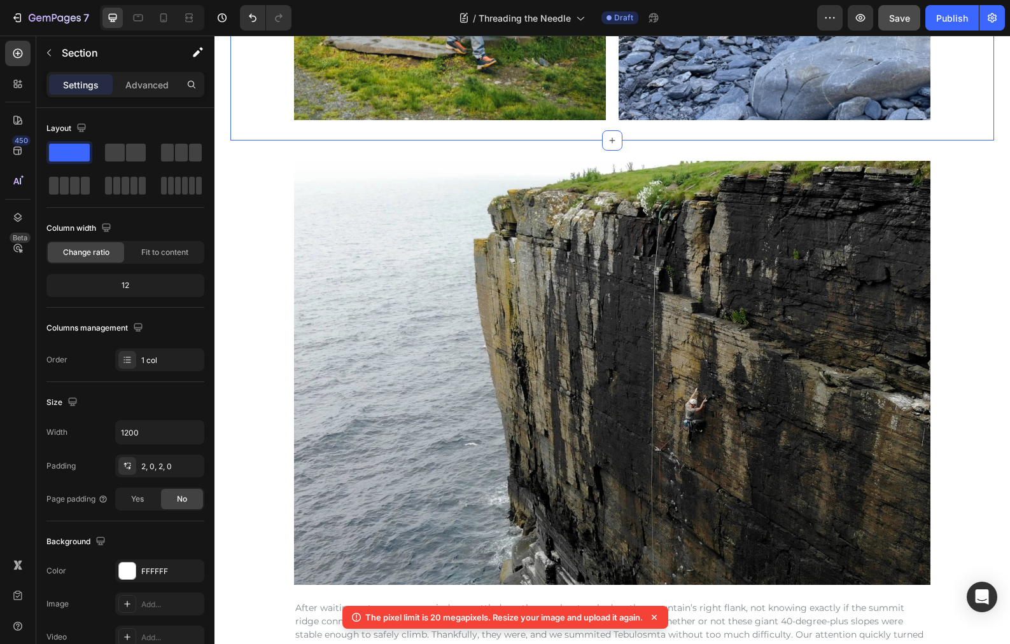
click at [657, 618] on icon at bounding box center [653, 617] width 5 height 5
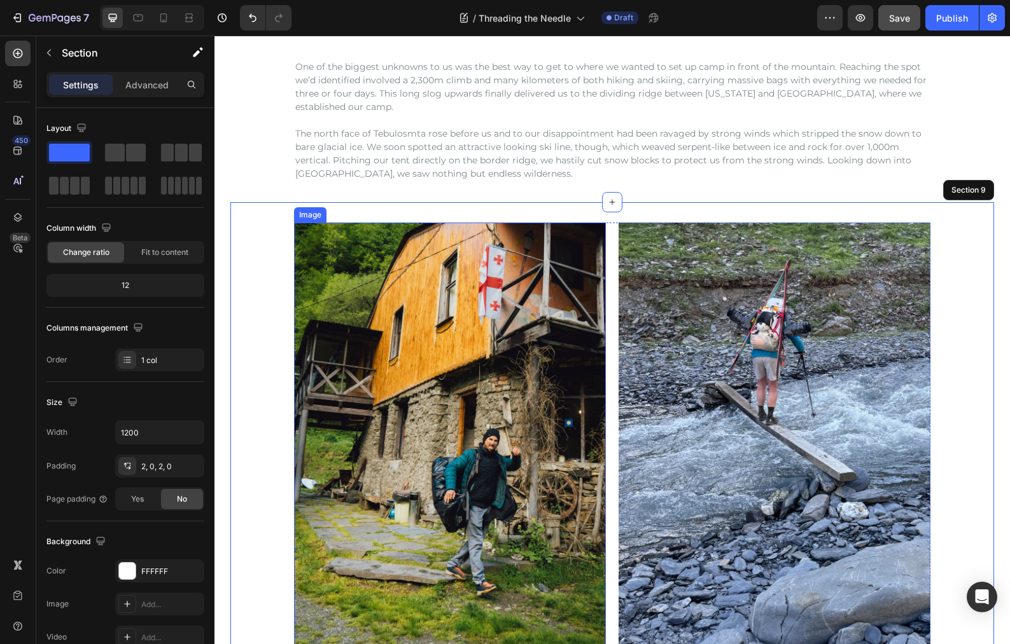
scroll to position [1945, 0]
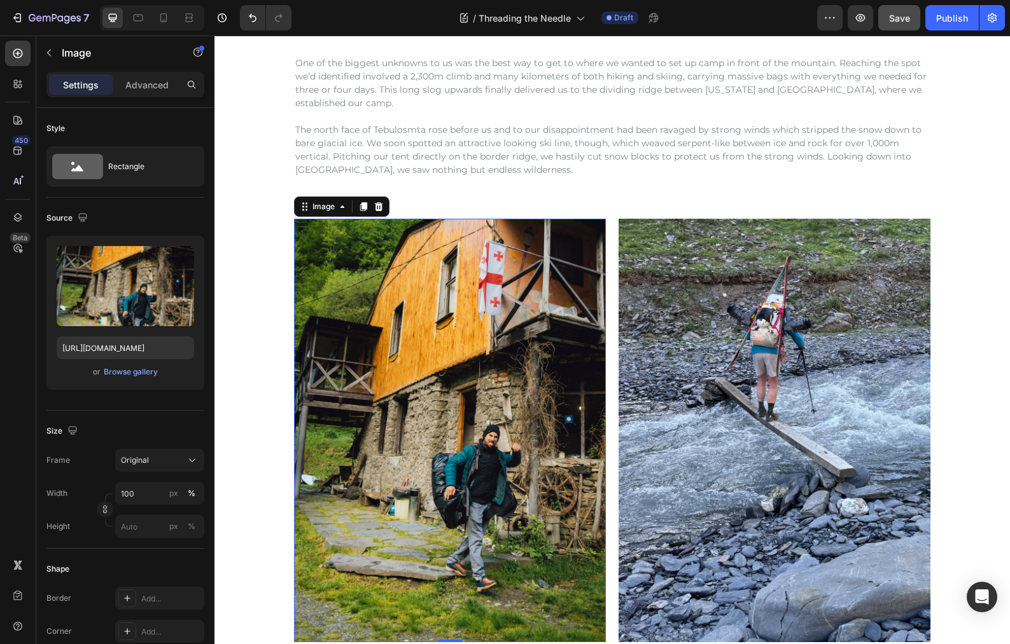
click at [485, 347] on img at bounding box center [450, 431] width 312 height 424
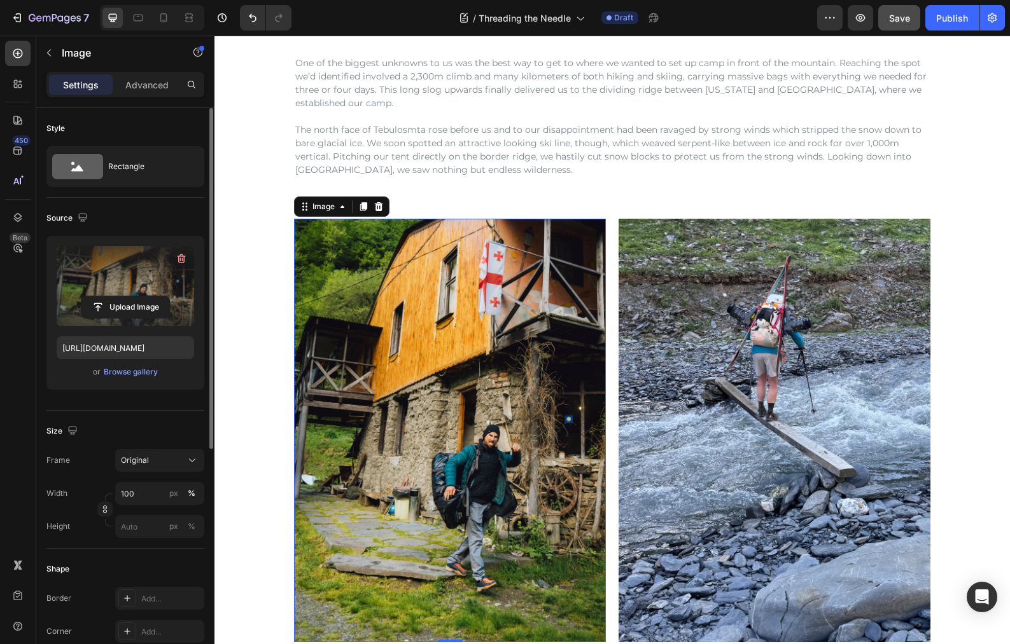
click at [114, 277] on label at bounding box center [125, 286] width 137 height 80
click at [114, 296] on input "file" at bounding box center [125, 307] width 88 height 22
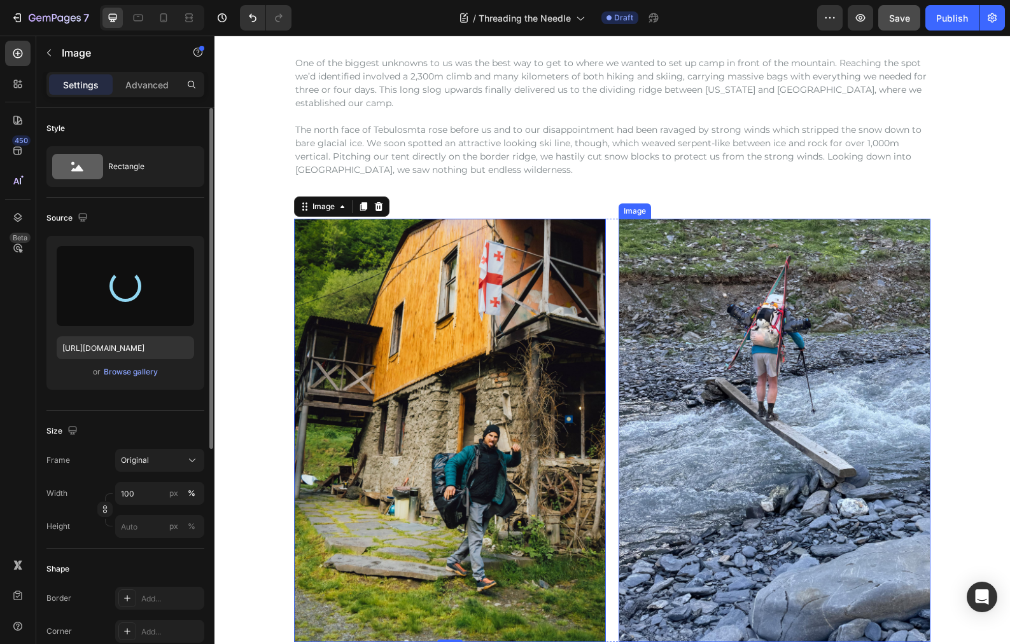
type input "[URL][DOMAIN_NAME]"
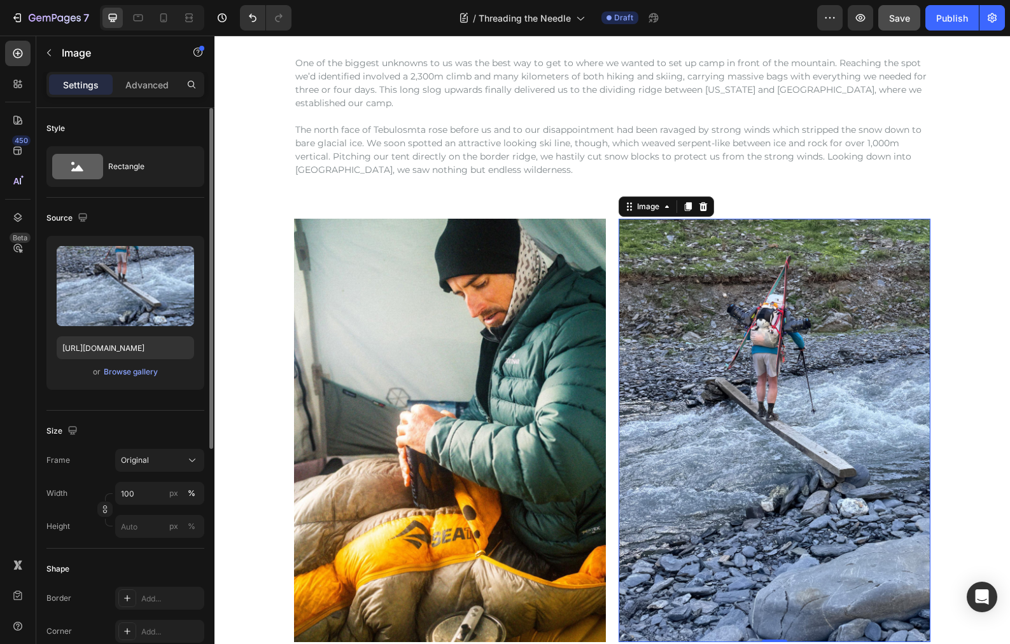
click at [731, 375] on img at bounding box center [774, 431] width 312 height 424
click at [735, 370] on img at bounding box center [774, 431] width 312 height 424
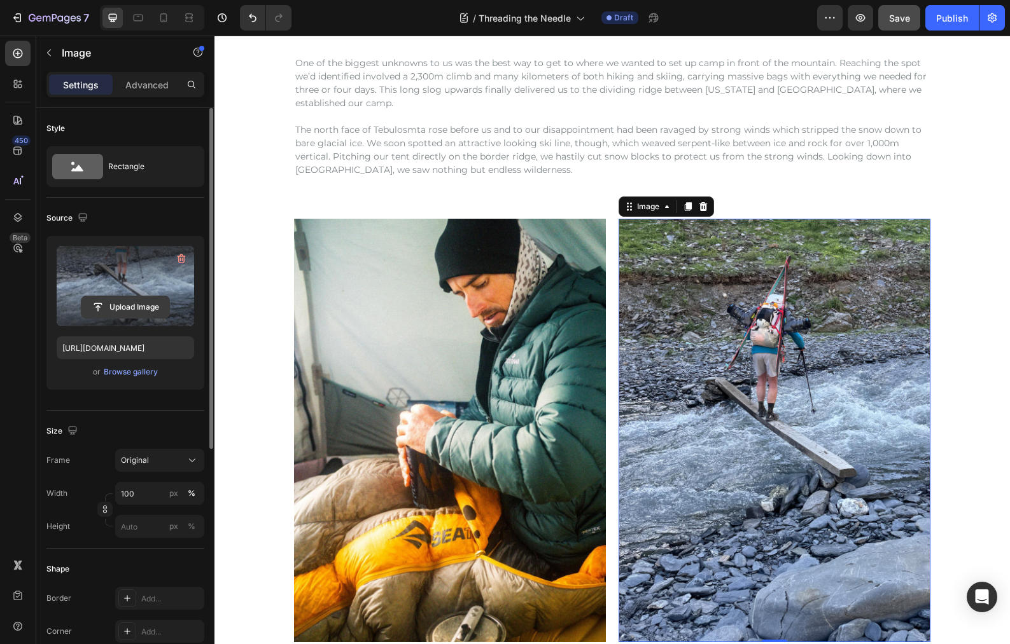
click at [125, 309] on input "file" at bounding box center [125, 307] width 88 height 22
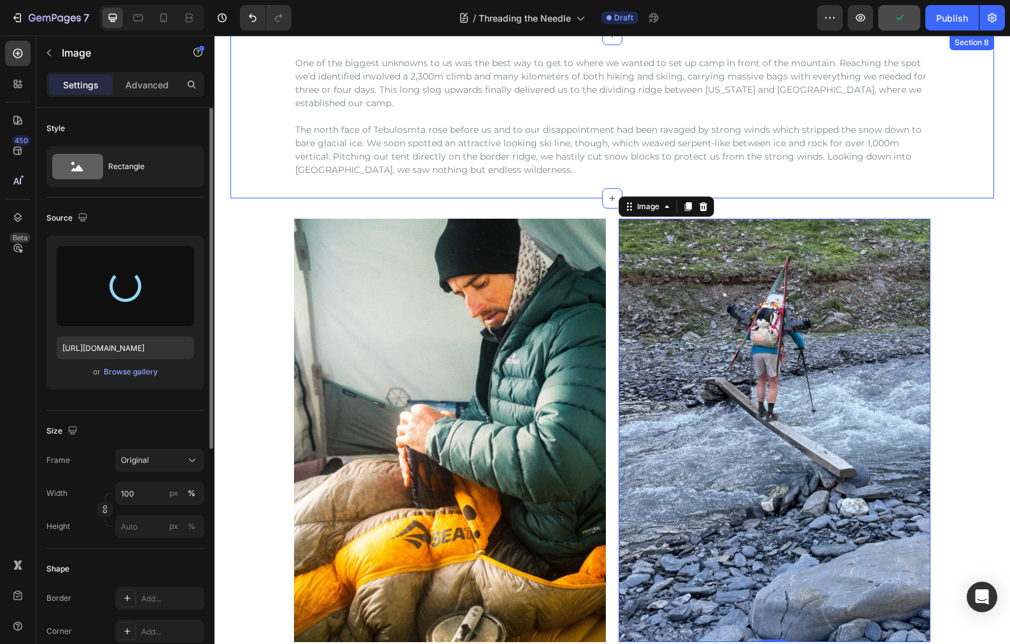
type input "[URL][DOMAIN_NAME]"
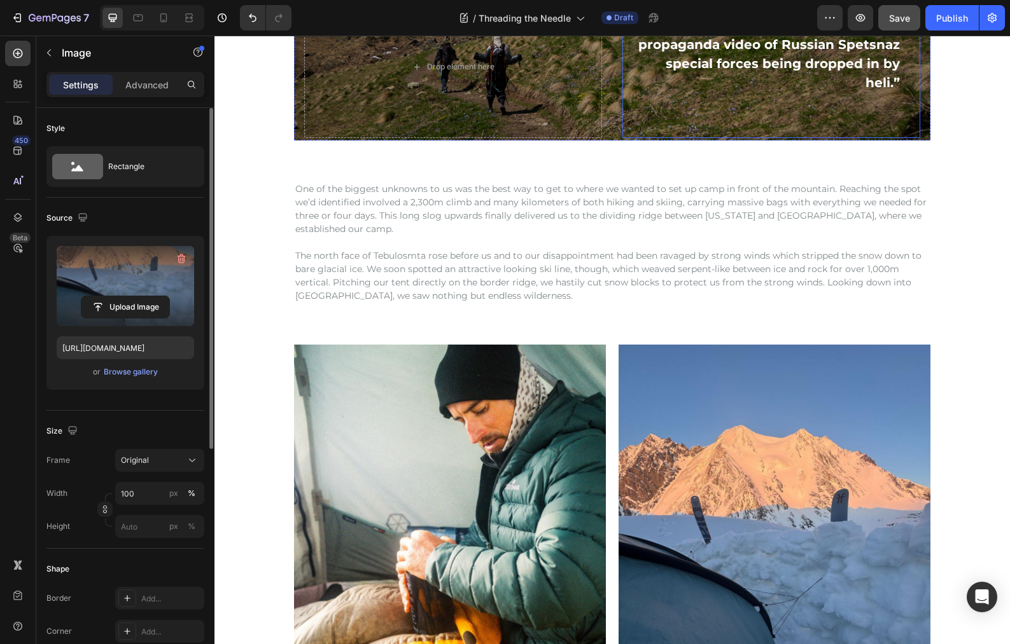
scroll to position [1992, 0]
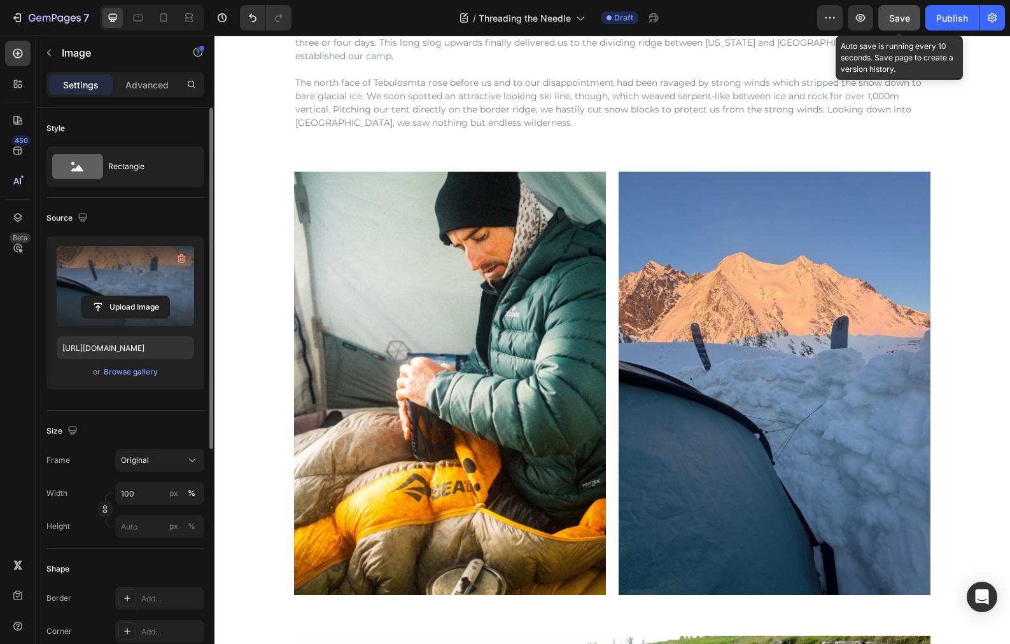
click at [893, 18] on span "Save" at bounding box center [899, 18] width 21 height 11
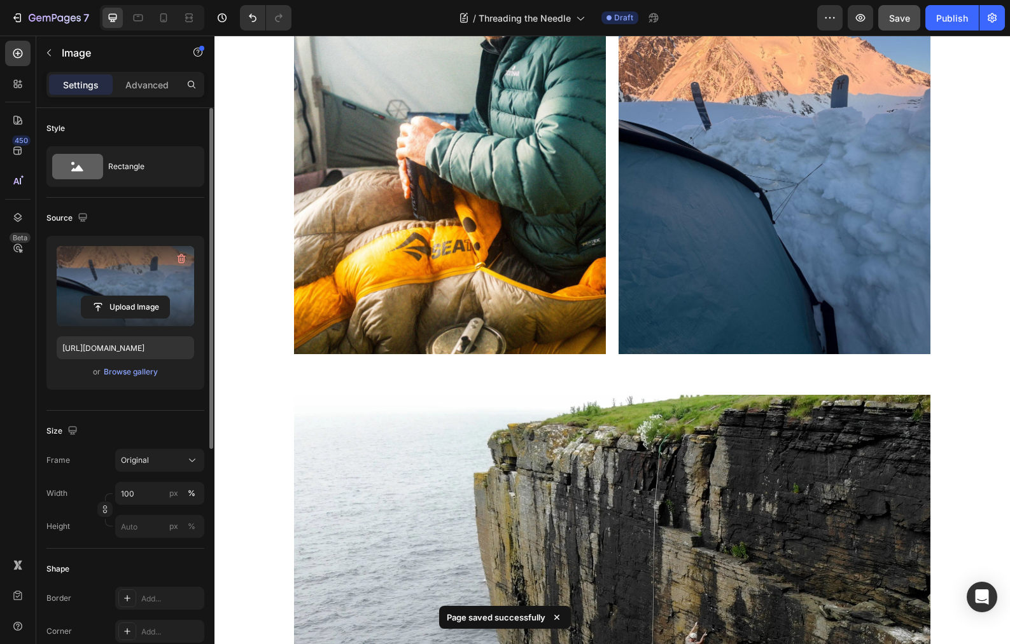
scroll to position [2385, 0]
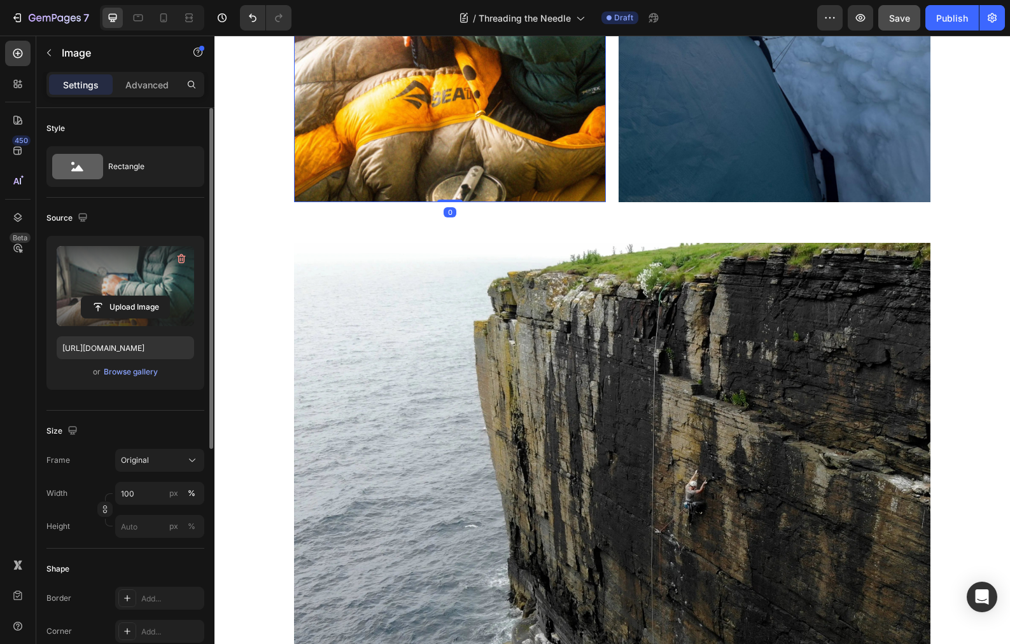
click at [136, 266] on label at bounding box center [125, 286] width 137 height 80
click at [136, 296] on input "file" at bounding box center [125, 307] width 88 height 22
click at [134, 276] on label at bounding box center [125, 286] width 137 height 80
click at [134, 296] on input "file" at bounding box center [125, 307] width 88 height 22
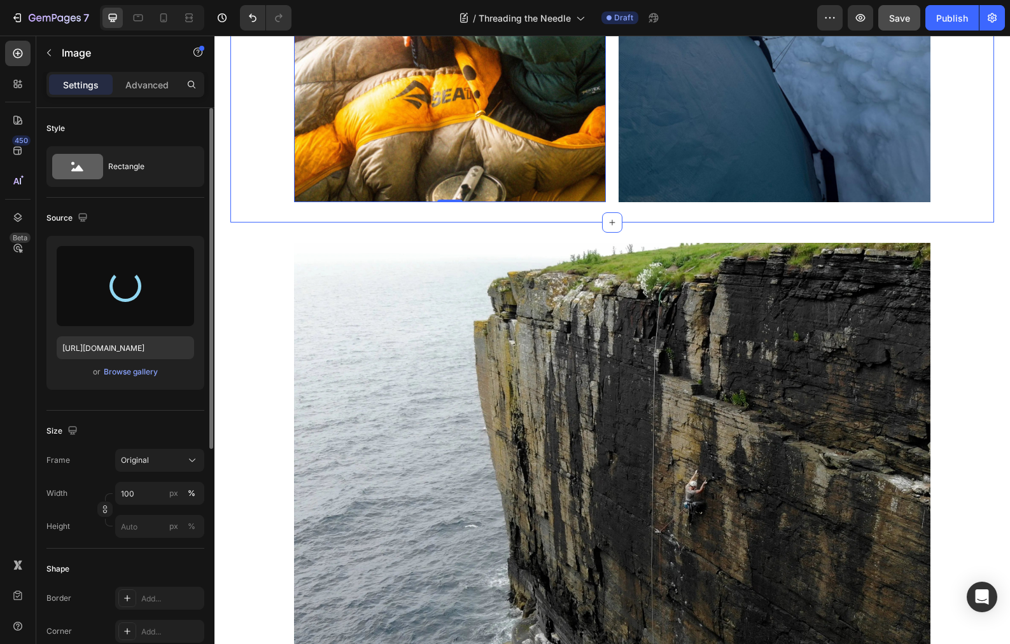
type input "[URL][DOMAIN_NAME]"
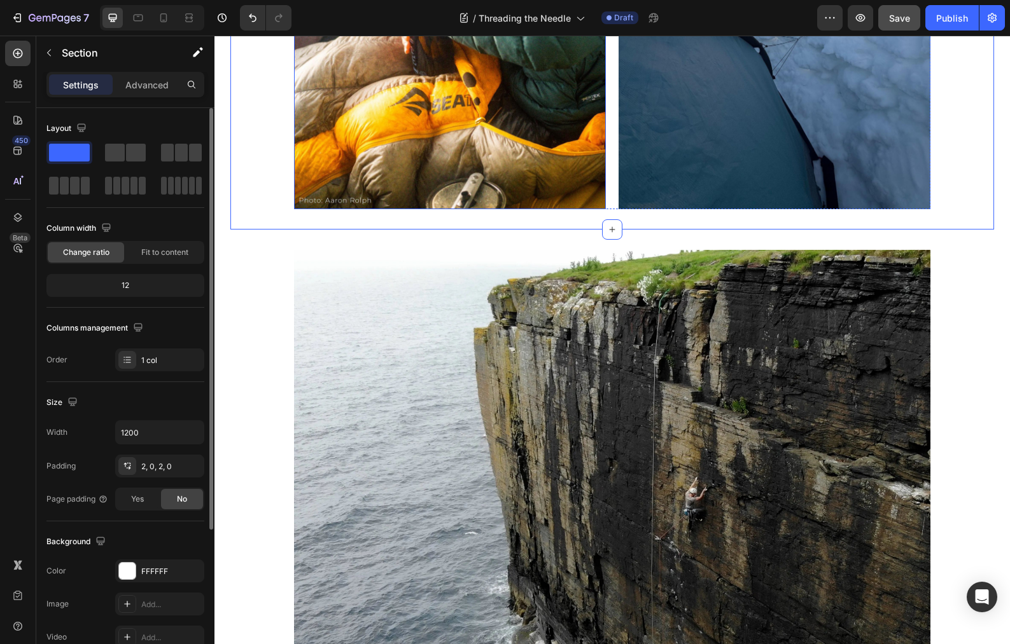
scroll to position [2424, 0]
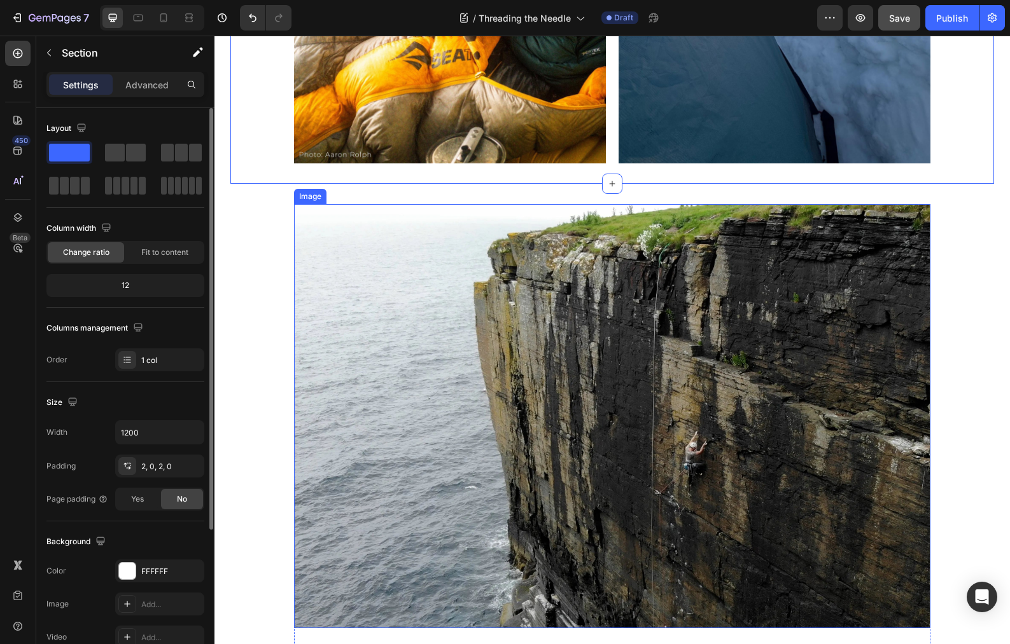
click at [559, 296] on img at bounding box center [612, 416] width 636 height 424
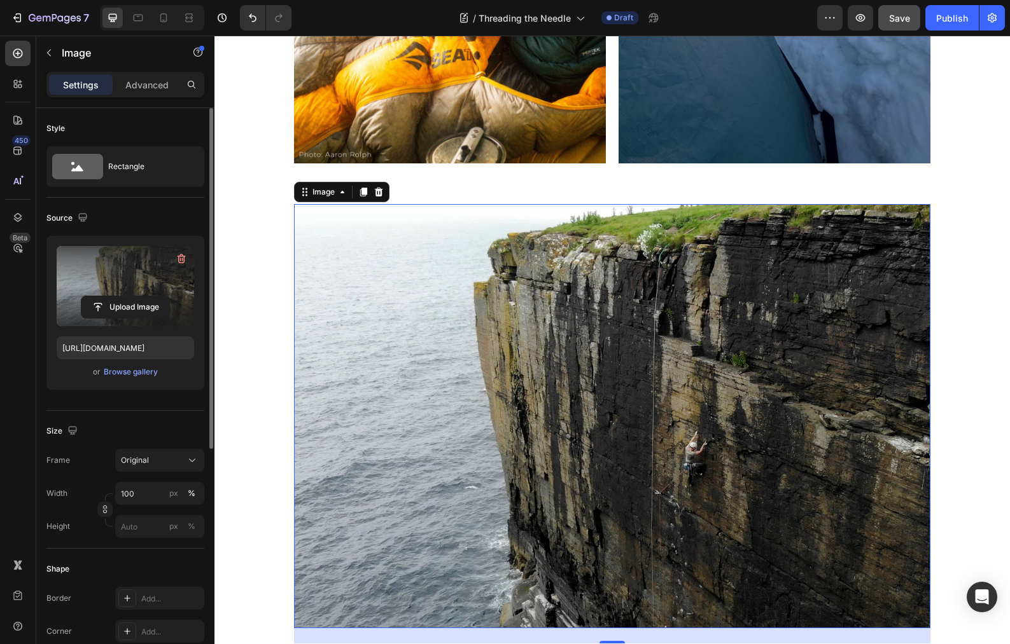
click at [149, 275] on label at bounding box center [125, 286] width 137 height 80
click at [149, 296] on input "file" at bounding box center [125, 307] width 88 height 22
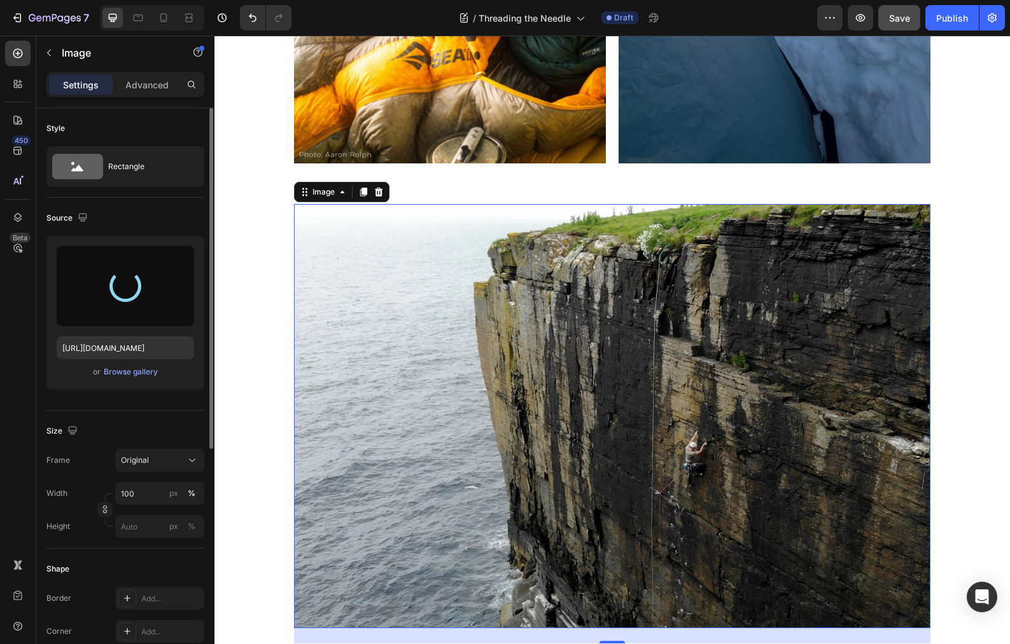
type input "[URL][DOMAIN_NAME]"
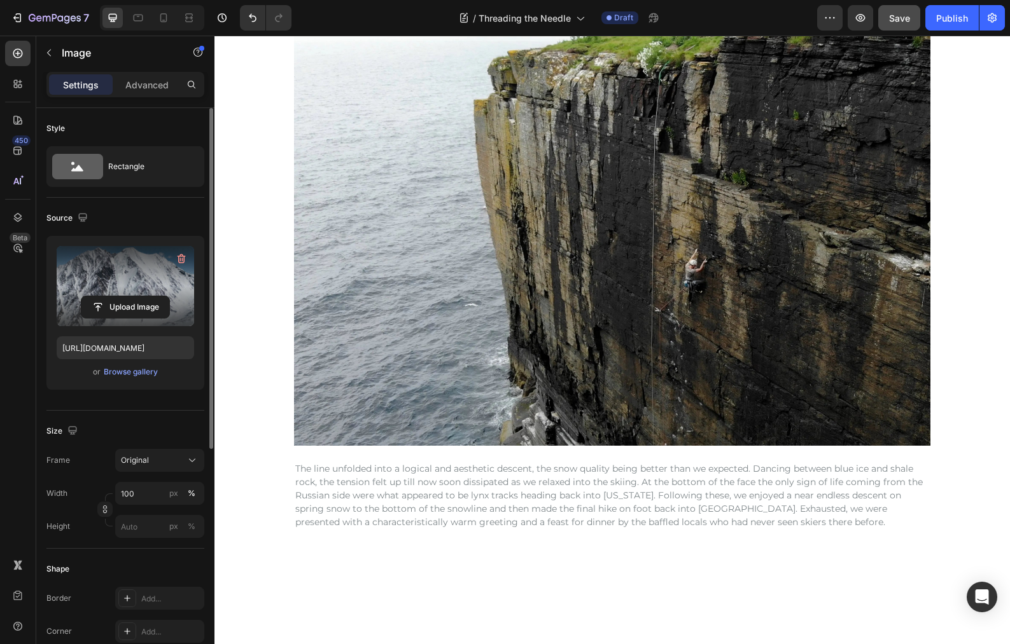
scroll to position [2862, 0]
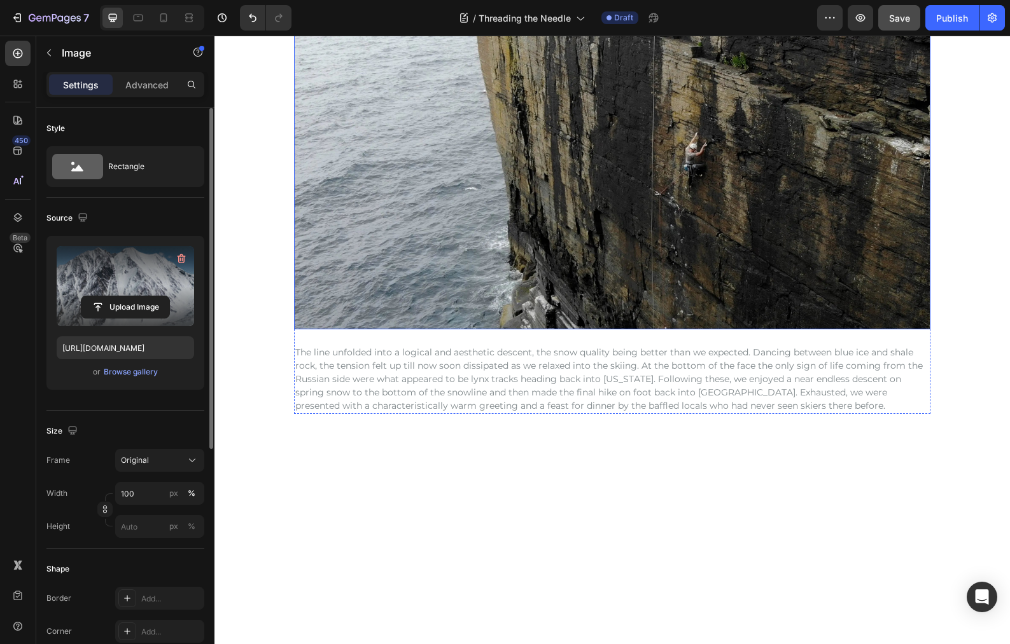
click at [577, 330] on img at bounding box center [612, 117] width 636 height 424
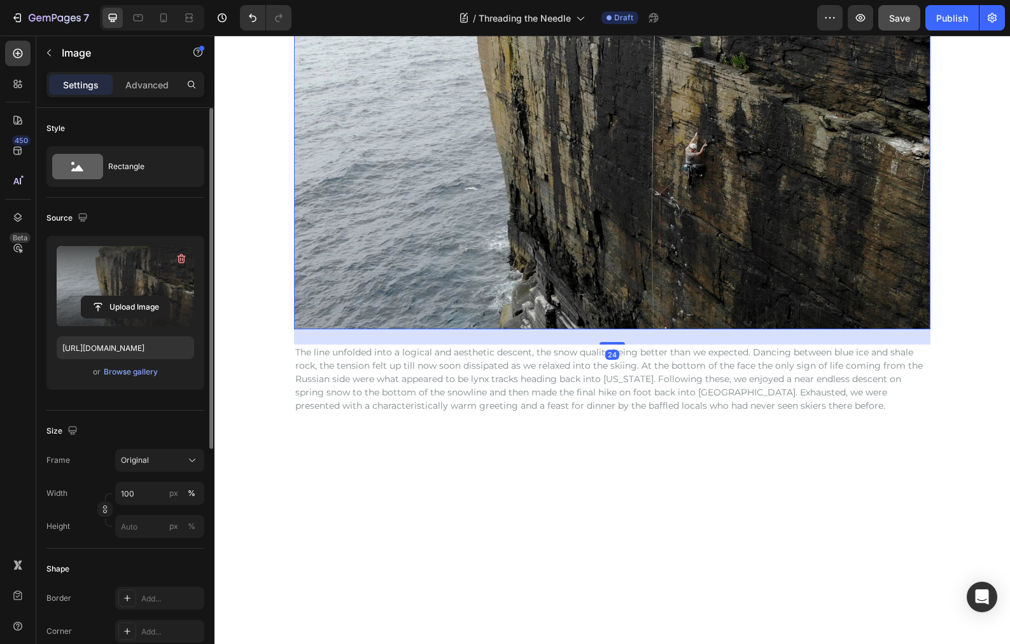
click at [134, 270] on label at bounding box center [125, 286] width 137 height 80
click at [134, 296] on input "file" at bounding box center [125, 307] width 88 height 22
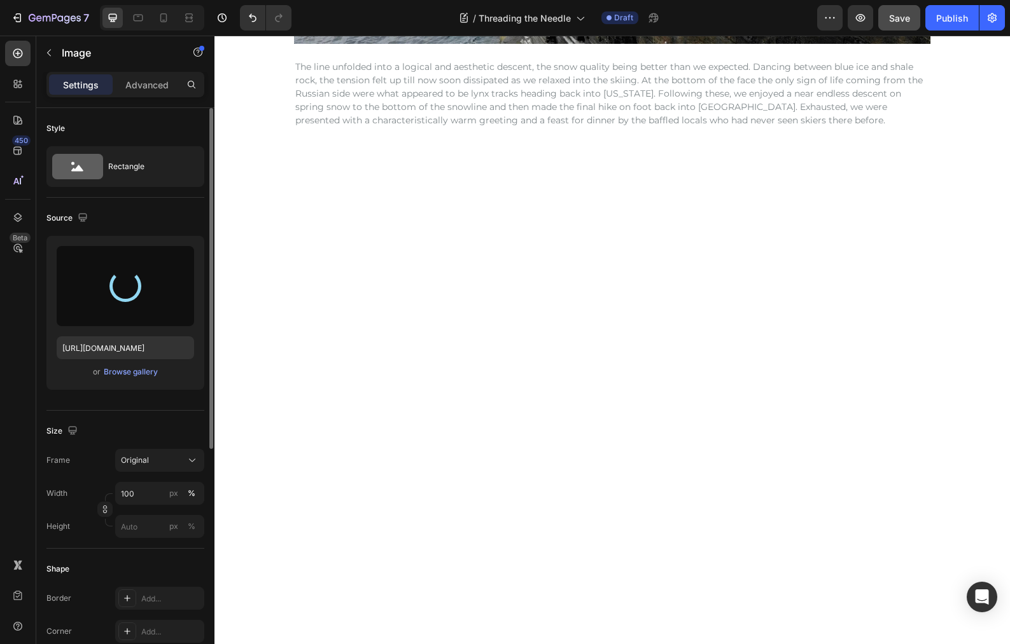
scroll to position [2469, 0]
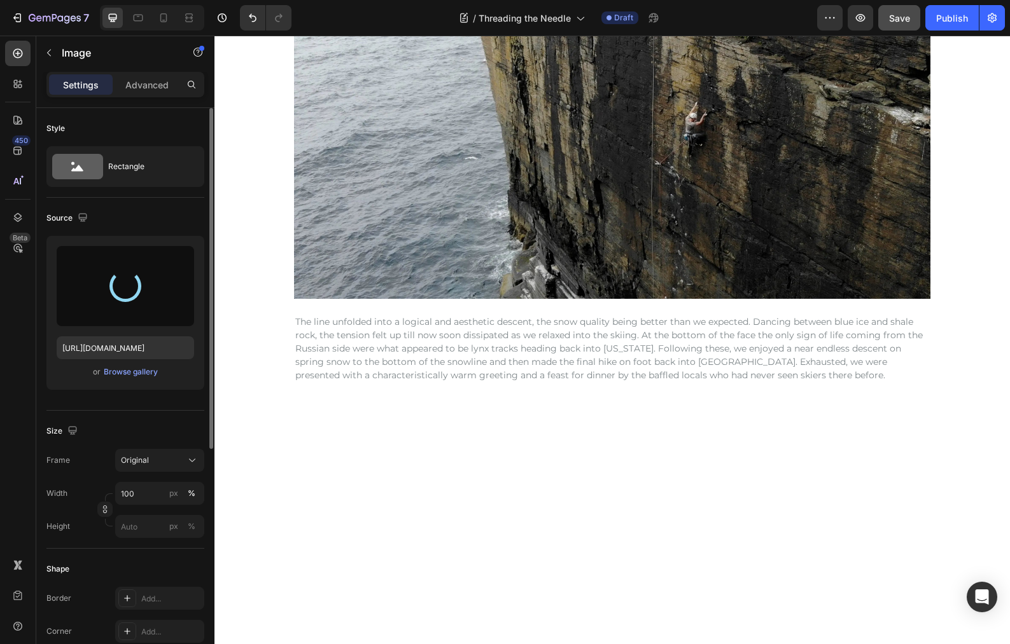
type input "[URL][DOMAIN_NAME]"
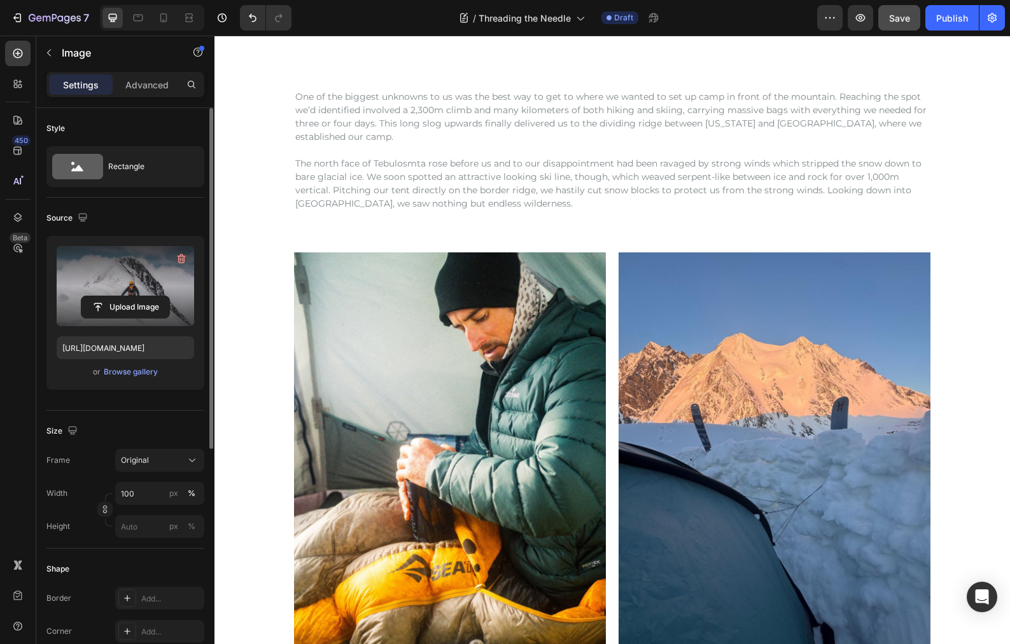
scroll to position [1948, 0]
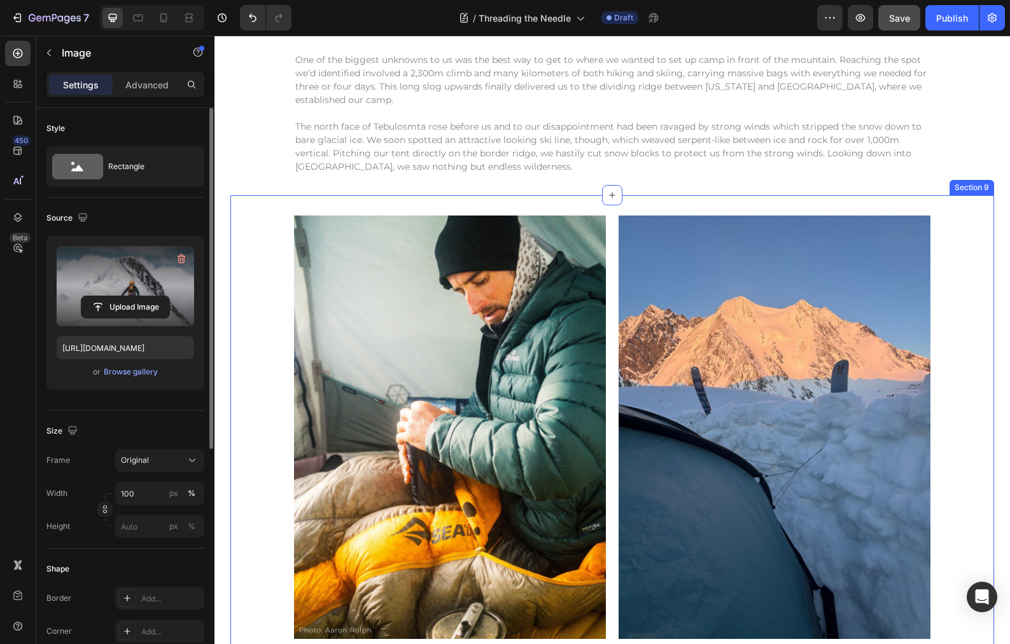
click at [961, 293] on div "Image Image Row Row" at bounding box center [611, 428] width 763 height 424
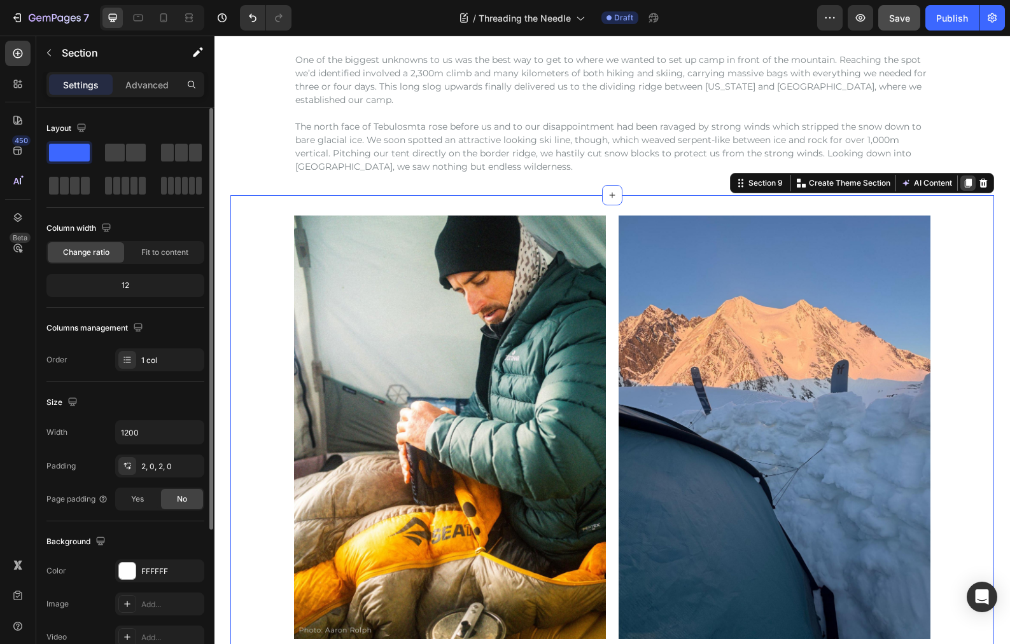
click at [965, 185] on icon at bounding box center [968, 183] width 7 height 9
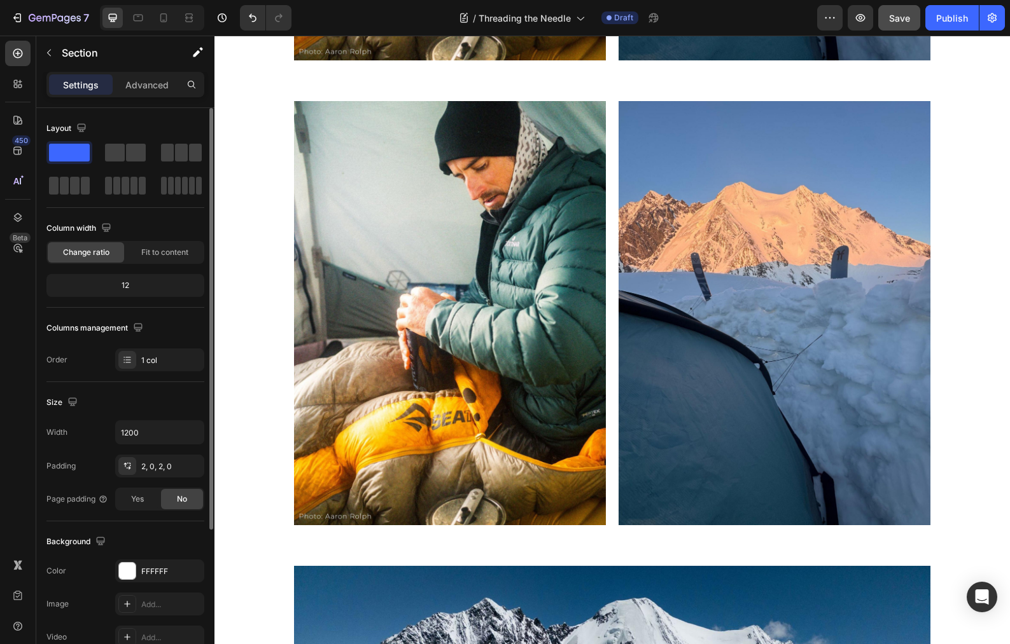
scroll to position [2528, 0]
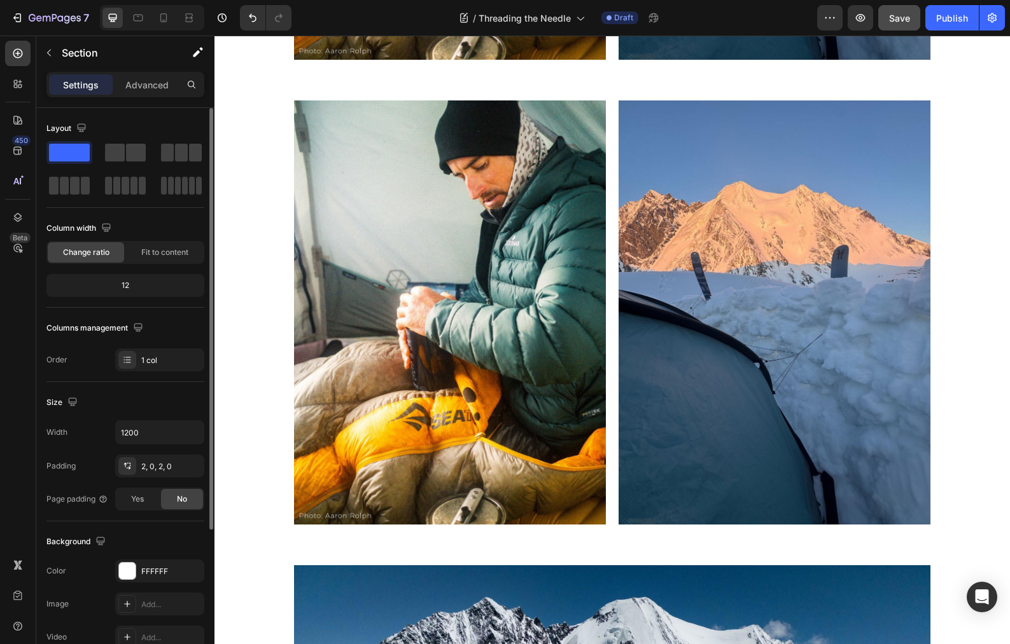
click at [961, 136] on div "Image Image Row Row" at bounding box center [611, 313] width 763 height 424
click at [969, 182] on div "Image Image Row Row" at bounding box center [611, 313] width 763 height 424
click at [945, 211] on div "Image Image Row Row" at bounding box center [611, 313] width 763 height 424
drag, startPoint x: 964, startPoint y: 208, endPoint x: 892, endPoint y: 85, distance: 142.3
click at [963, 205] on div "Image Image Row Row" at bounding box center [611, 313] width 763 height 424
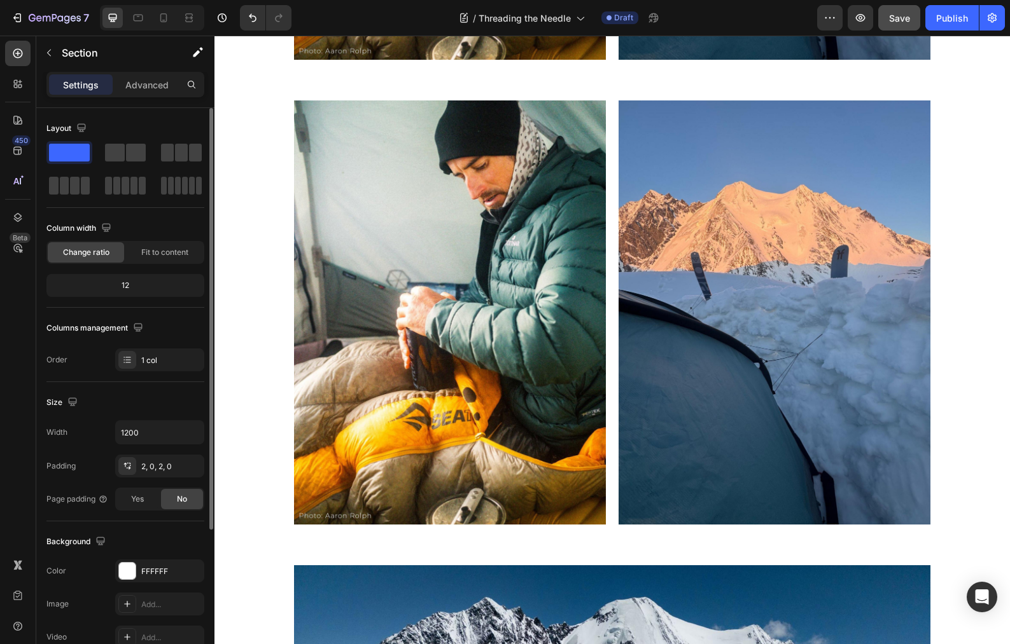
click at [888, 82] on div "Image Image Row Row Section 10" at bounding box center [611, 312] width 763 height 464
click at [807, 87] on div "Image Image Row Row Section 10" at bounding box center [611, 312] width 763 height 464
click at [707, 92] on div "Image Image Row Row Section 10" at bounding box center [611, 312] width 763 height 464
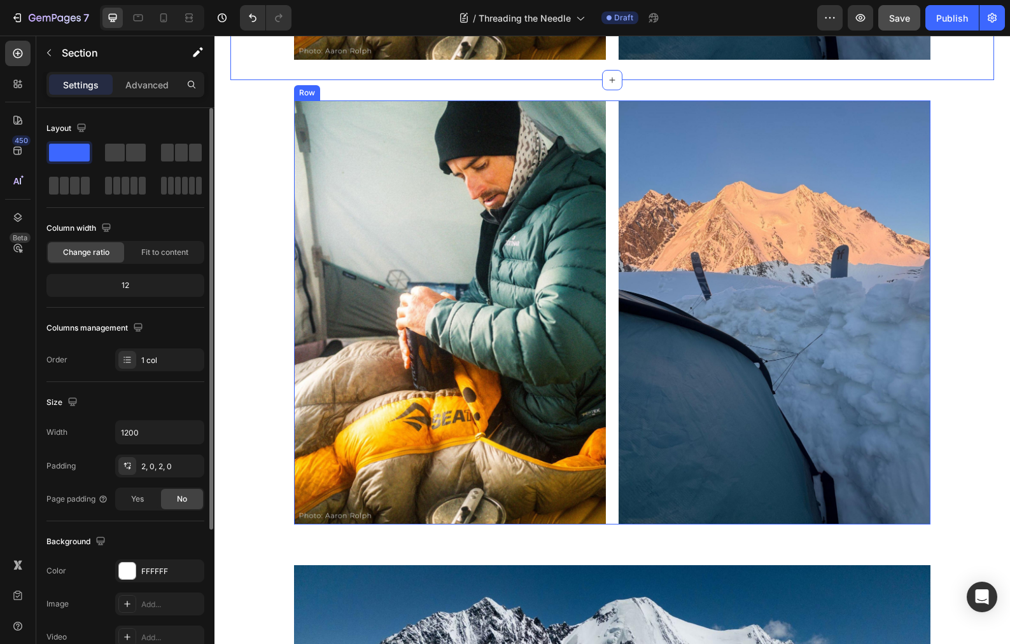
click at [609, 113] on div "Image Image Row" at bounding box center [612, 313] width 636 height 424
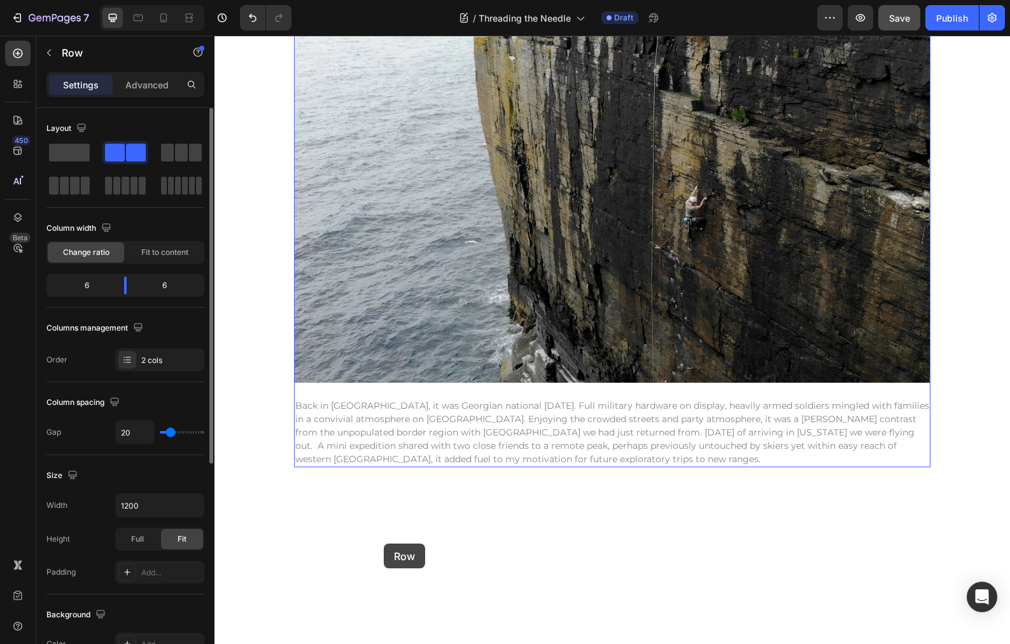
scroll to position [3833, 0]
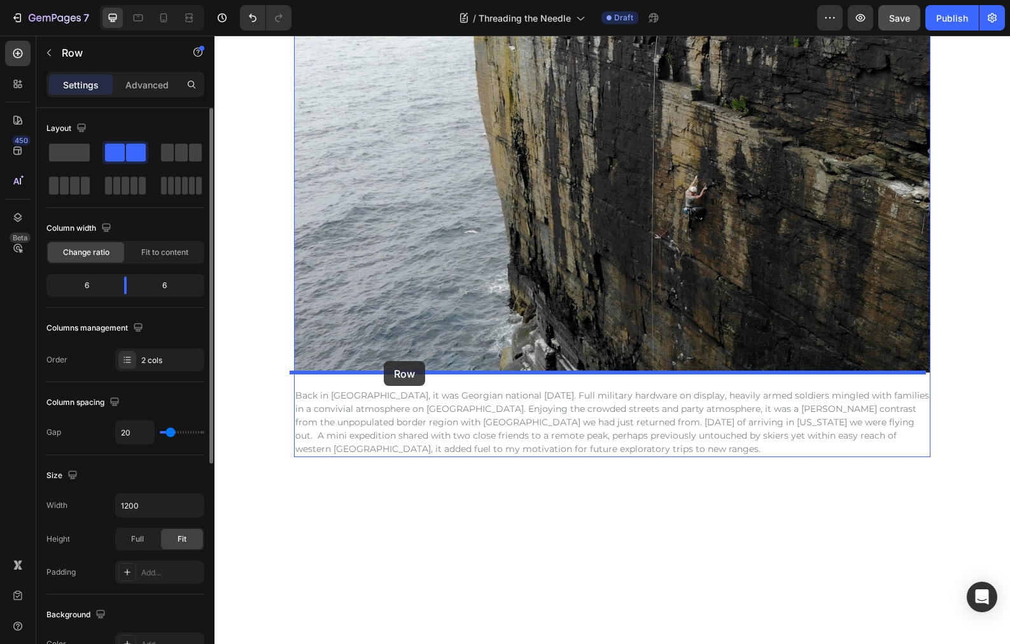
drag, startPoint x: 298, startPoint y: 87, endPoint x: 384, endPoint y: 361, distance: 287.2
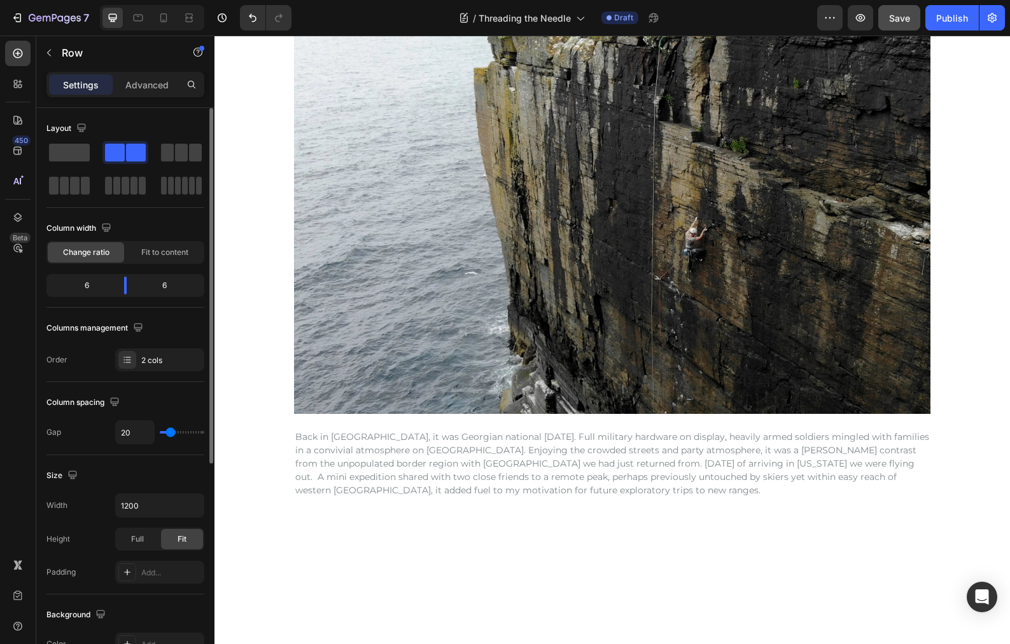
scroll to position [4410, 0]
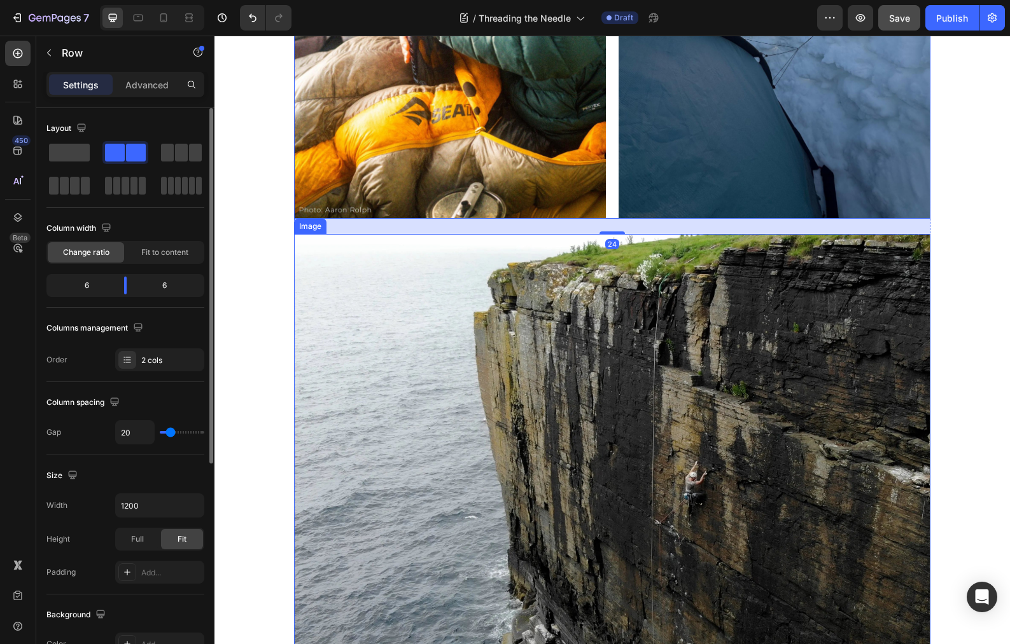
click at [898, 338] on img at bounding box center [612, 446] width 636 height 424
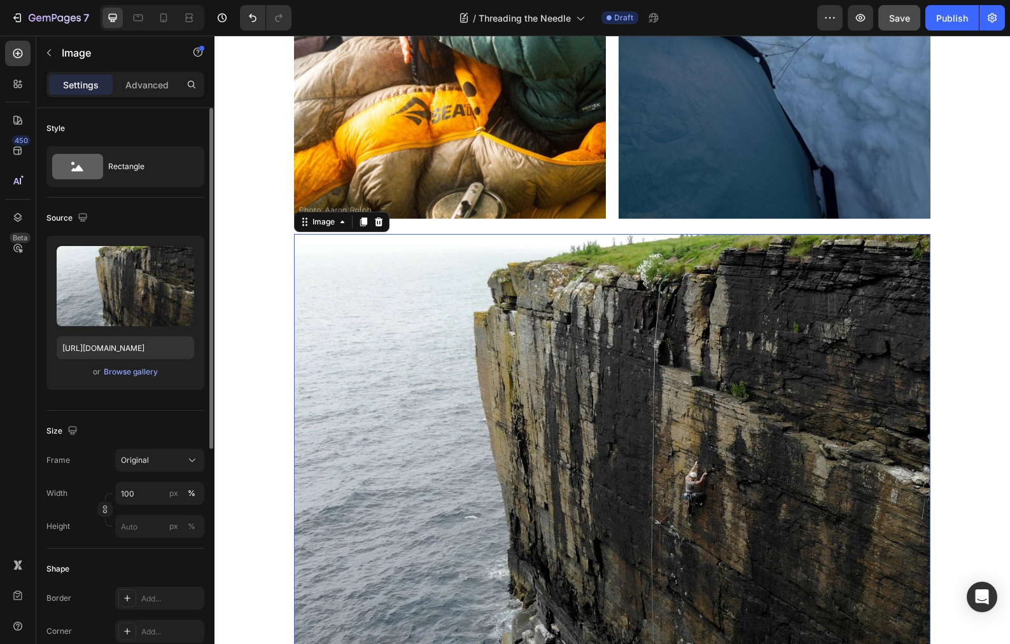
click at [895, 323] on img at bounding box center [612, 446] width 636 height 424
click at [949, 339] on div "Image Image Row Image 24 Back in [GEOGRAPHIC_DATA], it was Georgian national [D…" at bounding box center [611, 269] width 763 height 948
click at [877, 340] on img at bounding box center [612, 446] width 636 height 424
click at [745, 326] on img at bounding box center [612, 446] width 636 height 424
click at [547, 333] on img at bounding box center [612, 446] width 636 height 424
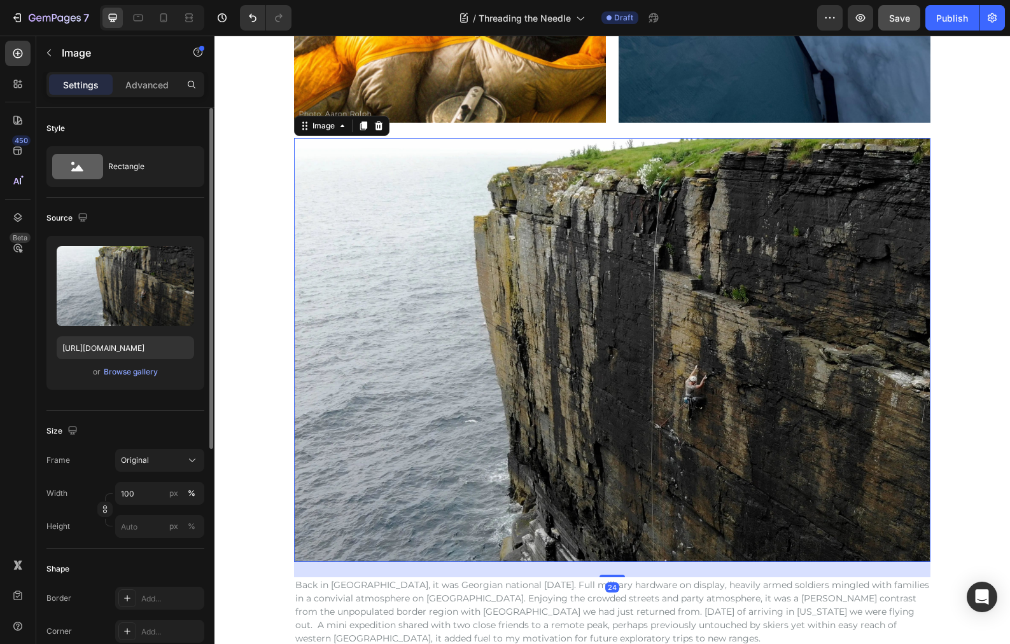
scroll to position [4668, 0]
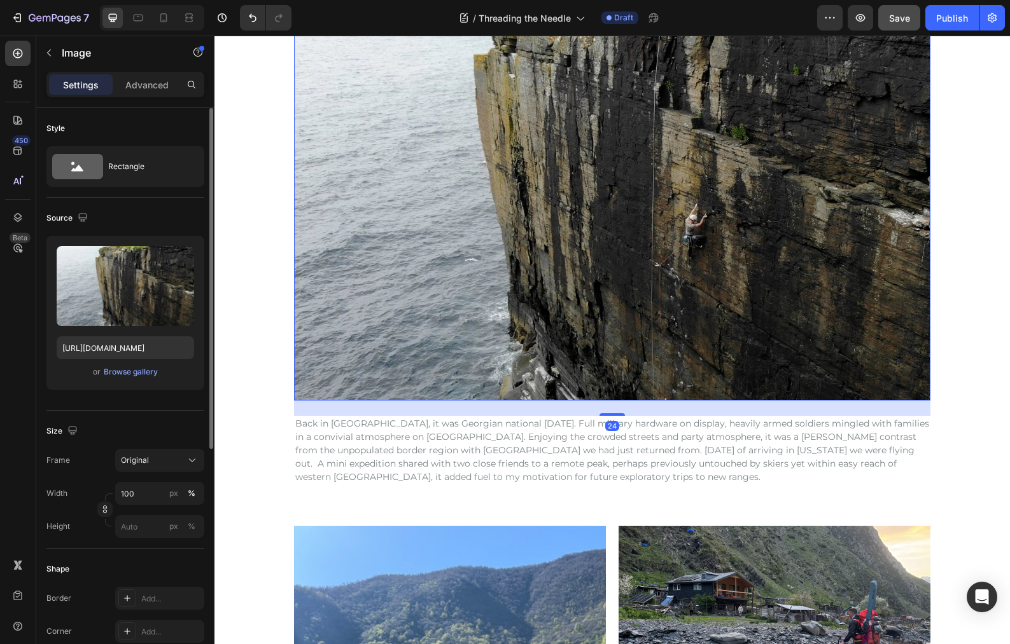
click at [255, 278] on div "Image Image Row Image 24 Back in [GEOGRAPHIC_DATA], it was Georgian national [D…" at bounding box center [611, 11] width 763 height 948
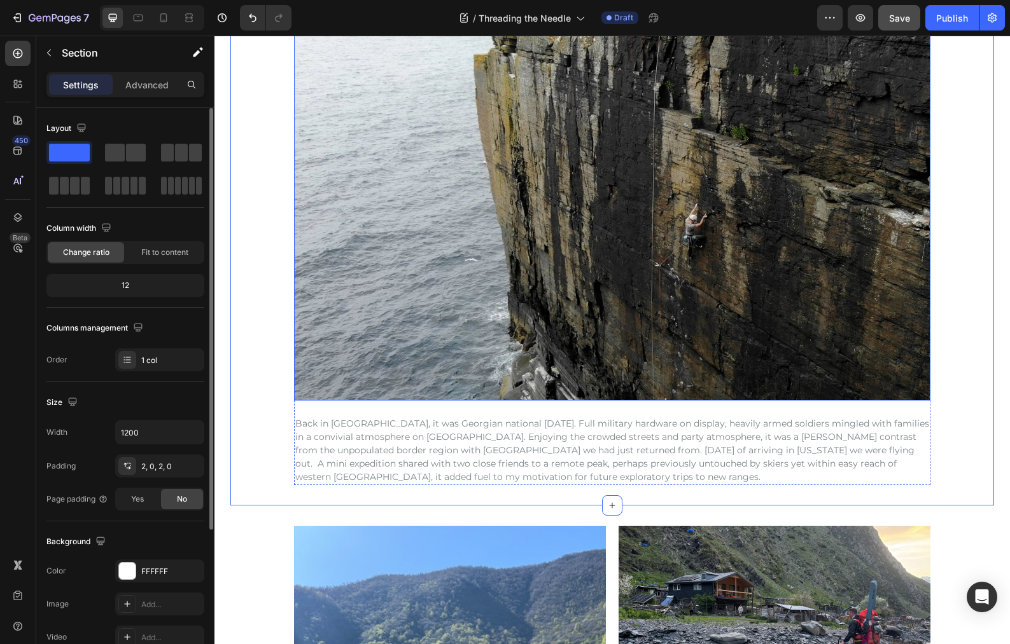
click at [351, 295] on img at bounding box center [612, 188] width 636 height 424
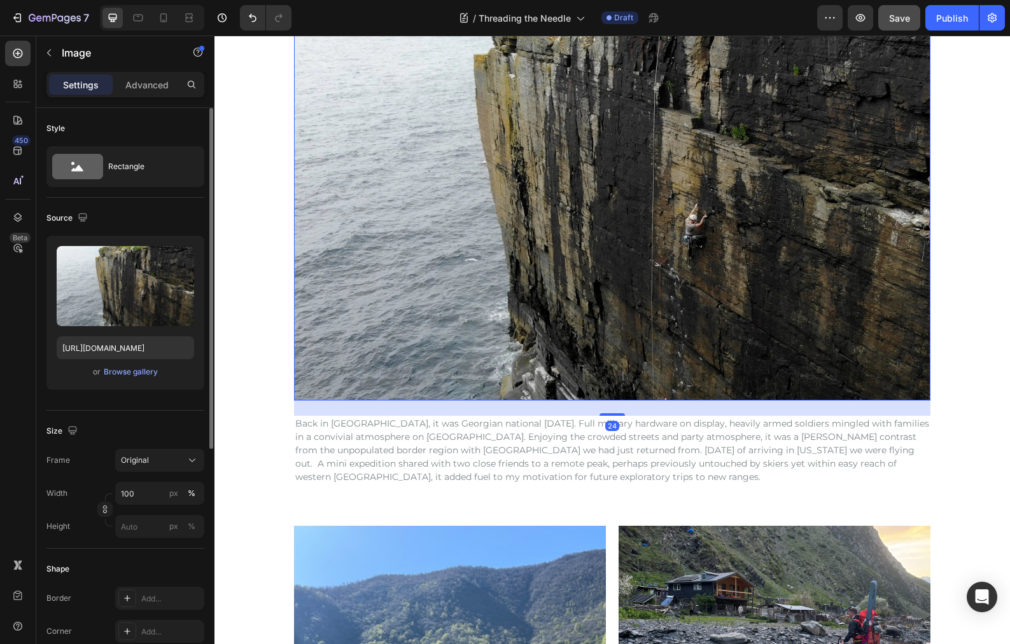
scroll to position [4413, 0]
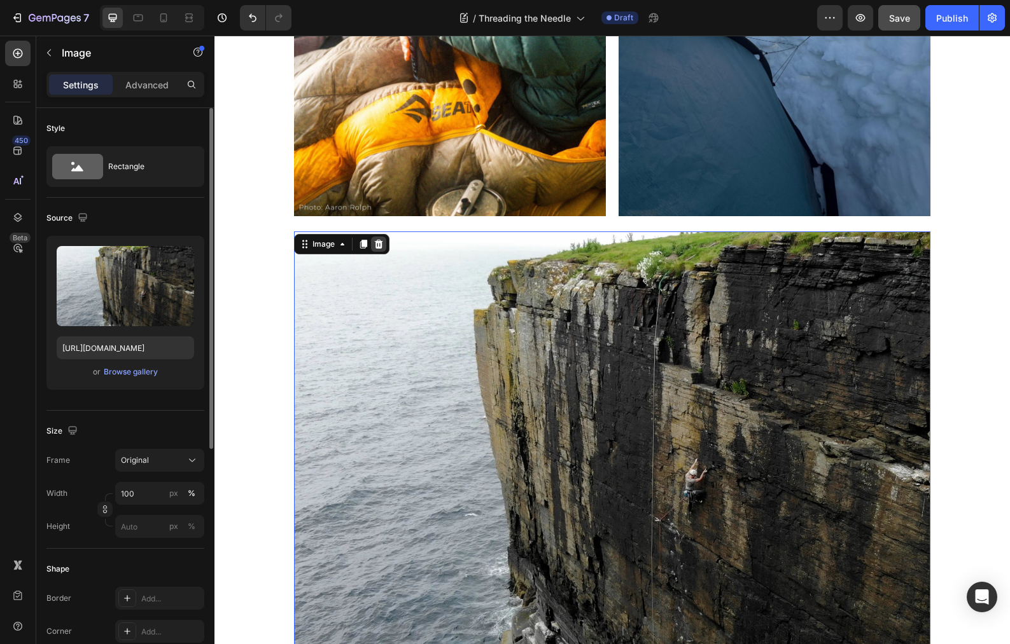
click at [375, 247] on icon at bounding box center [379, 244] width 8 height 9
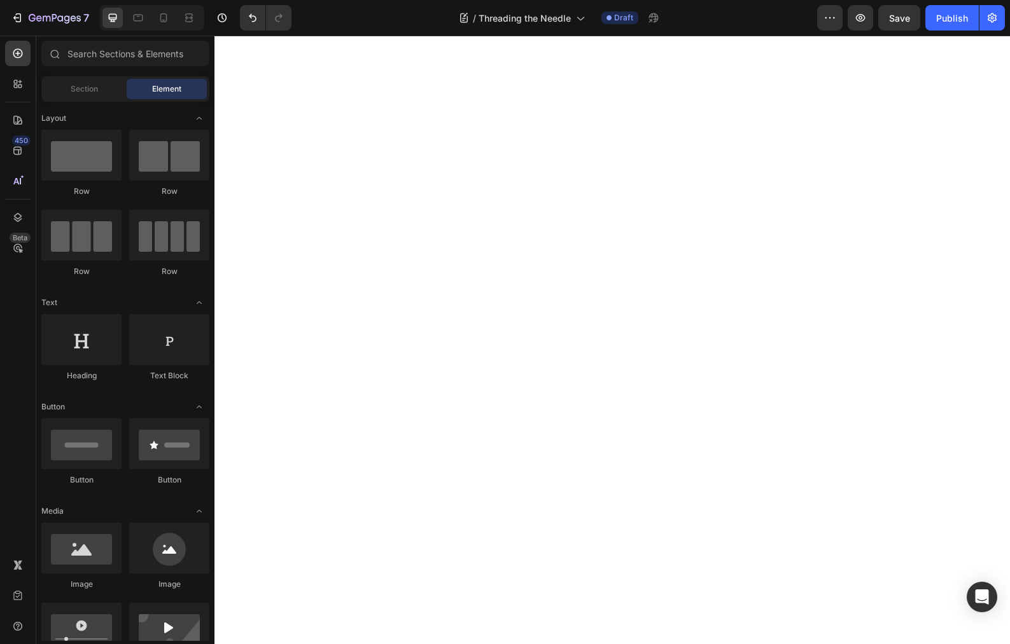
scroll to position [3799, 0]
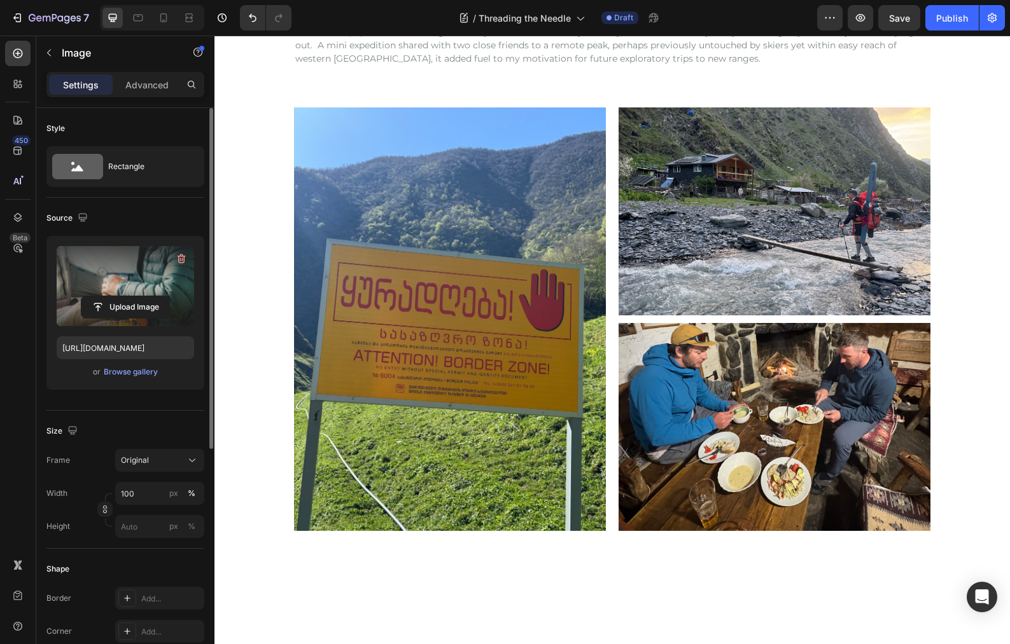
click at [104, 268] on label at bounding box center [125, 286] width 137 height 80
click at [104, 296] on input "file" at bounding box center [125, 307] width 88 height 22
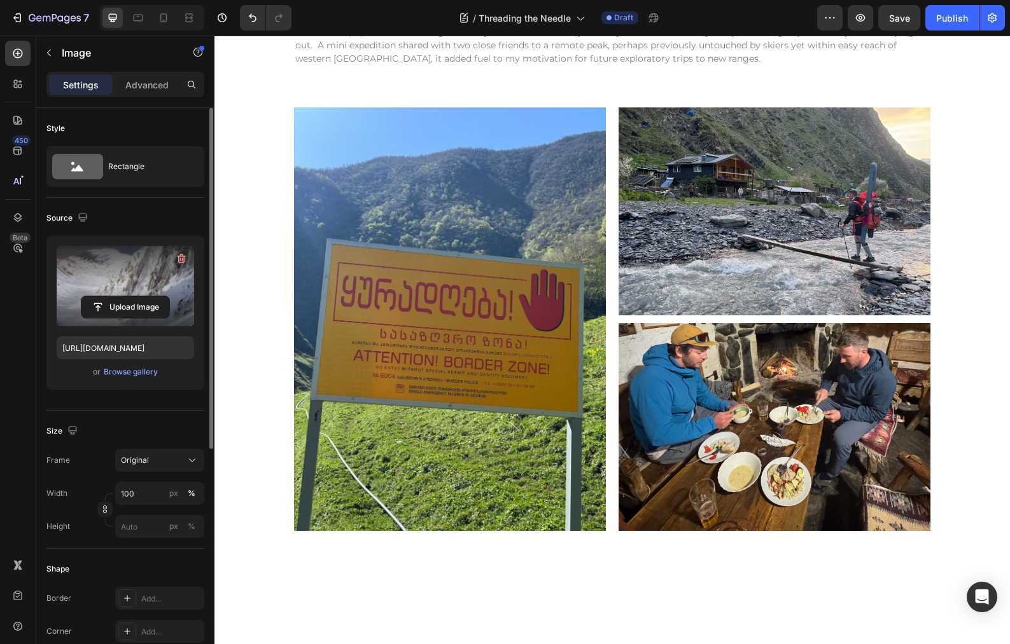
click at [129, 268] on label at bounding box center [125, 286] width 137 height 80
click at [129, 296] on input "file" at bounding box center [125, 307] width 88 height 22
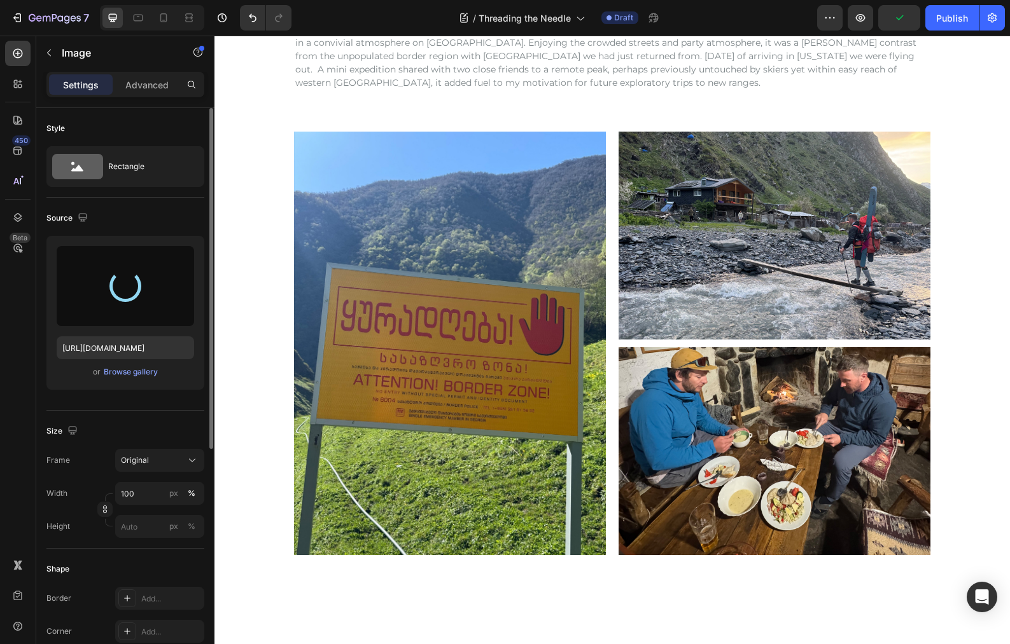
scroll to position [3748, 0]
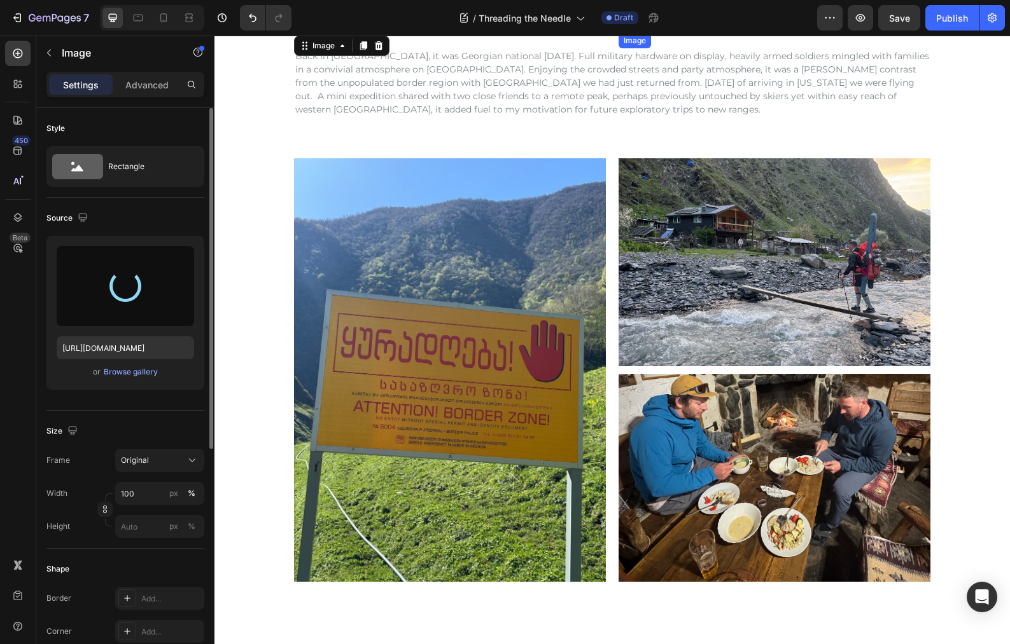
type input "https://cdn.shopify.com/s/files/1/0013/5790/5994/files/gempages_455803469081609…"
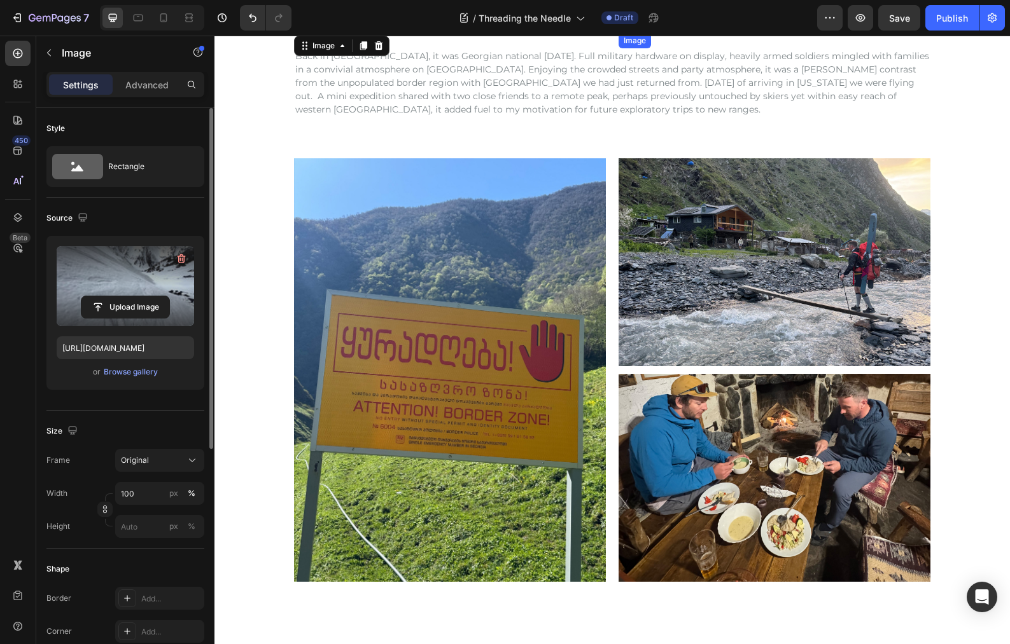
click at [719, 33] on img at bounding box center [774, 33] width 312 height 0
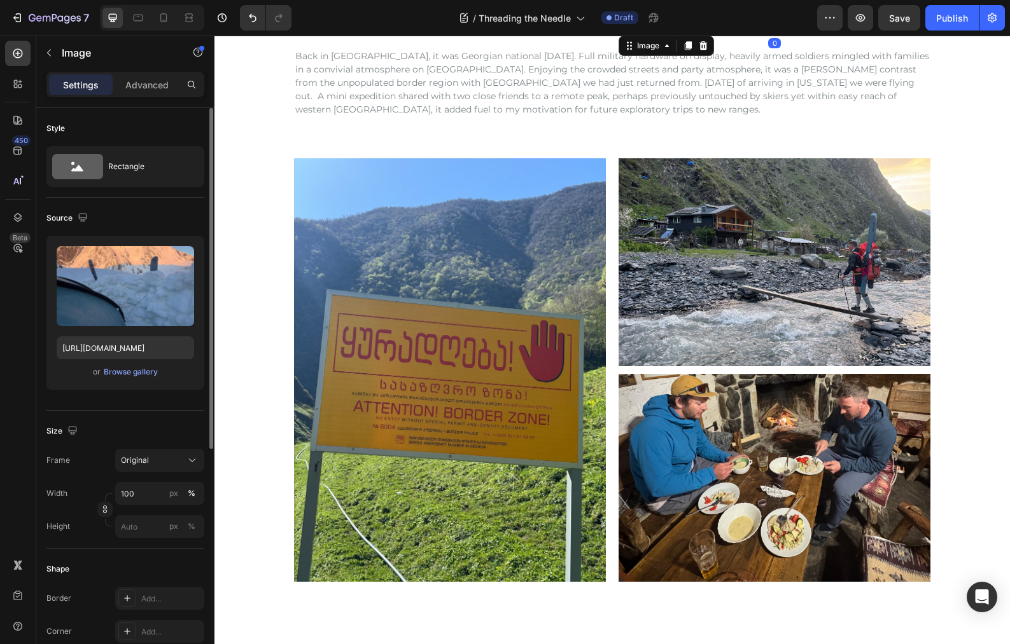
click at [641, 33] on img at bounding box center [774, 33] width 312 height 0
click at [625, 33] on img at bounding box center [774, 33] width 312 height 0
click at [674, 33] on img at bounding box center [774, 33] width 312 height 0
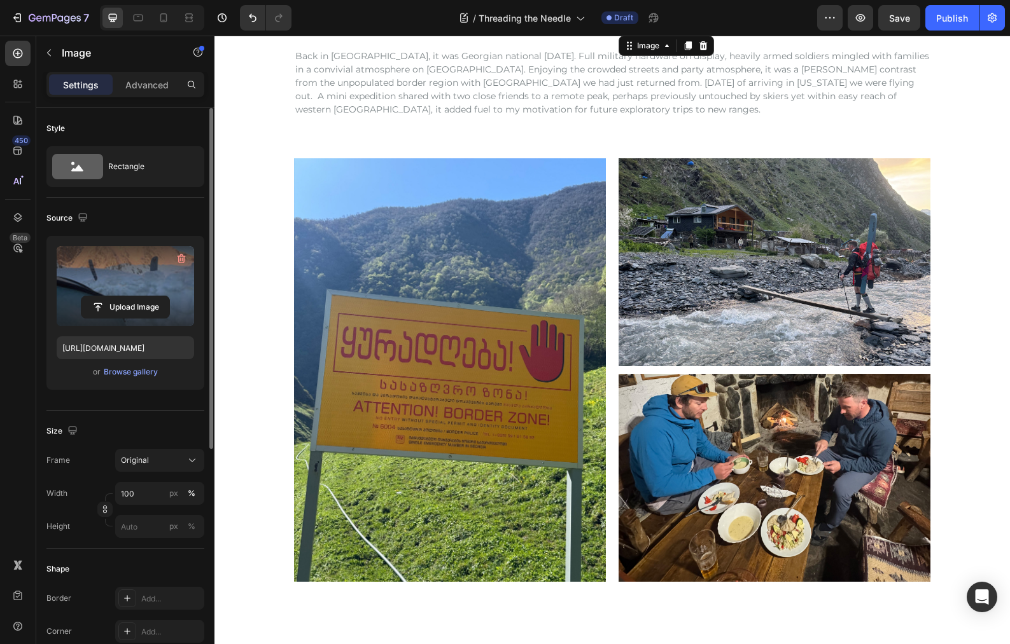
click at [126, 278] on label at bounding box center [125, 286] width 137 height 80
click at [126, 296] on input "file" at bounding box center [125, 307] width 88 height 22
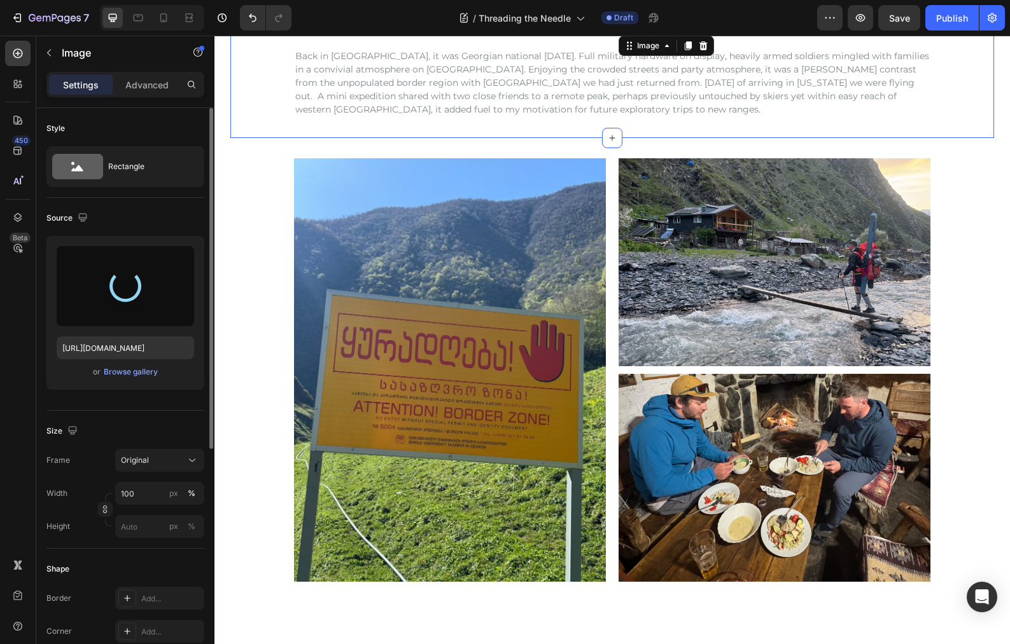
type input "https://cdn.shopify.com/s/files/1/0013/5790/5994/files/gempages_455803469081609…"
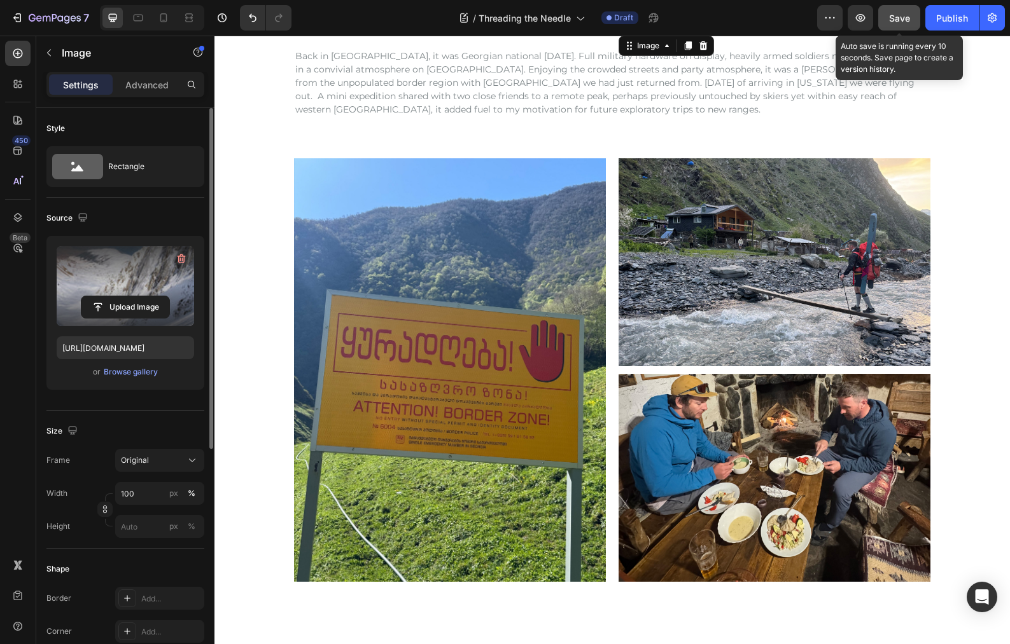
click at [905, 16] on span "Save" at bounding box center [899, 18] width 21 height 11
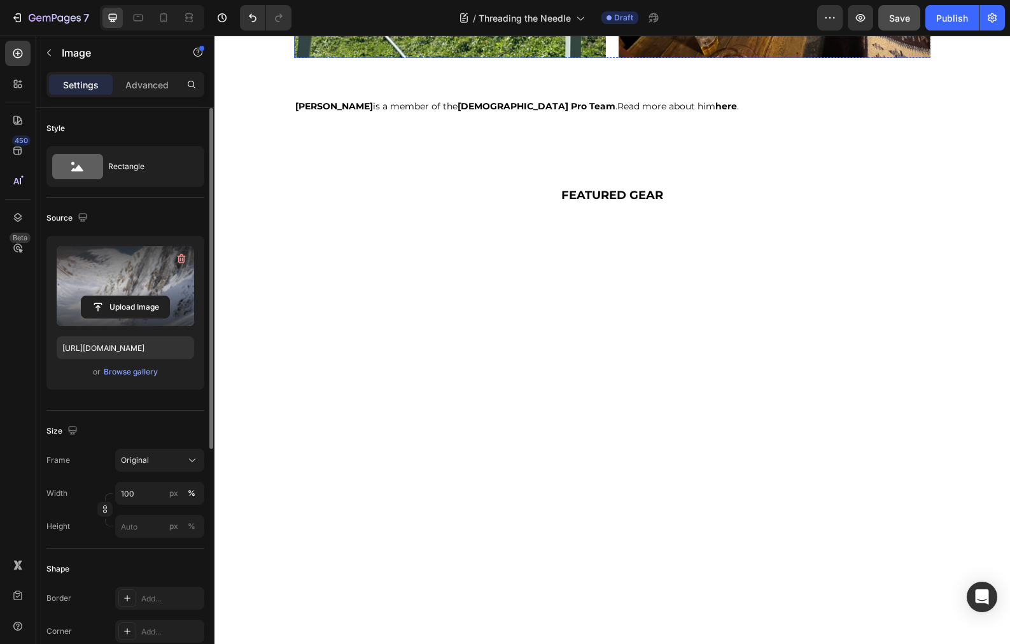
scroll to position [4272, 0]
click at [907, 18] on span "Save" at bounding box center [899, 18] width 21 height 11
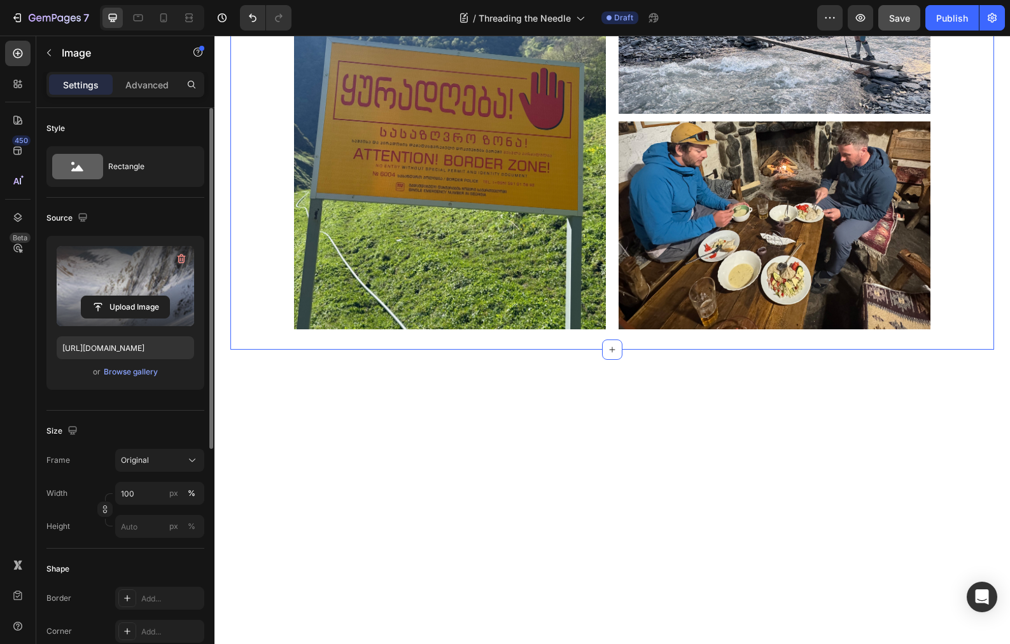
scroll to position [4003, 0]
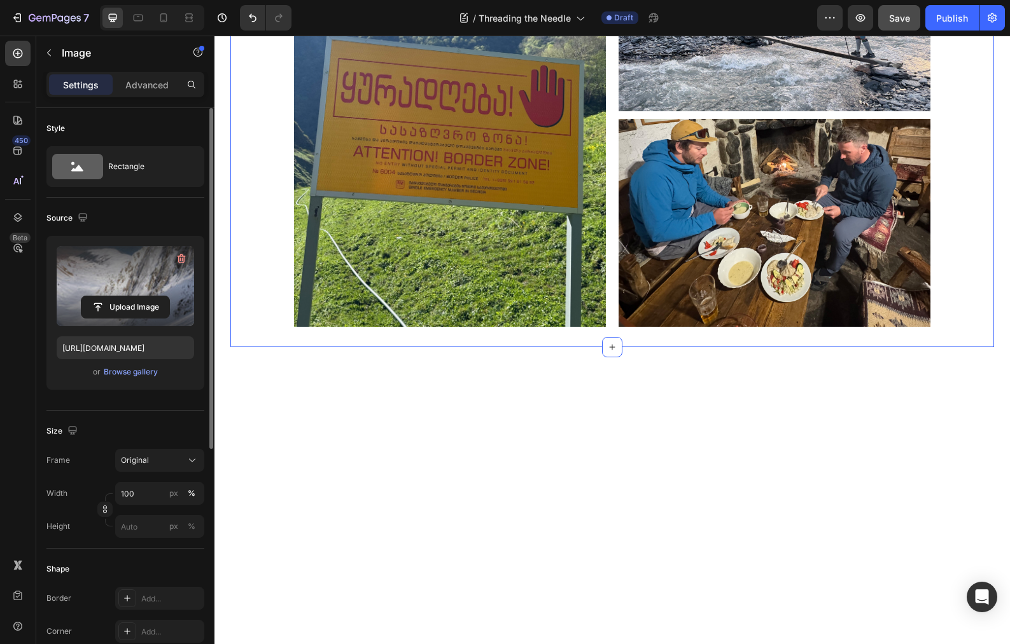
click at [251, 327] on div "Image Image Image Row Row" at bounding box center [611, 115] width 763 height 424
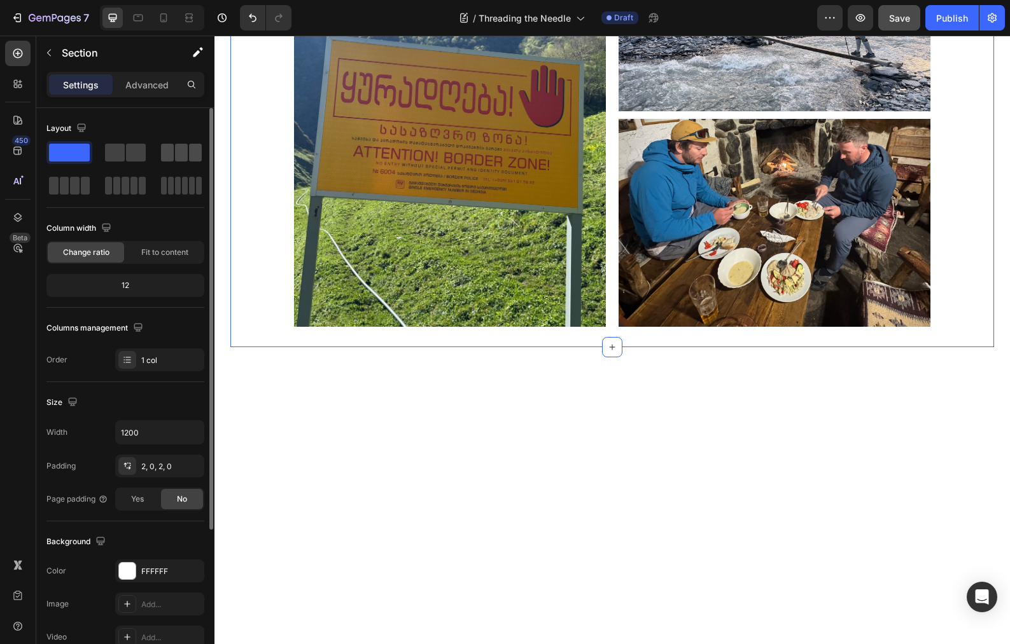
click at [183, 151] on span at bounding box center [181, 153] width 13 height 18
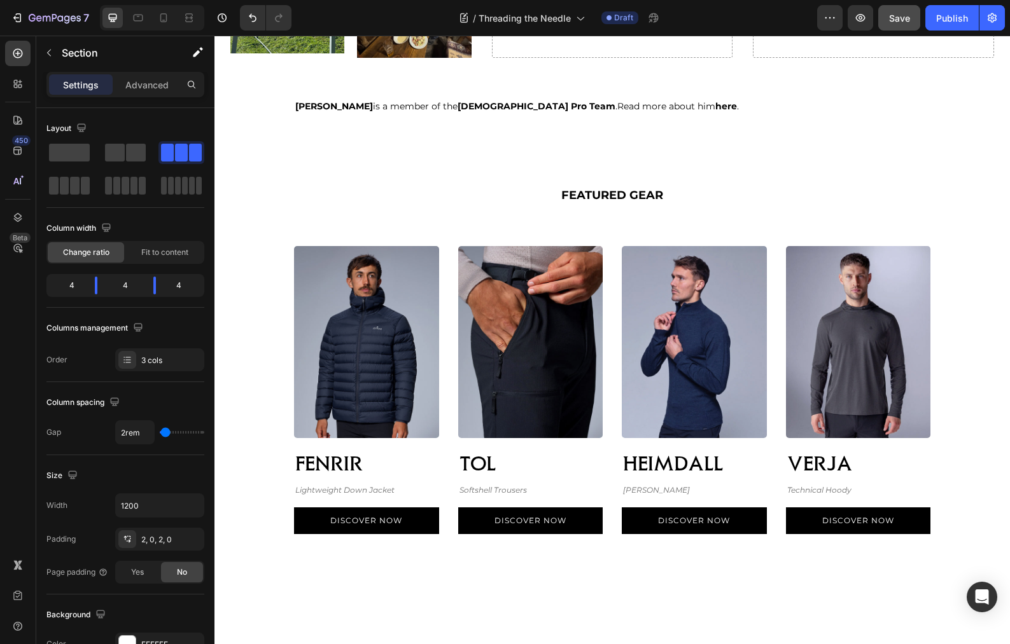
scroll to position [4099, 0]
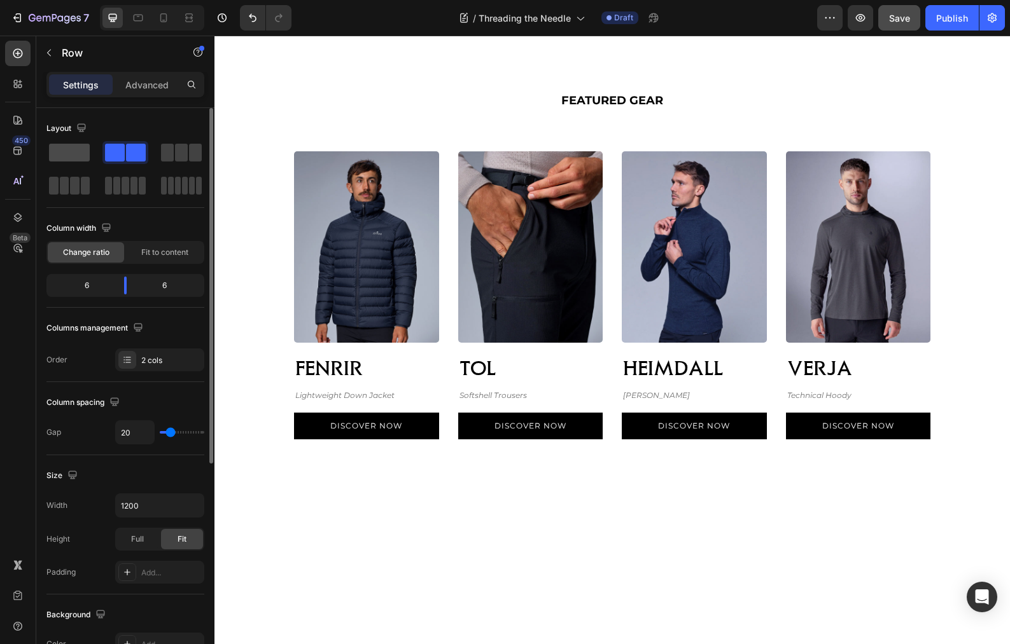
click at [64, 152] on span at bounding box center [69, 153] width 41 height 18
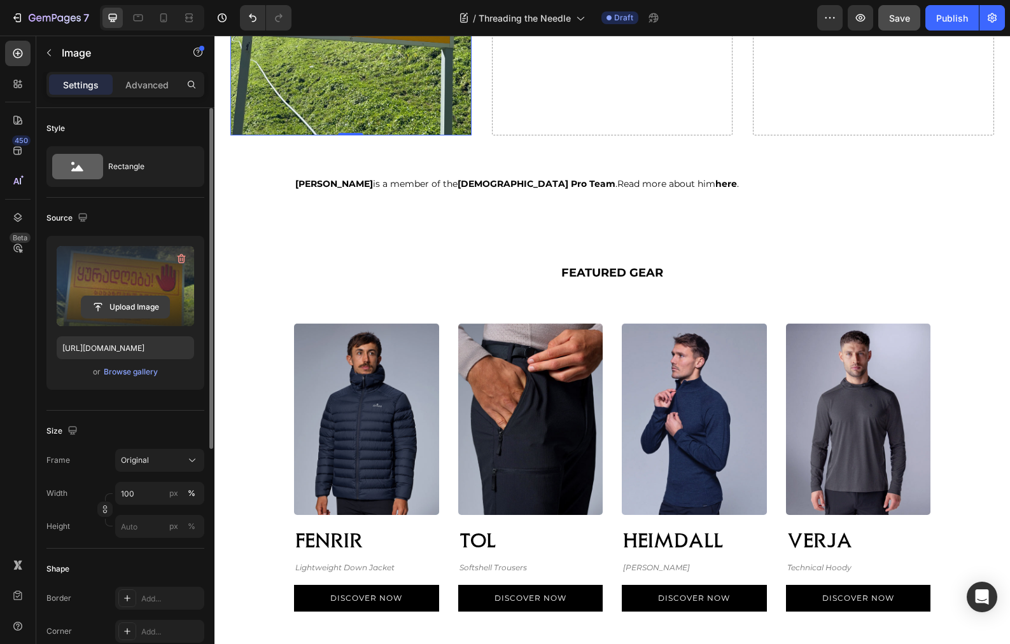
click at [99, 298] on input "file" at bounding box center [125, 307] width 88 height 22
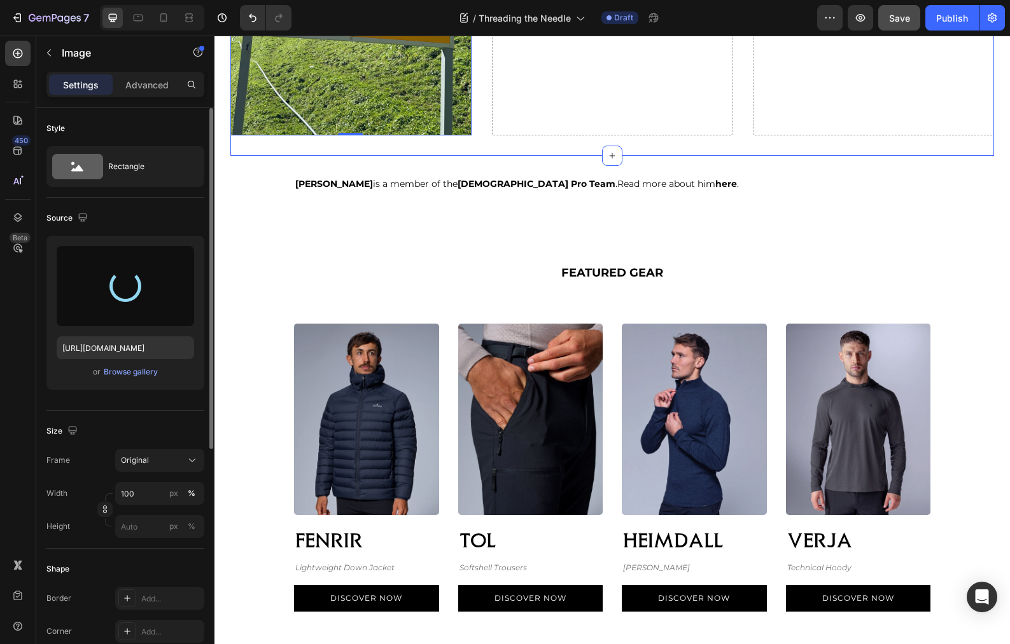
type input "https://cdn.shopify.com/s/files/1/0013/5790/5994/files/gempages_455803469081609…"
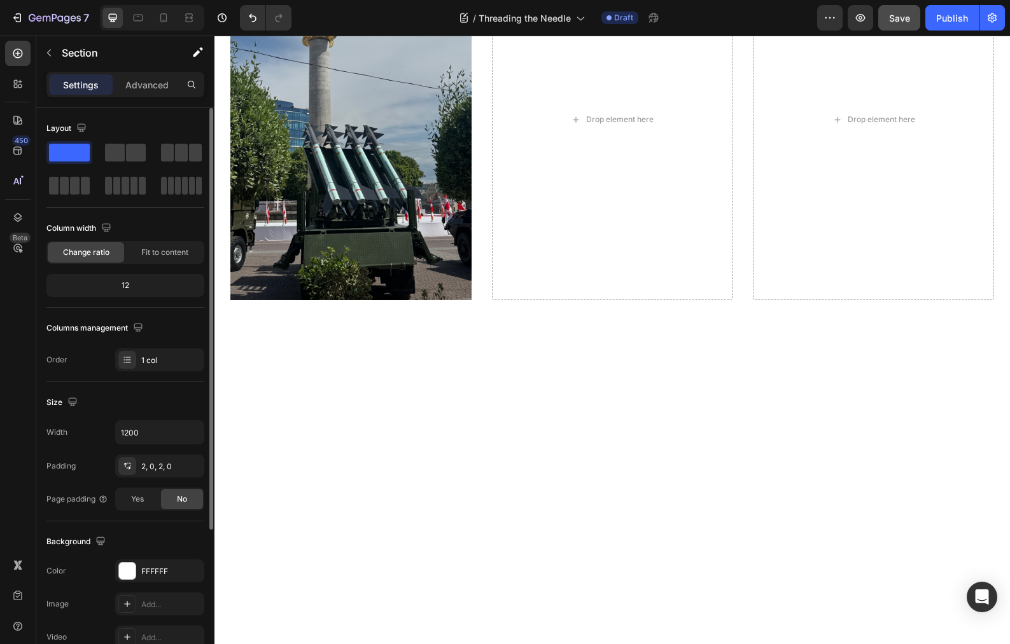
scroll to position [4096, 0]
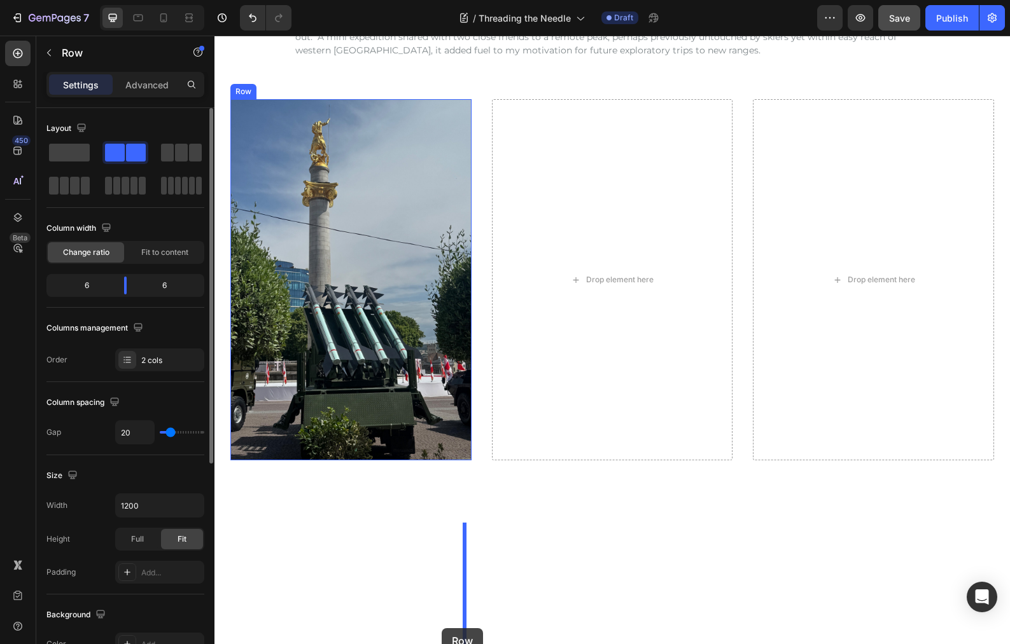
scroll to position [4719, 0]
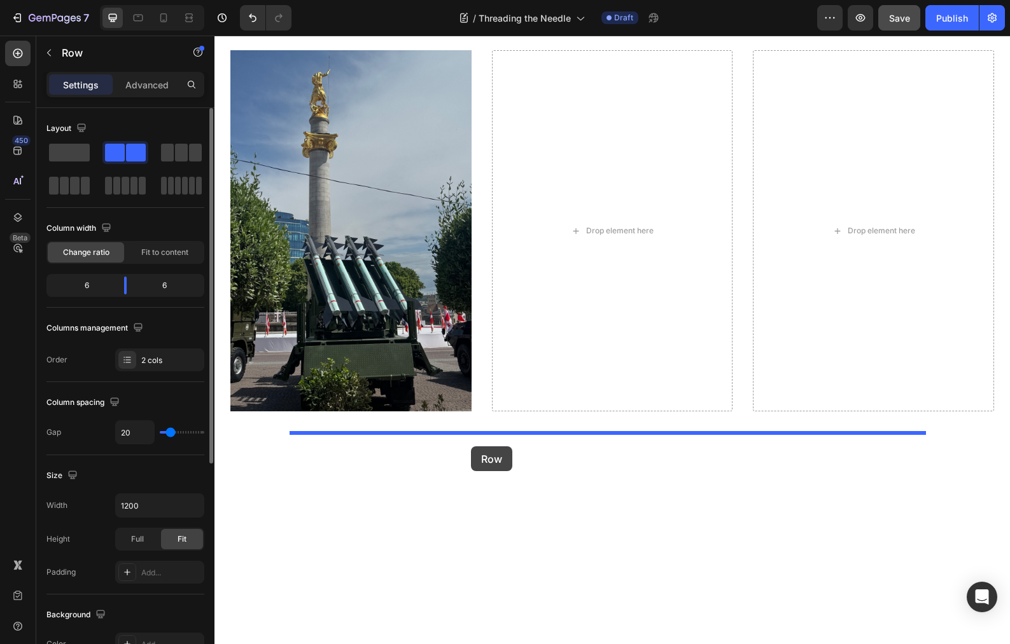
drag, startPoint x: 298, startPoint y: 68, endPoint x: 471, endPoint y: 447, distance: 416.2
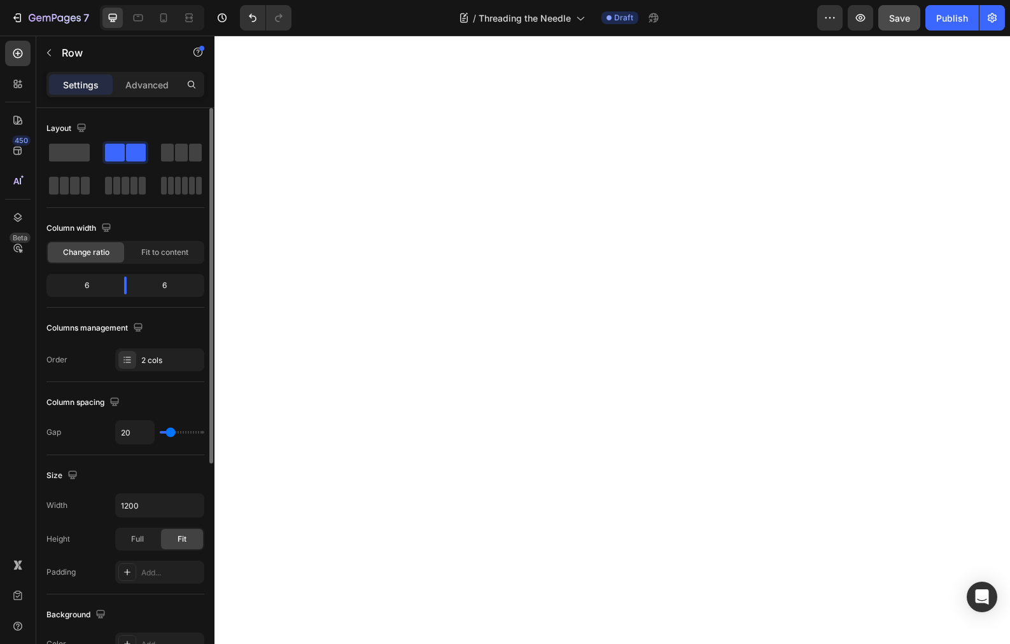
scroll to position [4371, 0]
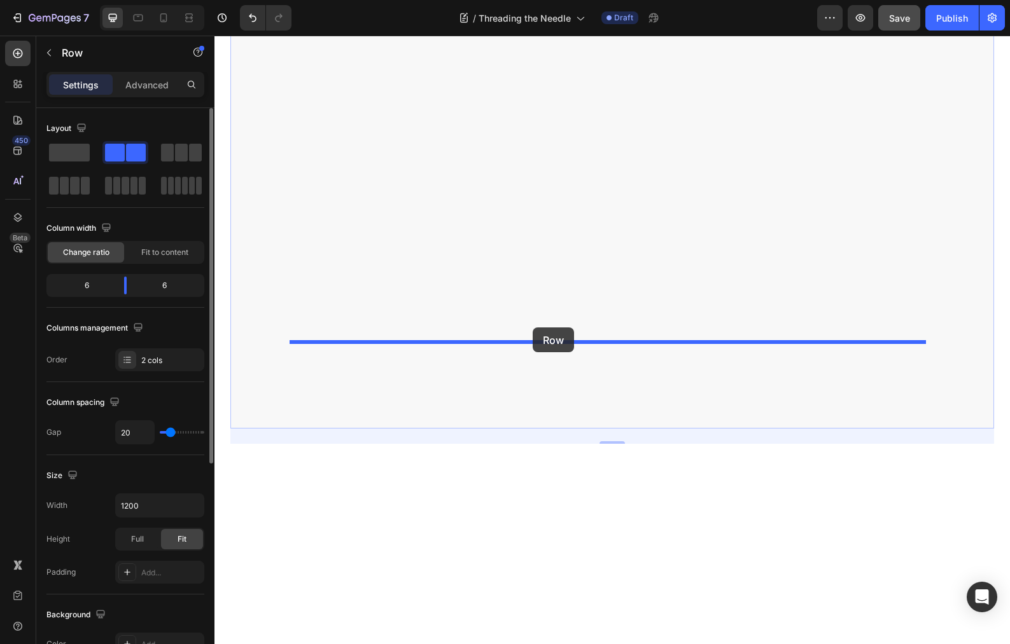
drag, startPoint x: 237, startPoint y: 331, endPoint x: 533, endPoint y: 328, distance: 295.2
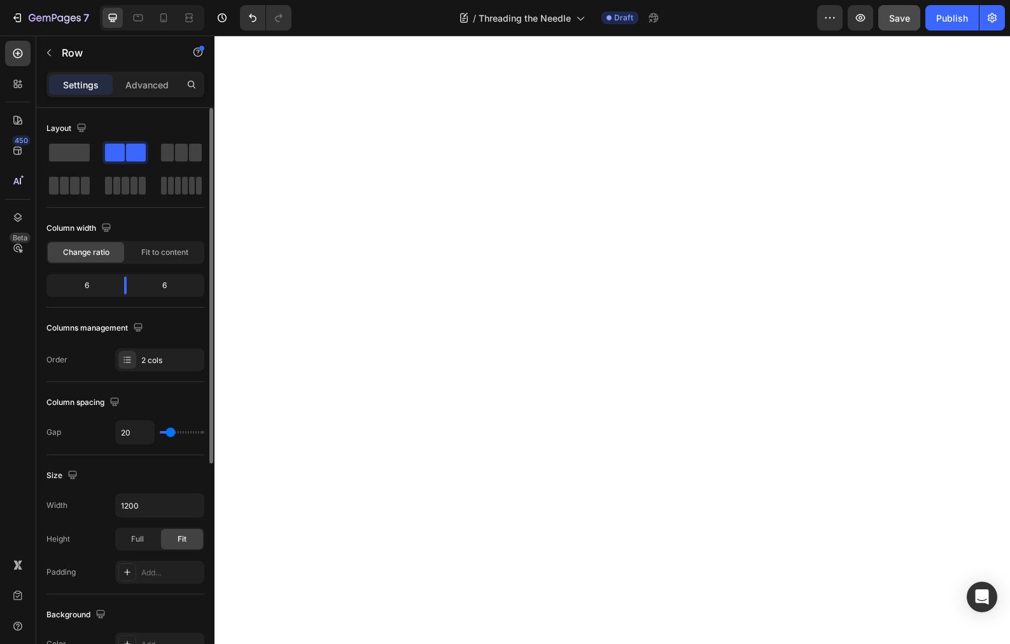
scroll to position [4469, 0]
drag, startPoint x: 195, startPoint y: 160, endPoint x: 376, endPoint y: 324, distance: 245.0
click at [195, 160] on span at bounding box center [195, 153] width 13 height 18
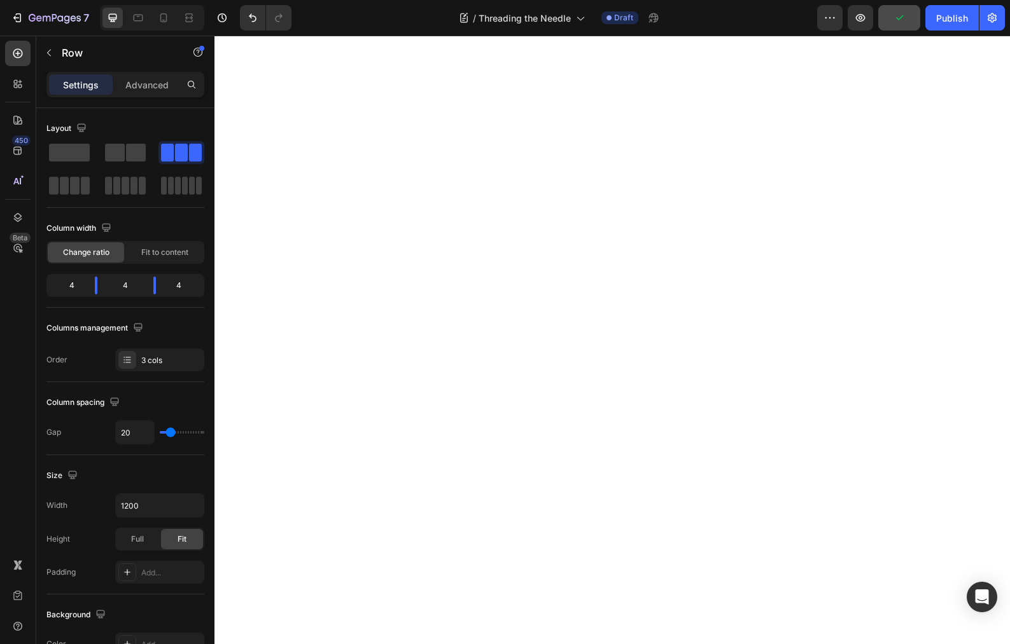
scroll to position [4815, 0]
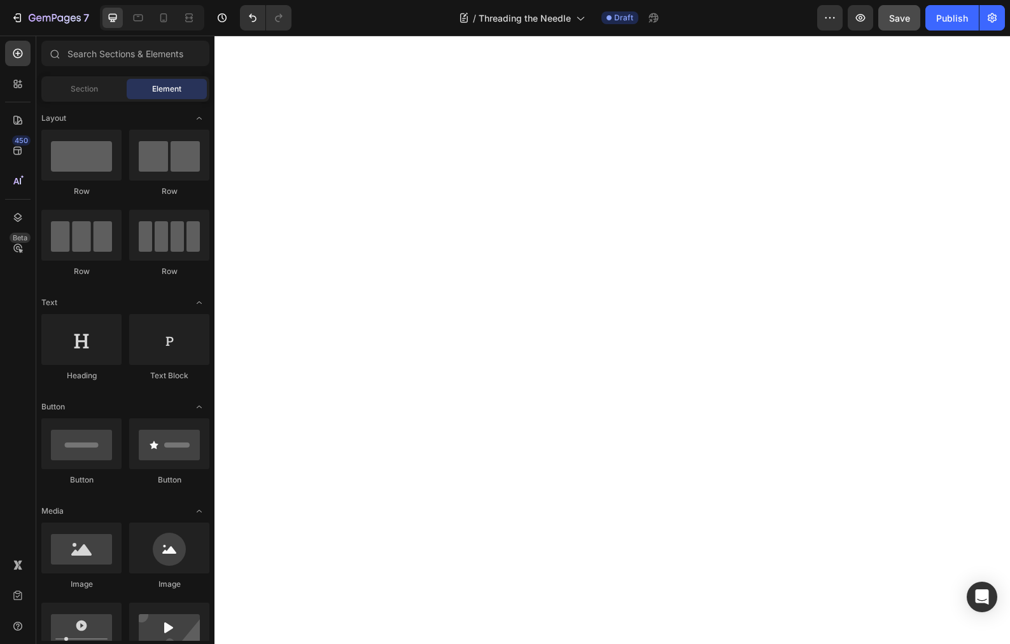
scroll to position [4504, 0]
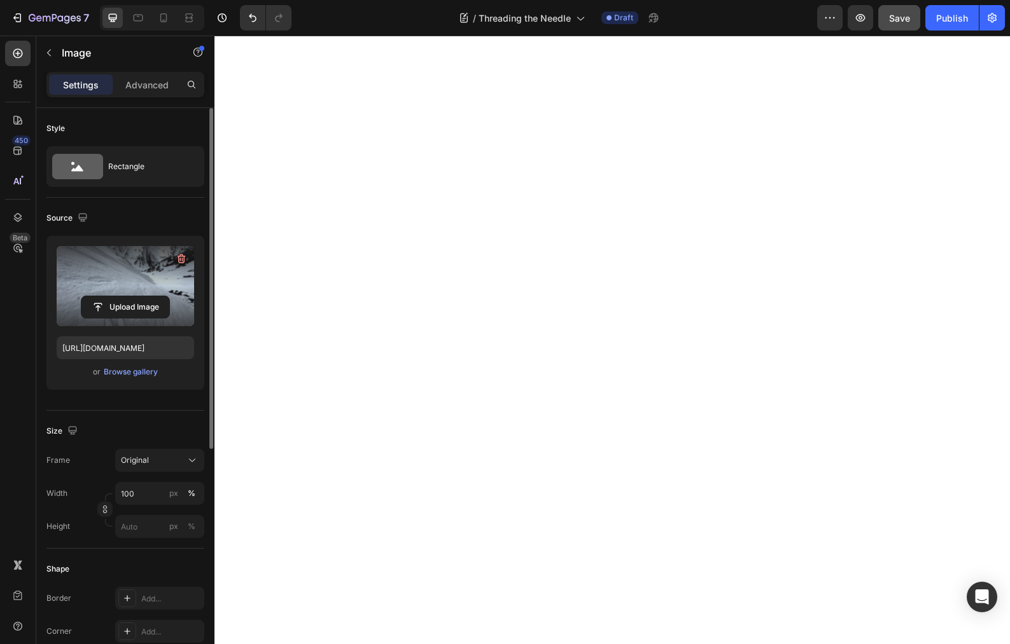
click at [107, 261] on label at bounding box center [125, 286] width 137 height 80
click at [107, 296] on input "file" at bounding box center [125, 307] width 88 height 22
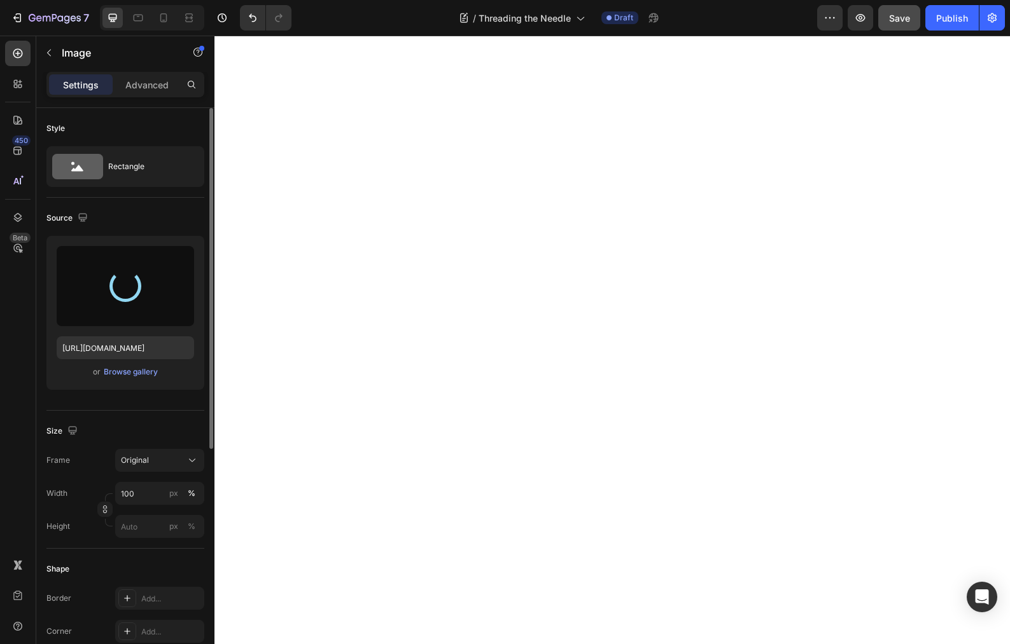
type input "https://cdn.shopify.com/s/files/1/0013/5790/5994/files/gempages_455803469081609…"
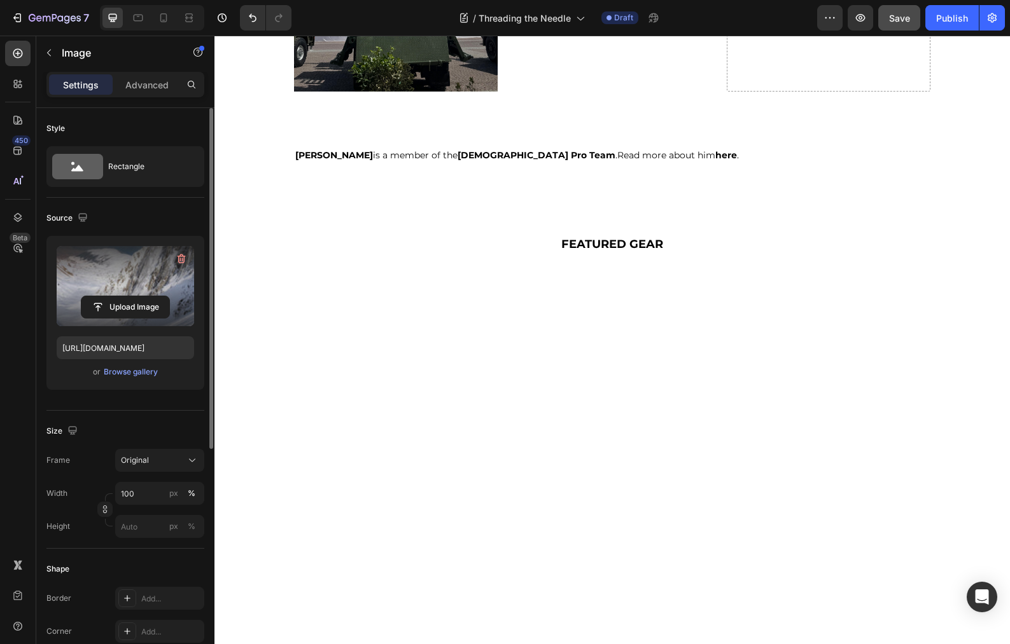
click at [142, 261] on label at bounding box center [125, 286] width 137 height 80
click at [142, 296] on input "file" at bounding box center [125, 307] width 88 height 22
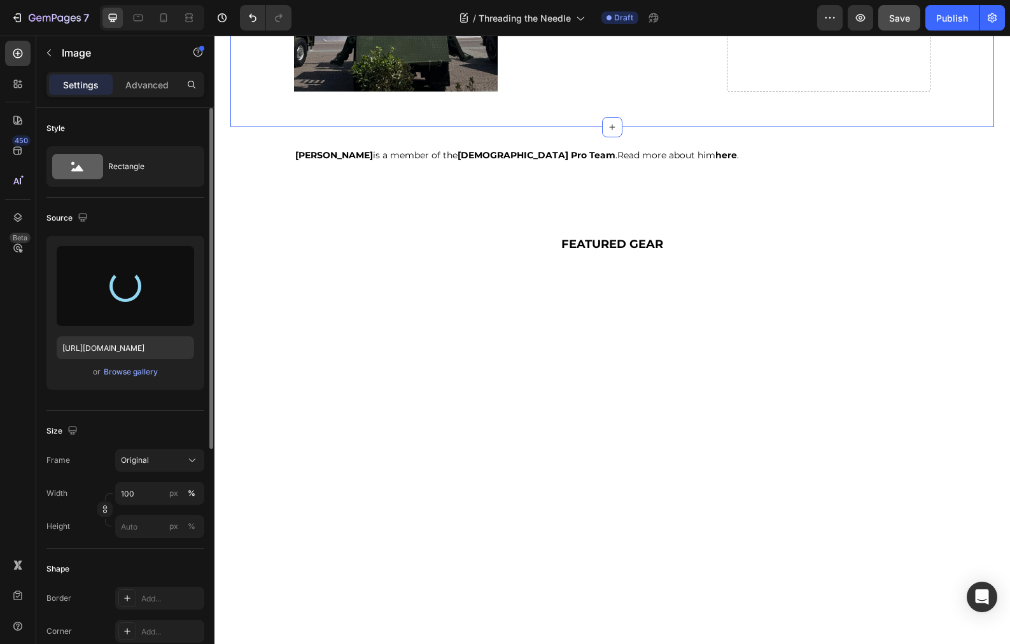
type input "https://cdn.shopify.com/s/files/1/0013/5790/5994/files/gempages_455803469081609…"
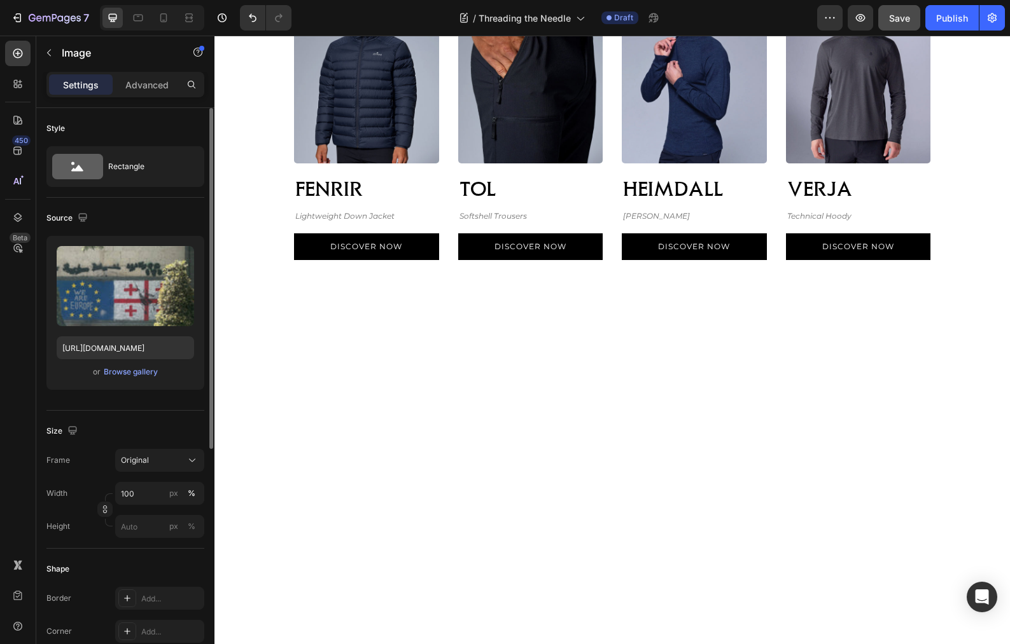
scroll to position [4653, 0]
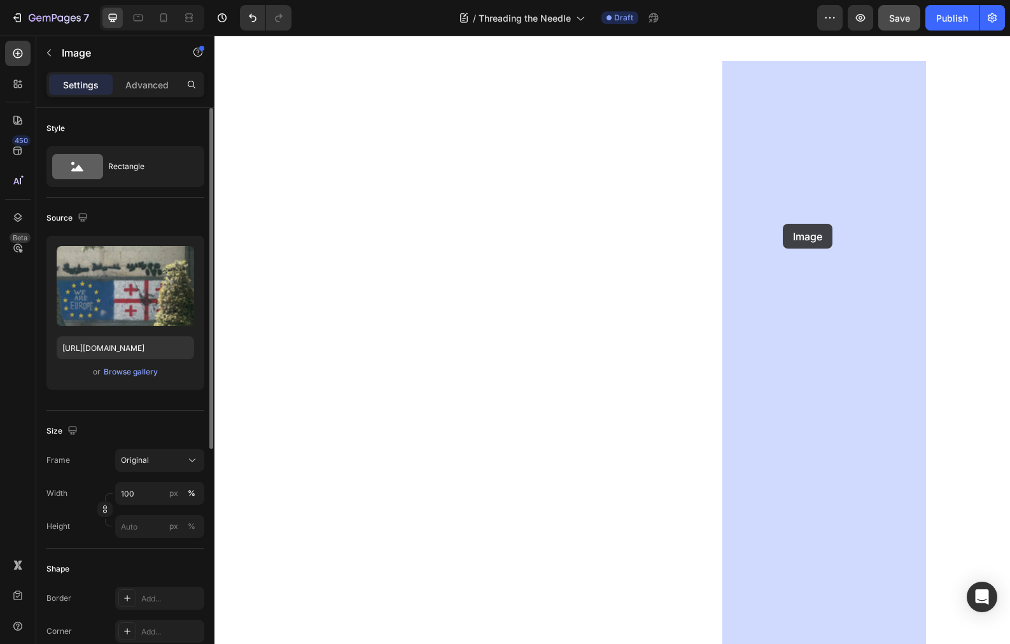
drag, startPoint x: 523, startPoint y: 354, endPoint x: 783, endPoint y: 224, distance: 290.2
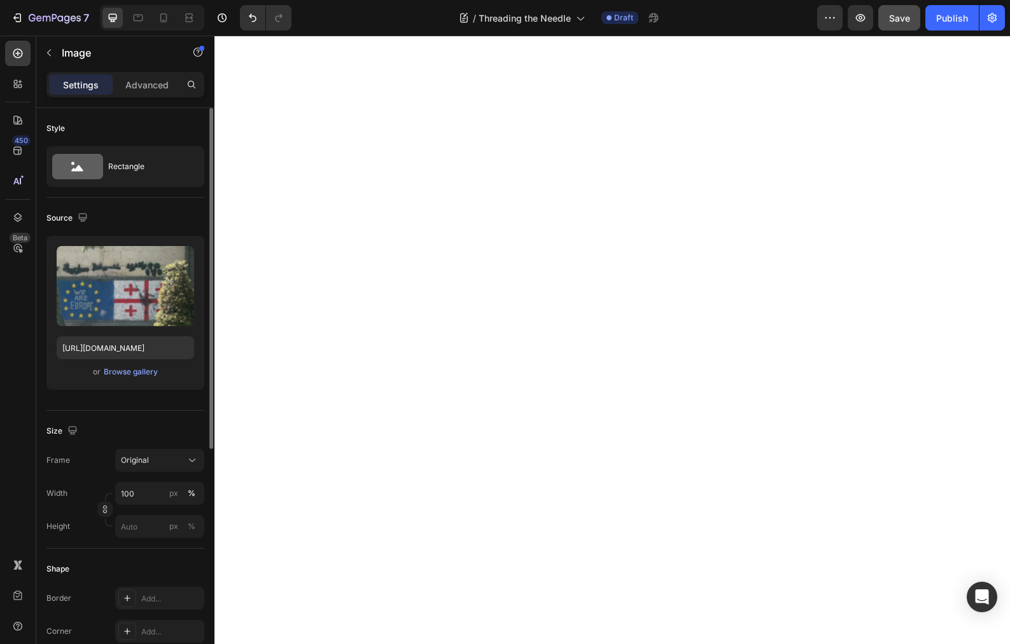
drag, startPoint x: 772, startPoint y: 180, endPoint x: 324, endPoint y: 162, distance: 448.3
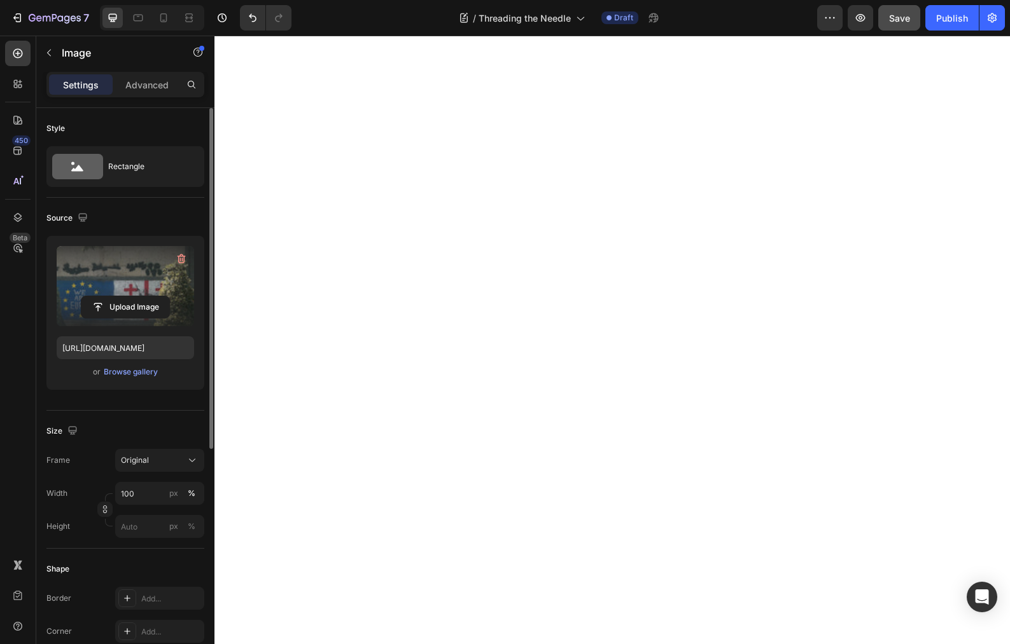
click at [100, 265] on label at bounding box center [125, 286] width 137 height 80
click at [100, 296] on input "file" at bounding box center [125, 307] width 88 height 22
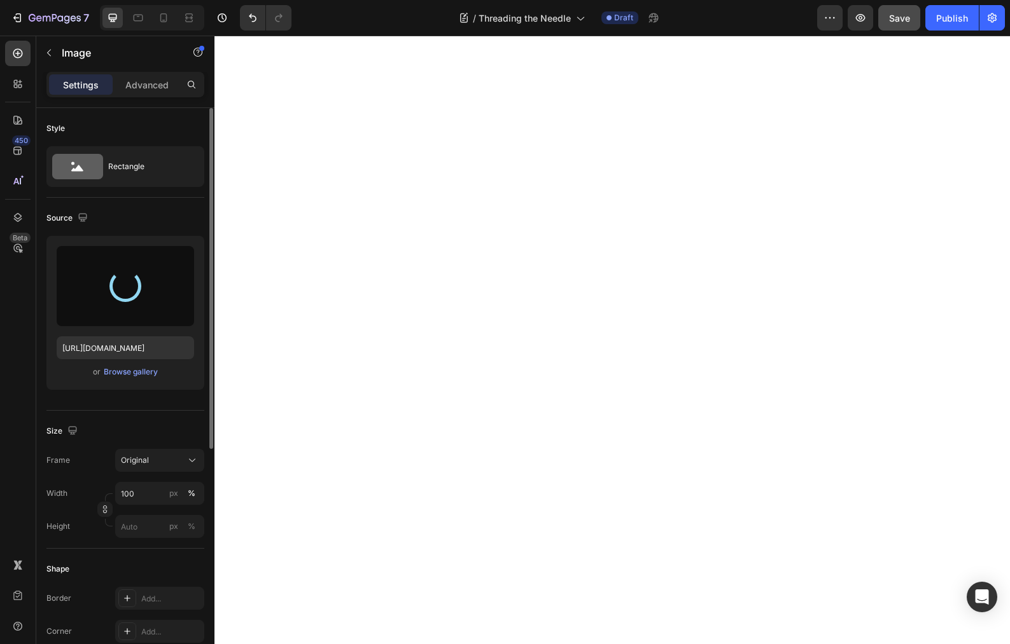
type input "https://cdn.shopify.com/s/files/1/0013/5790/5994/files/gempages_455803469081609…"
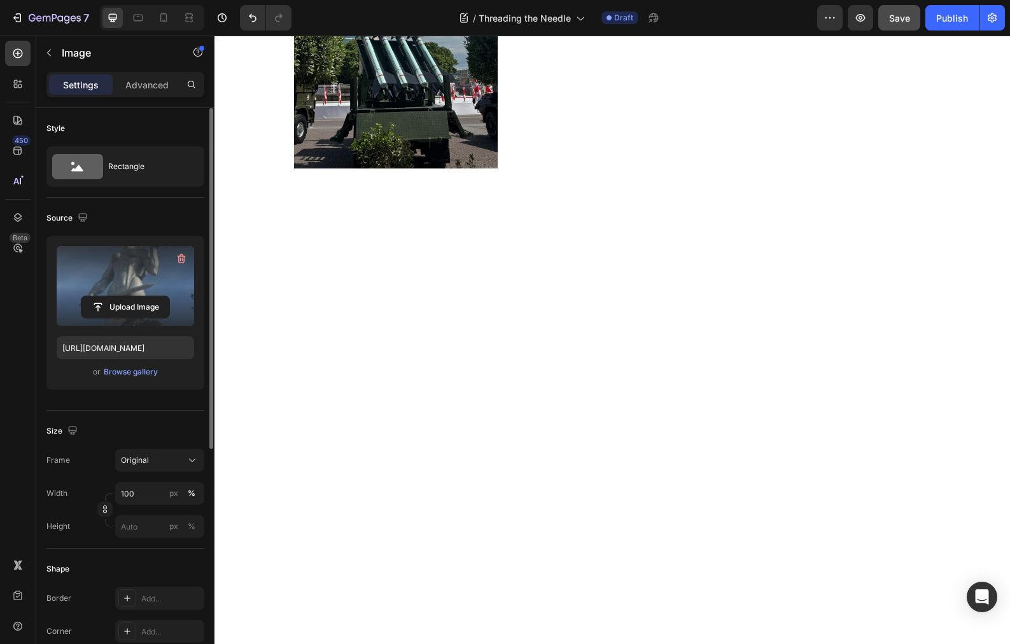
scroll to position [3558, 0]
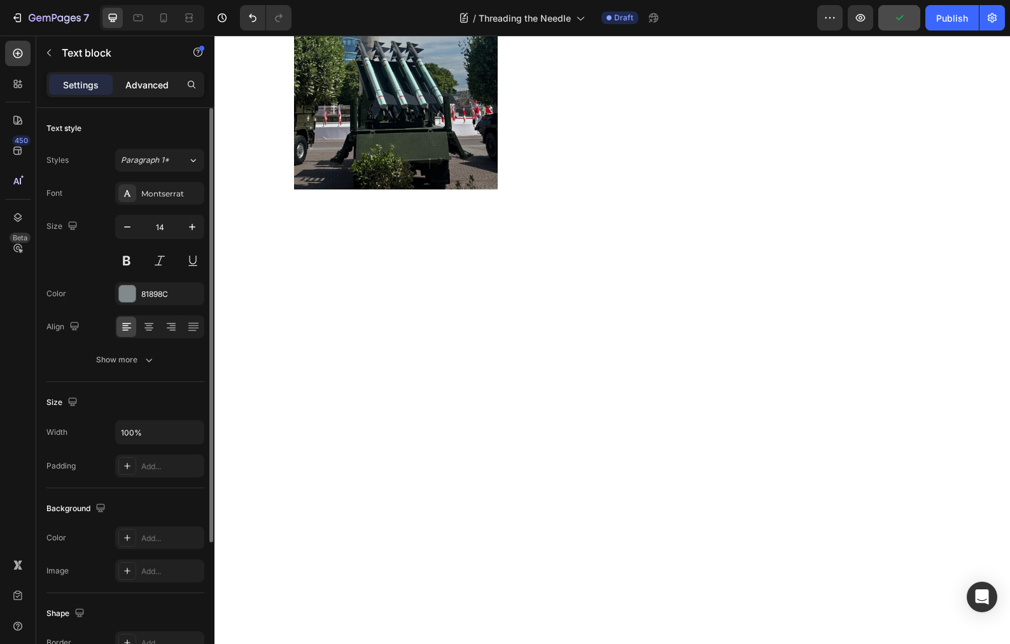
click at [154, 83] on p "Advanced" at bounding box center [146, 84] width 43 height 13
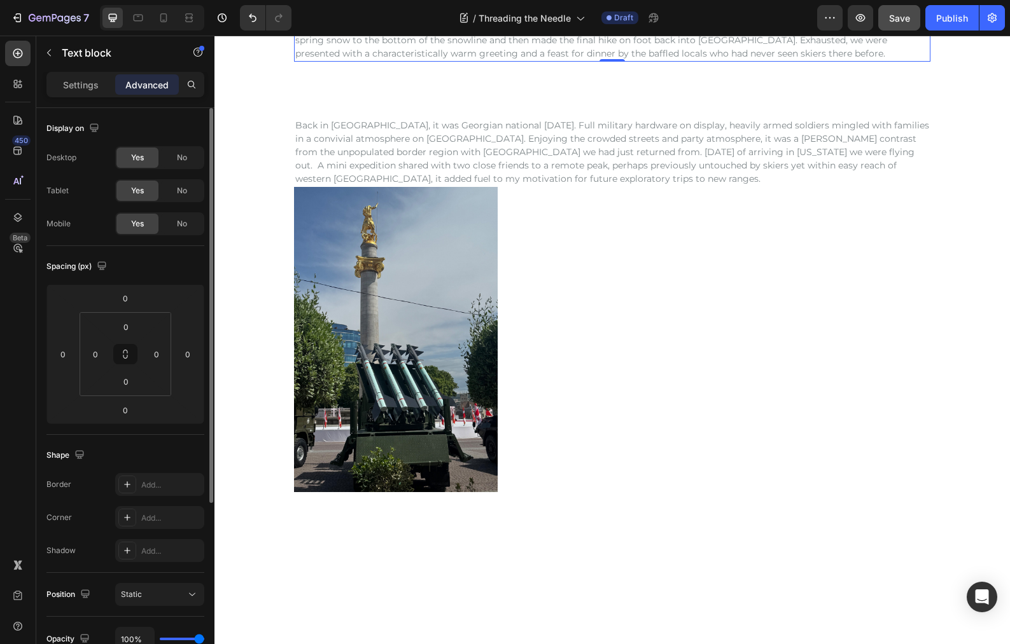
scroll to position [3256, 0]
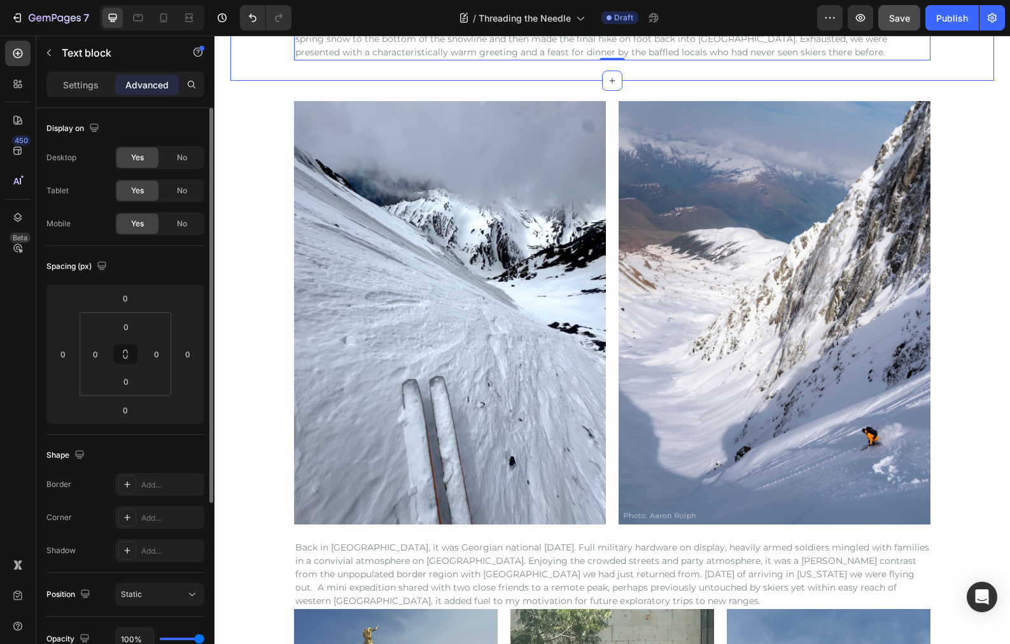
click at [249, 60] on div "Image The line unfolded into a logical and aesthetic descent, the snow quality …" at bounding box center [611, 18] width 763 height 85
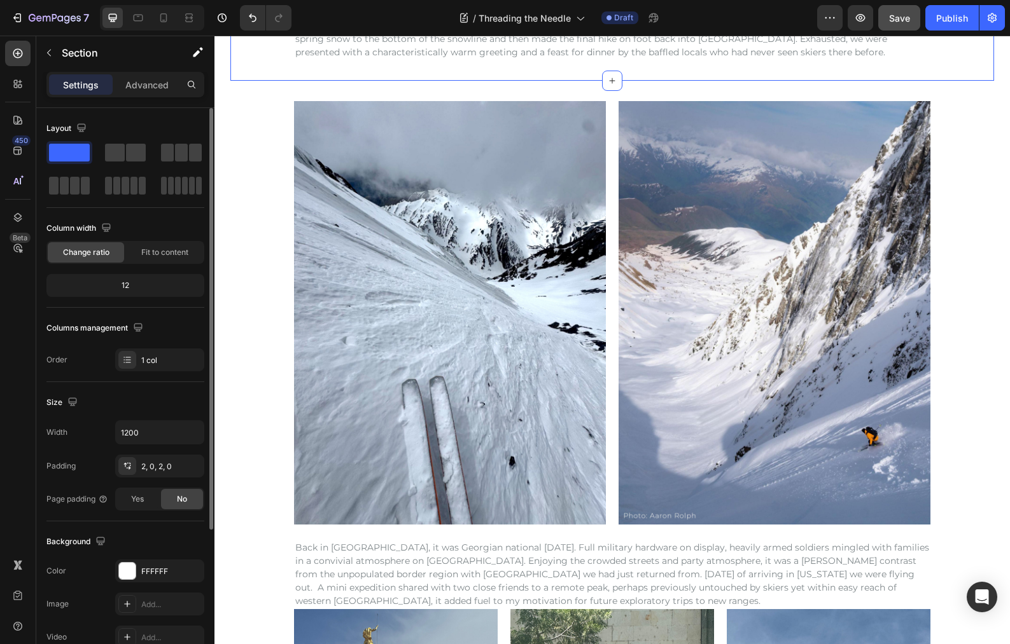
click at [263, 60] on div "Image The line unfolded into a logical and aesthetic descent, the snow quality …" at bounding box center [611, 18] width 763 height 85
click at [142, 87] on p "Advanced" at bounding box center [146, 84] width 43 height 13
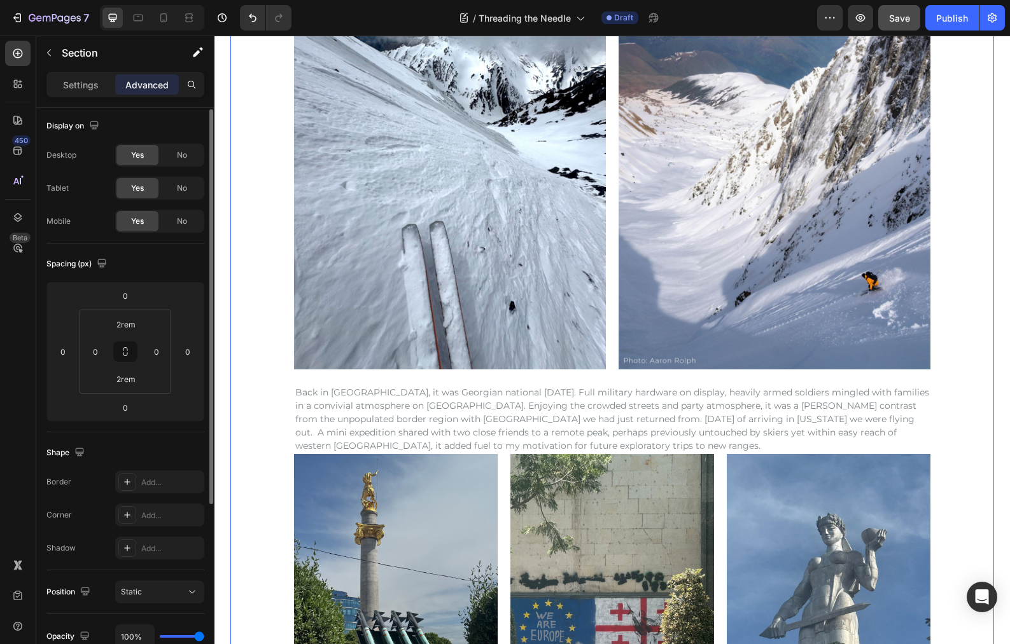
scroll to position [3835, 0]
click at [269, 419] on div "Image Image Row Back in Tbilisi, it was Georgian national independence day. Ful…" at bounding box center [611, 360] width 763 height 829
click at [597, 442] on p "Back in [GEOGRAPHIC_DATA], it was Georgian national [DATE]. Full military hardw…" at bounding box center [612, 419] width 634 height 67
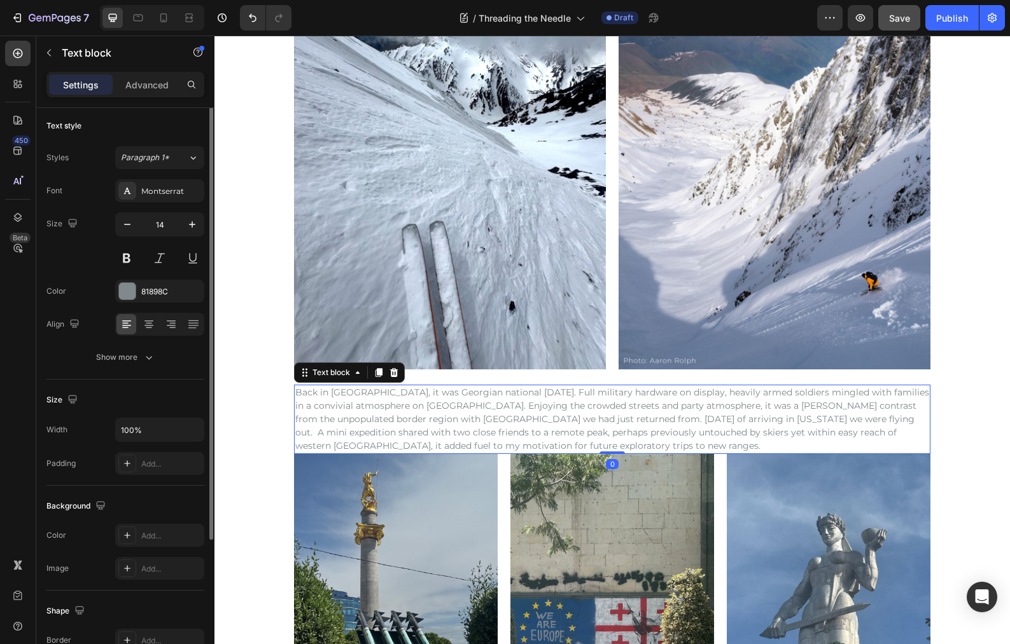
scroll to position [0, 0]
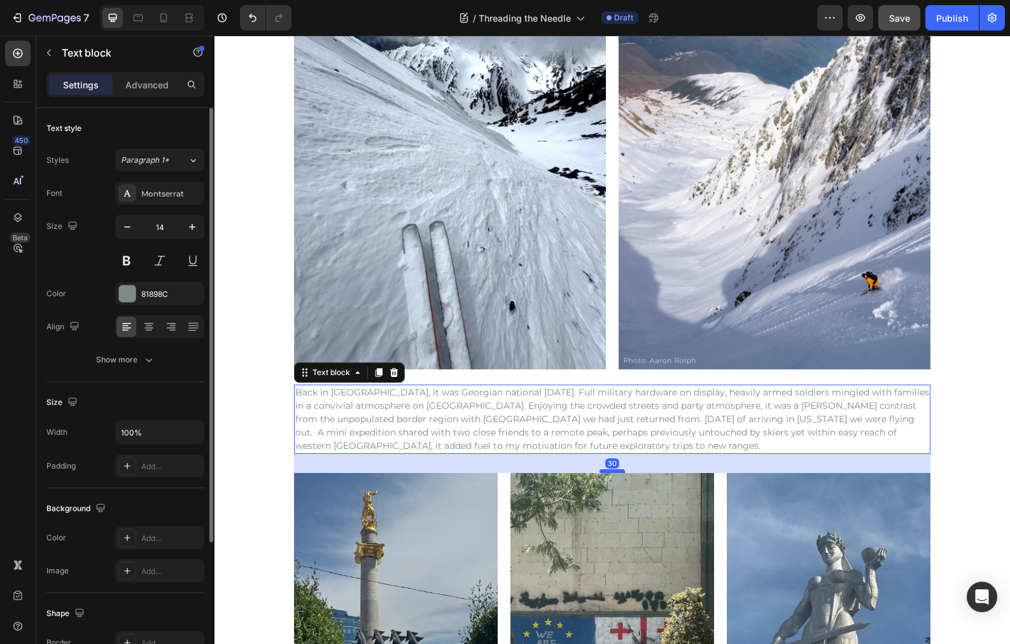
drag, startPoint x: 611, startPoint y: 452, endPoint x: 613, endPoint y: 471, distance: 19.3
click at [613, 471] on div at bounding box center [611, 472] width 25 height 4
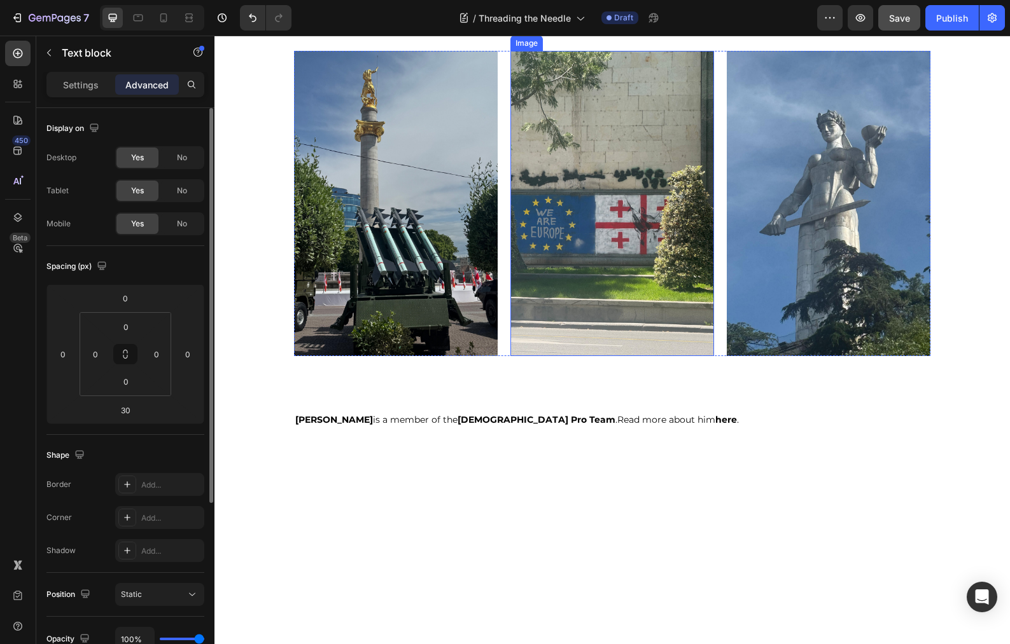
scroll to position [3844, 0]
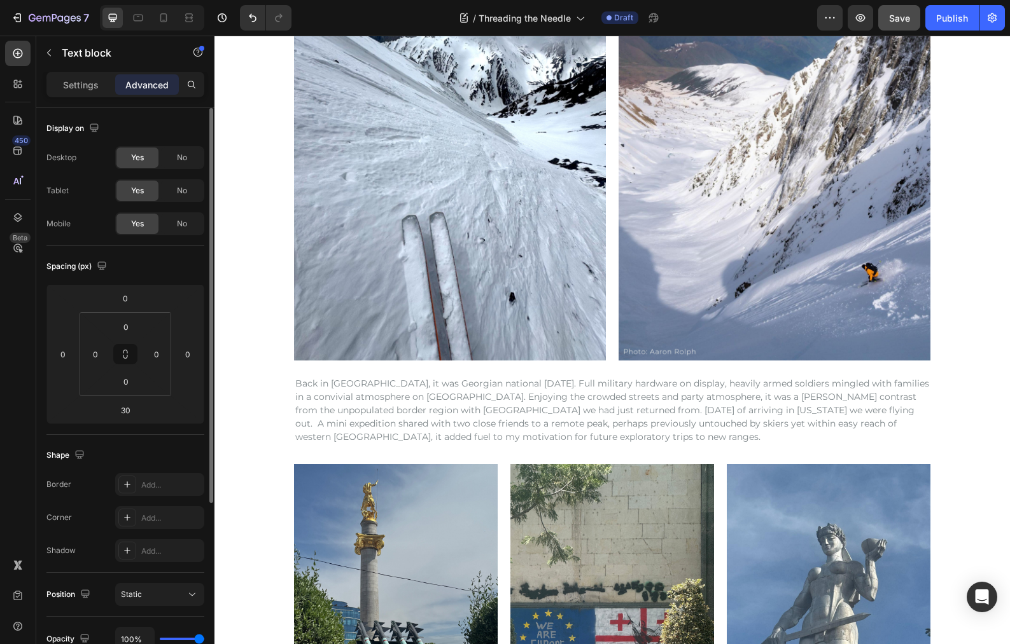
click at [485, 446] on div "Image Image Row Back in Tbilisi, it was Georgian national independence day. Ful…" at bounding box center [612, 361] width 636 height 848
click at [484, 452] on div "Image Image Row Back in Tbilisi, it was Georgian national independence day. Ful…" at bounding box center [612, 361] width 636 height 848
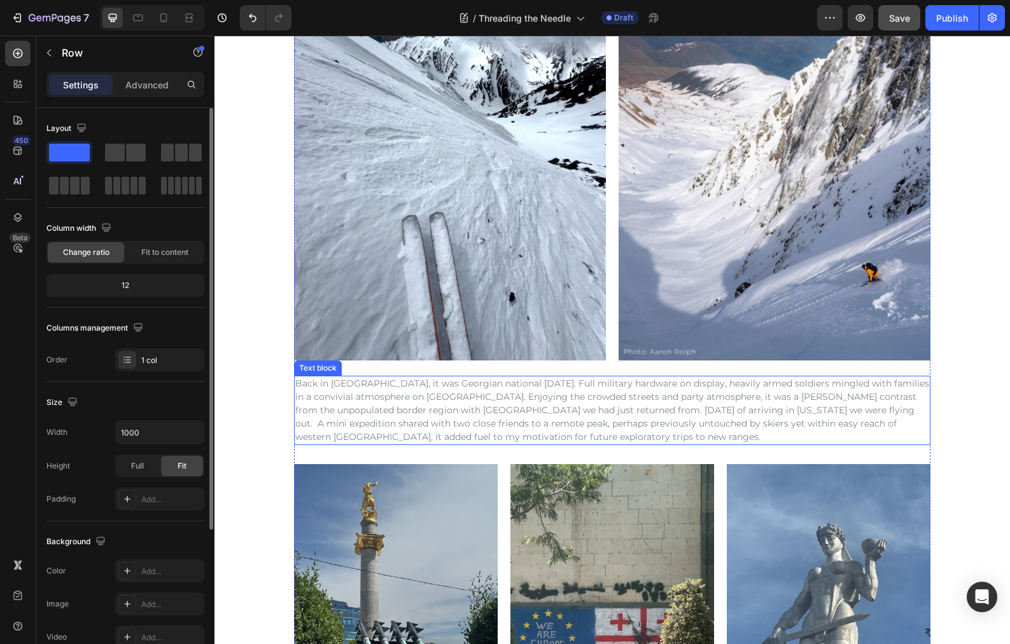
click at [549, 441] on p "Back in [GEOGRAPHIC_DATA], it was Georgian national [DATE]. Full military hardw…" at bounding box center [612, 410] width 634 height 67
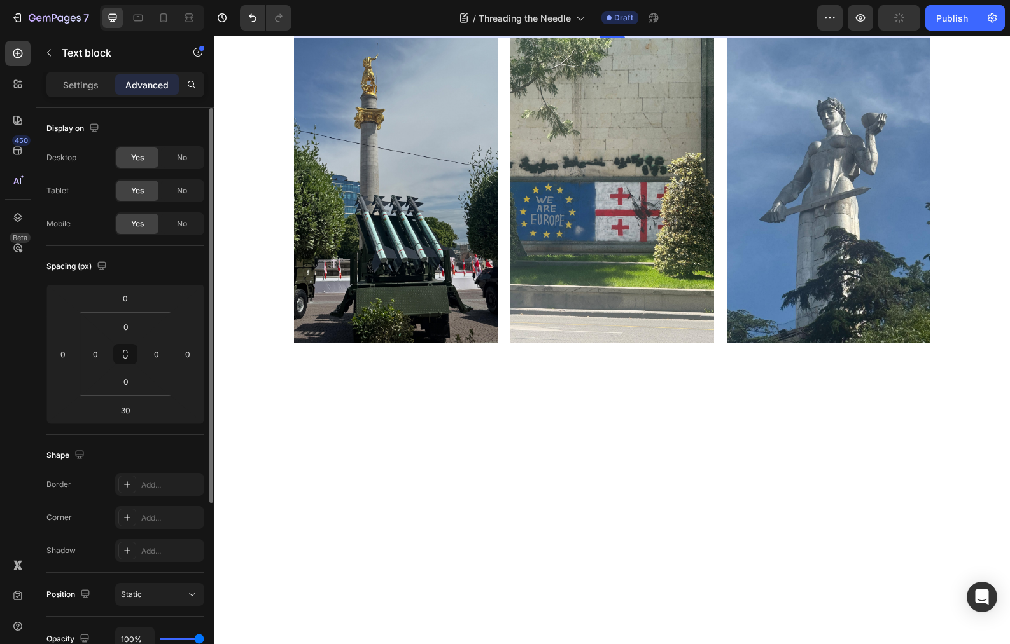
scroll to position [3415, 0]
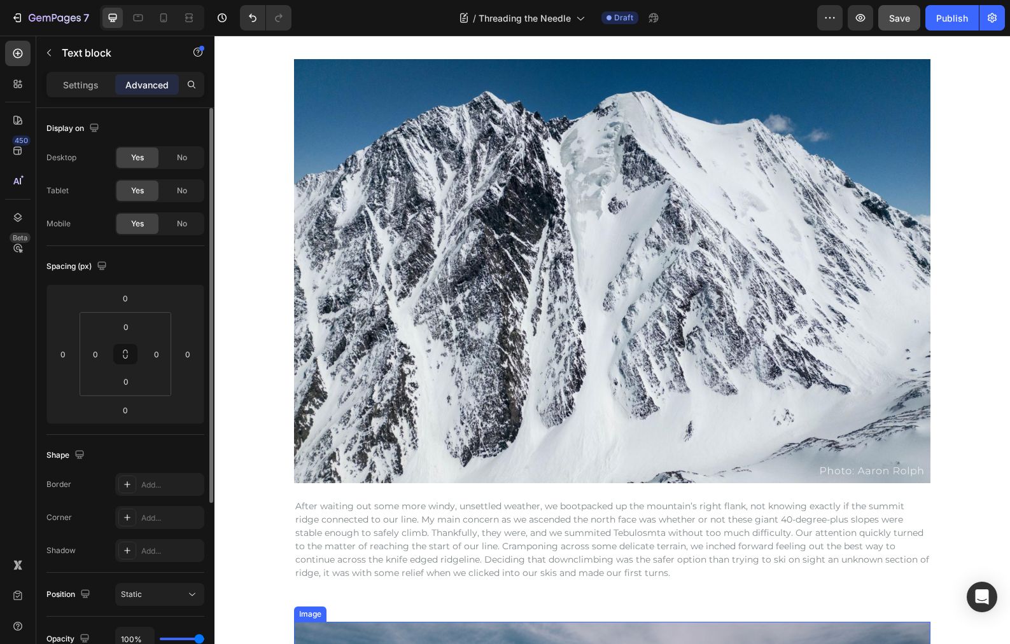
scroll to position [2636, 0]
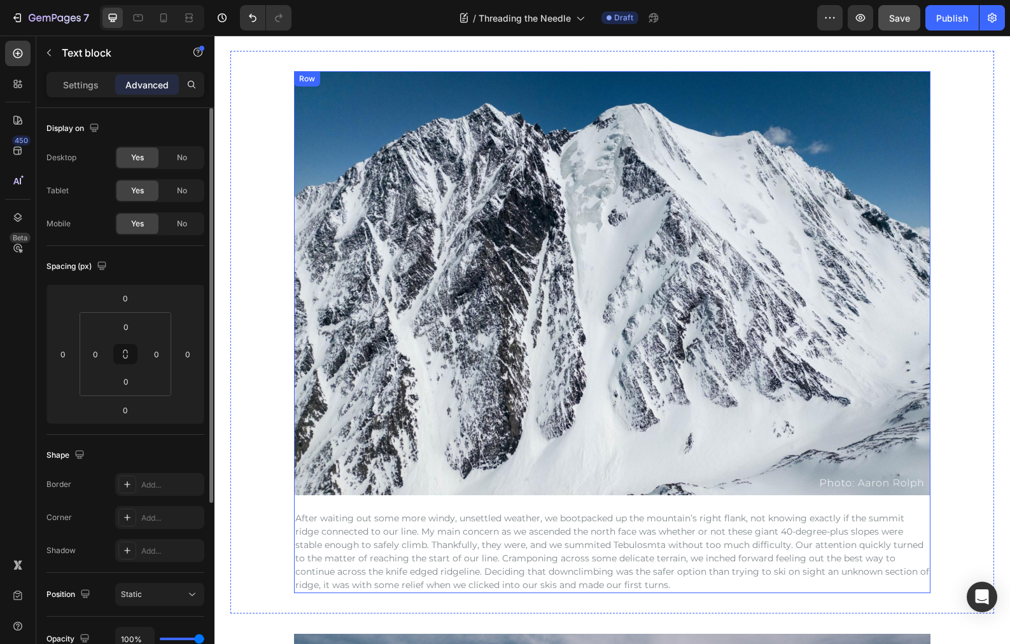
click at [589, 501] on div "Image After waiting out some more windy, unsettled weather, we bootpacked up th…" at bounding box center [612, 332] width 636 height 522
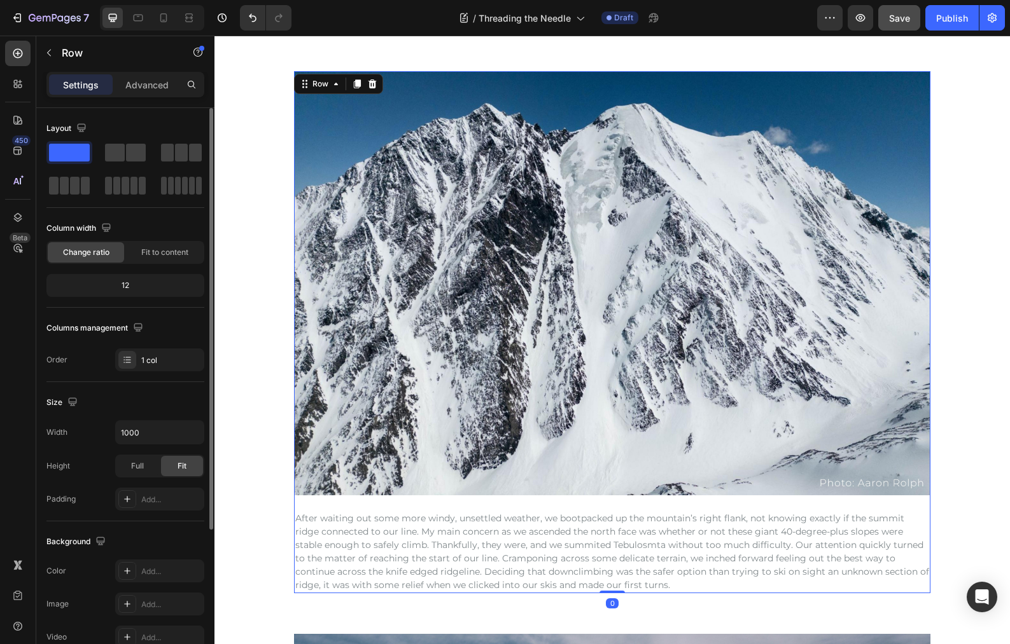
click at [591, 496] on div "Image After waiting out some more windy, unsettled weather, we bootpacked up th…" at bounding box center [612, 332] width 636 height 522
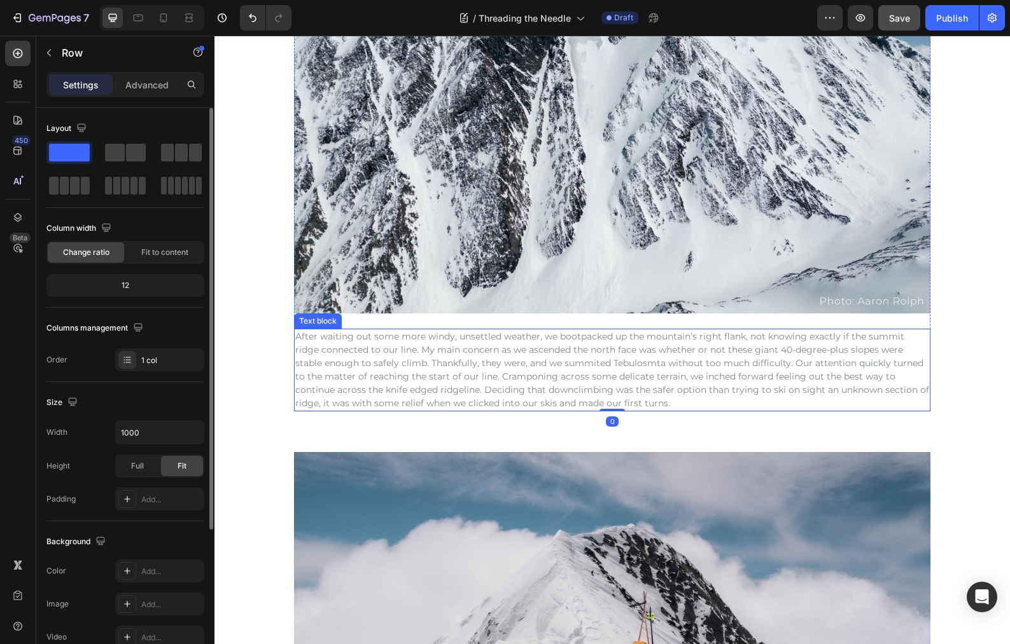
scroll to position [2383, 0]
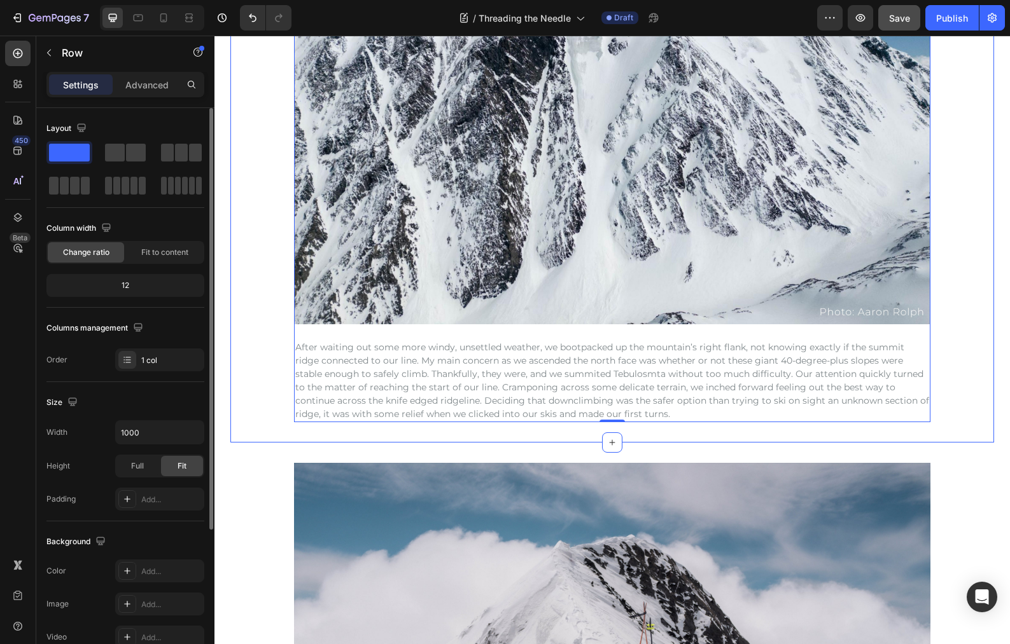
click at [949, 388] on div "Image After waiting out some more windy, unsettled weather, we bootpacked up th…" at bounding box center [611, 161] width 763 height 522
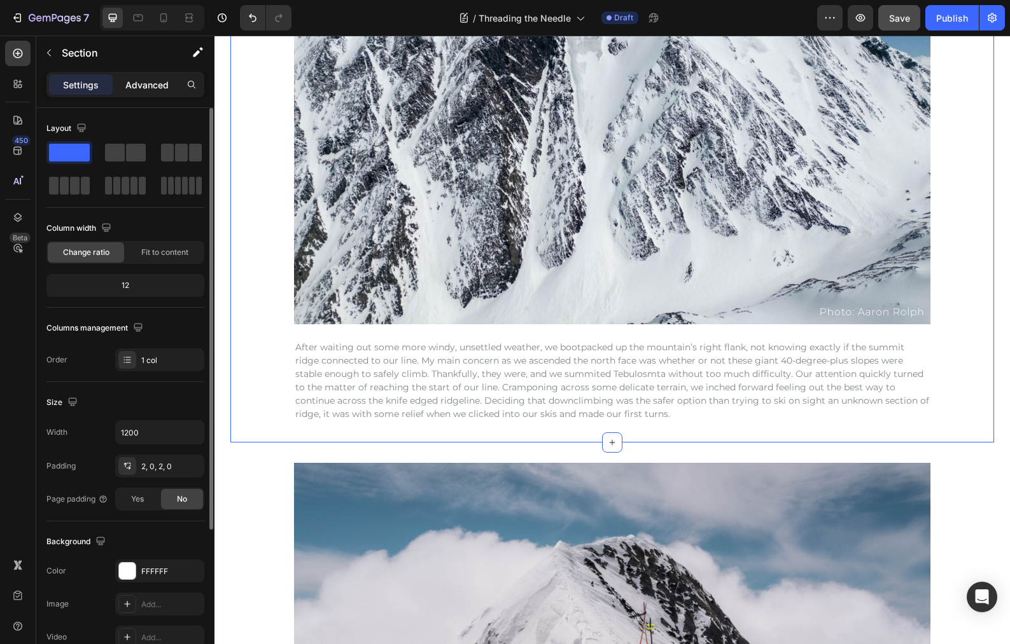
click at [152, 87] on p "Advanced" at bounding box center [146, 84] width 43 height 13
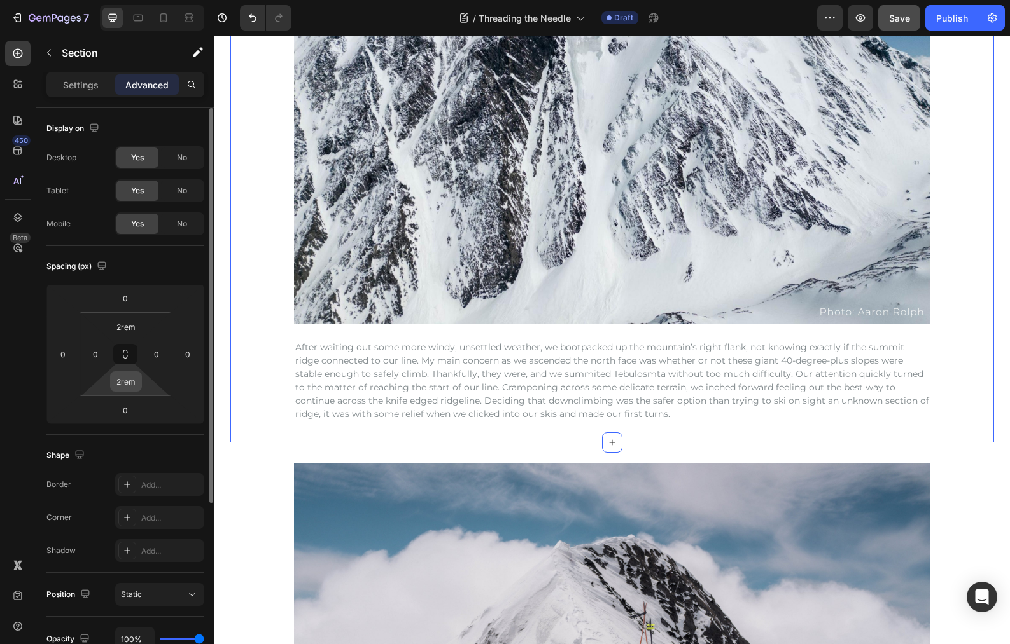
click at [141, 381] on div "2rem" at bounding box center [126, 382] width 32 height 20
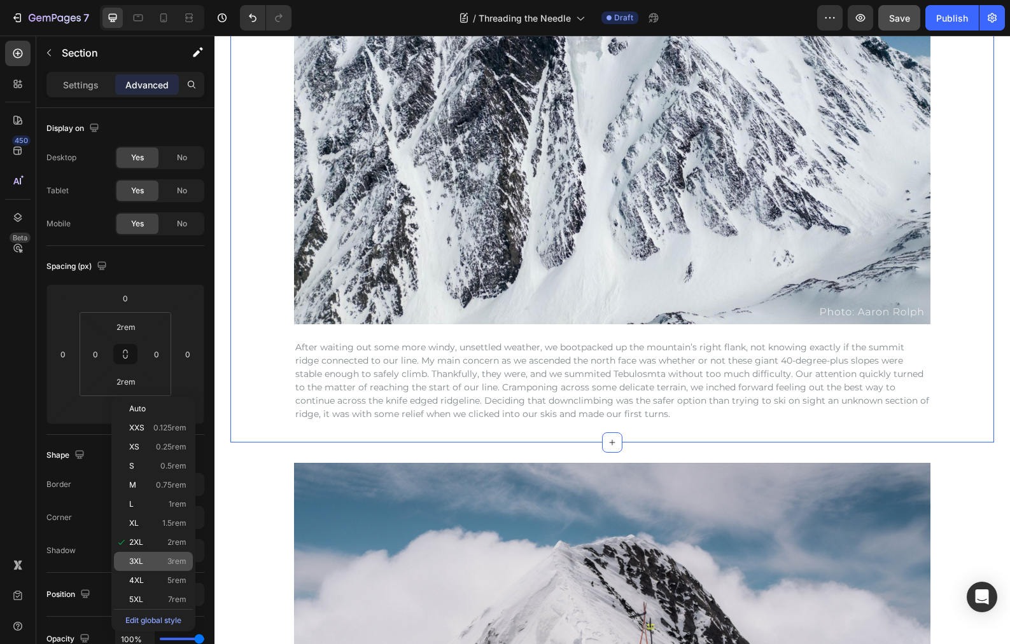
click at [152, 560] on p "3XL 3rem" at bounding box center [157, 561] width 57 height 9
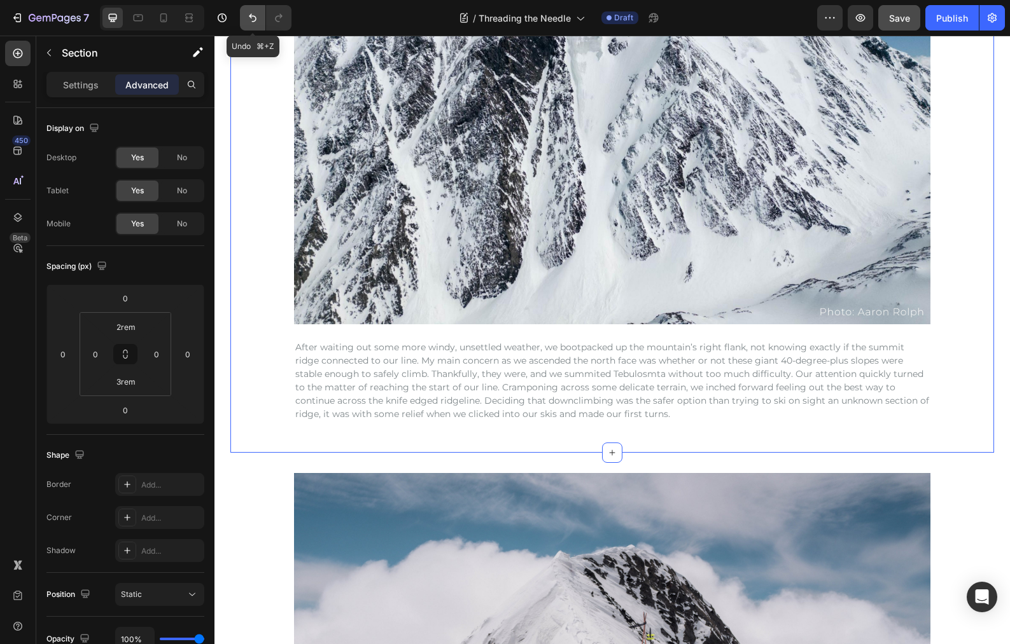
click at [251, 20] on icon "Undo/Redo" at bounding box center [252, 17] width 13 height 13
type input "2rem"
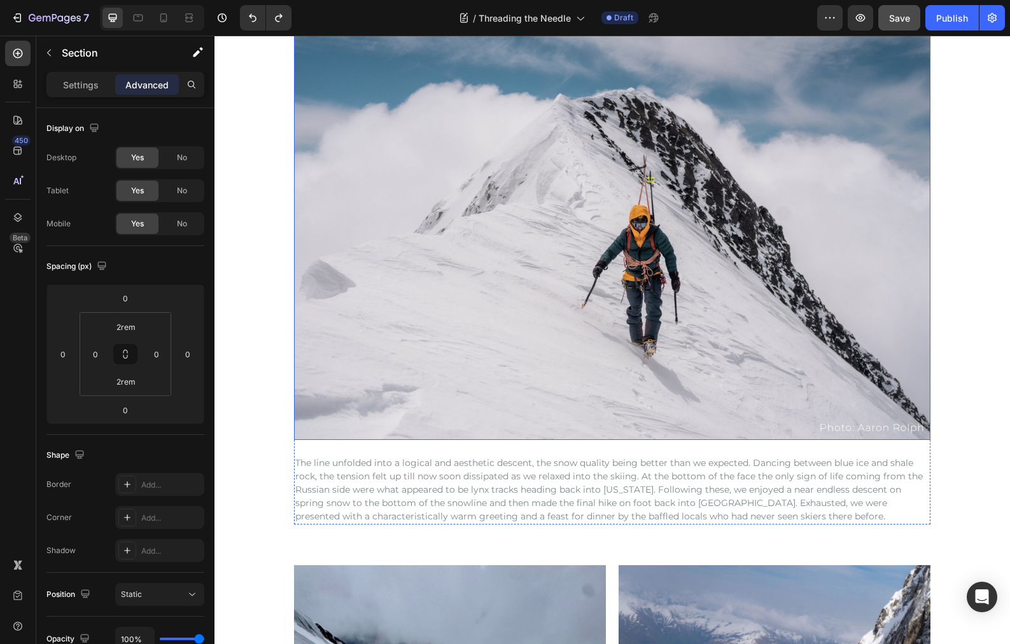
scroll to position [2404, 0]
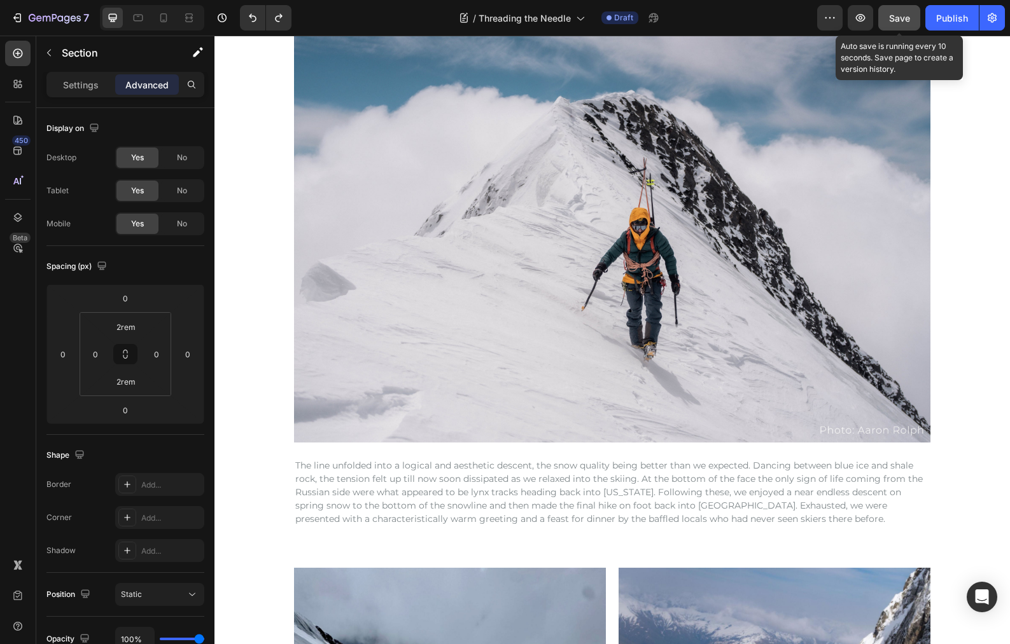
click at [909, 18] on span "Save" at bounding box center [899, 18] width 21 height 11
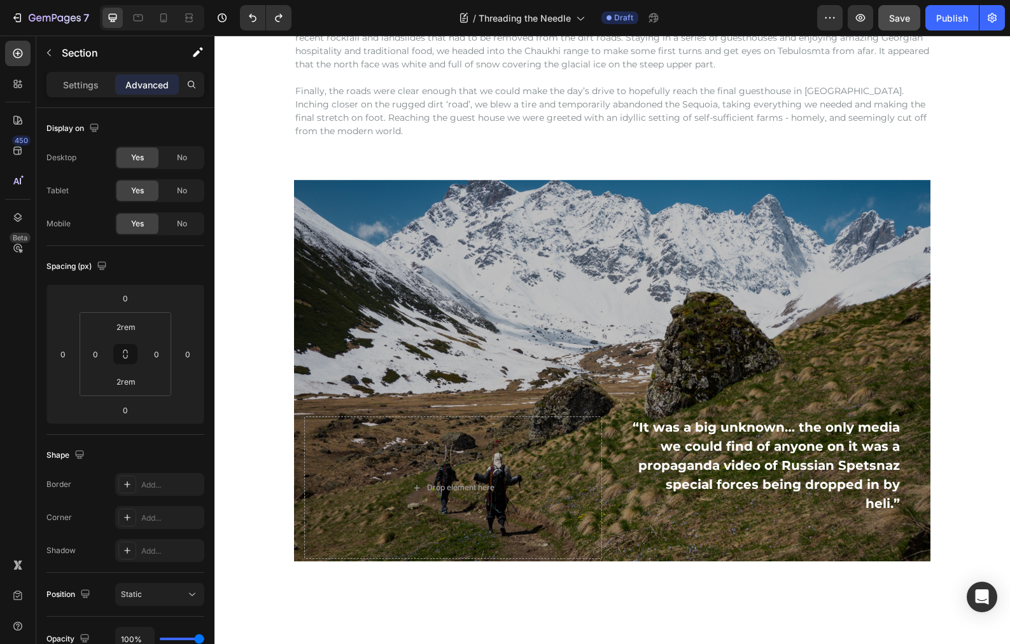
scroll to position [1127, 0]
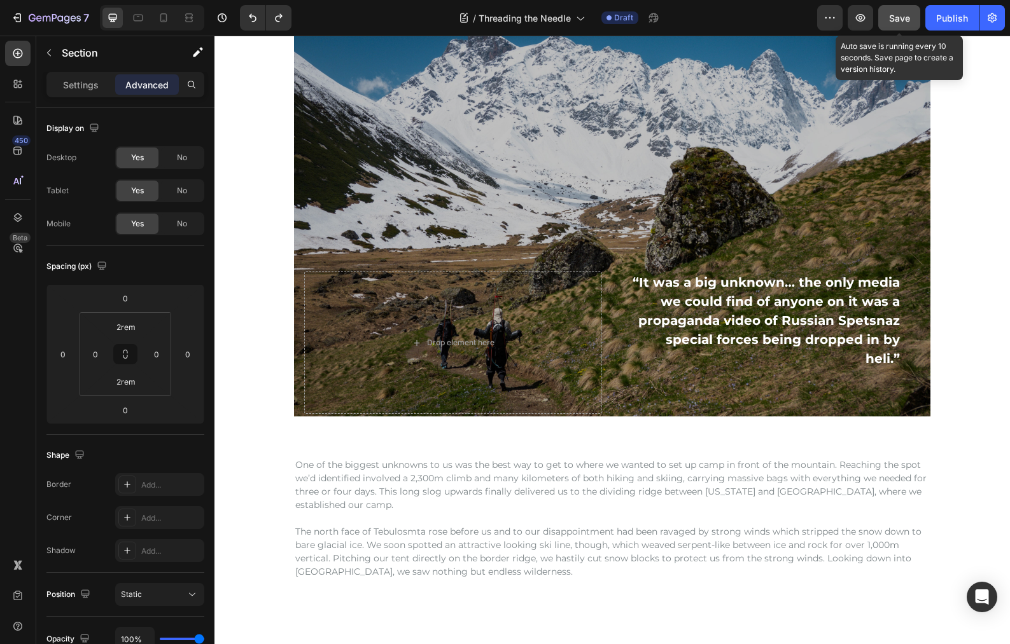
click at [903, 25] on button "Save" at bounding box center [899, 17] width 42 height 25
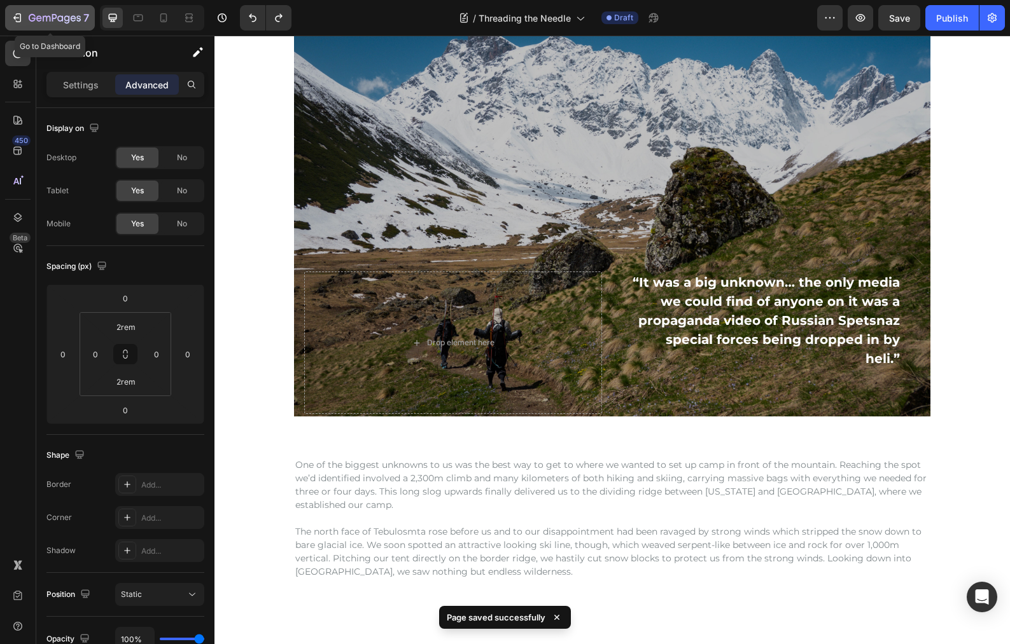
click at [72, 16] on icon "button" at bounding box center [74, 18] width 6 height 6
